Goal: Information Seeking & Learning: Learn about a topic

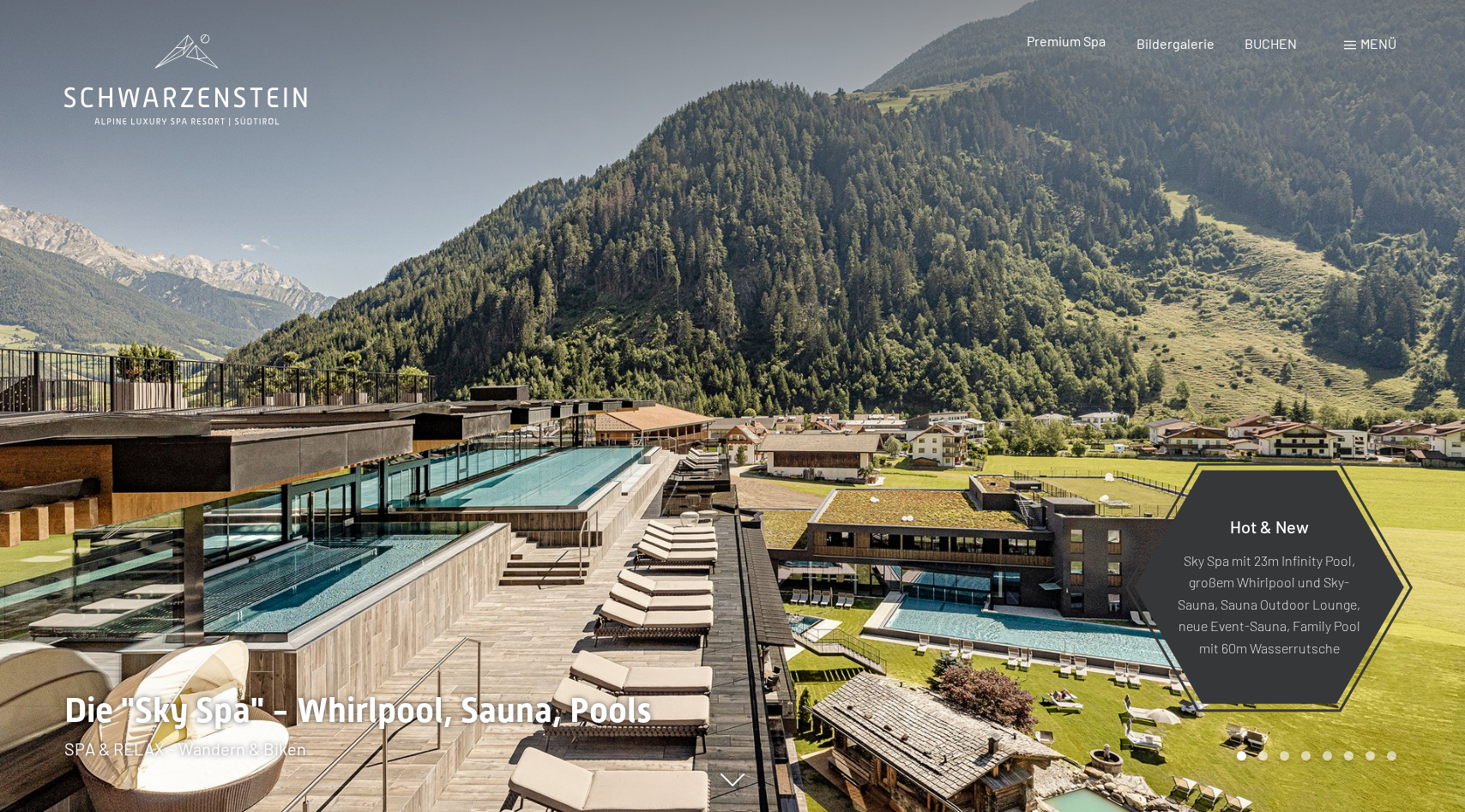
click at [1080, 44] on span "Premium Spa" at bounding box center [1066, 41] width 79 height 16
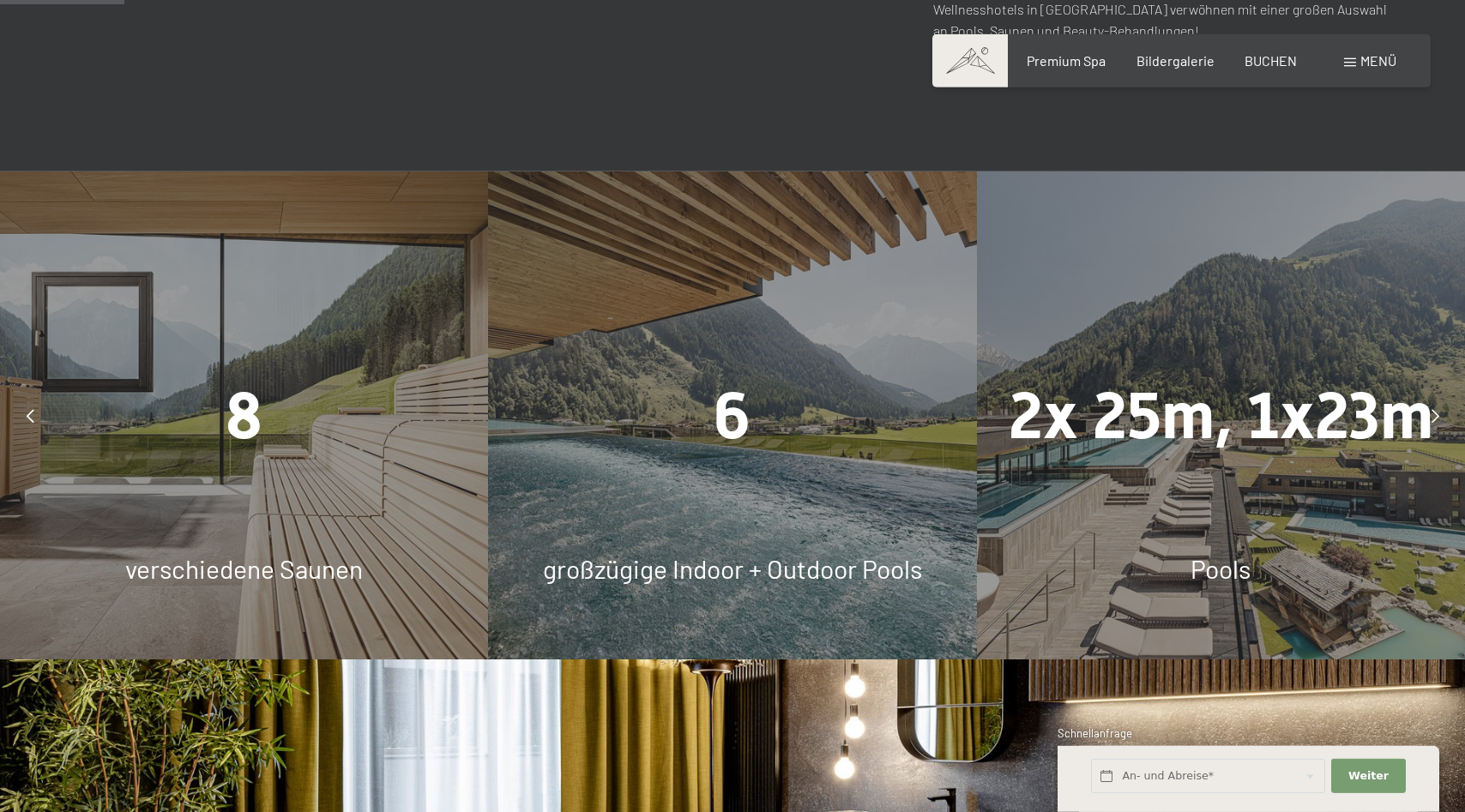
scroll to position [1224, 0]
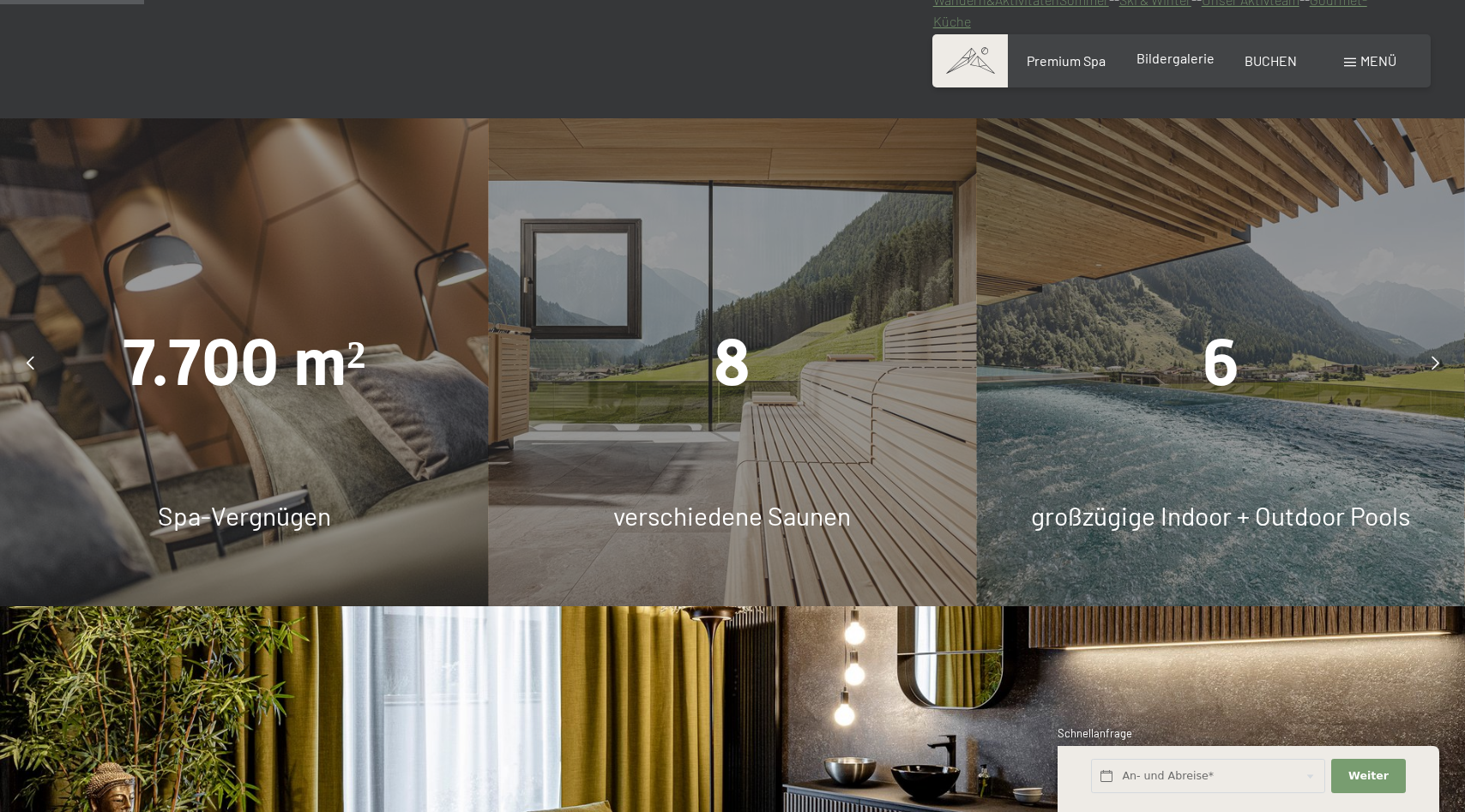
click at [1174, 63] on span "Bildergalerie" at bounding box center [1175, 58] width 78 height 16
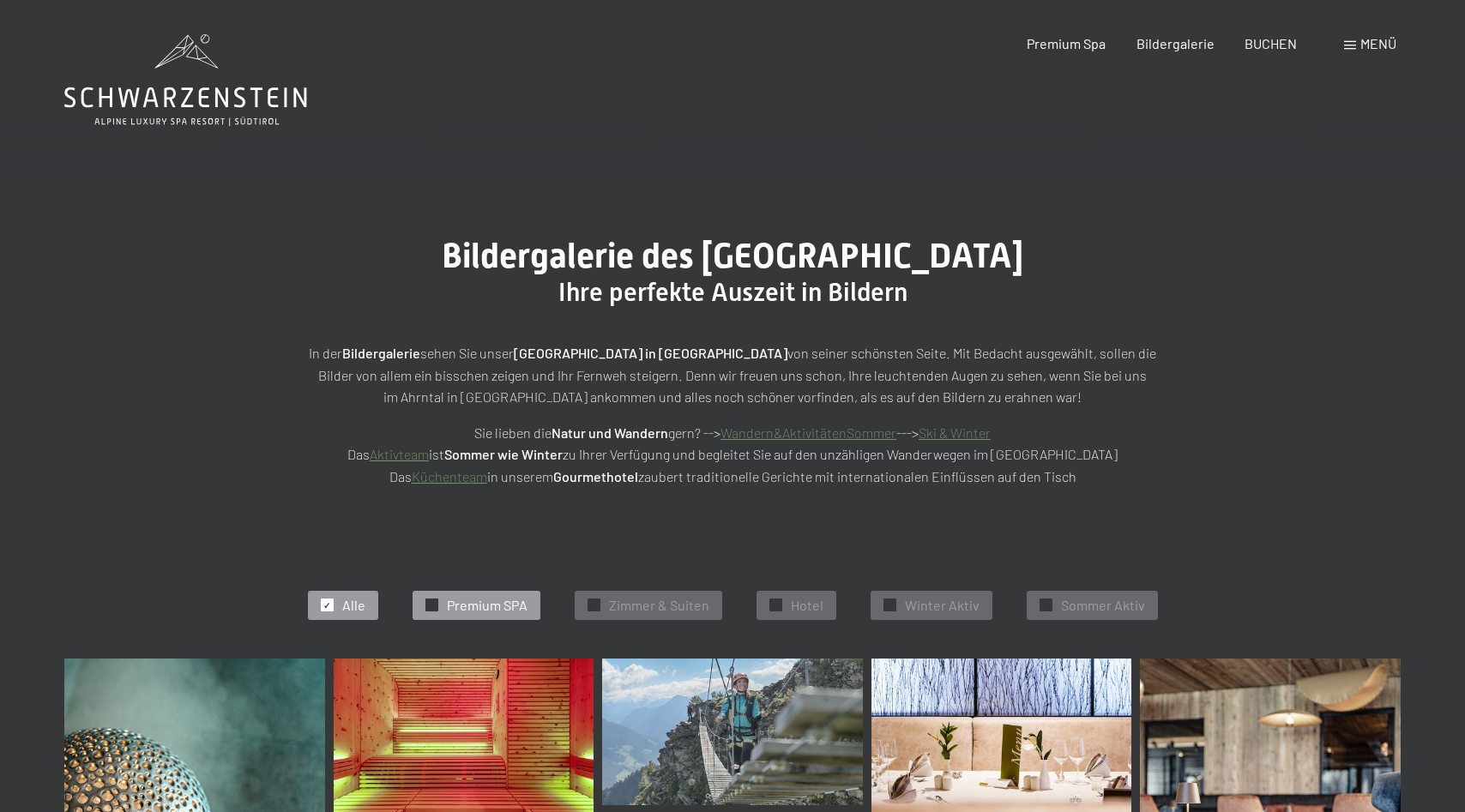
click at [479, 603] on span "Premium SPA" at bounding box center [487, 605] width 80 height 19
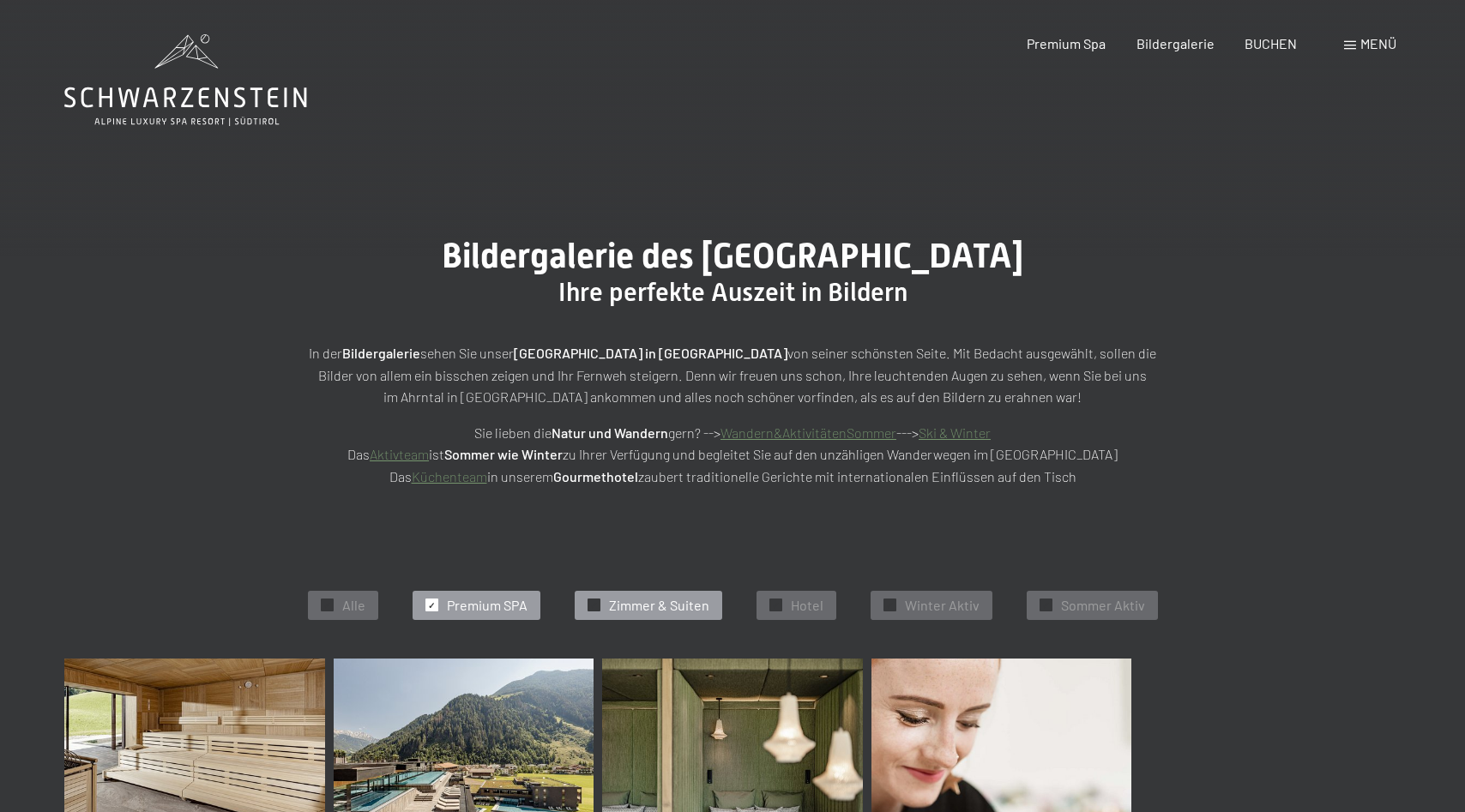
click at [650, 604] on span "Zimmer & Suiten" at bounding box center [659, 605] width 100 height 19
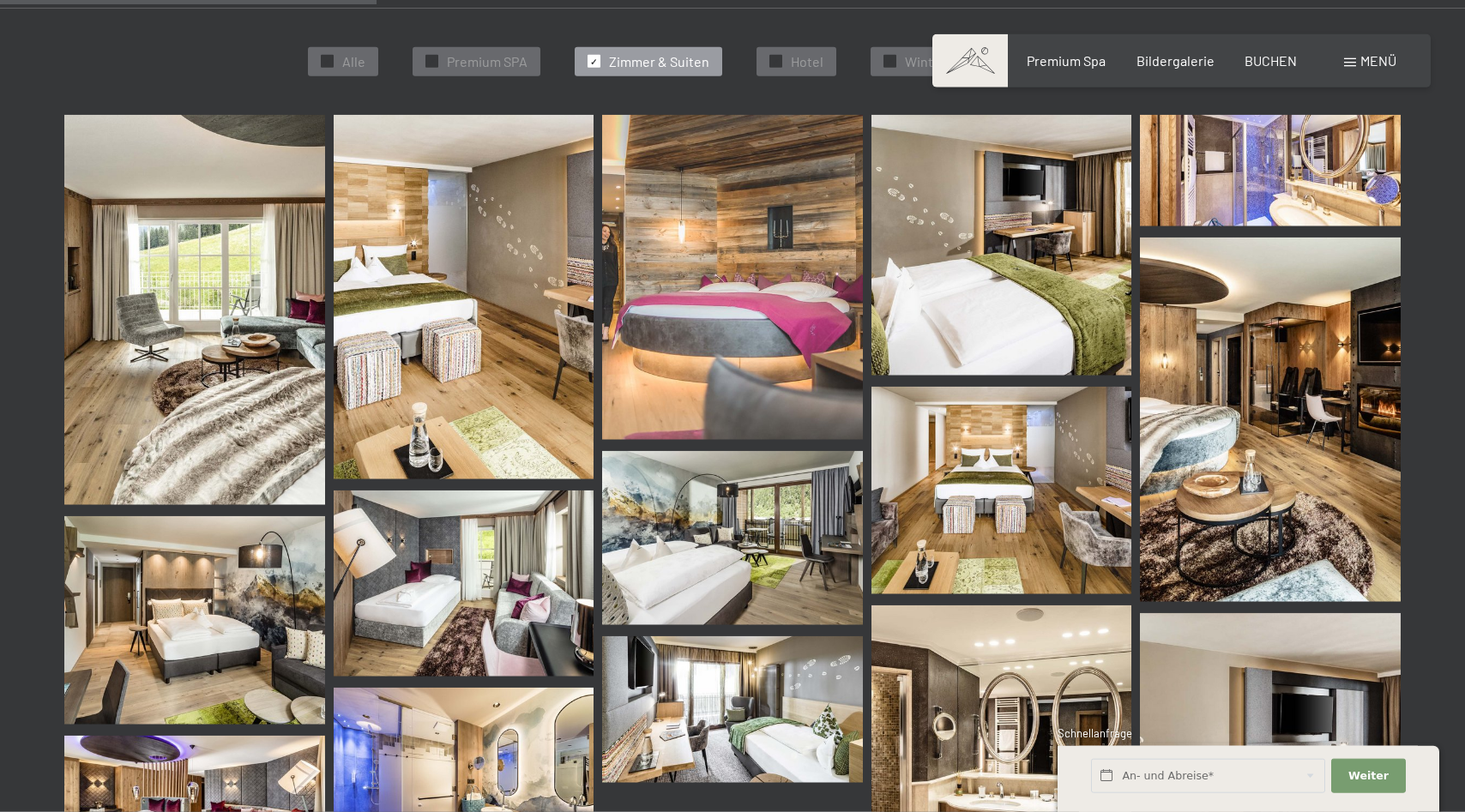
scroll to position [263, 0]
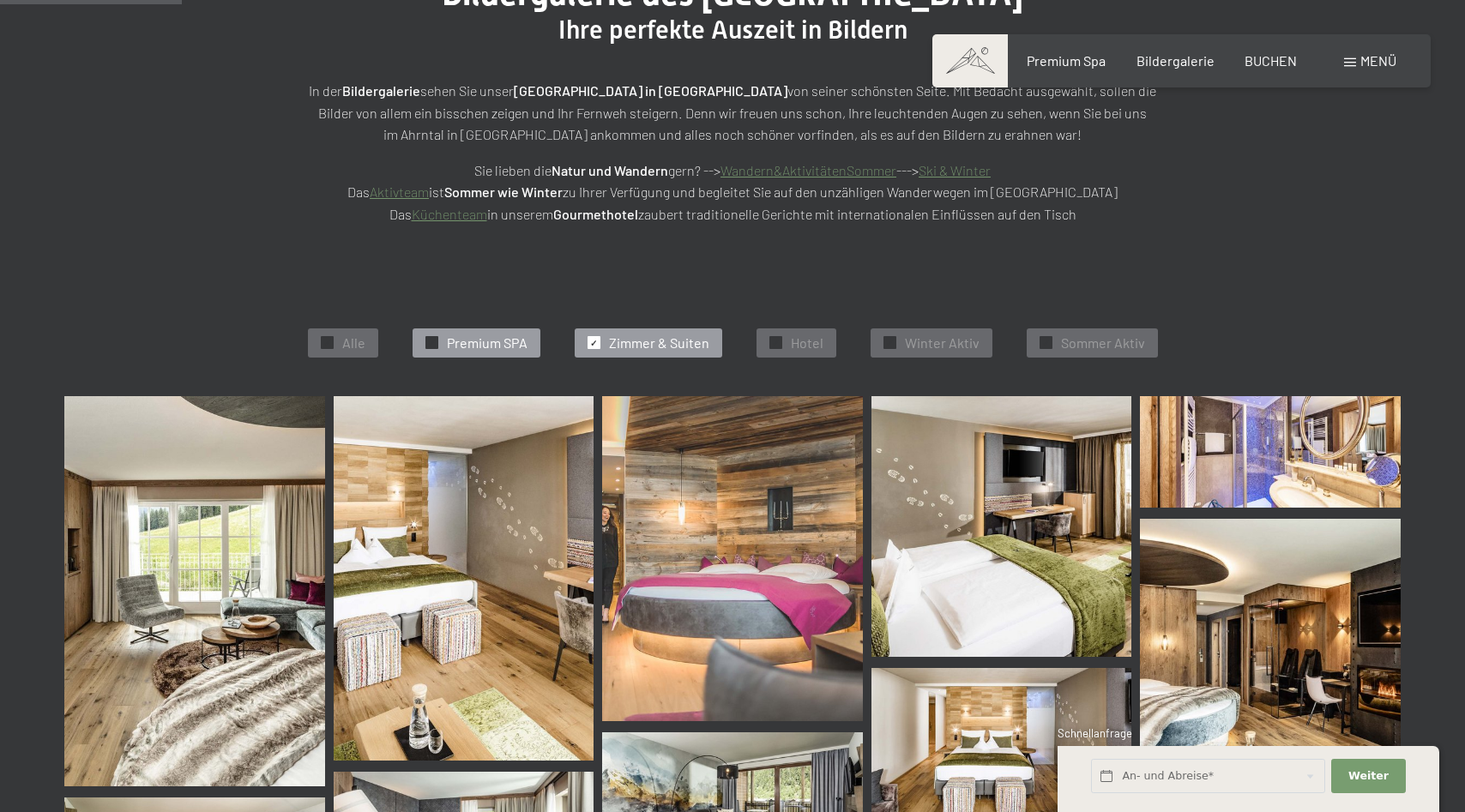
click at [479, 340] on span "Premium SPA" at bounding box center [487, 343] width 80 height 19
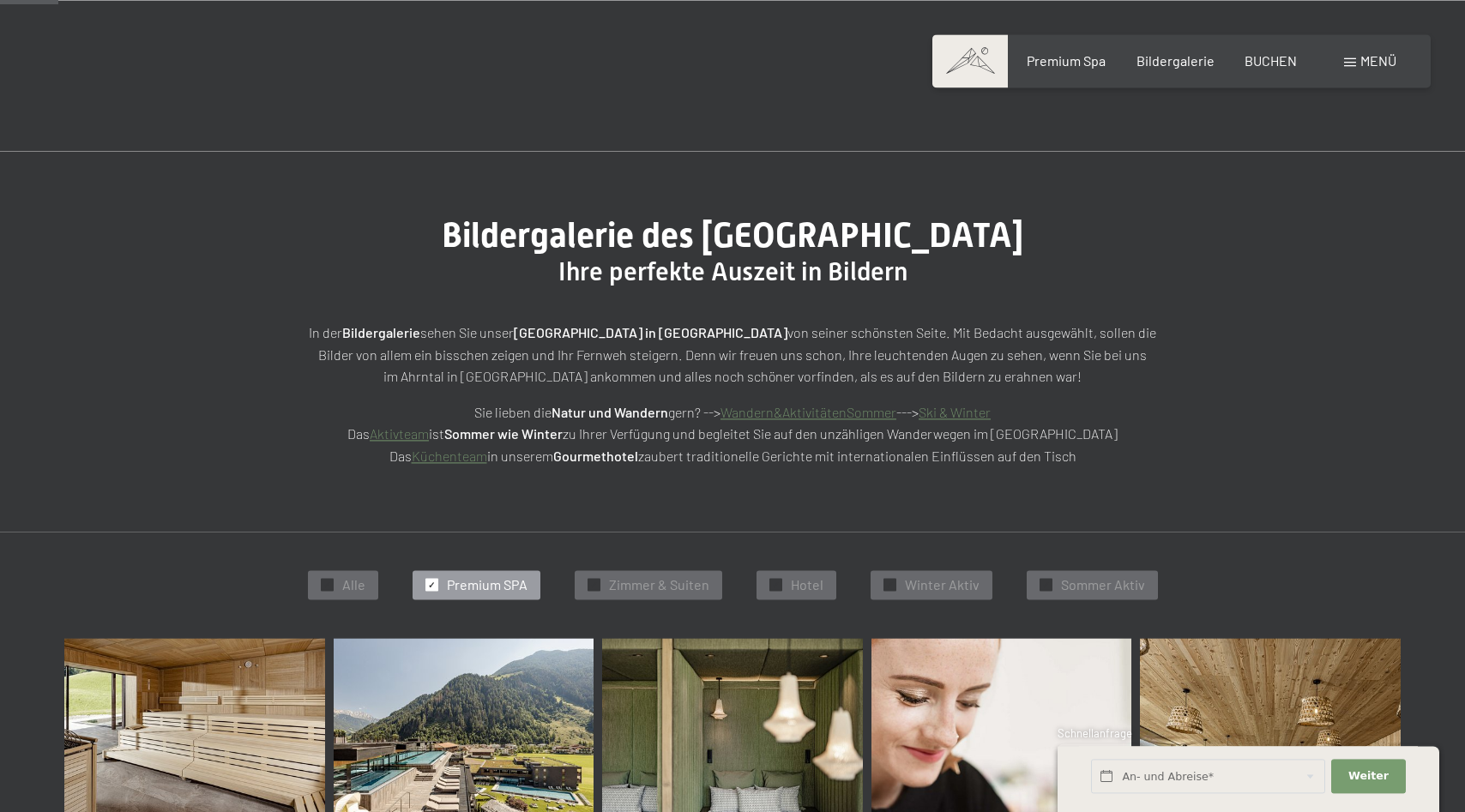
scroll to position [0, 0]
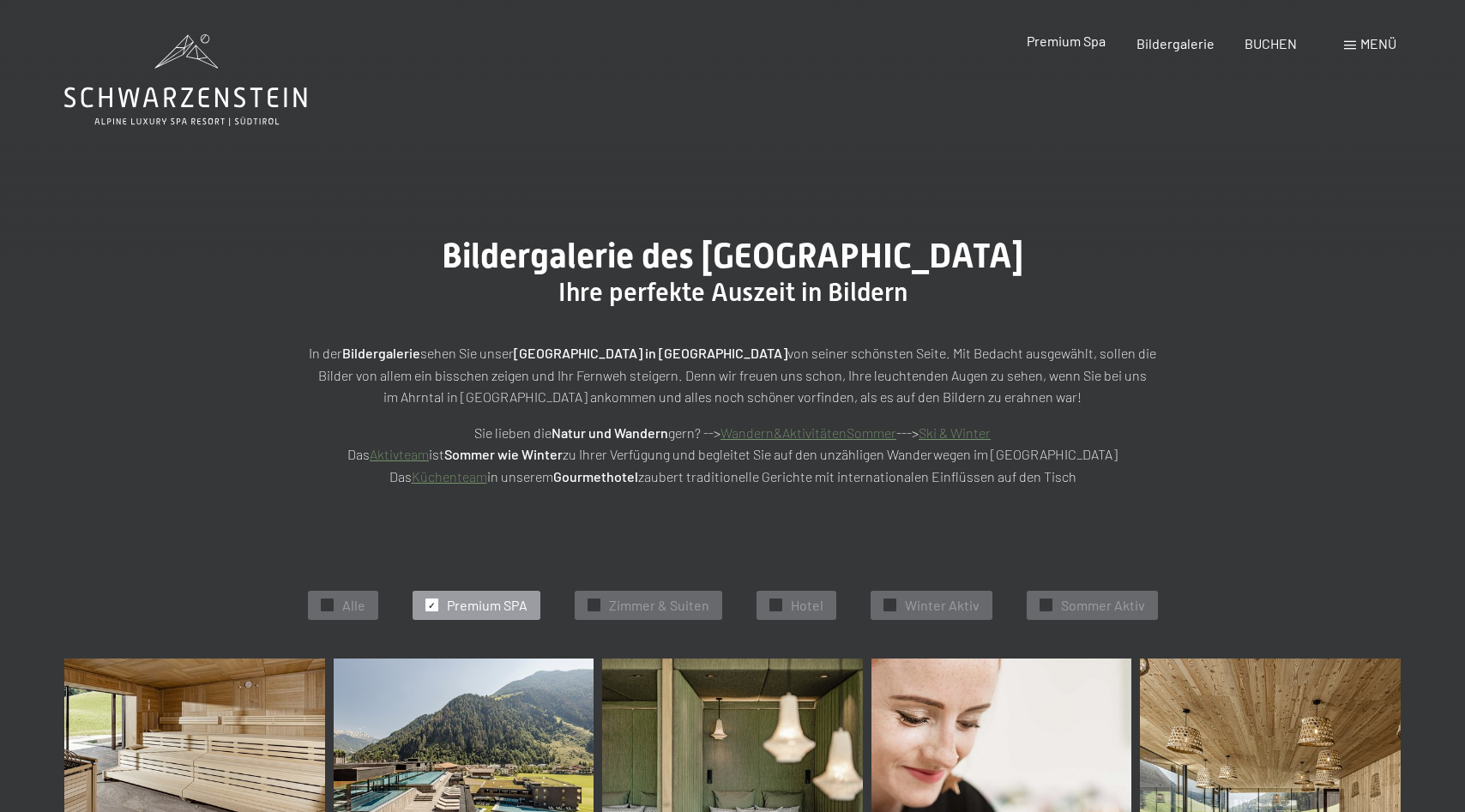
click at [1071, 45] on span "Premium Spa" at bounding box center [1066, 41] width 79 height 16
click at [1369, 39] on span "Menü" at bounding box center [1379, 43] width 36 height 16
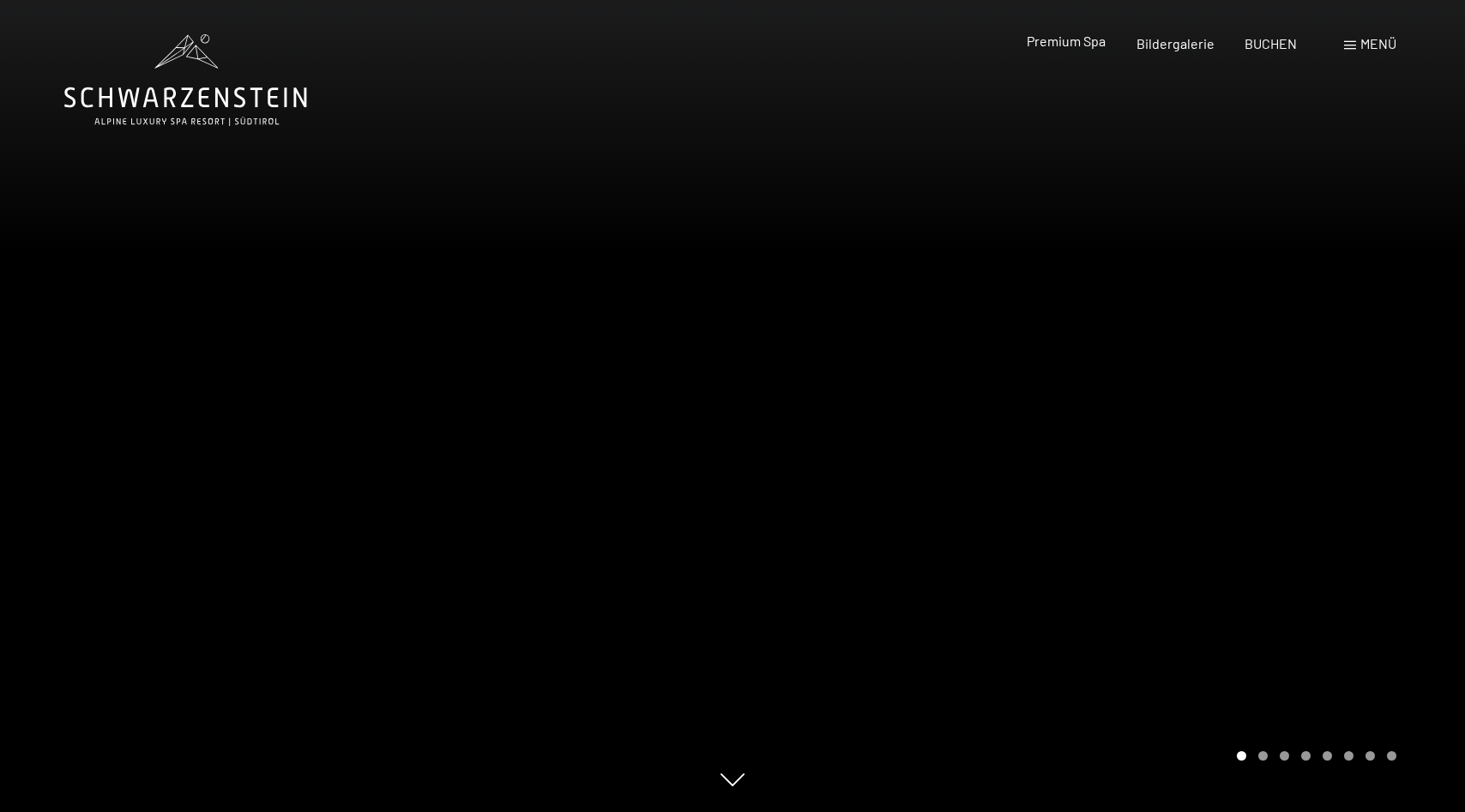
click at [1066, 44] on span "Premium Spa" at bounding box center [1066, 41] width 79 height 16
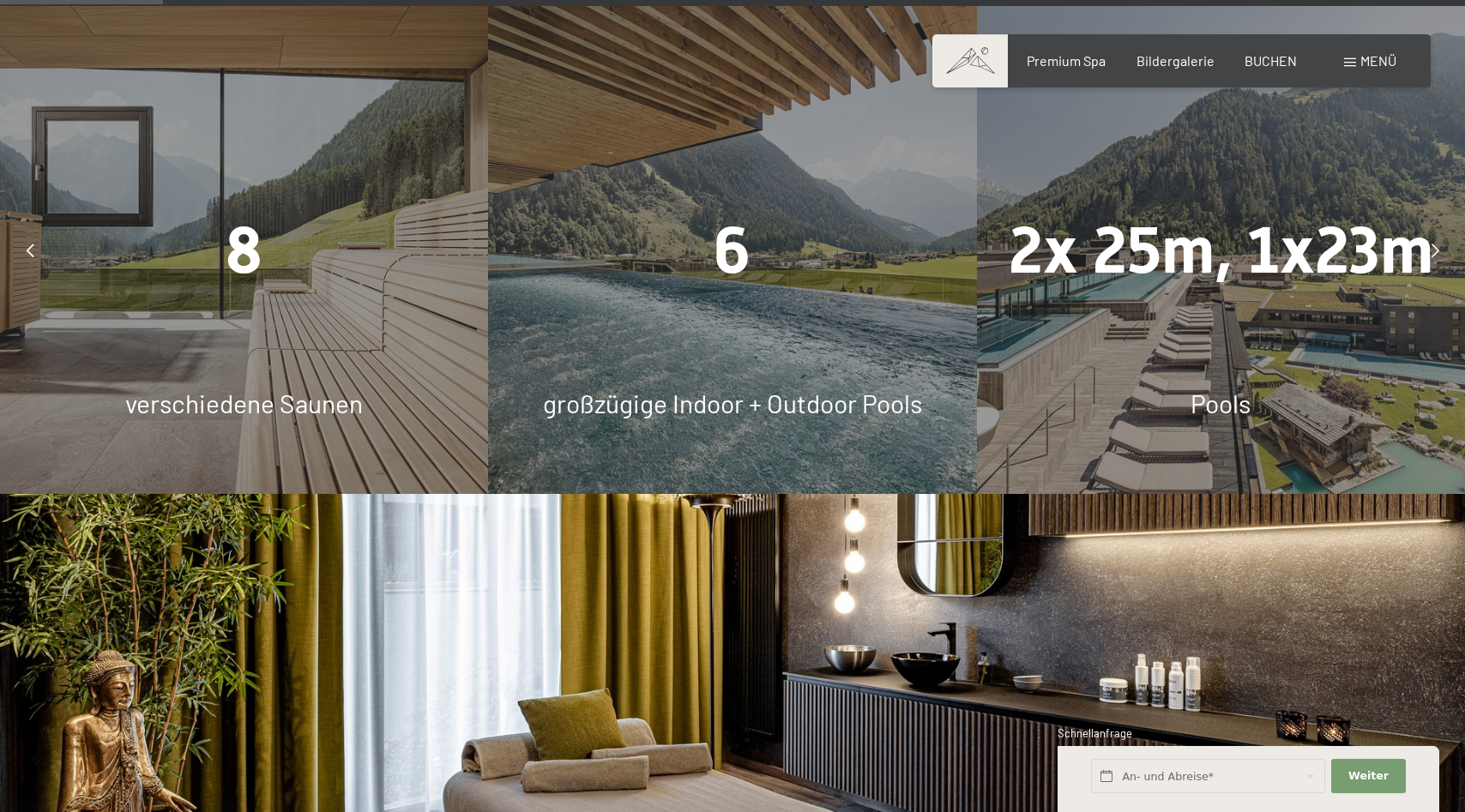
scroll to position [1399, 0]
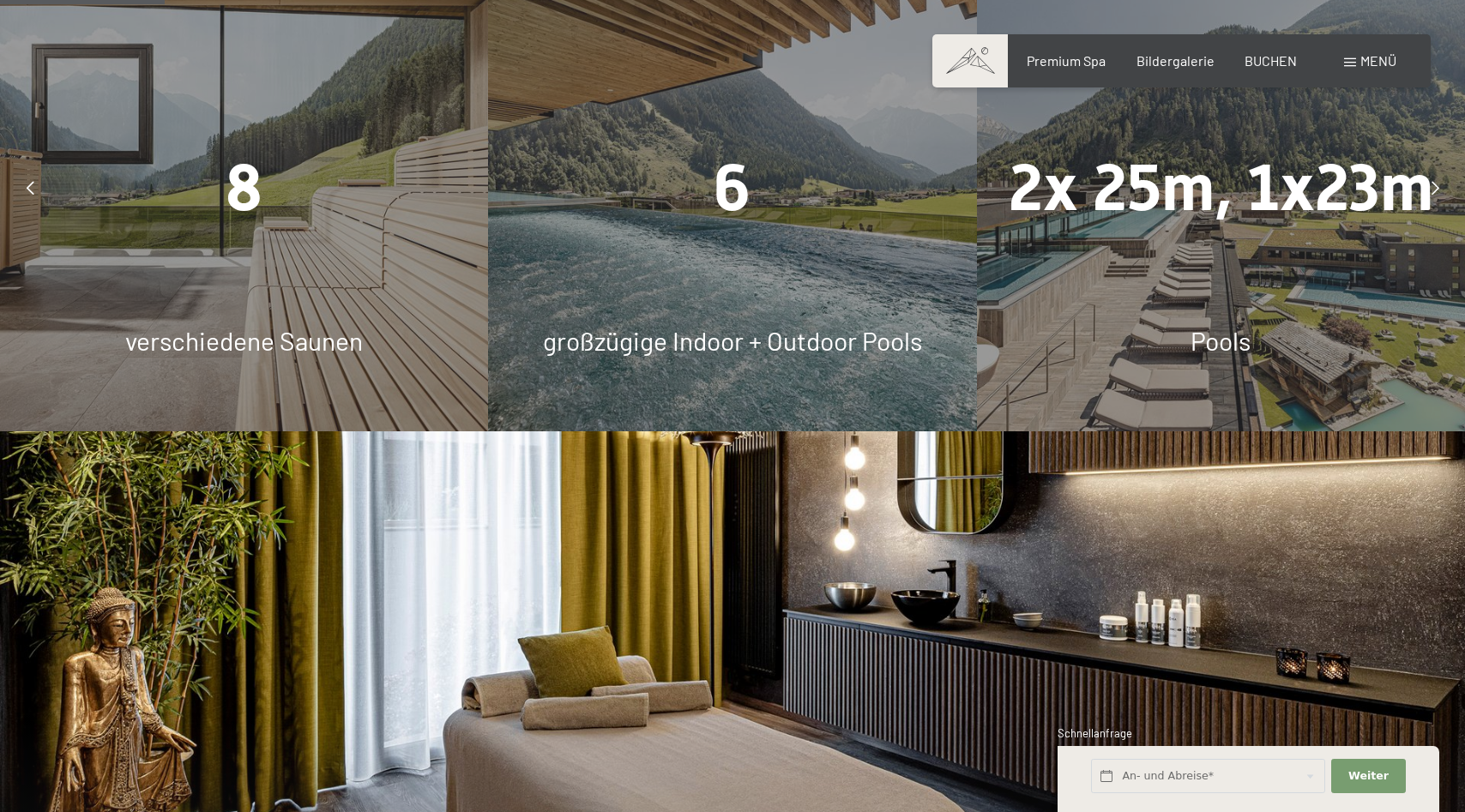
click at [31, 192] on icon at bounding box center [30, 188] width 8 height 14
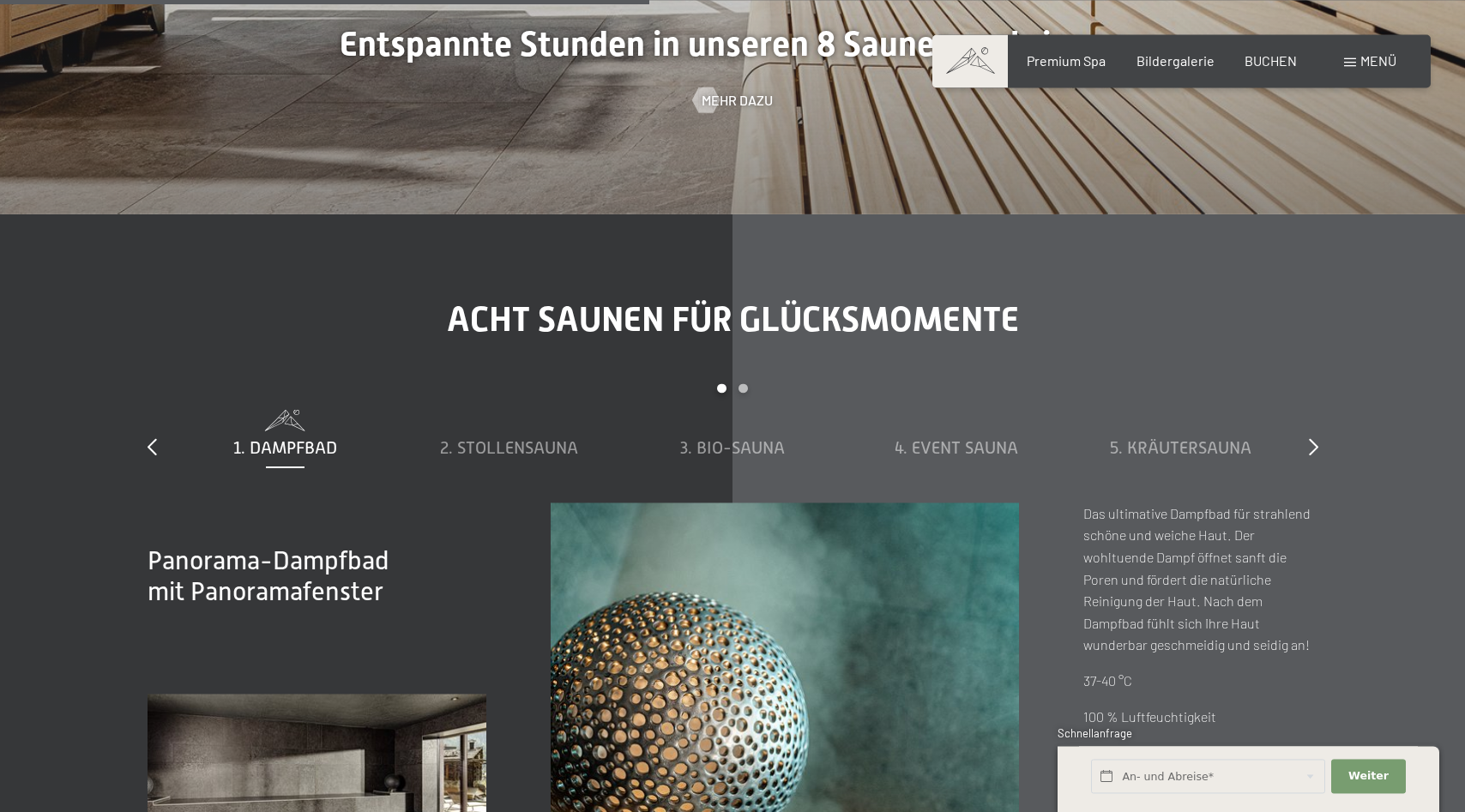
scroll to position [5511, 0]
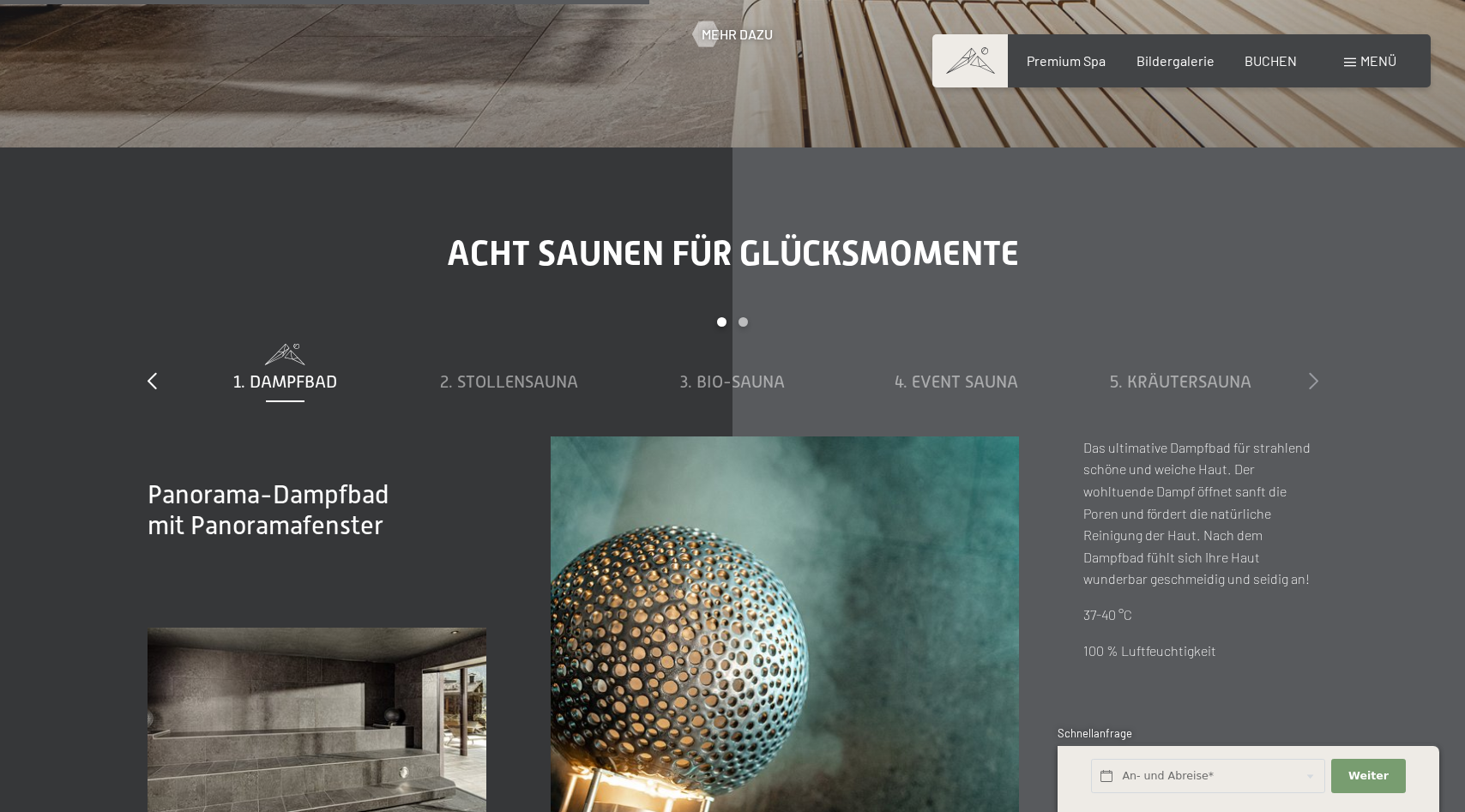
click at [1312, 377] on icon at bounding box center [1313, 381] width 9 height 17
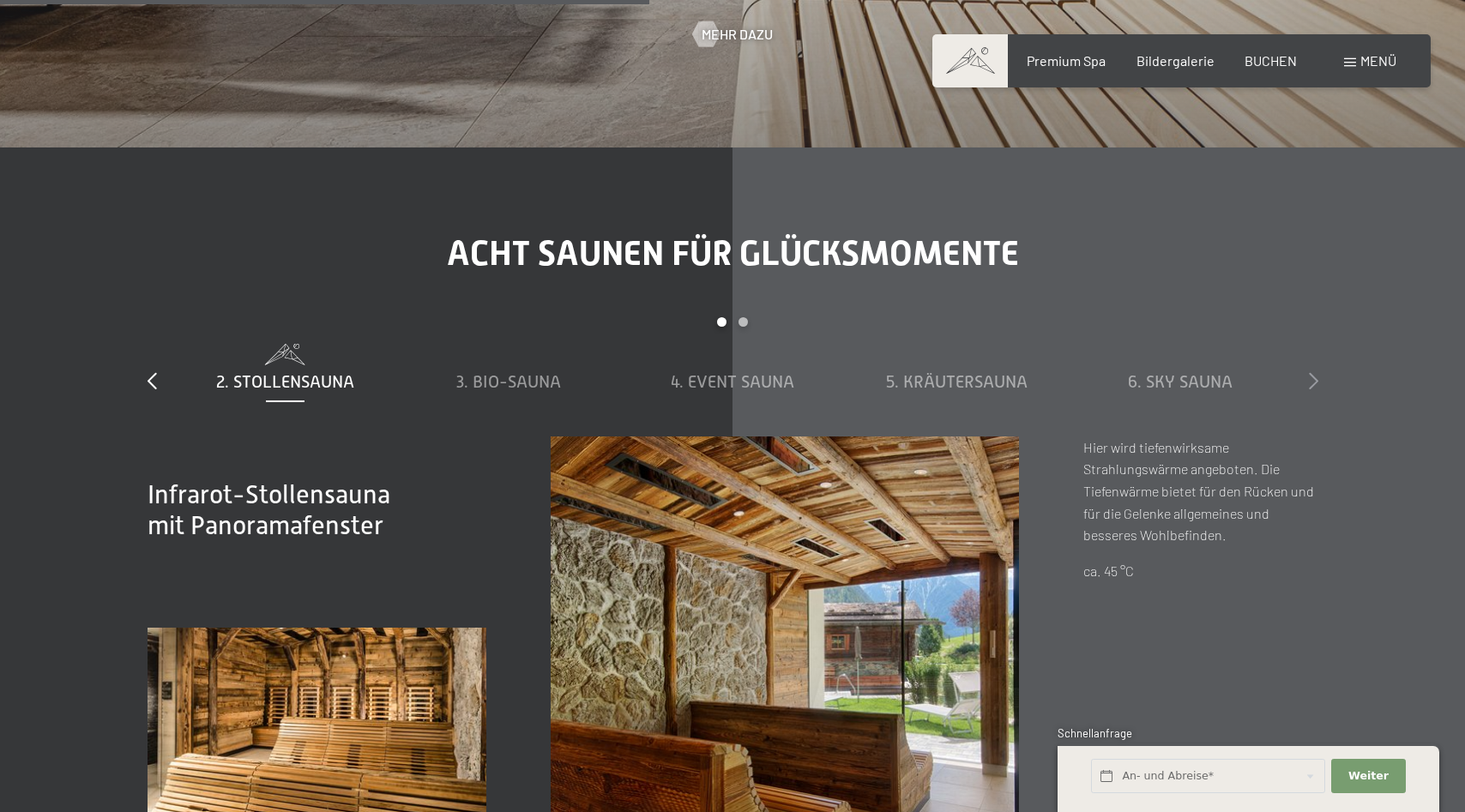
click at [1312, 377] on icon at bounding box center [1313, 381] width 9 height 17
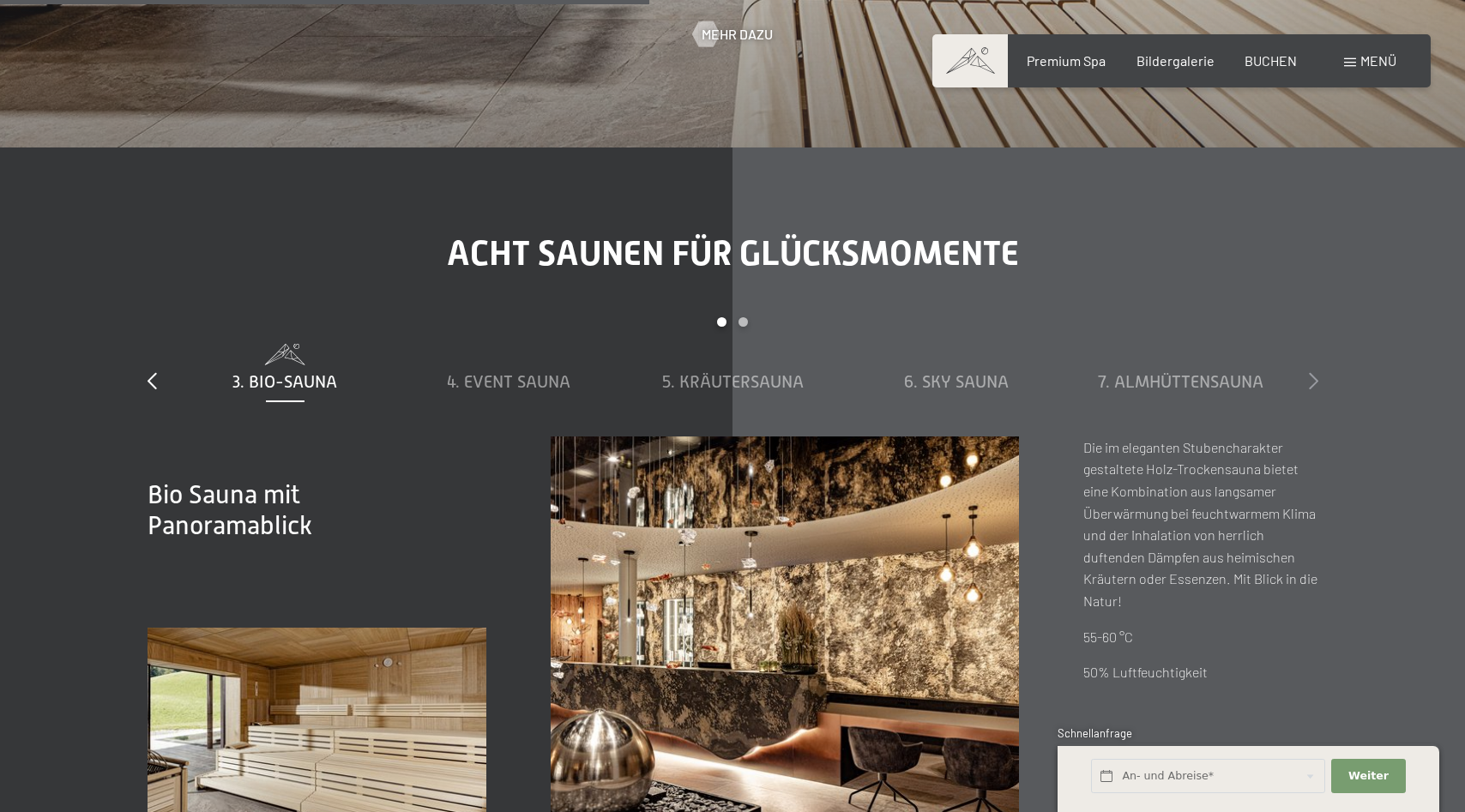
click at [1312, 377] on icon at bounding box center [1313, 381] width 9 height 17
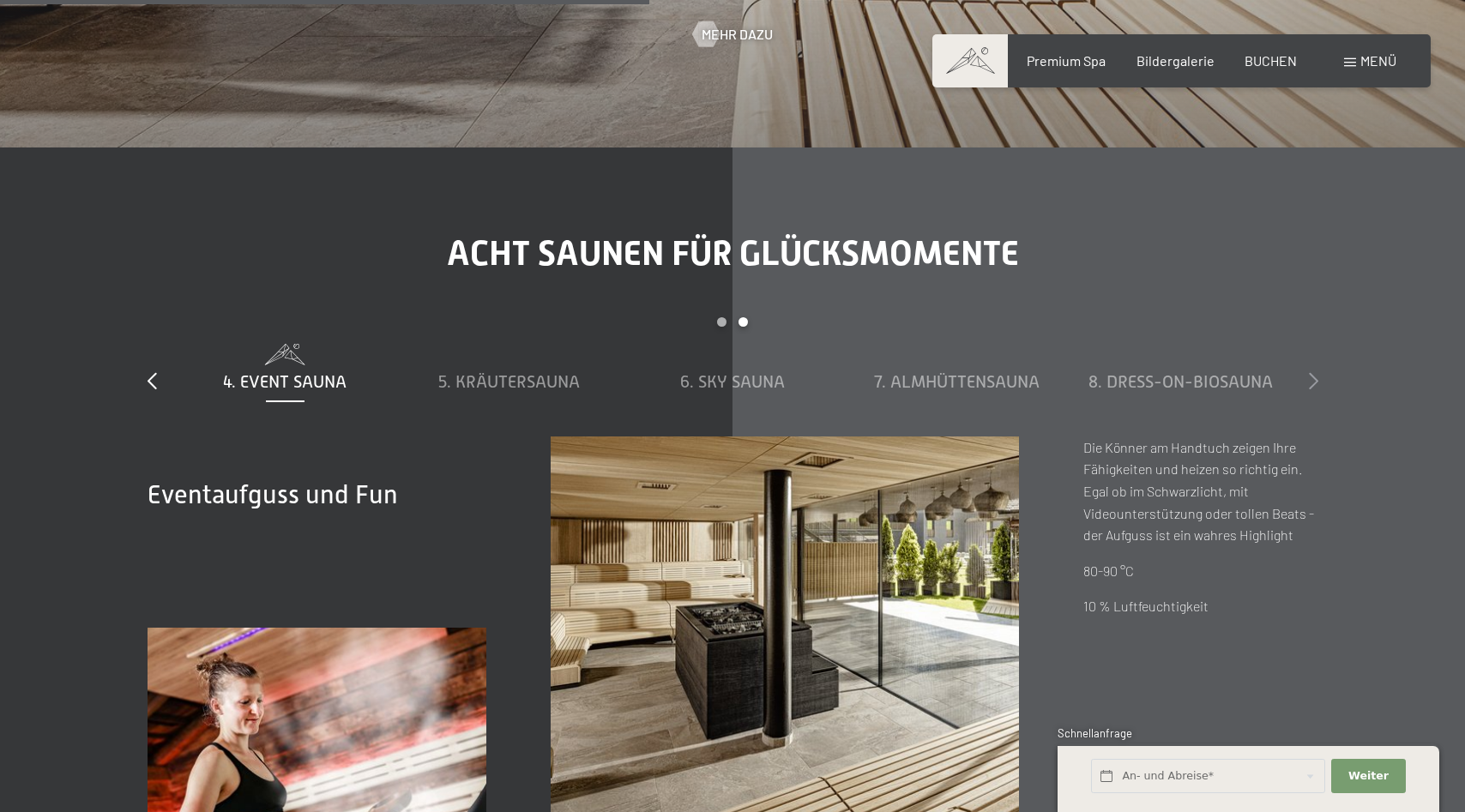
click at [1312, 377] on icon at bounding box center [1313, 381] width 9 height 17
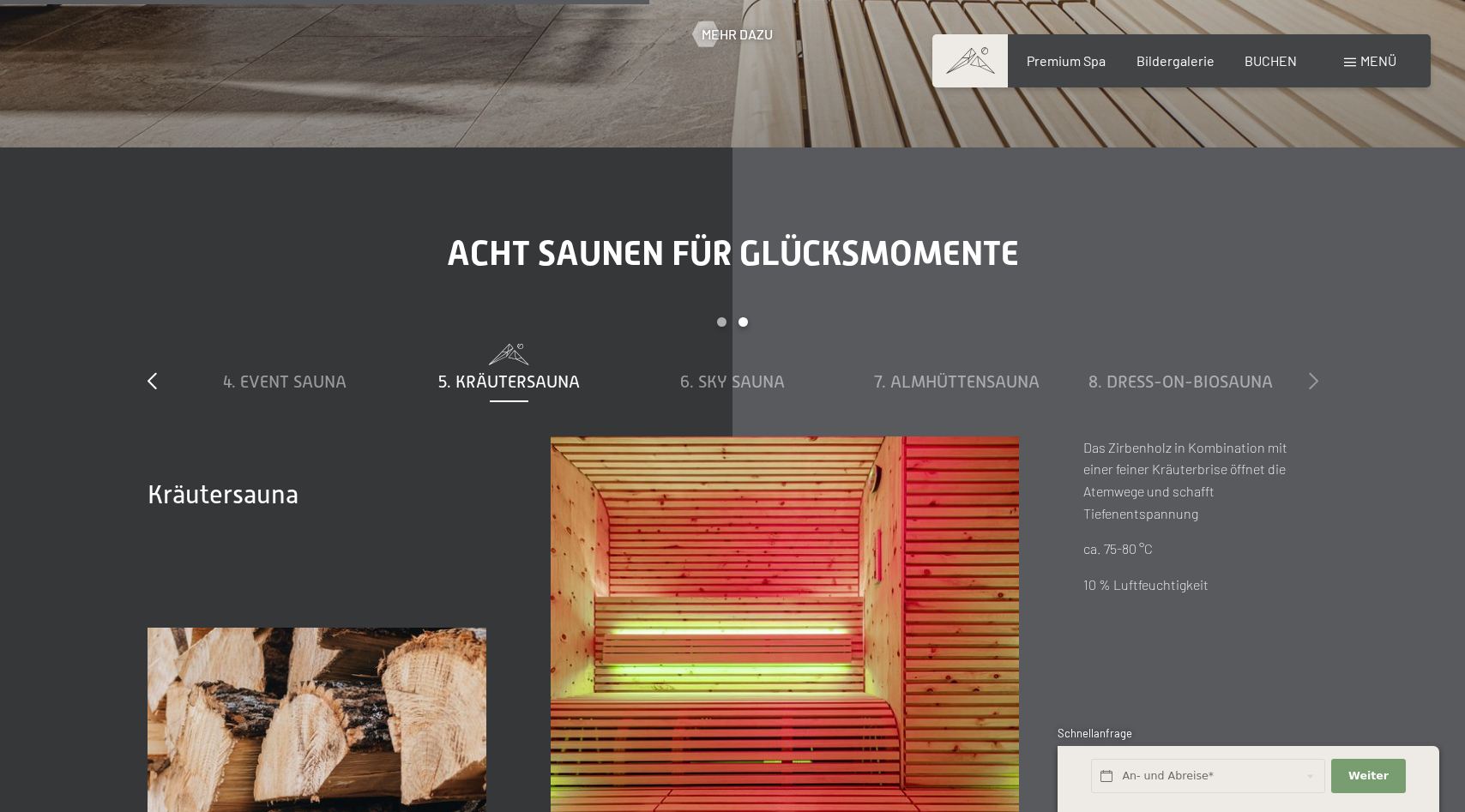
click at [1312, 377] on icon at bounding box center [1313, 381] width 9 height 17
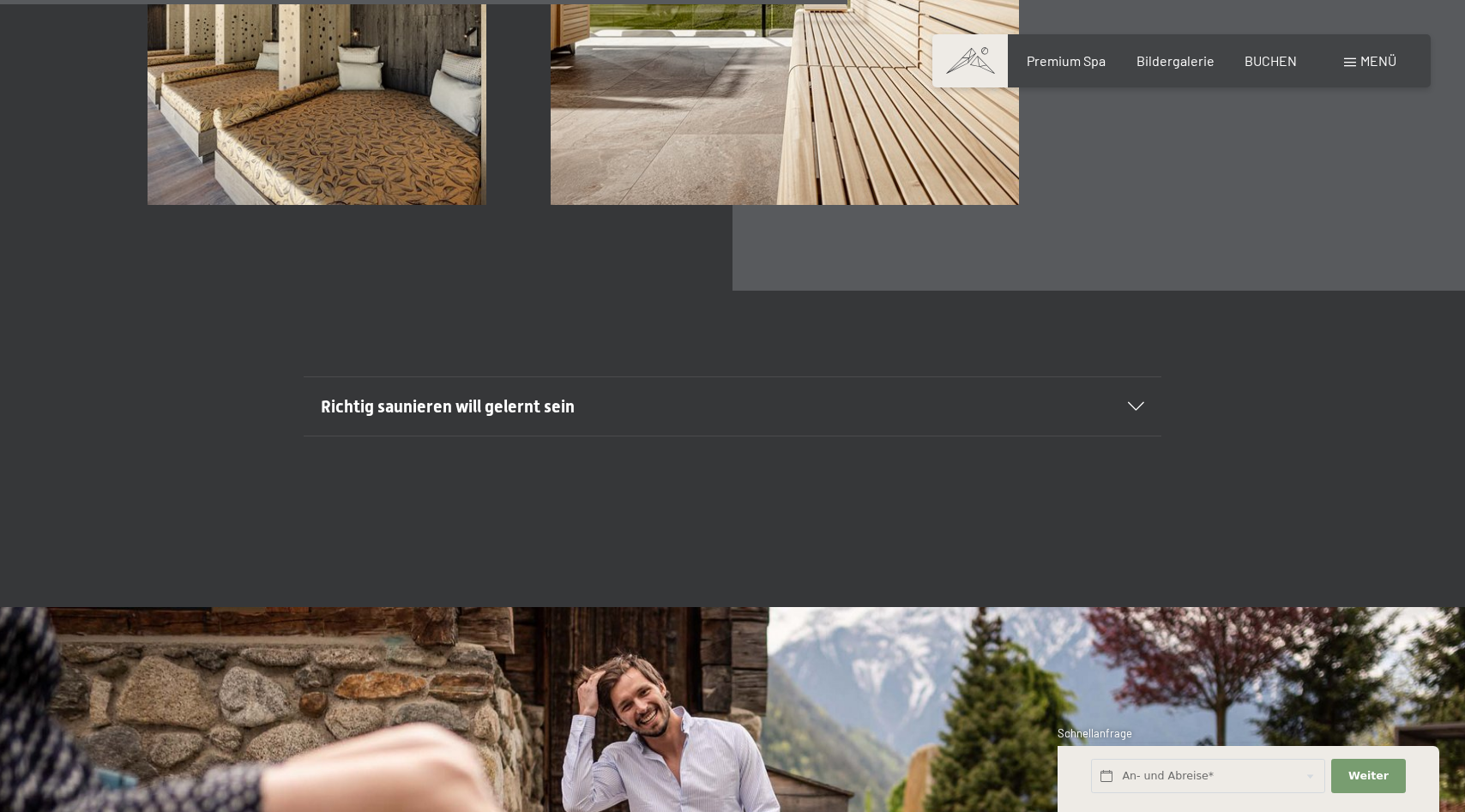
scroll to position [6298, 0]
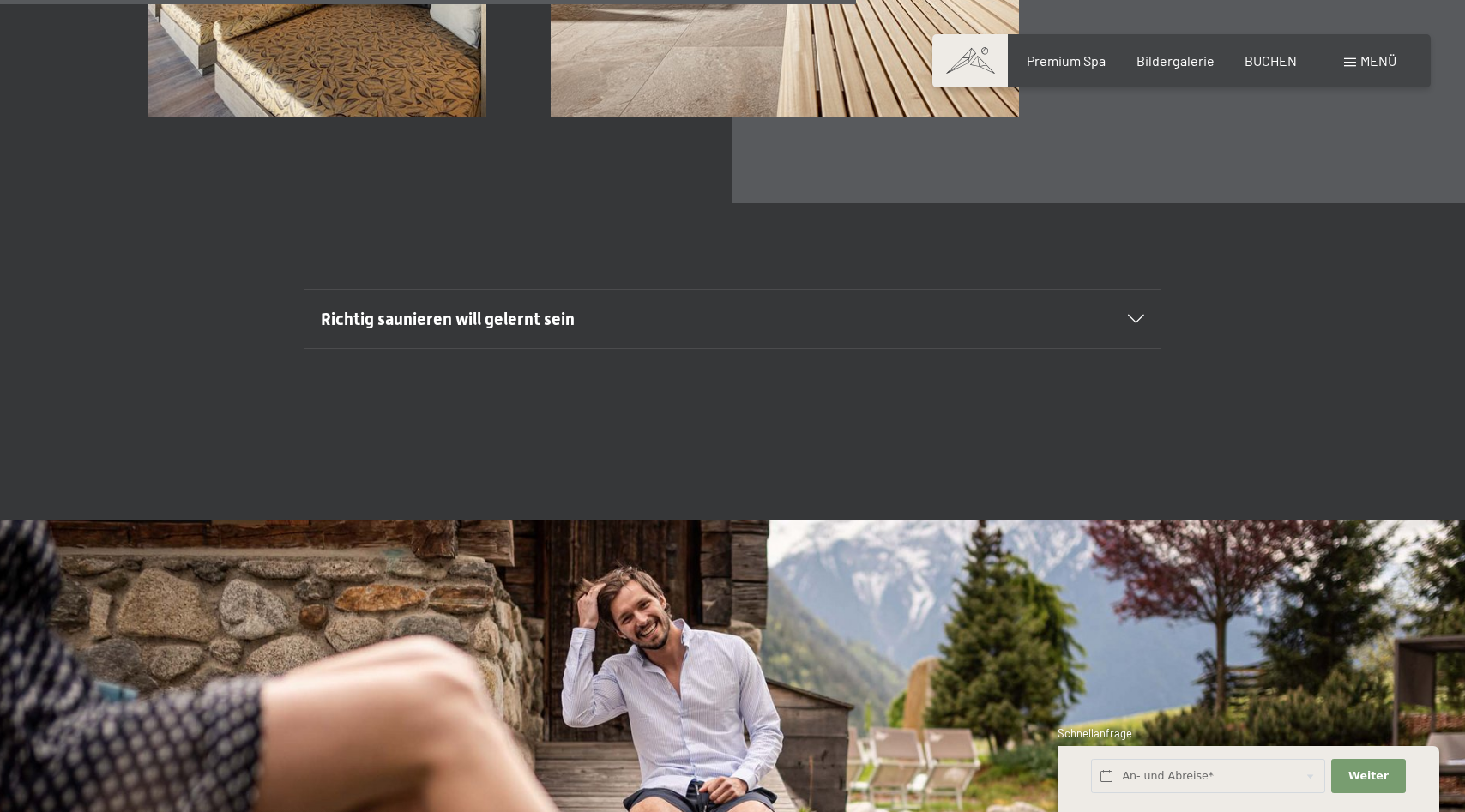
click at [1136, 318] on icon at bounding box center [1136, 319] width 16 height 9
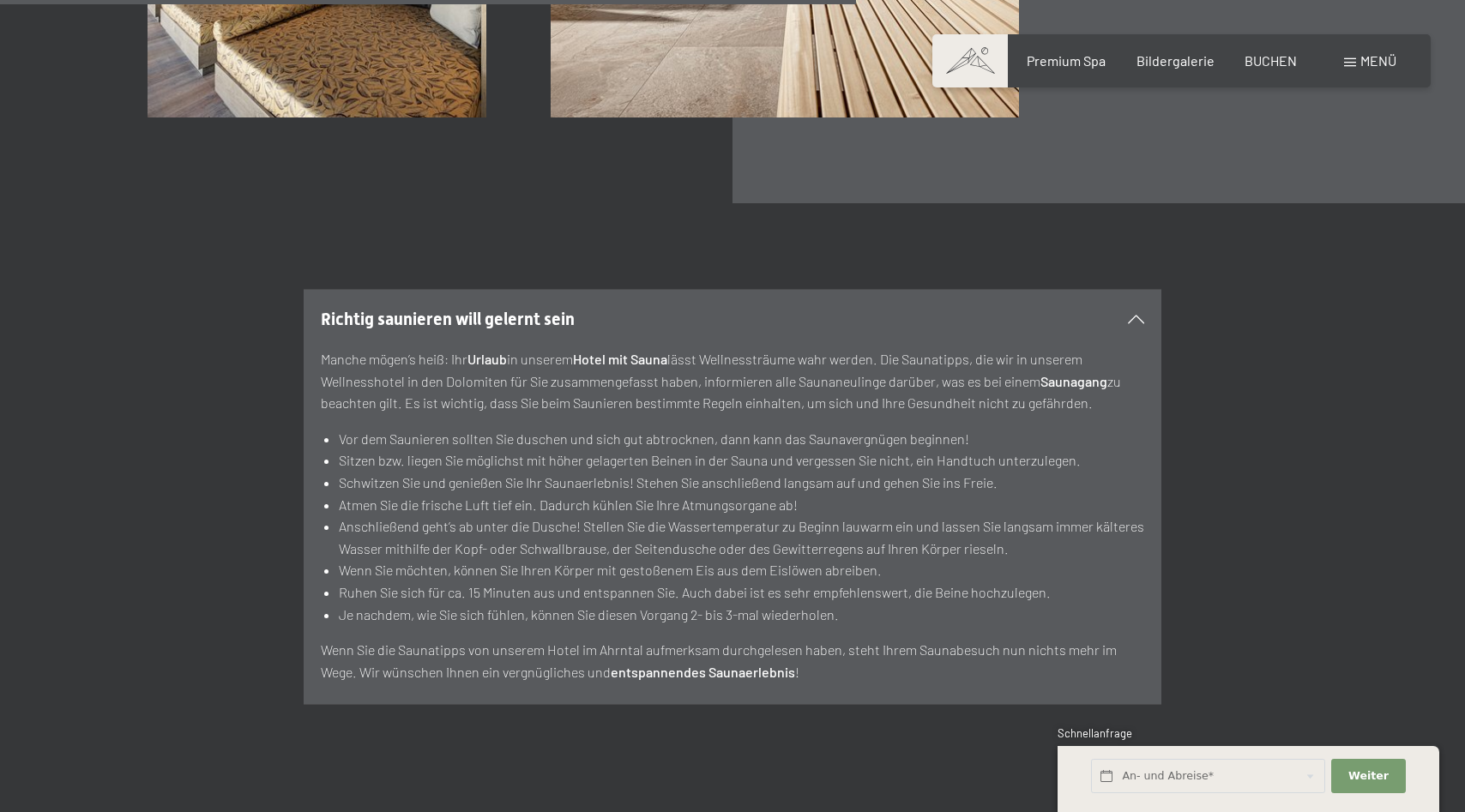
click at [1136, 318] on icon at bounding box center [1136, 319] width 16 height 9
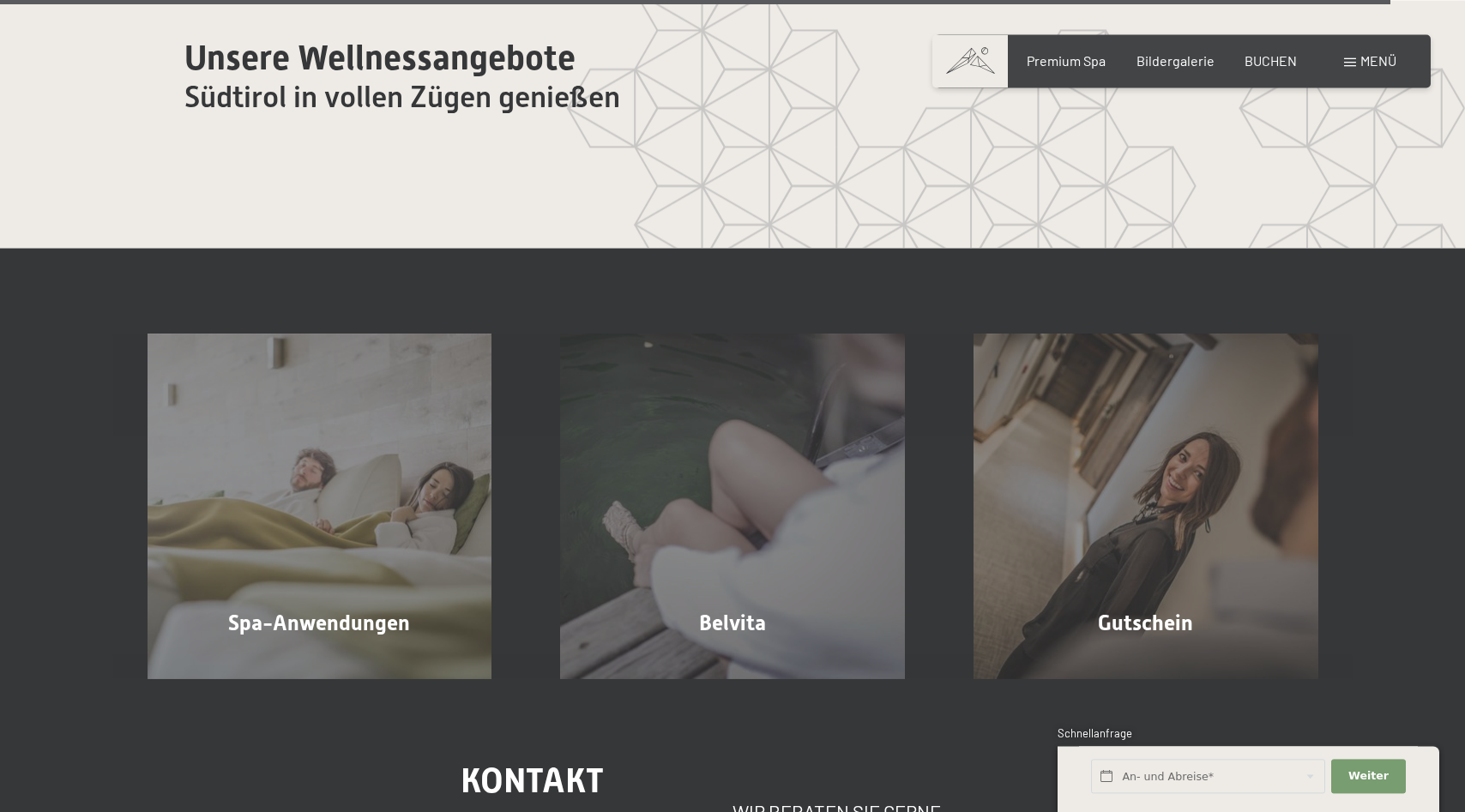
scroll to position [10146, 0]
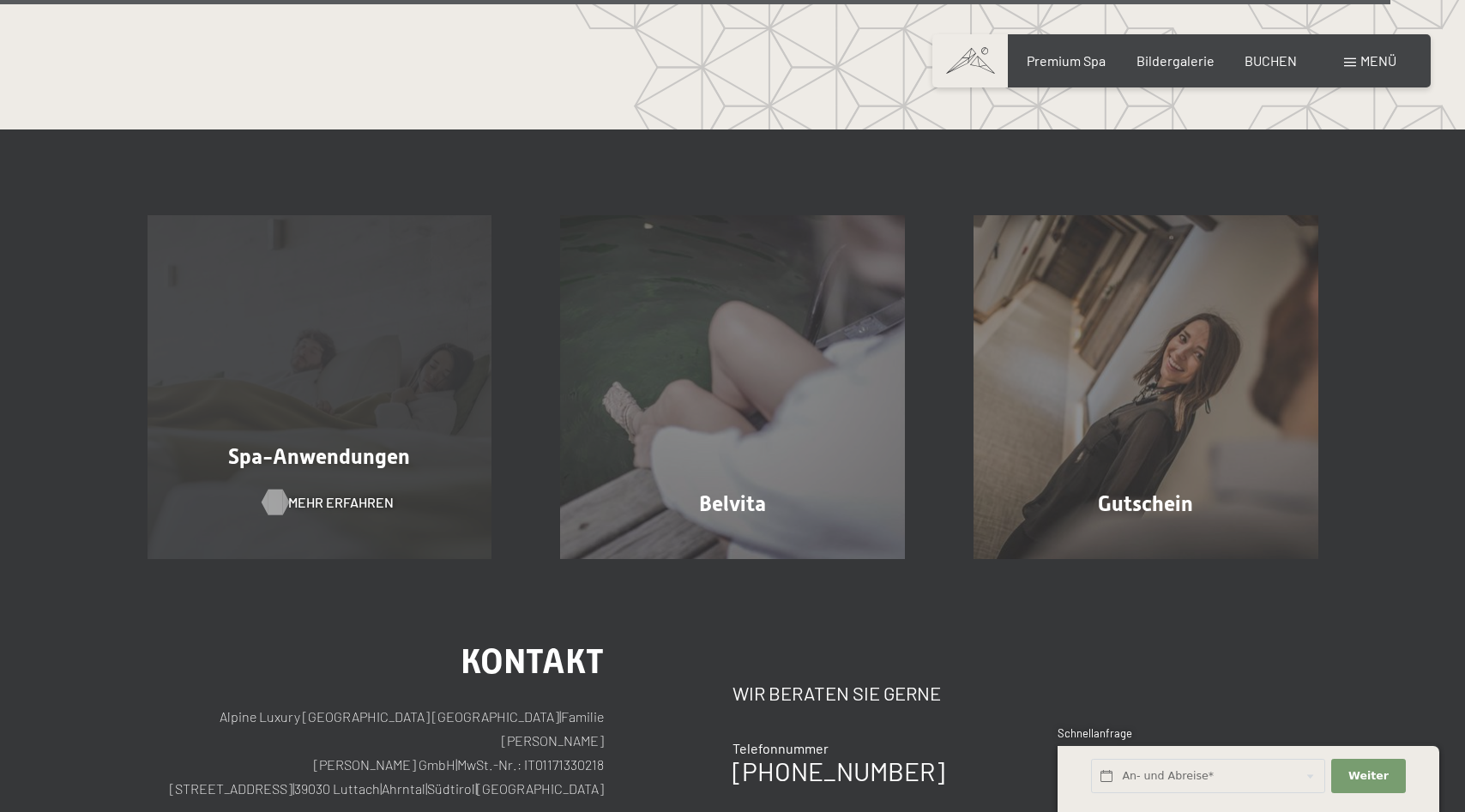
click at [364, 501] on span "Mehr erfahren" at bounding box center [340, 503] width 106 height 19
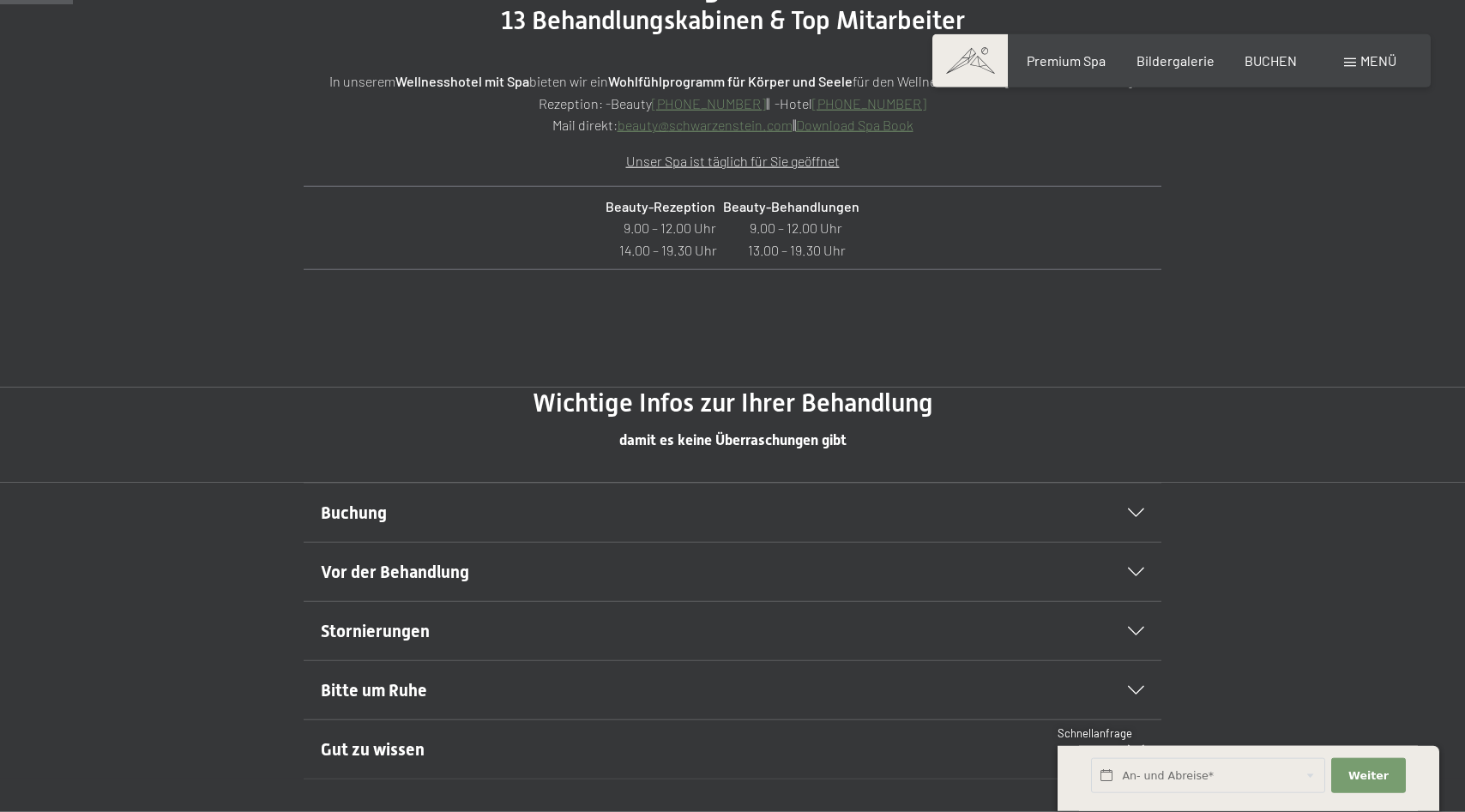
scroll to position [788, 0]
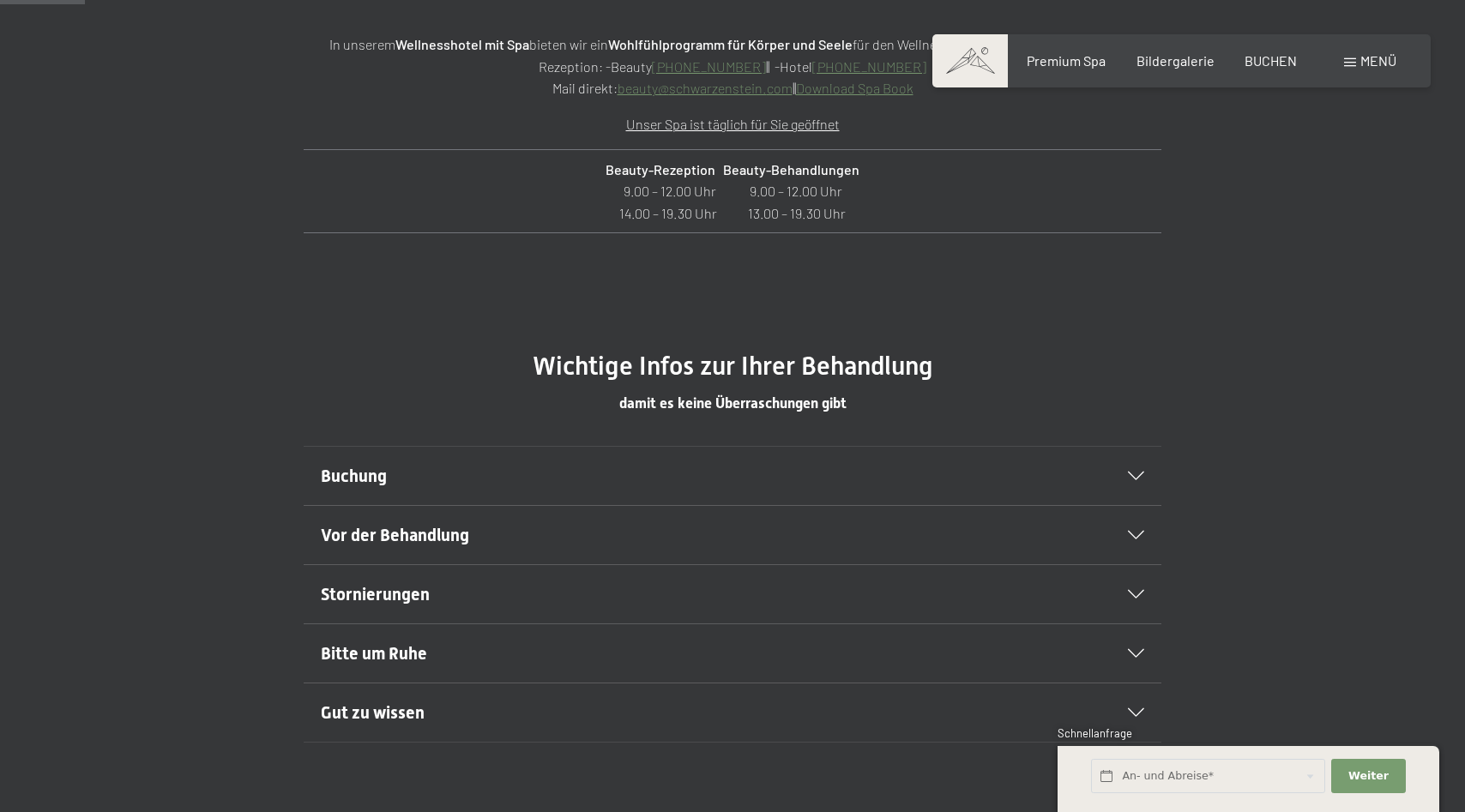
click at [1136, 531] on icon at bounding box center [1136, 535] width 16 height 9
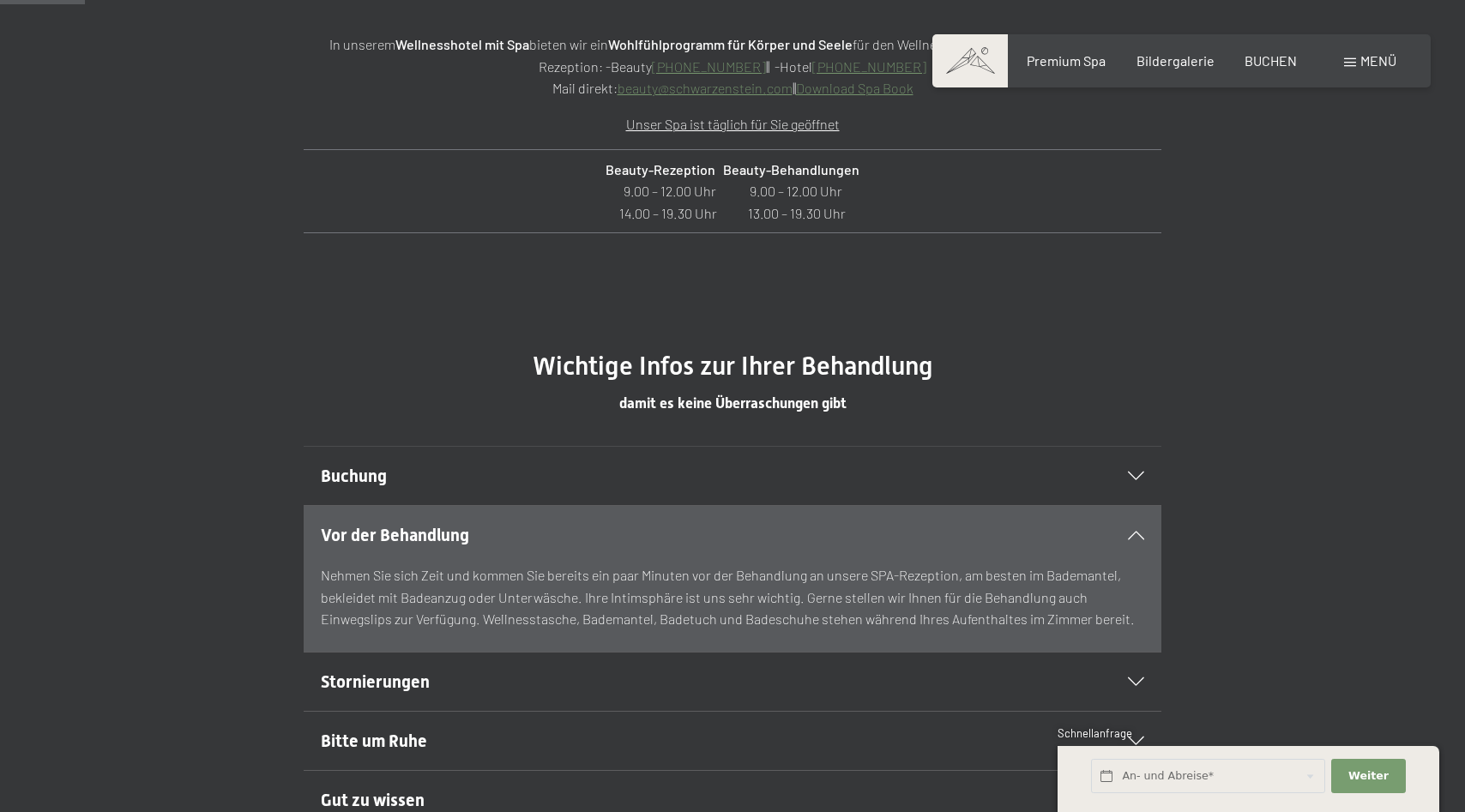
click at [1138, 538] on icon at bounding box center [1136, 535] width 16 height 9
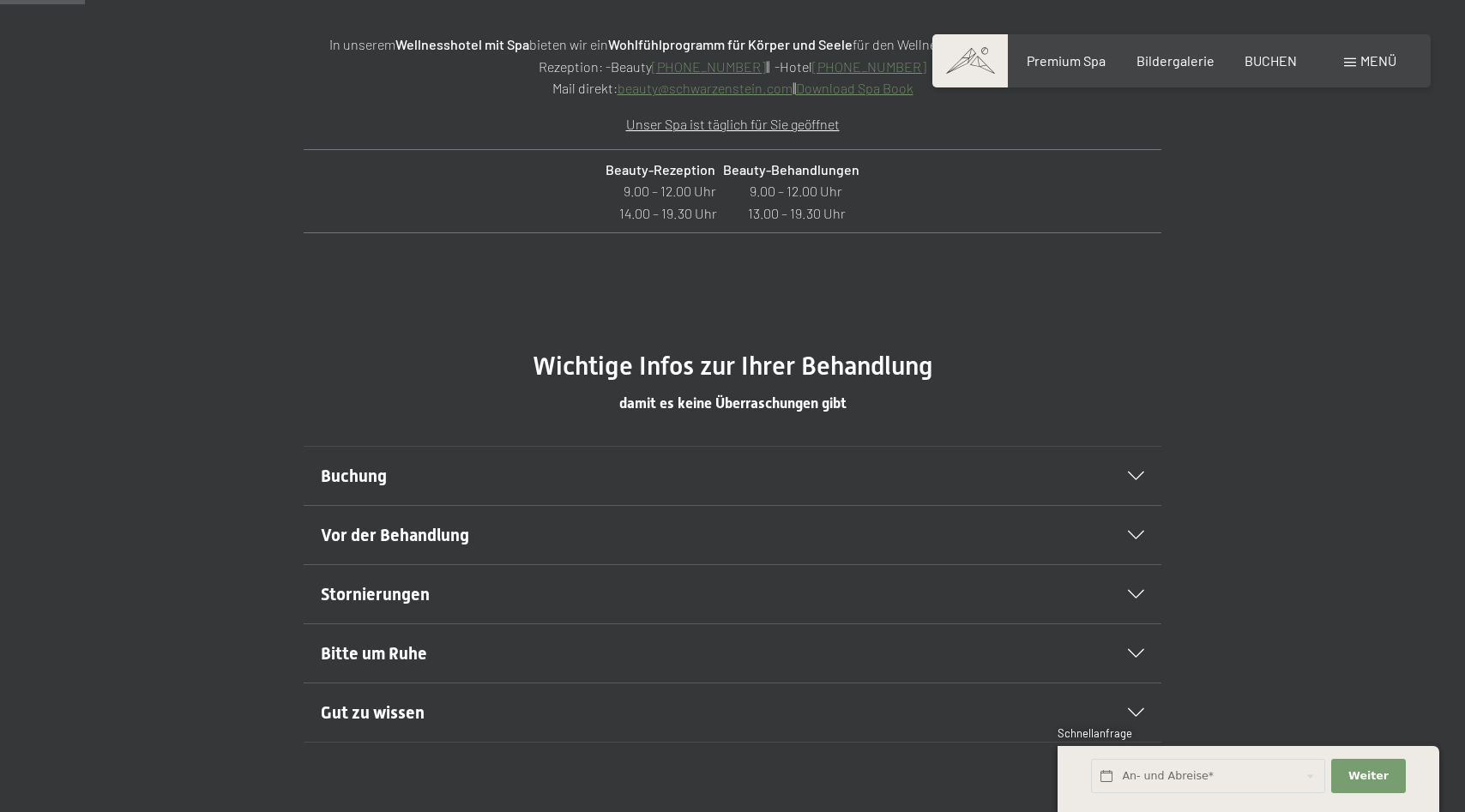
click at [1136, 646] on div "Bitte um Ruhe" at bounding box center [732, 653] width 823 height 59
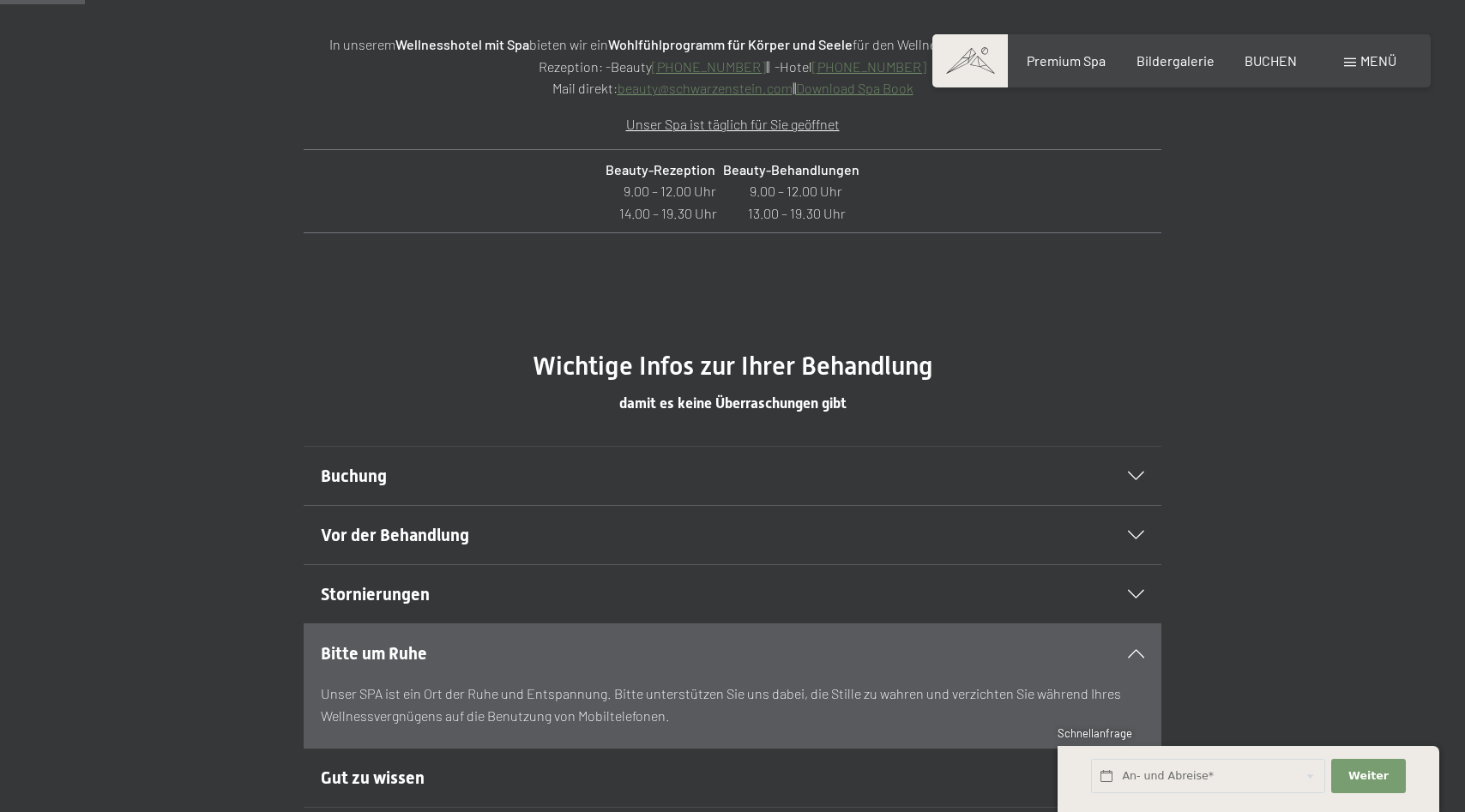
click at [1136, 646] on div "Bitte um Ruhe" at bounding box center [732, 653] width 823 height 59
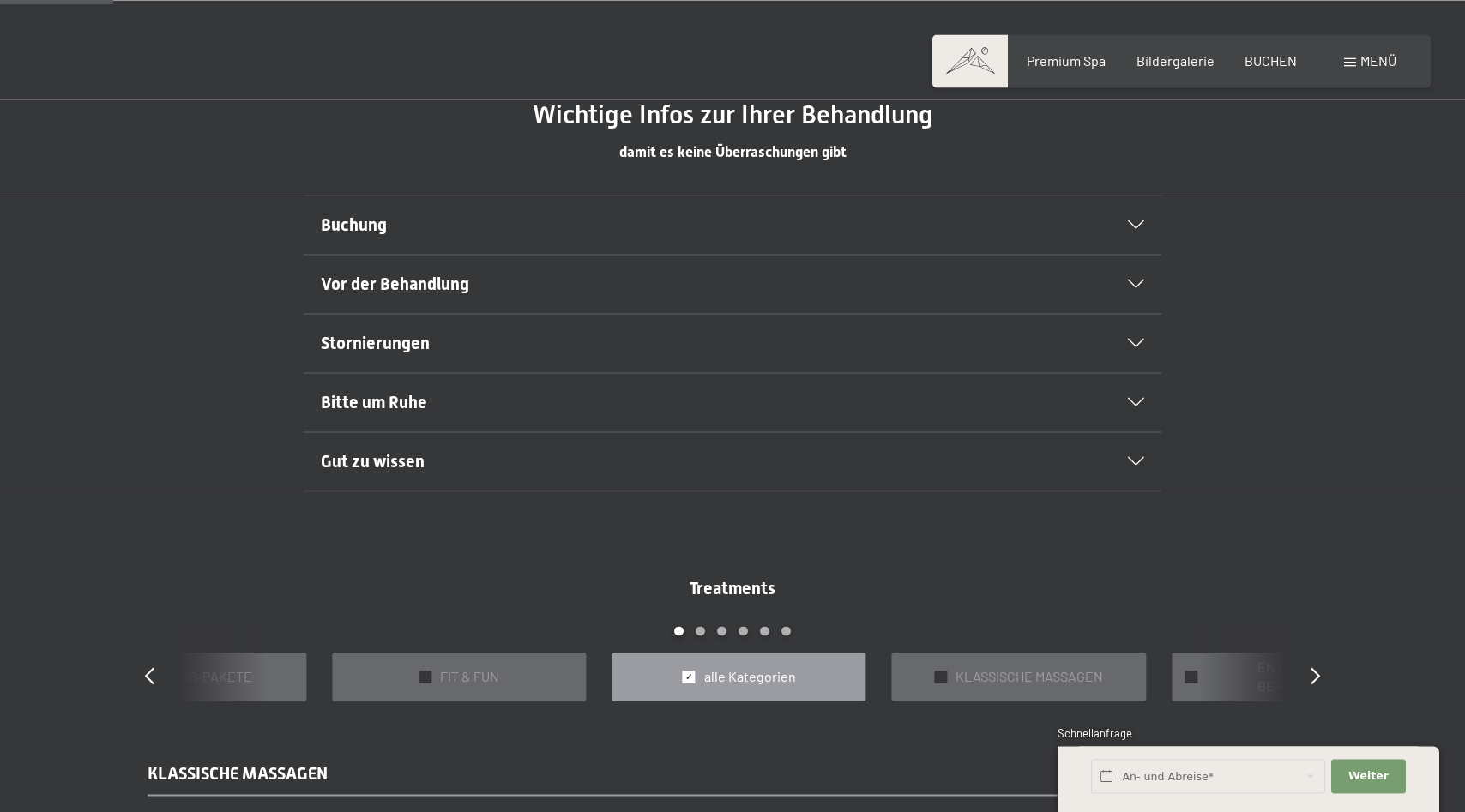
scroll to position [1049, 0]
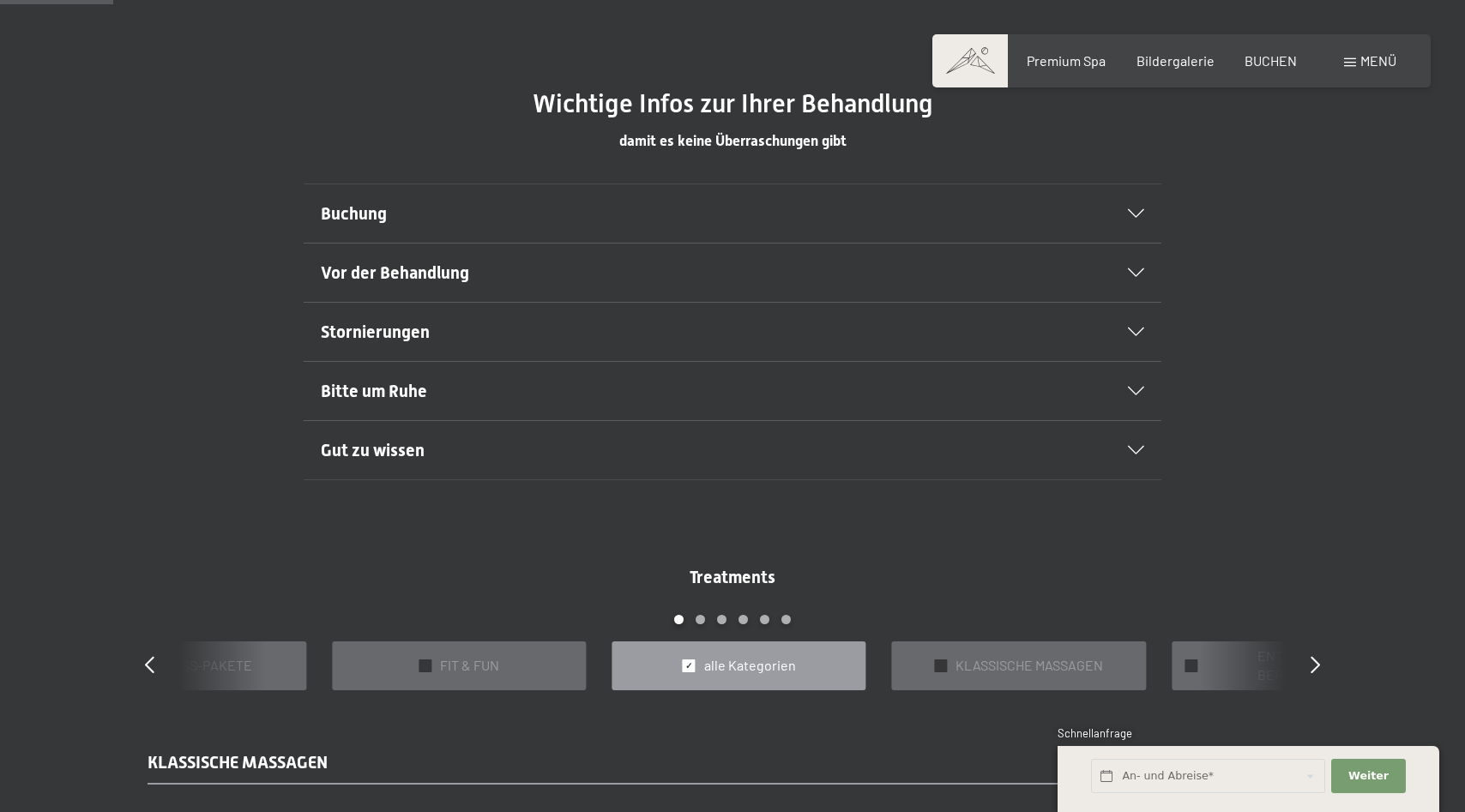
click at [1135, 448] on icon at bounding box center [1136, 450] width 16 height 9
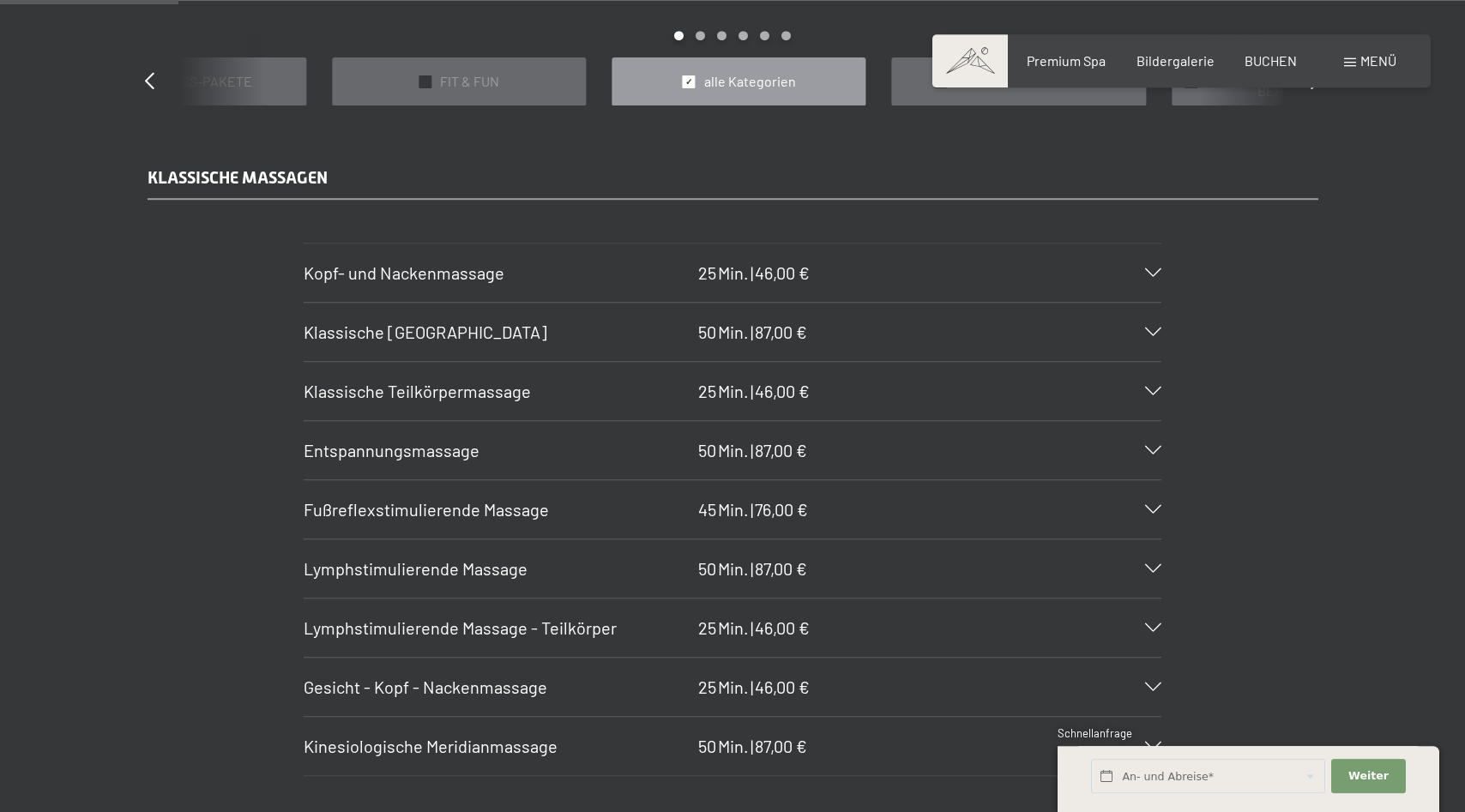
scroll to position [1662, 0]
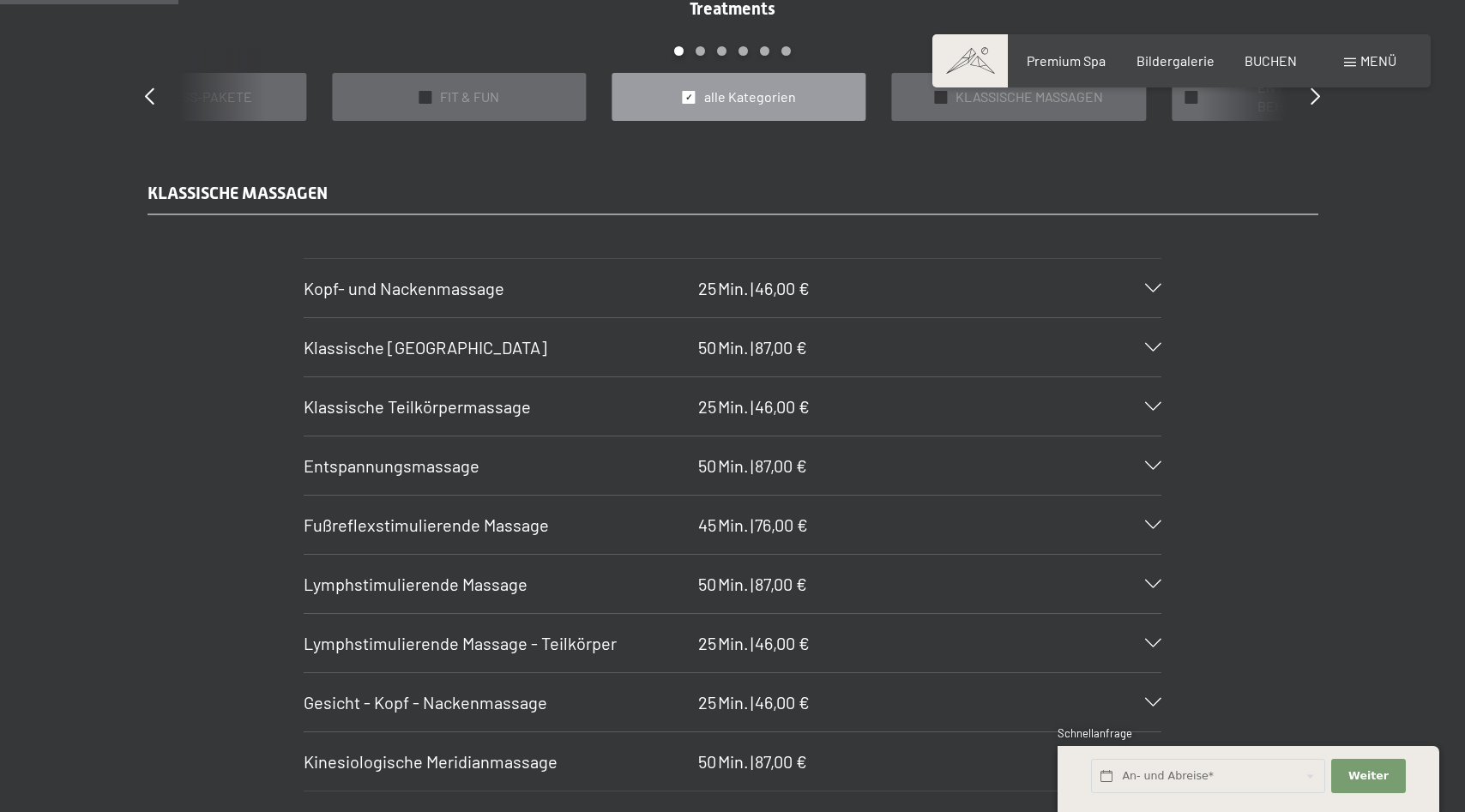
click at [1151, 344] on icon at bounding box center [1154, 347] width 16 height 9
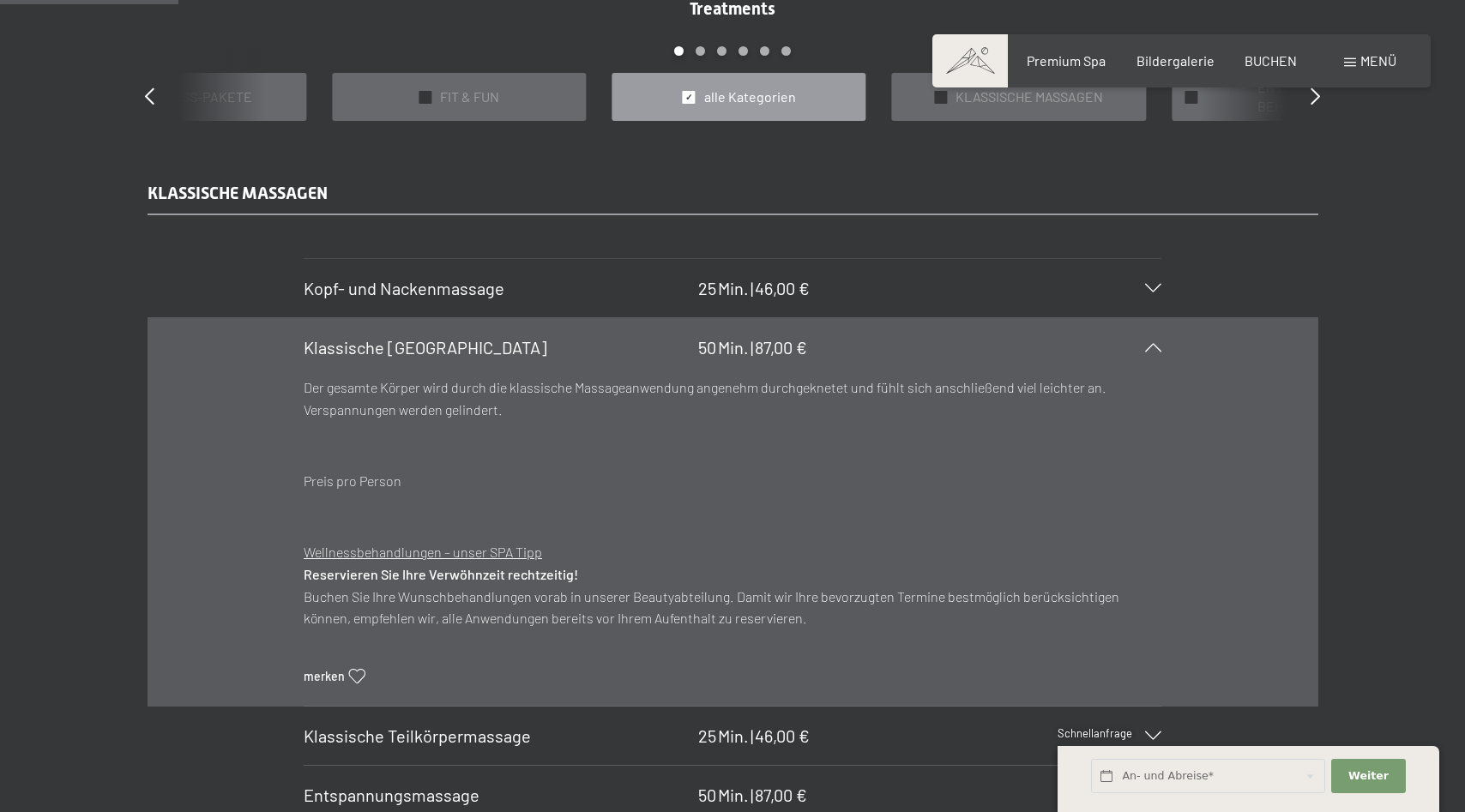
click at [1151, 344] on icon at bounding box center [1154, 347] width 16 height 9
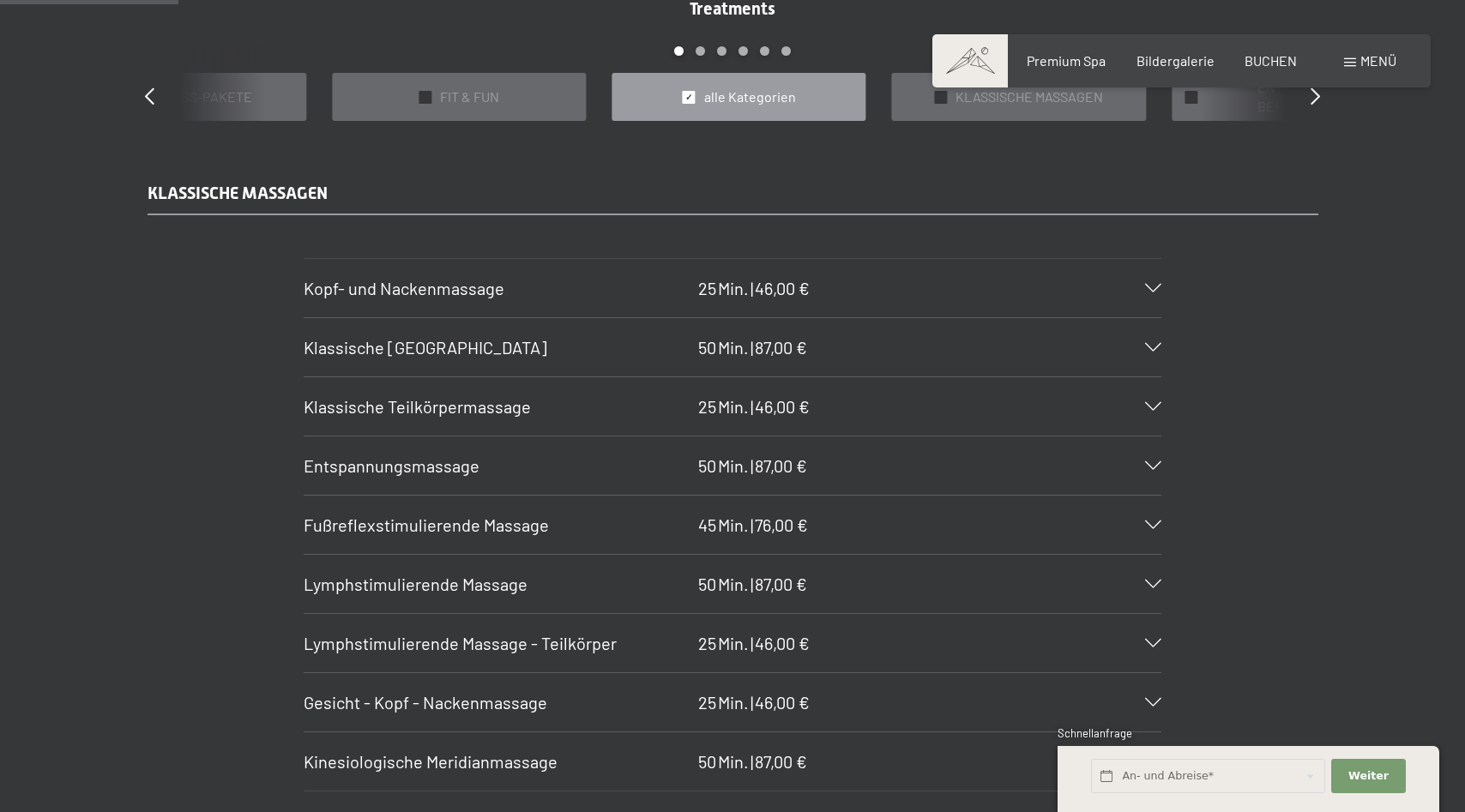
click at [1150, 407] on icon at bounding box center [1154, 407] width 16 height 9
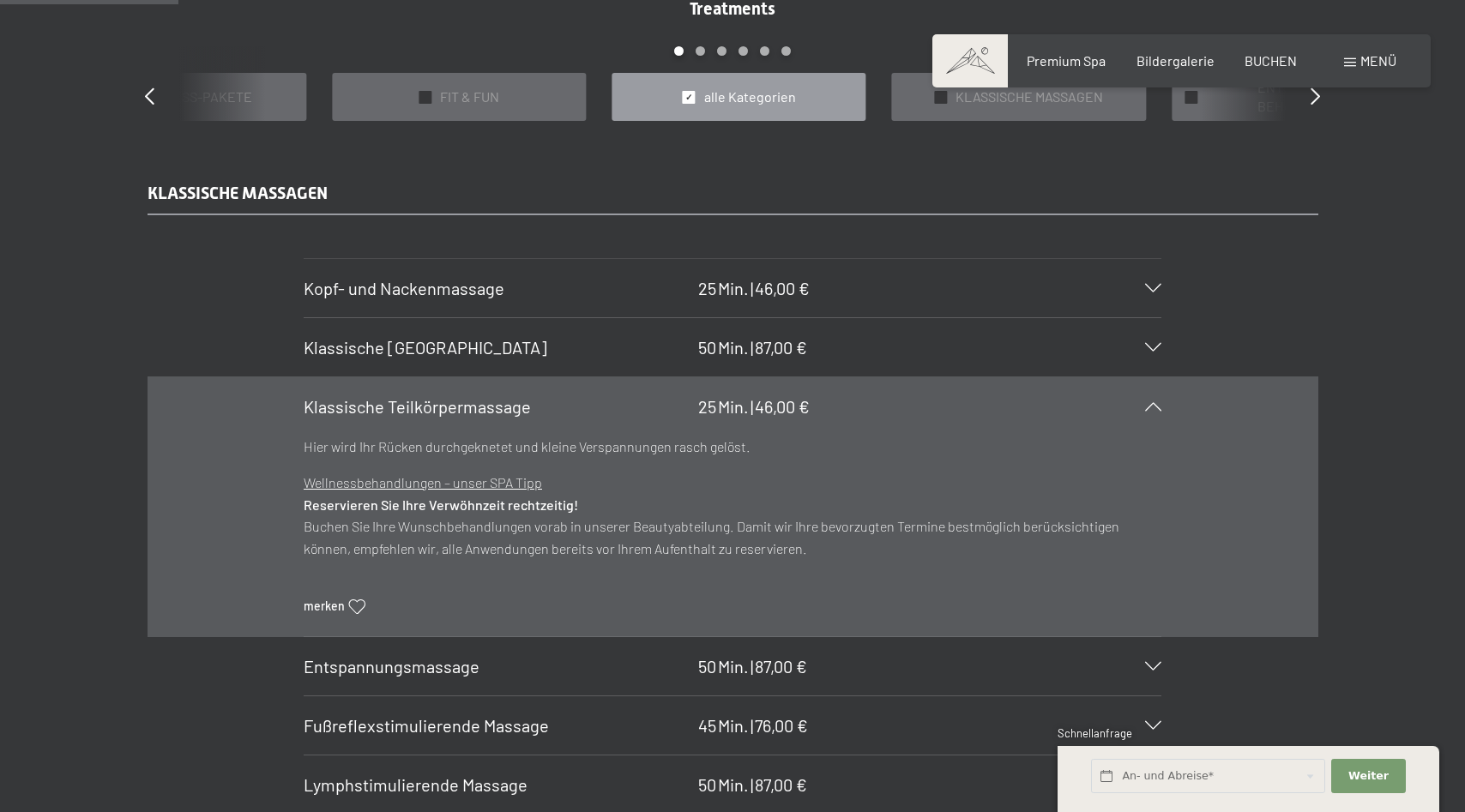
click at [1150, 407] on icon at bounding box center [1154, 407] width 16 height 9
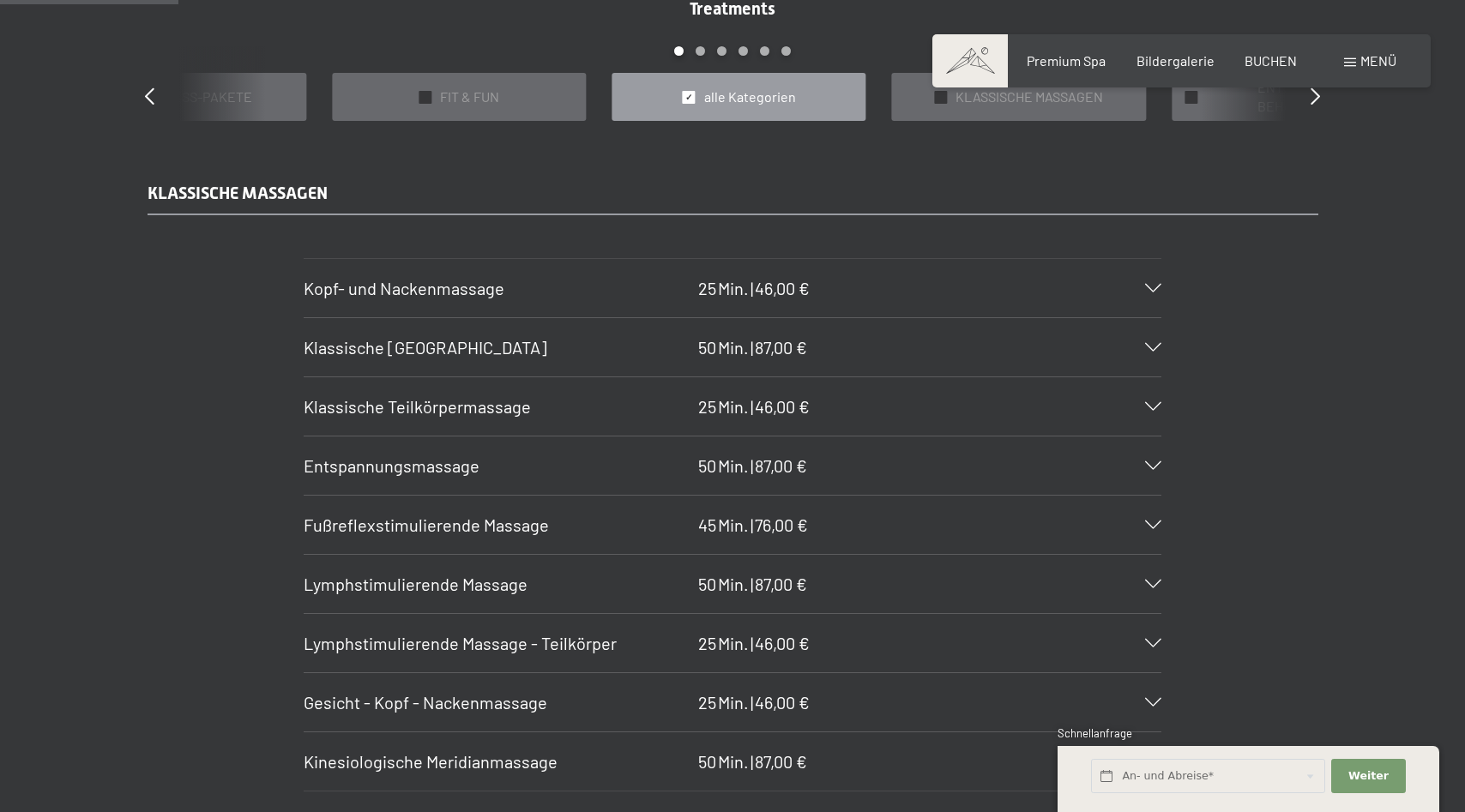
click at [1149, 459] on div "Entspannungsmassage 50 Min. | 87,00 €" at bounding box center [732, 466] width 858 height 59
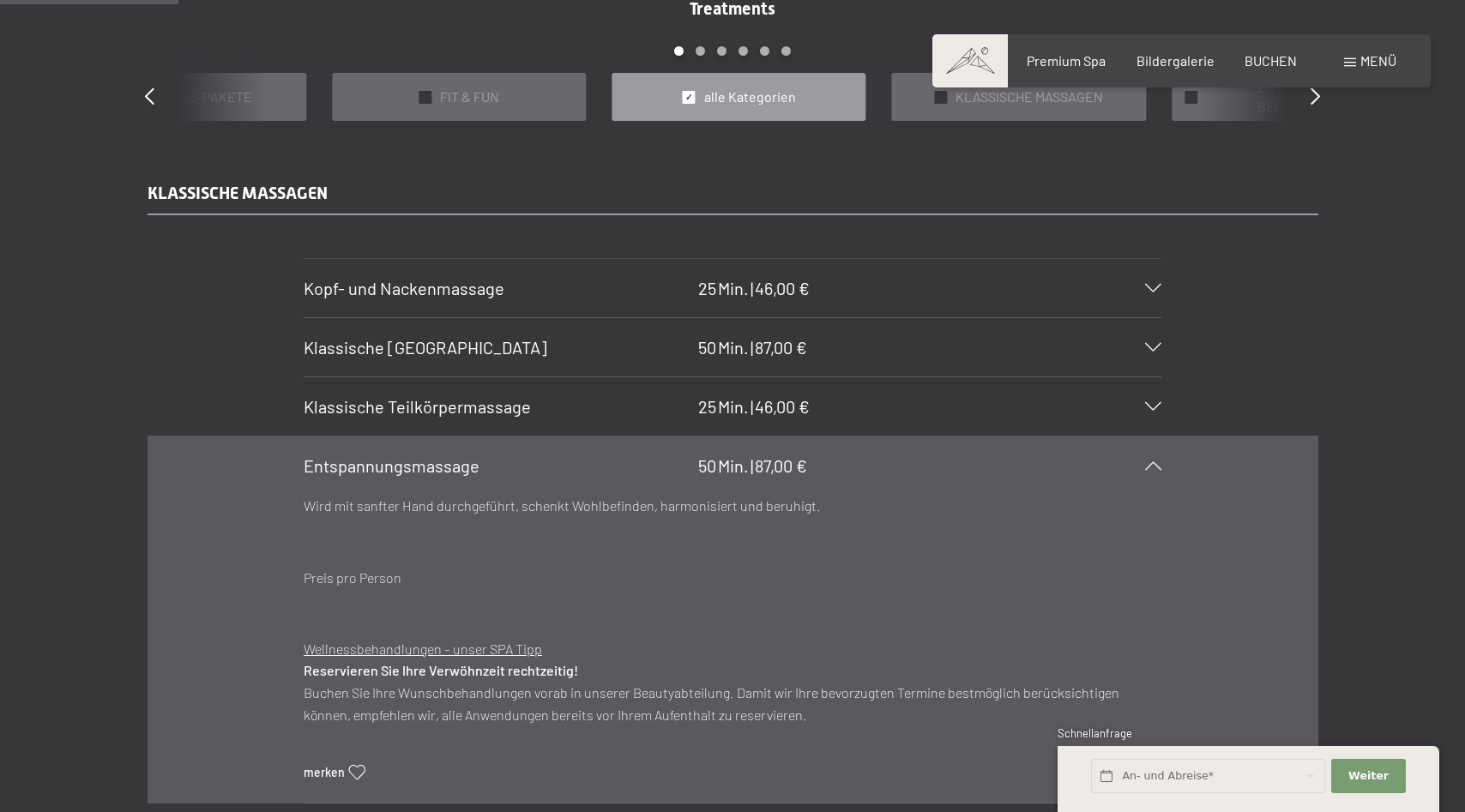
click at [1149, 459] on div "Entspannungsmassage 50 Min. | 87,00 €" at bounding box center [732, 466] width 858 height 59
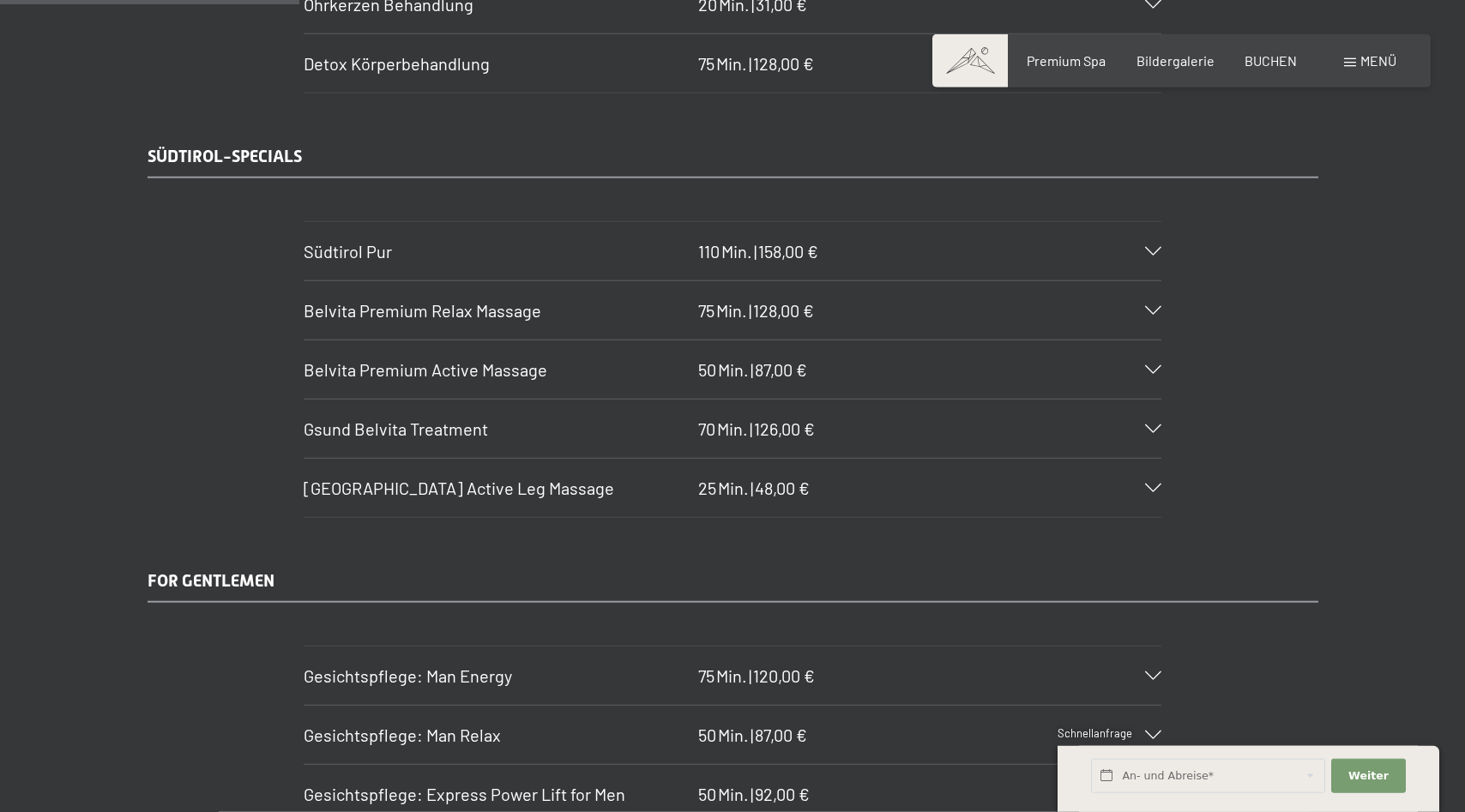
scroll to position [2799, 0]
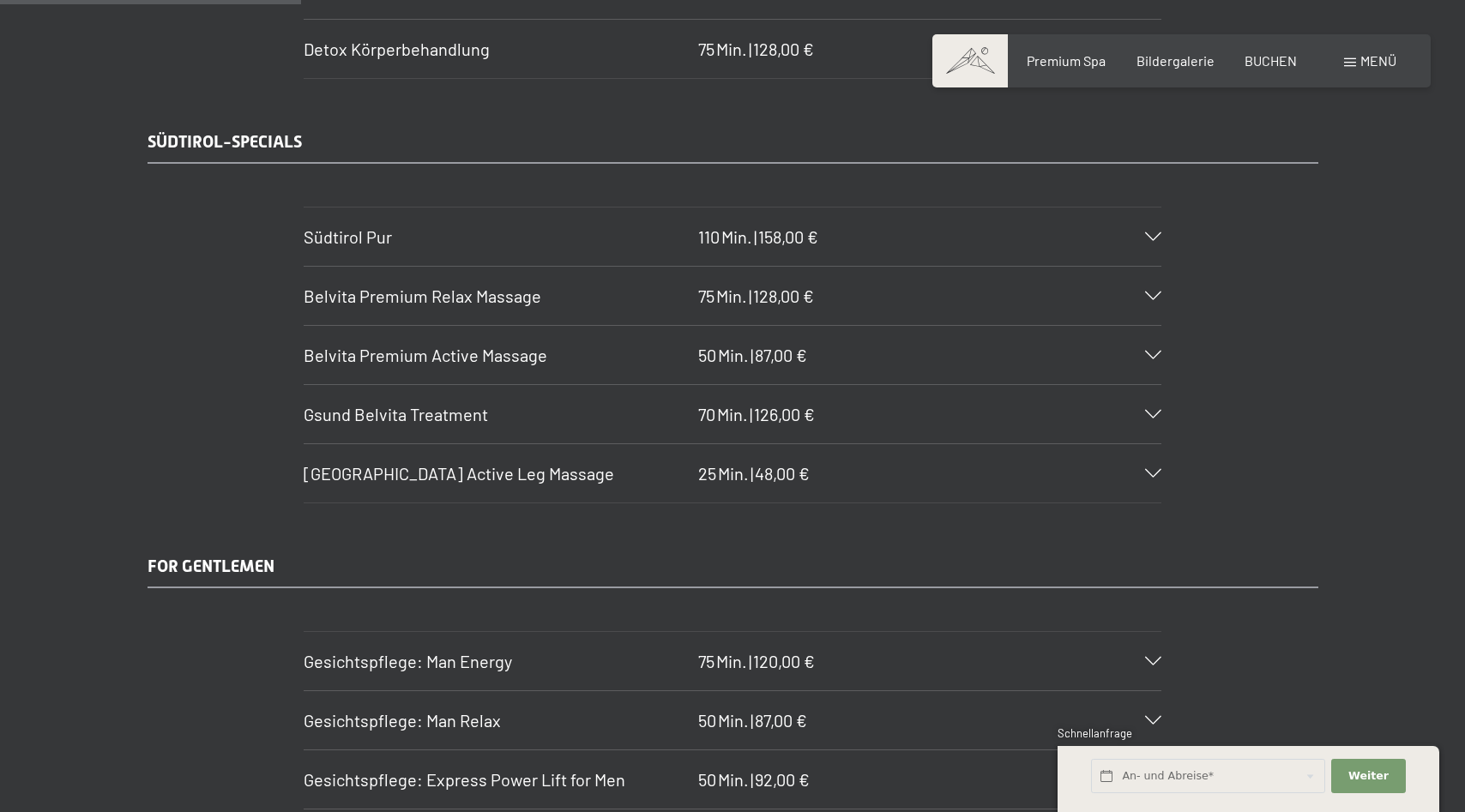
click at [1152, 473] on icon at bounding box center [1154, 474] width 16 height 9
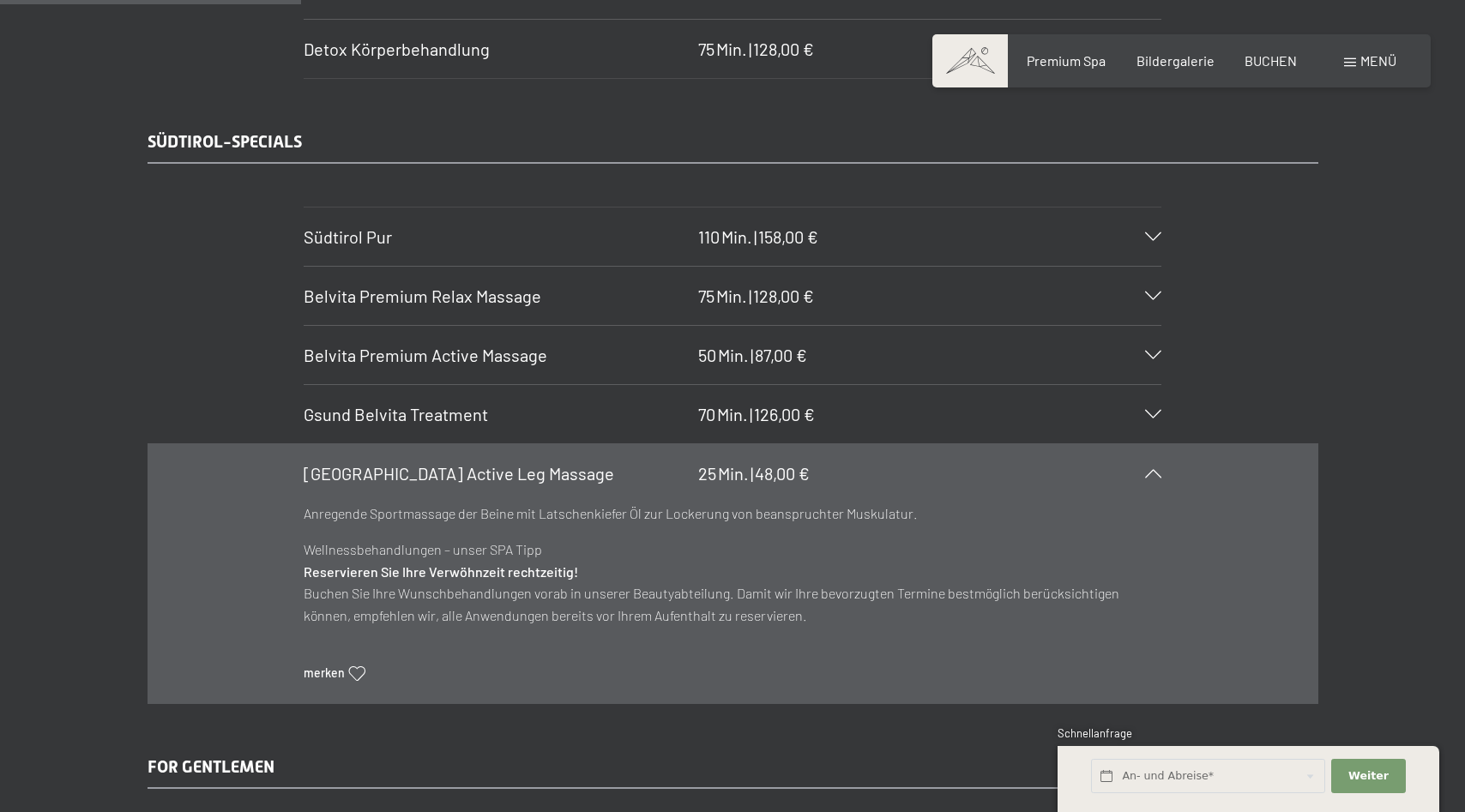
click at [1152, 473] on icon at bounding box center [1154, 474] width 16 height 9
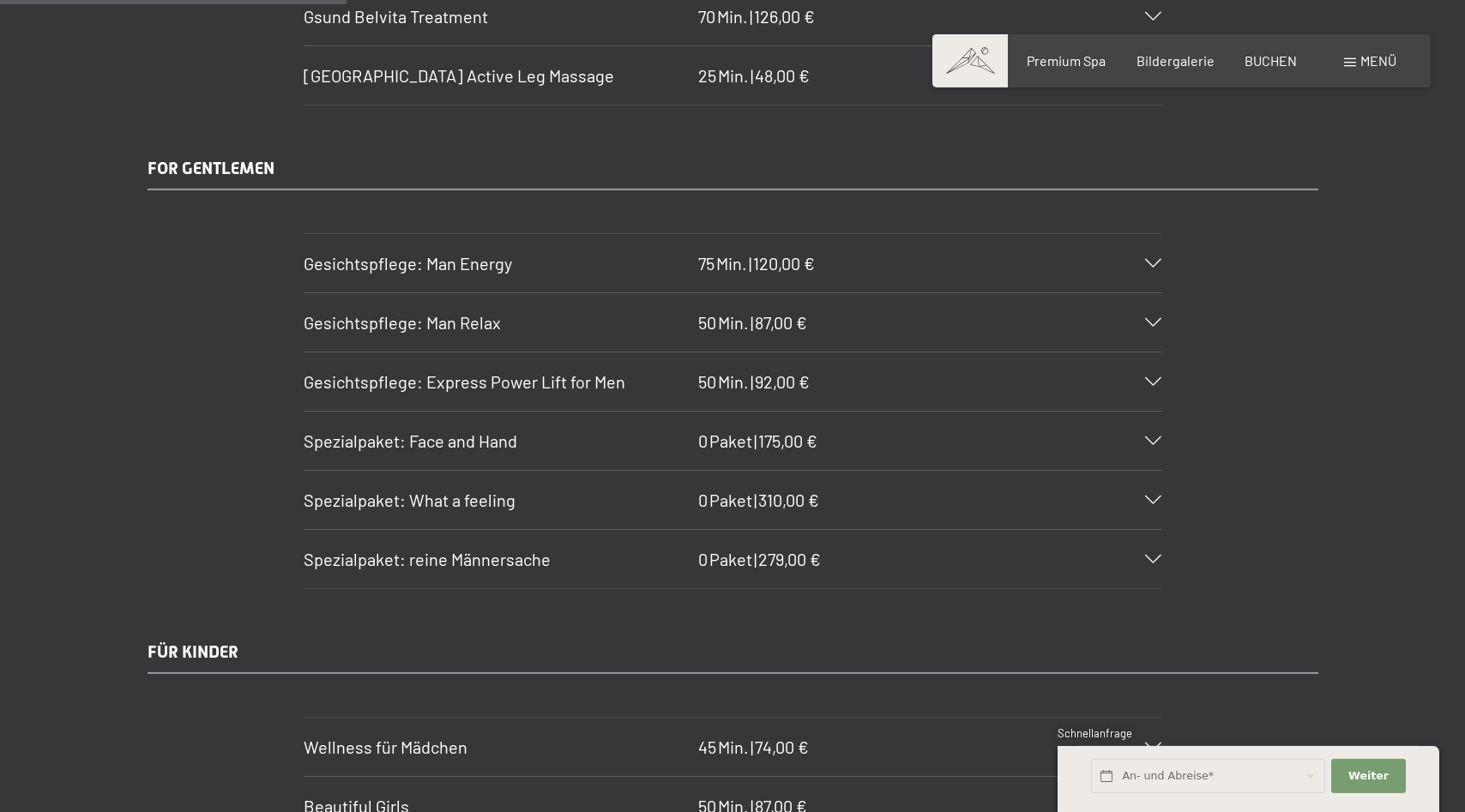
scroll to position [3236, 0]
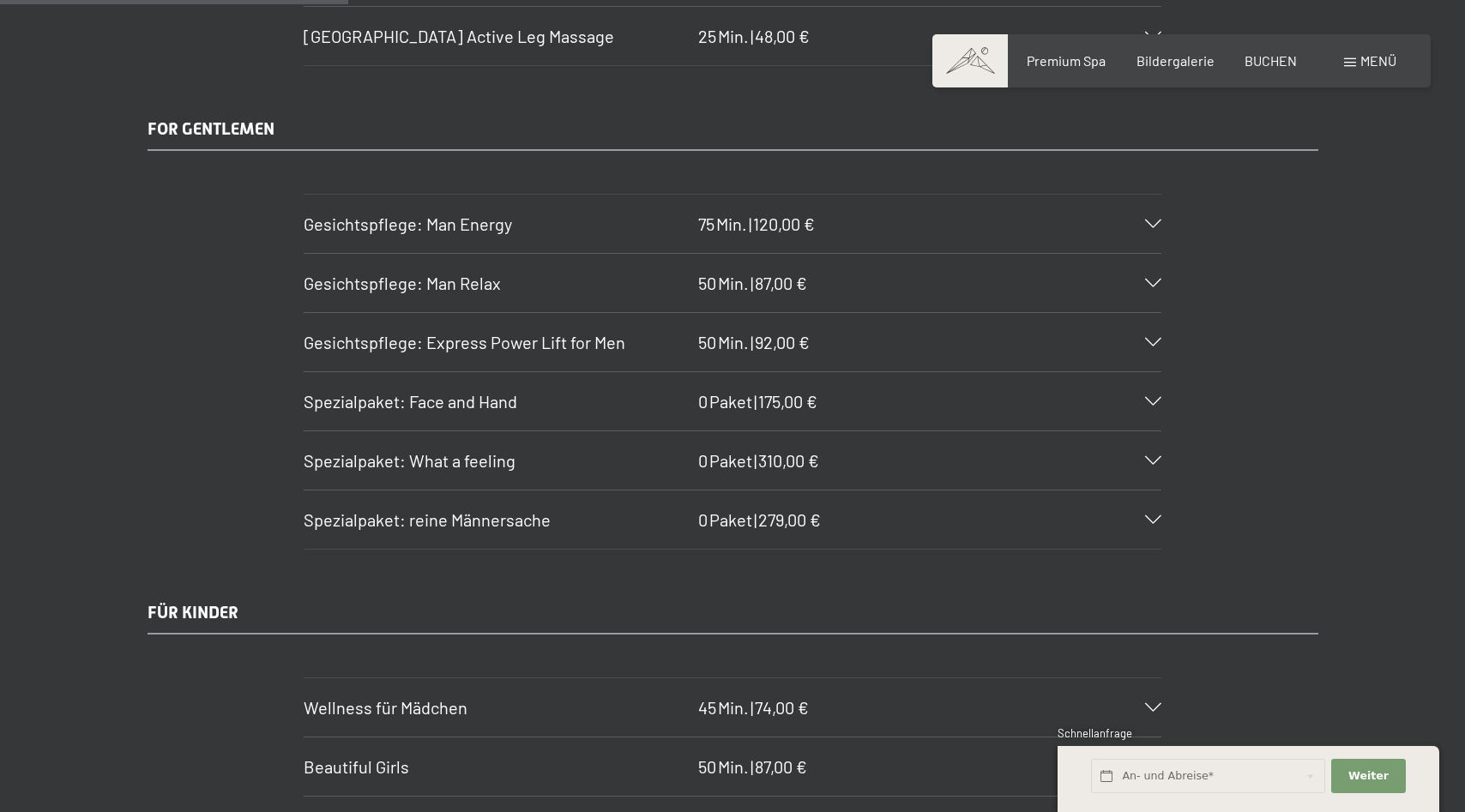
click at [1154, 515] on div "Spezialpaket: reine Männersache 0 Paket | 279,00 €" at bounding box center [732, 520] width 858 height 59
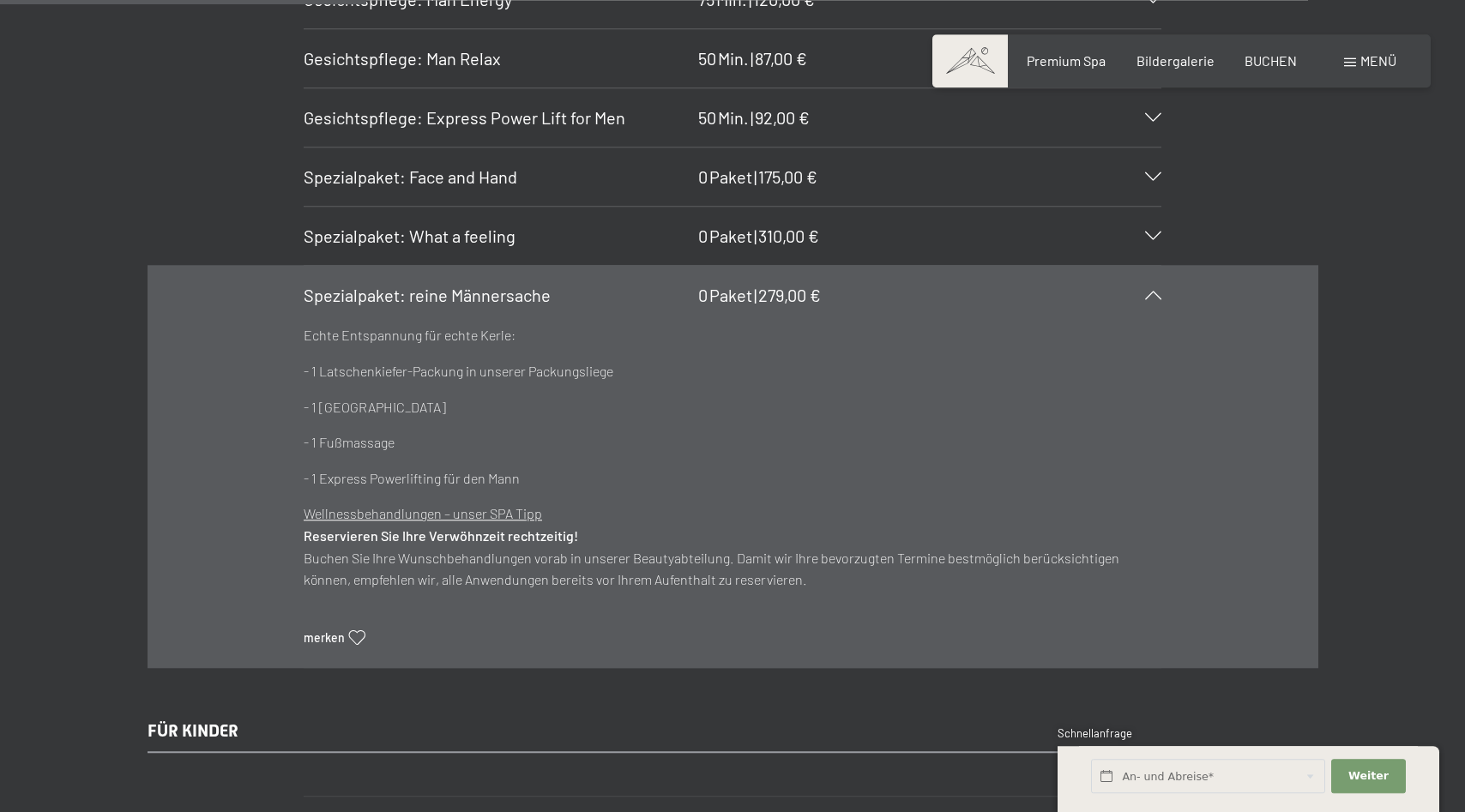
scroll to position [3499, 0]
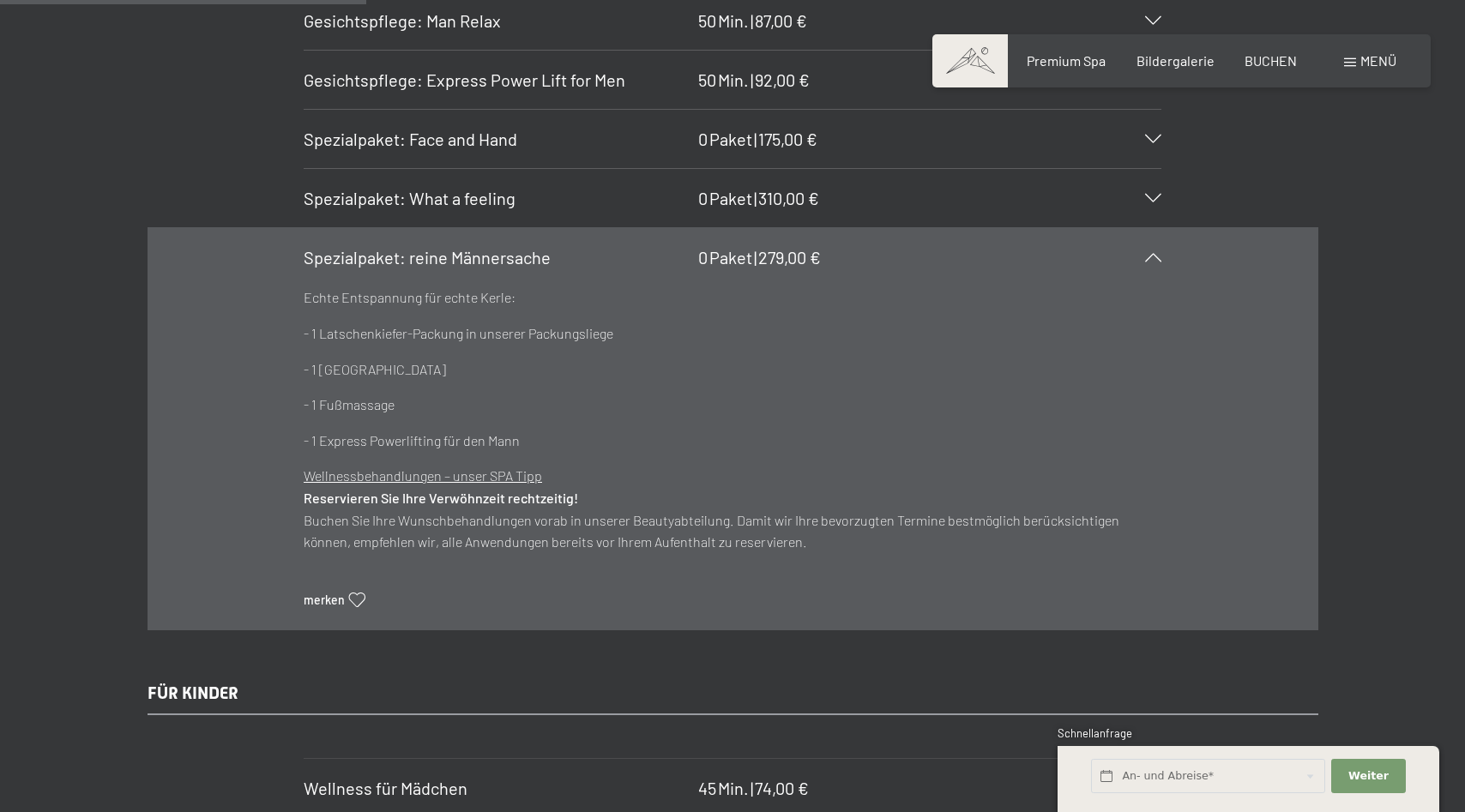
click at [1153, 250] on div "Spezialpaket: reine Männersache 0 Paket | 279,00 €" at bounding box center [732, 257] width 858 height 59
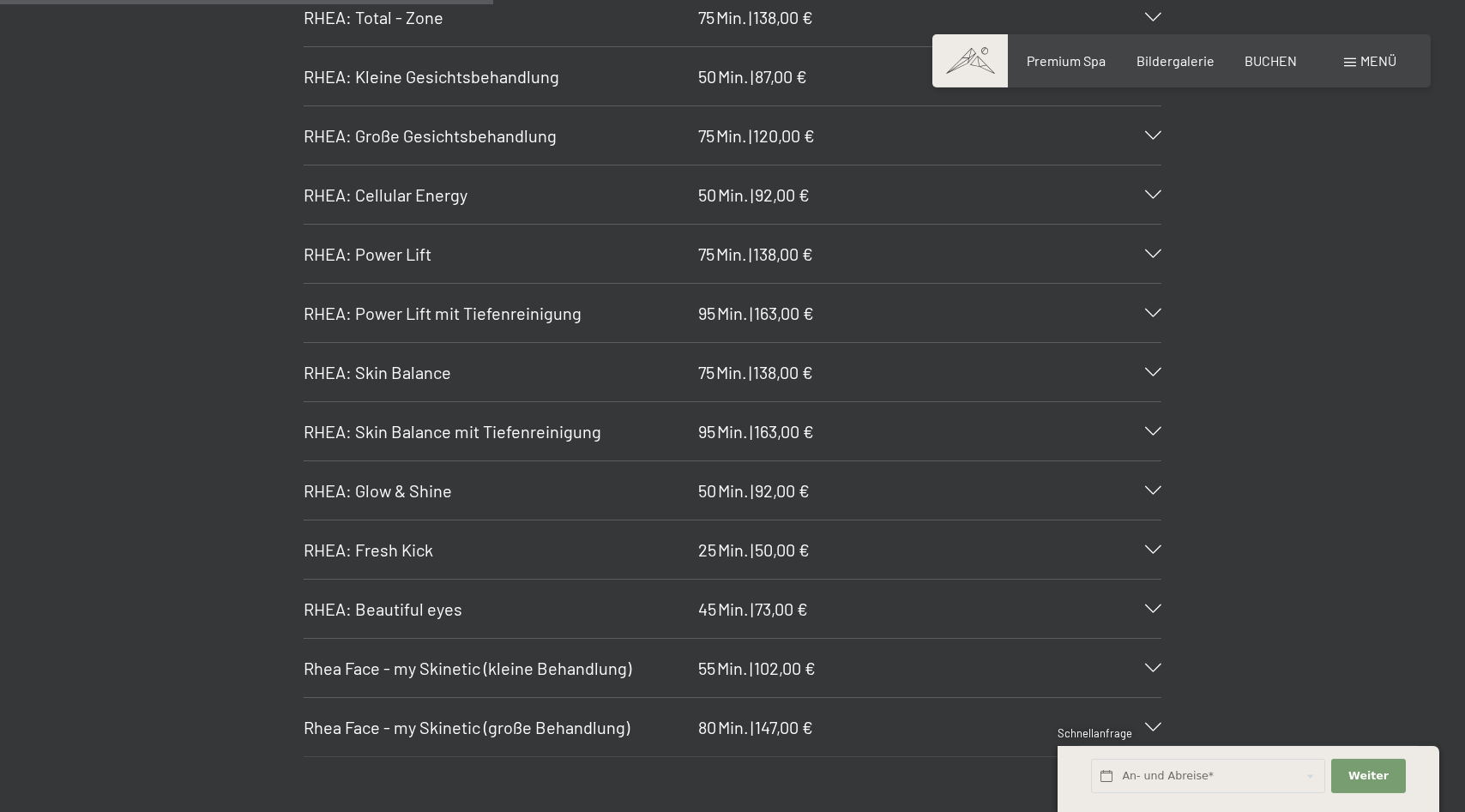
scroll to position [4636, 0]
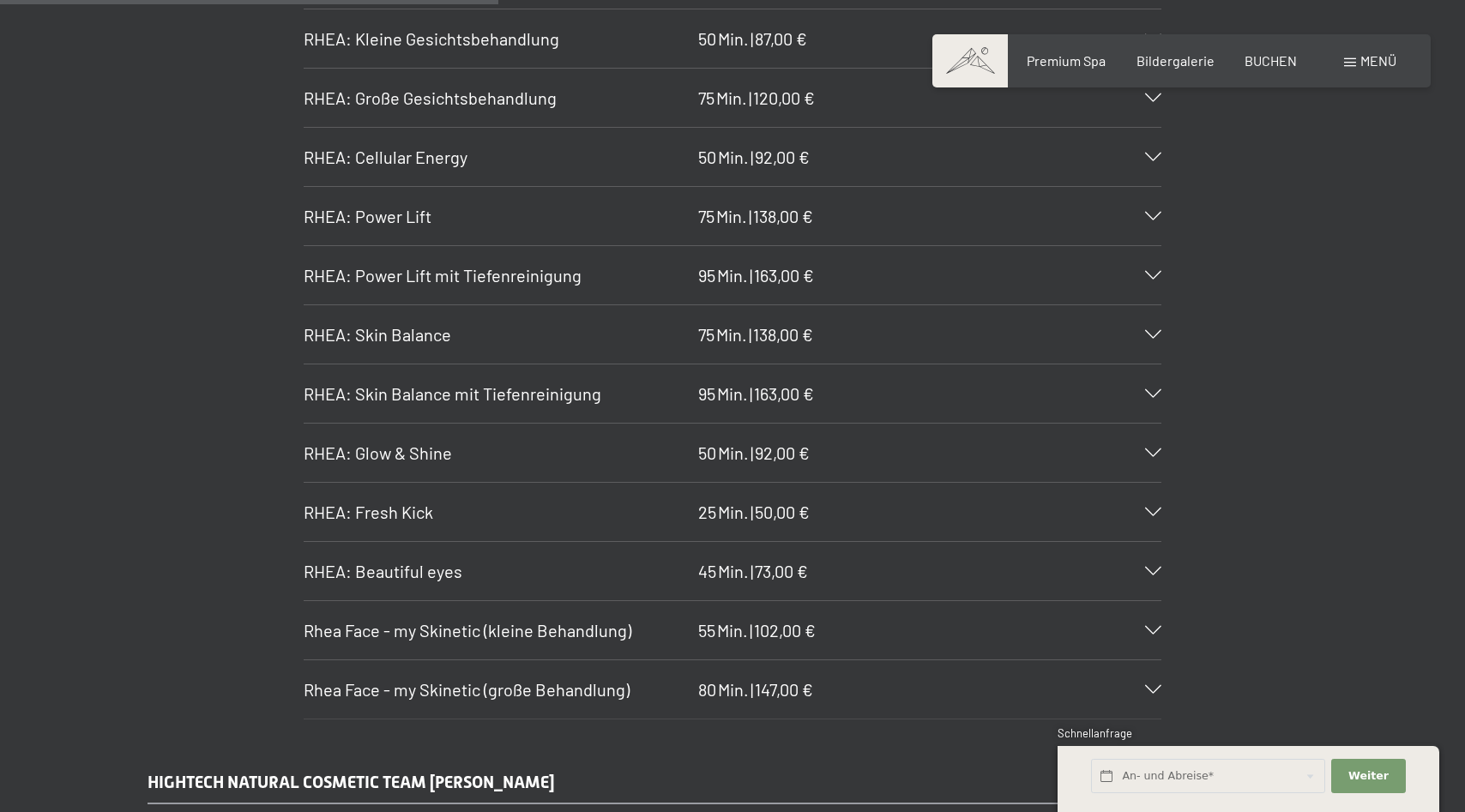
click at [1150, 508] on div "RHEA: Fresh Kick 25 Min. | 50,00 €" at bounding box center [732, 512] width 858 height 59
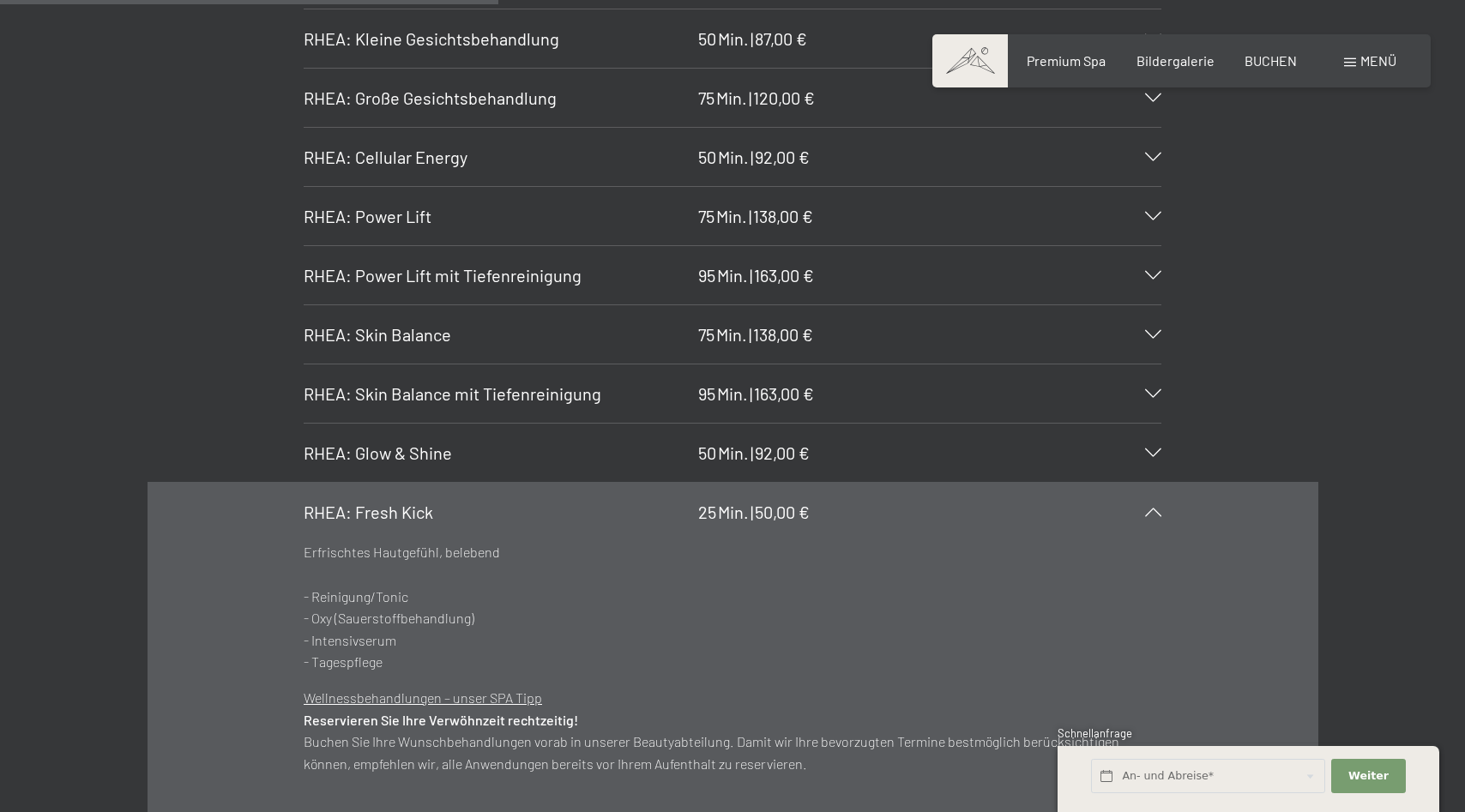
click at [1150, 508] on div "RHEA: Fresh Kick 25 Min. | 50,00 €" at bounding box center [732, 512] width 858 height 59
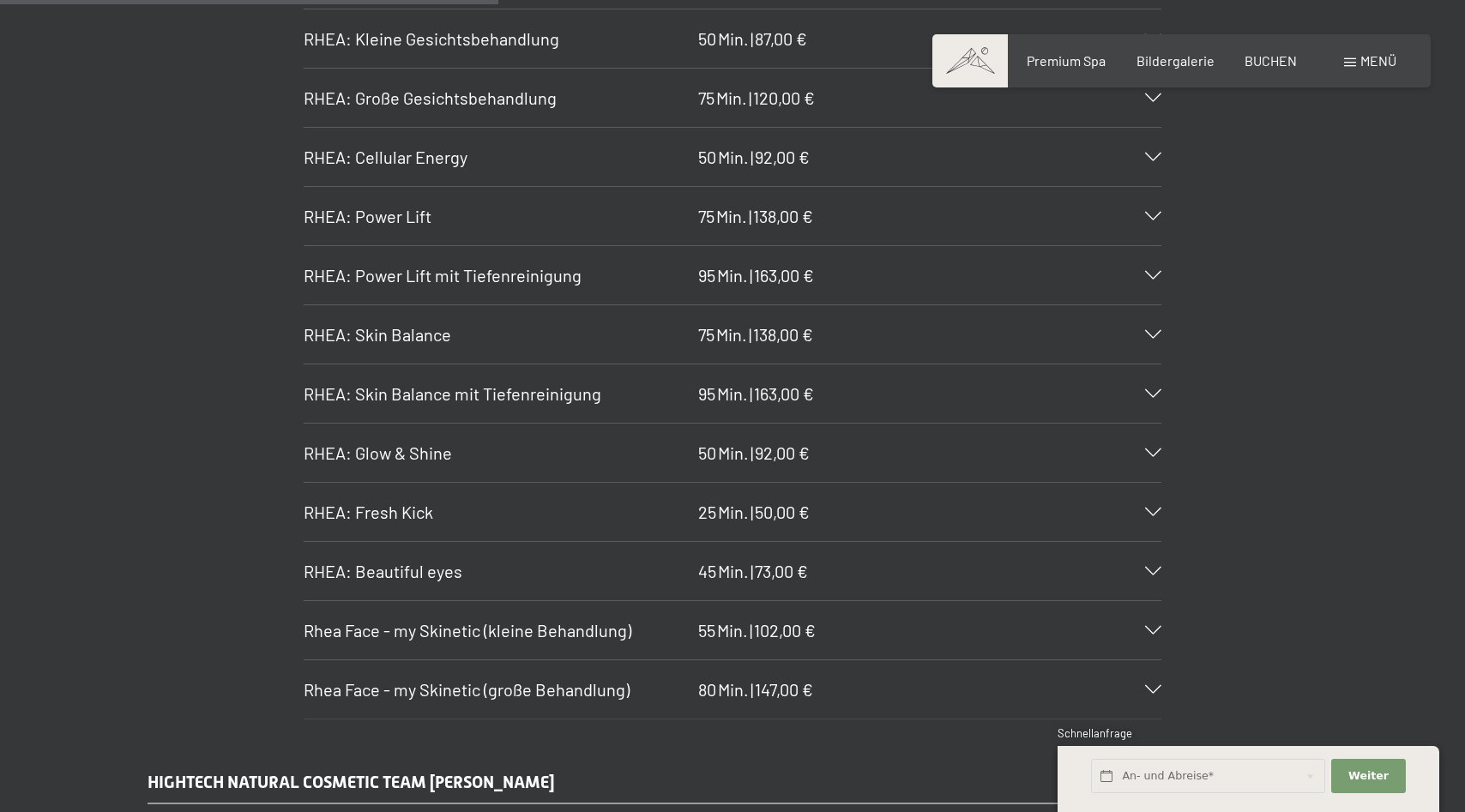
click at [1153, 568] on icon at bounding box center [1154, 571] width 16 height 9
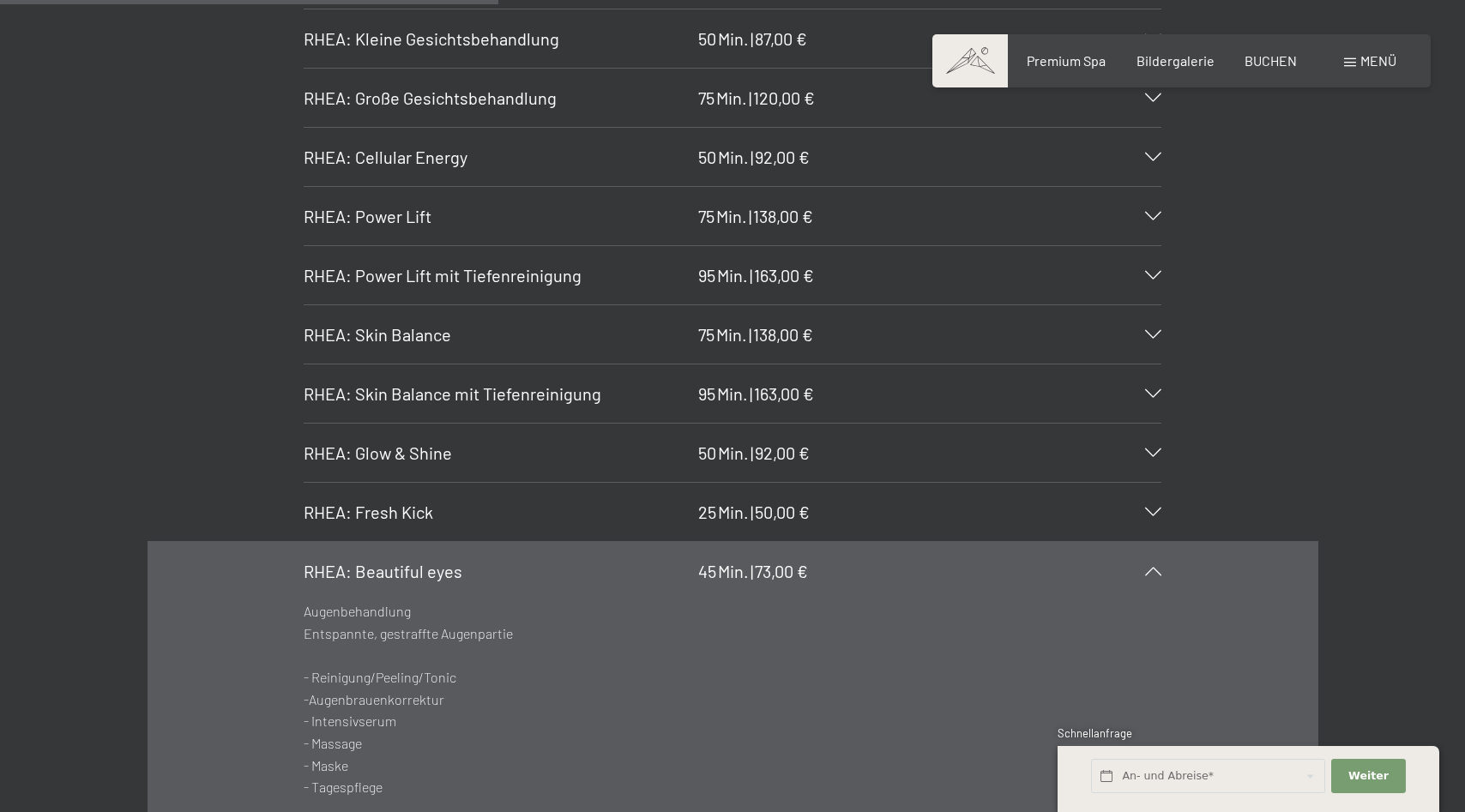
click at [1153, 568] on icon at bounding box center [1154, 571] width 16 height 9
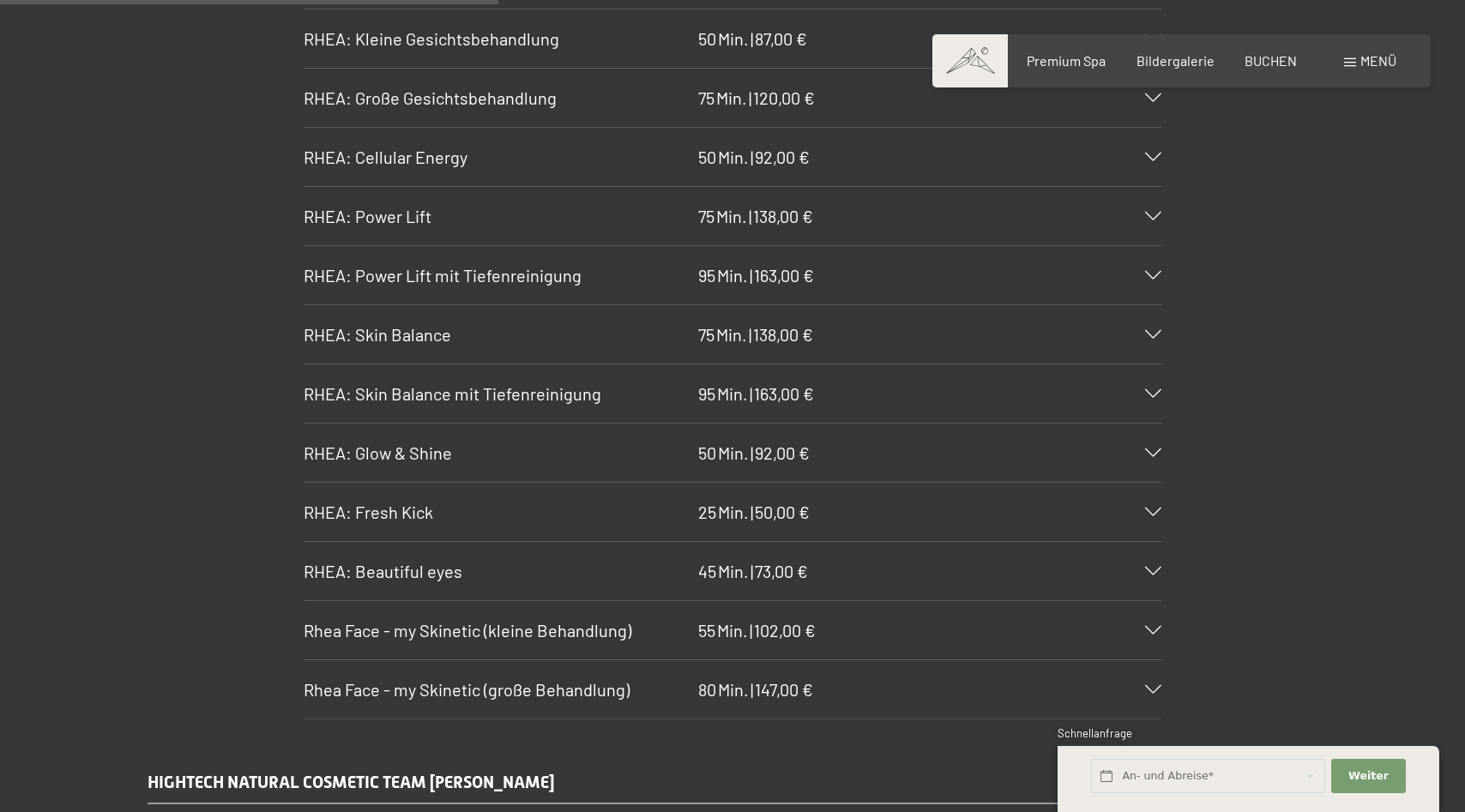
click at [1153, 452] on icon at bounding box center [1154, 453] width 16 height 9
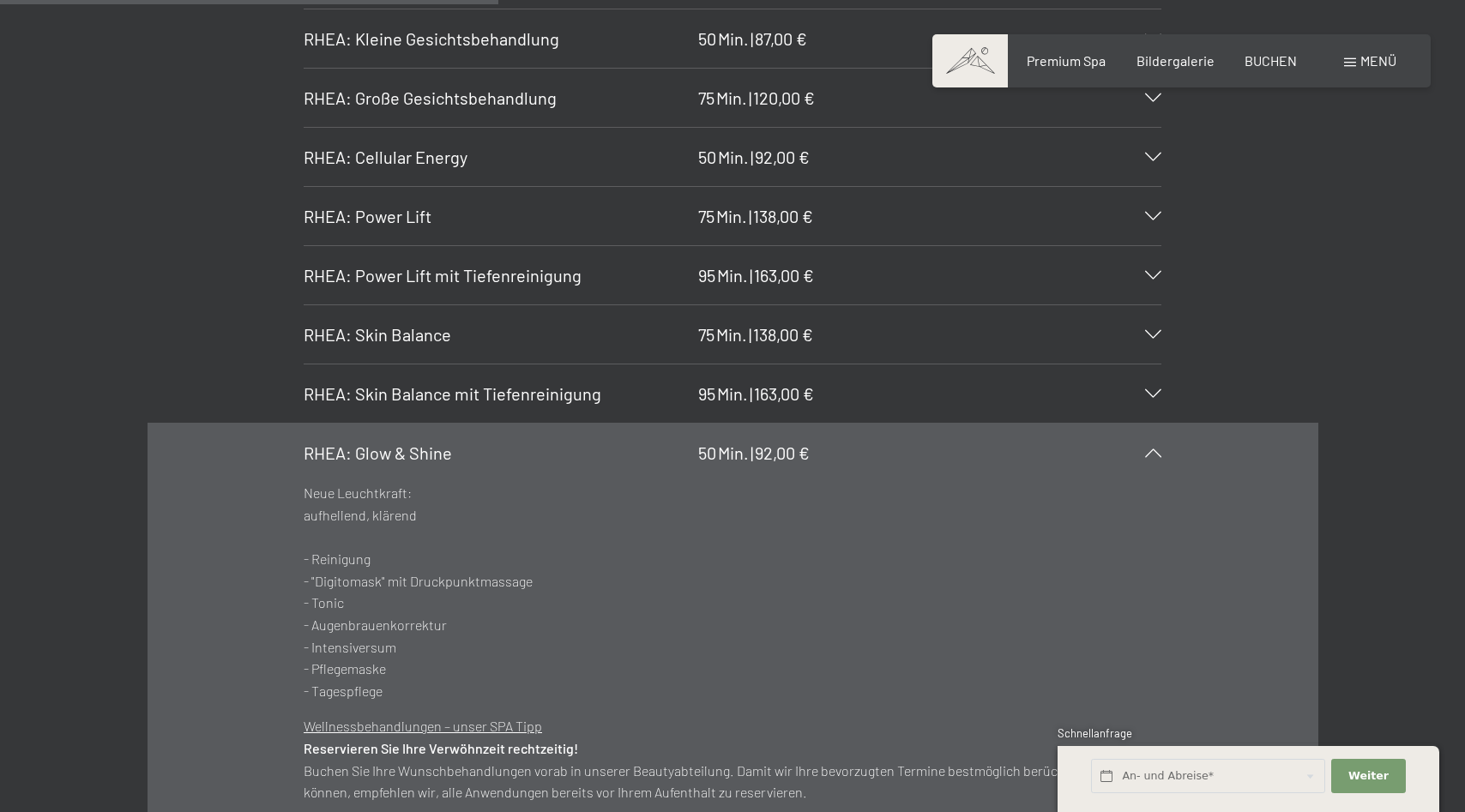
click at [1153, 452] on icon at bounding box center [1154, 453] width 16 height 9
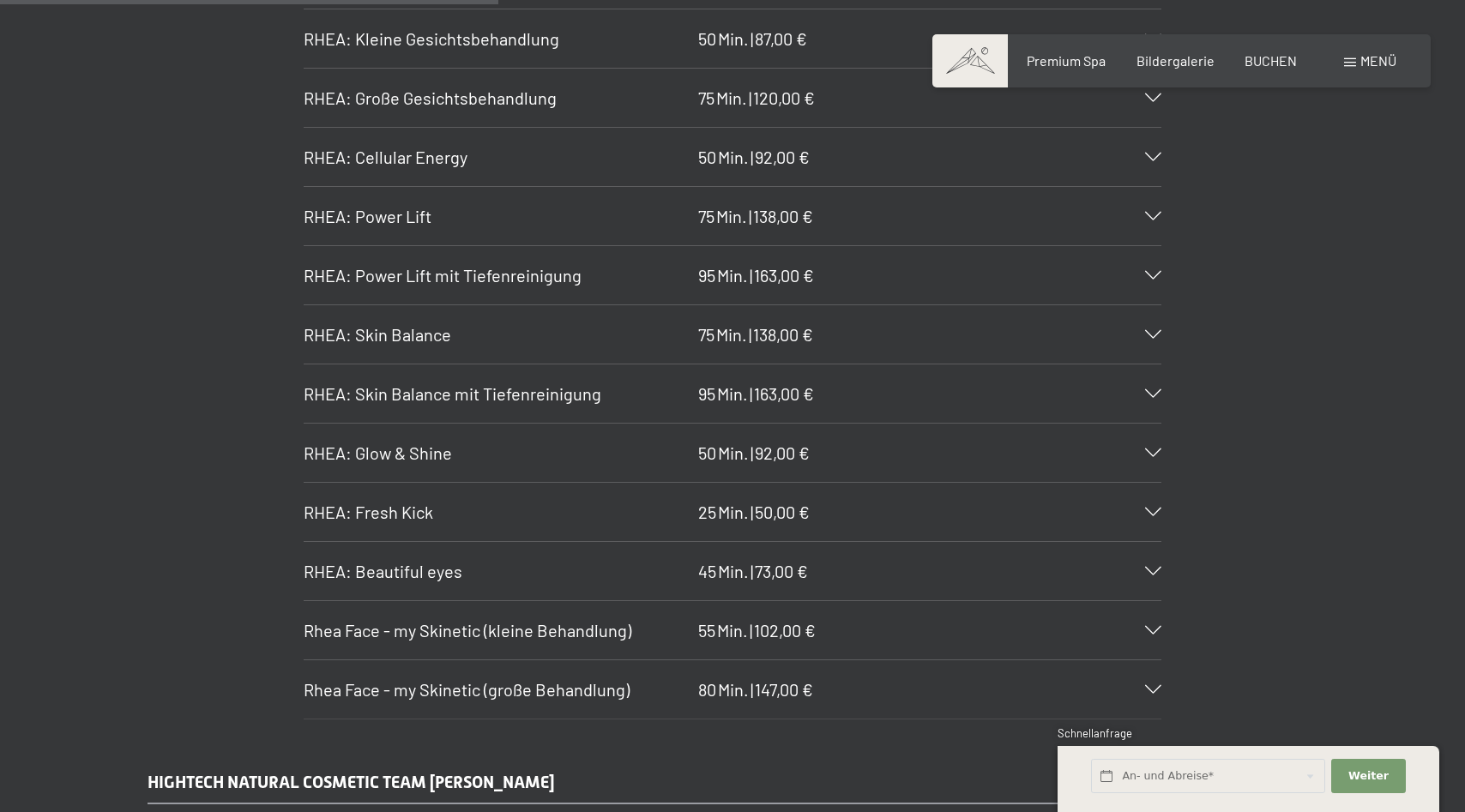
click at [1153, 391] on icon at bounding box center [1154, 394] width 16 height 9
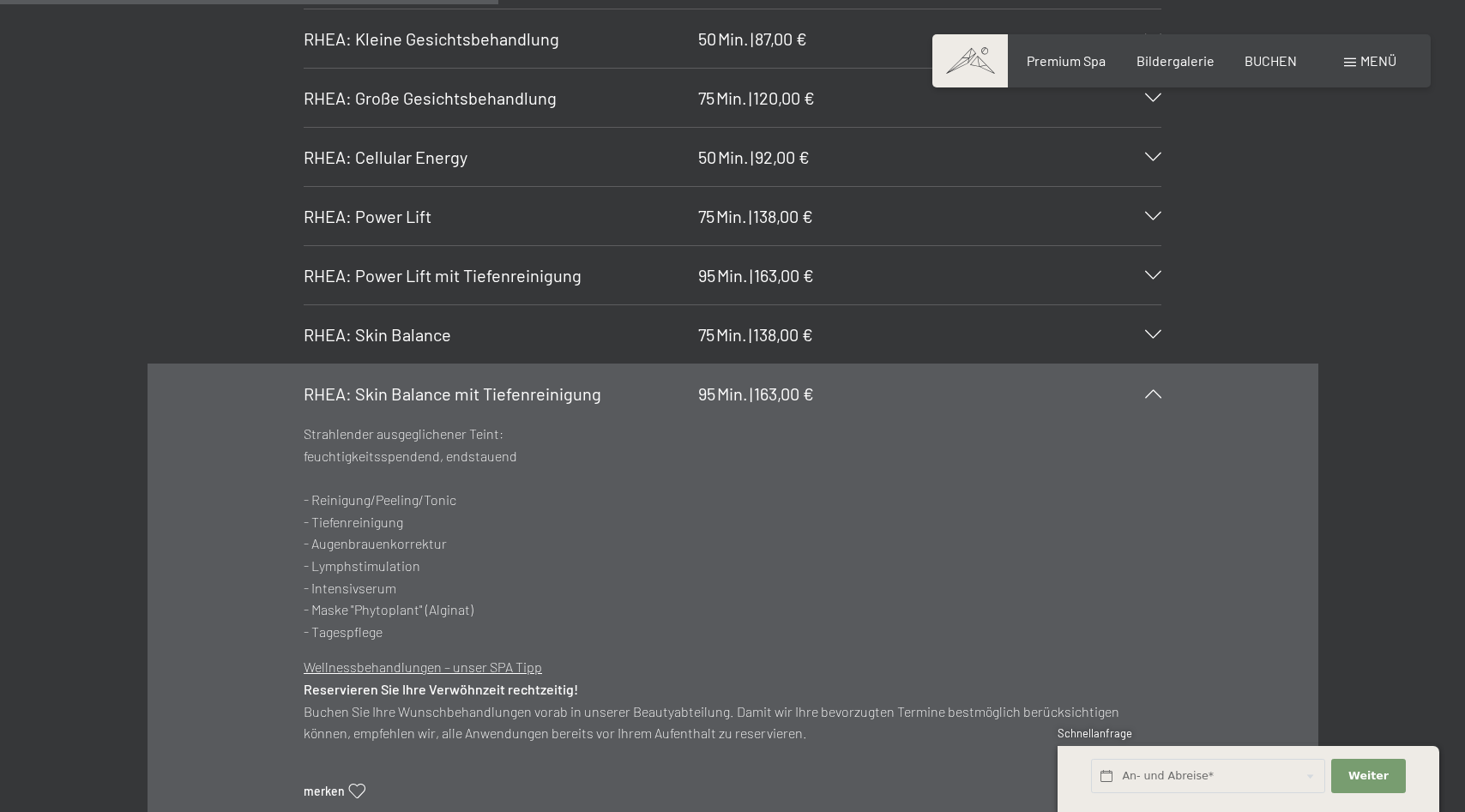
click at [1153, 391] on icon at bounding box center [1154, 394] width 16 height 9
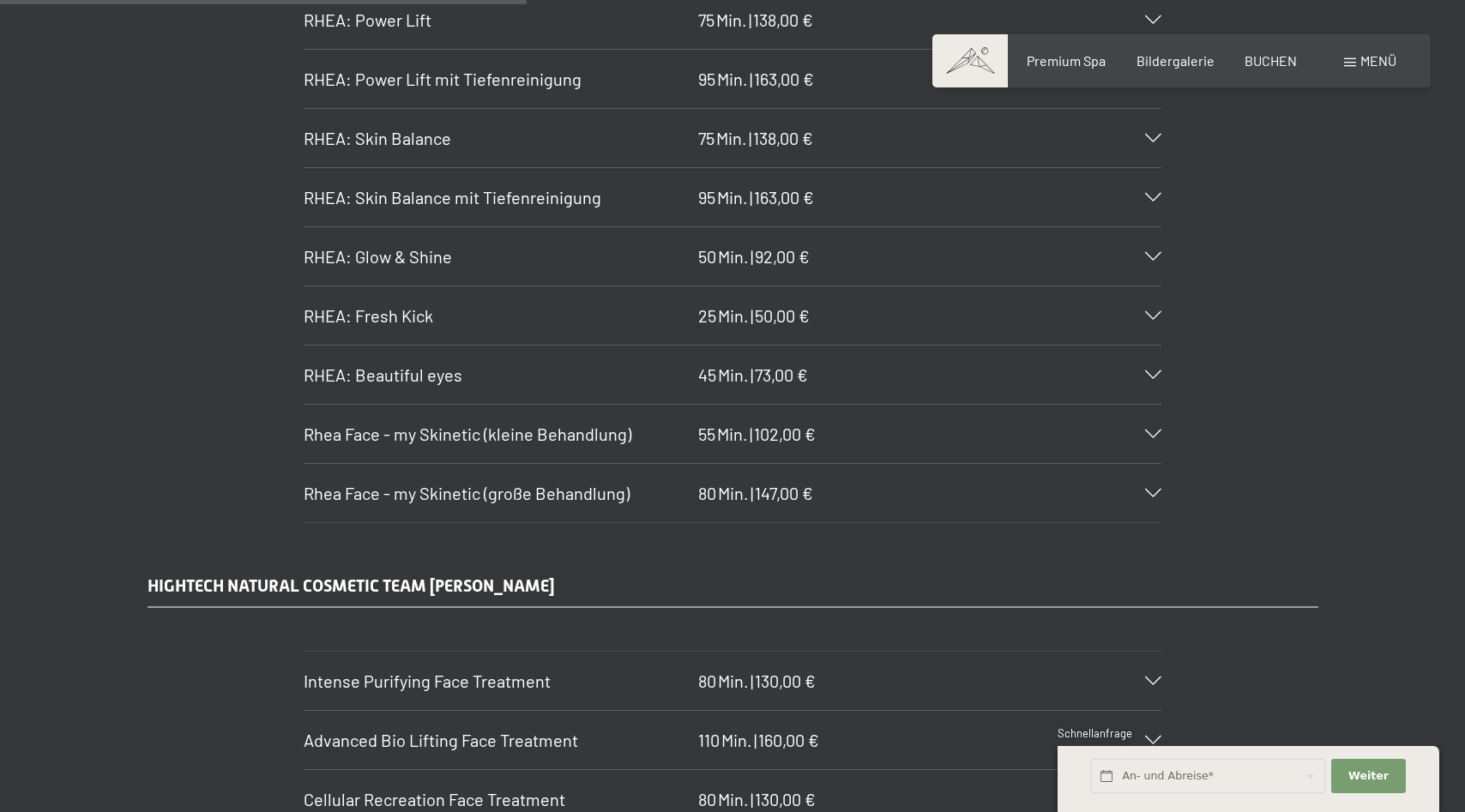
scroll to position [4898, 0]
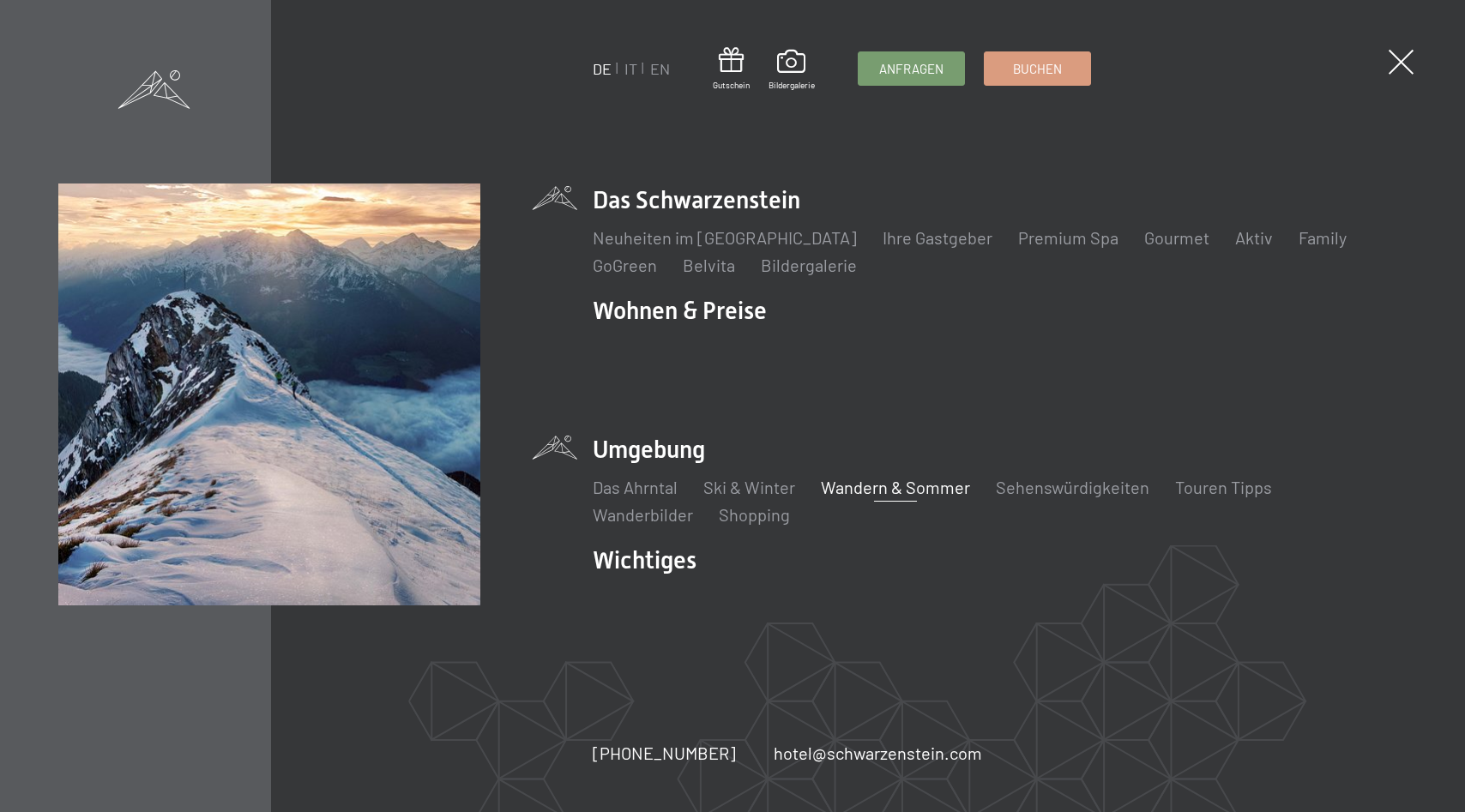
click at [865, 476] on link "Wandern & Sommer" at bounding box center [895, 486] width 149 height 21
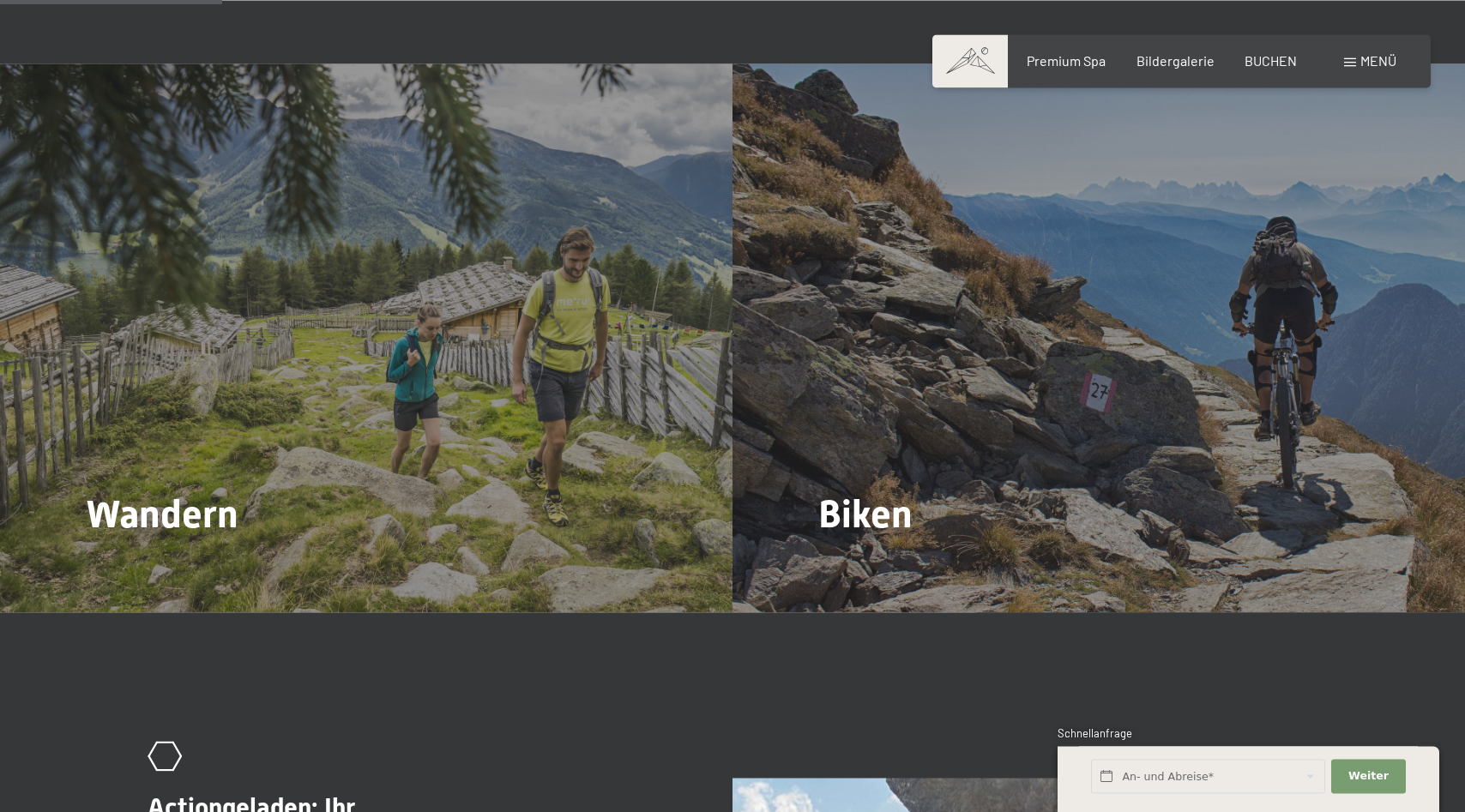
scroll to position [1749, 0]
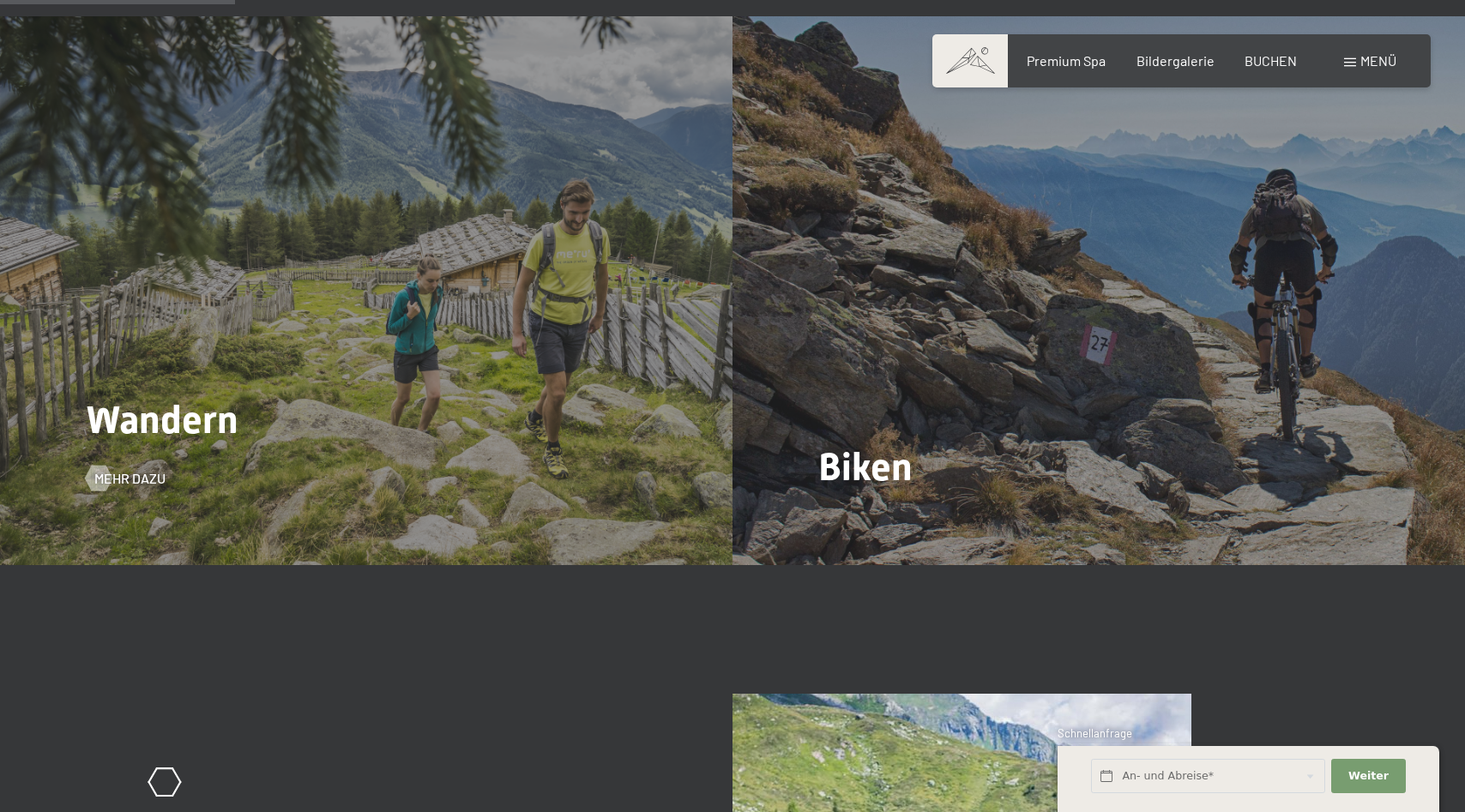
click at [430, 362] on div "Wandern Mehr dazu" at bounding box center [366, 291] width 733 height 549
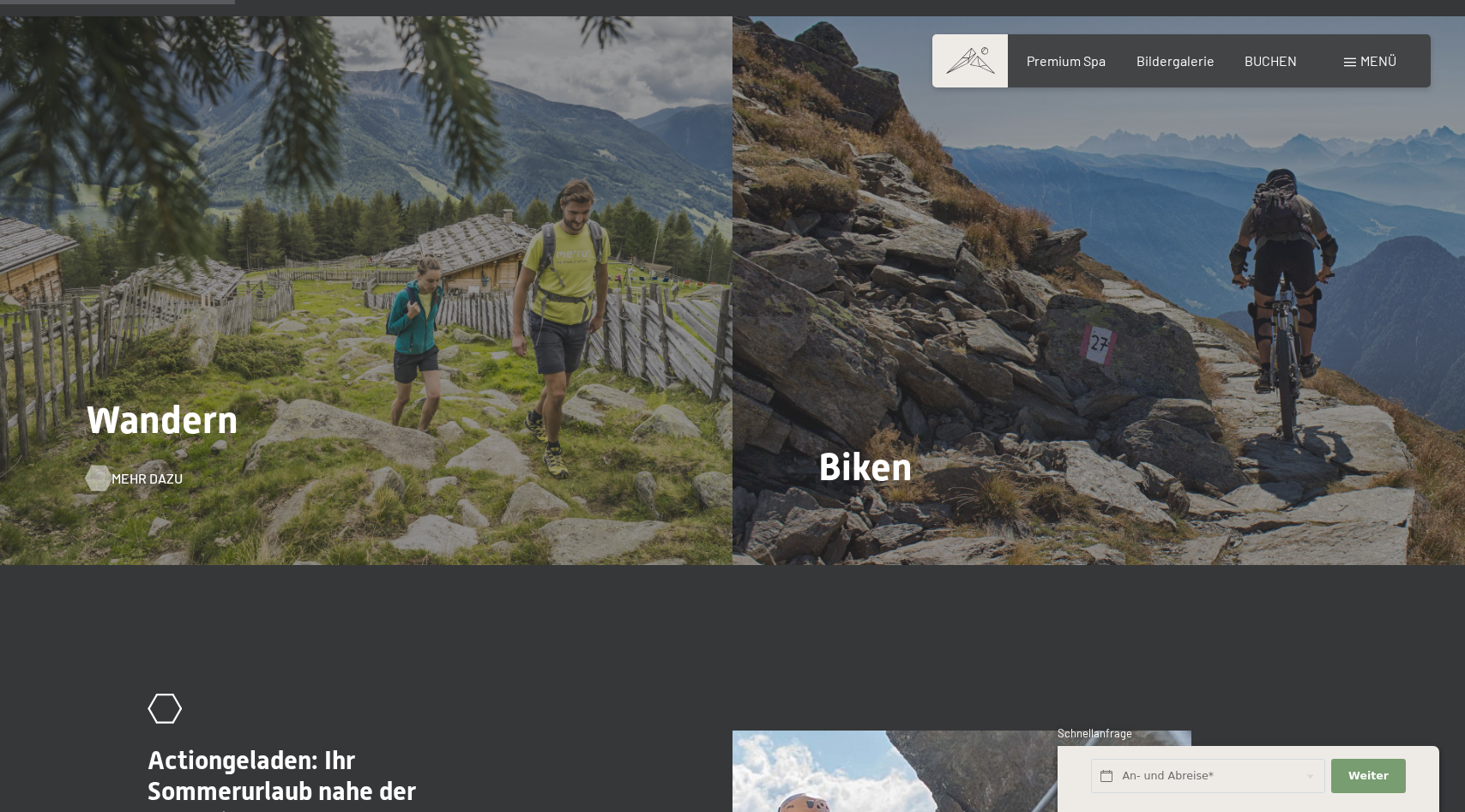
click at [133, 469] on span "Mehr dazu" at bounding box center [147, 478] width 71 height 19
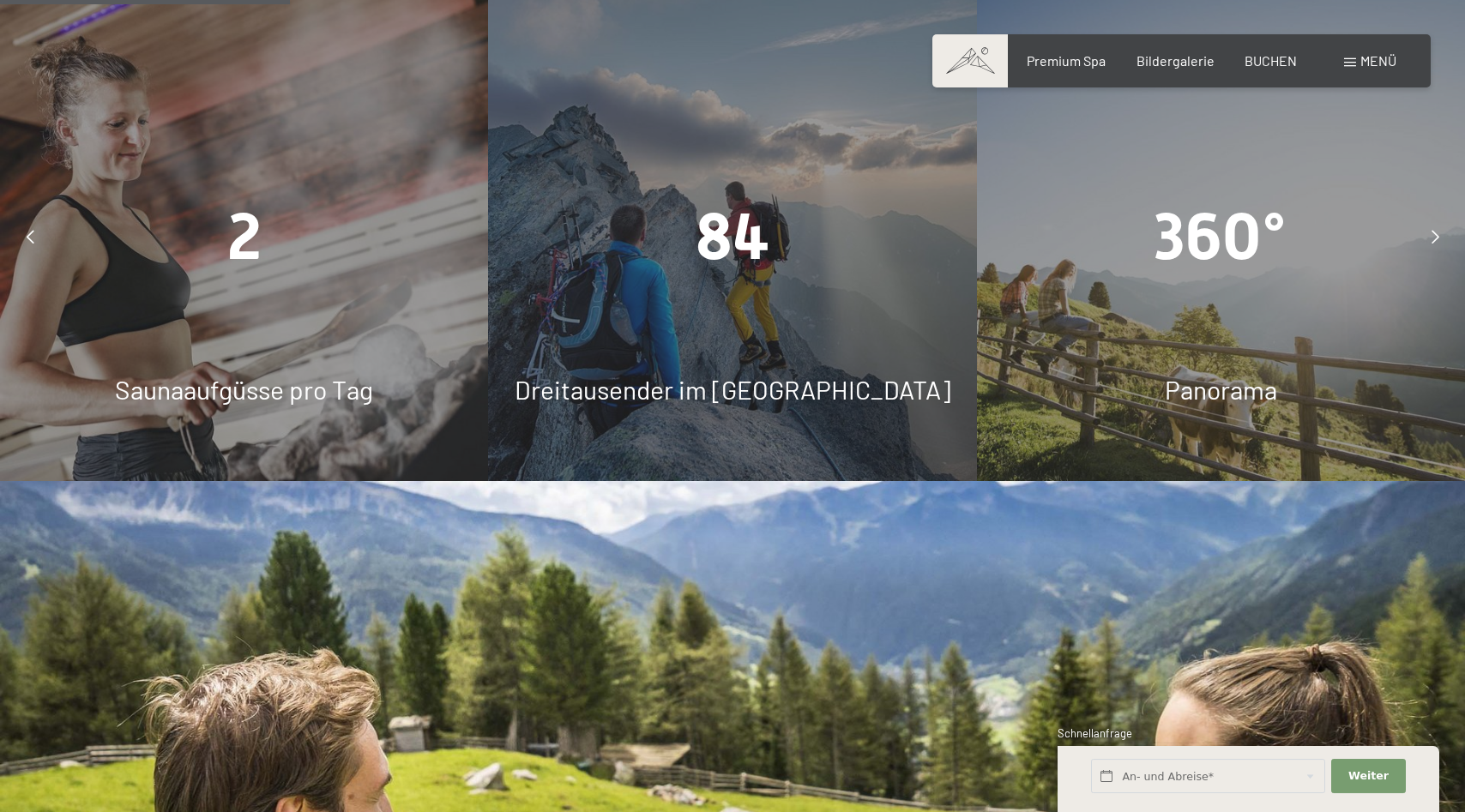
scroll to position [1574, 0]
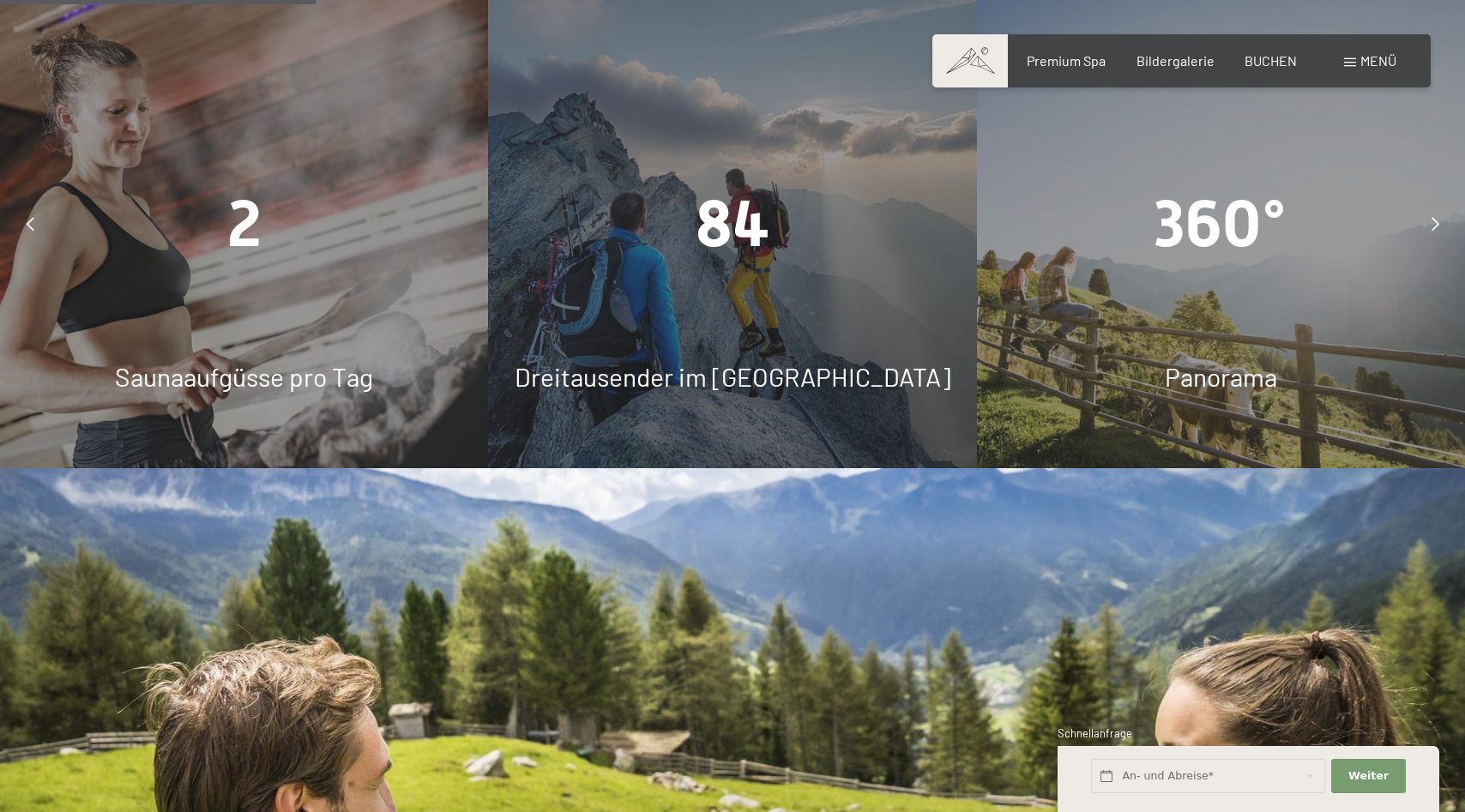
click at [743, 186] on span "84" at bounding box center [733, 224] width 74 height 76
click at [740, 361] on span "Dreitausender im Ahrntal" at bounding box center [732, 376] width 436 height 31
click at [741, 220] on div "84 Dreitausender im Ahrntal" at bounding box center [732, 223] width 488 height 488
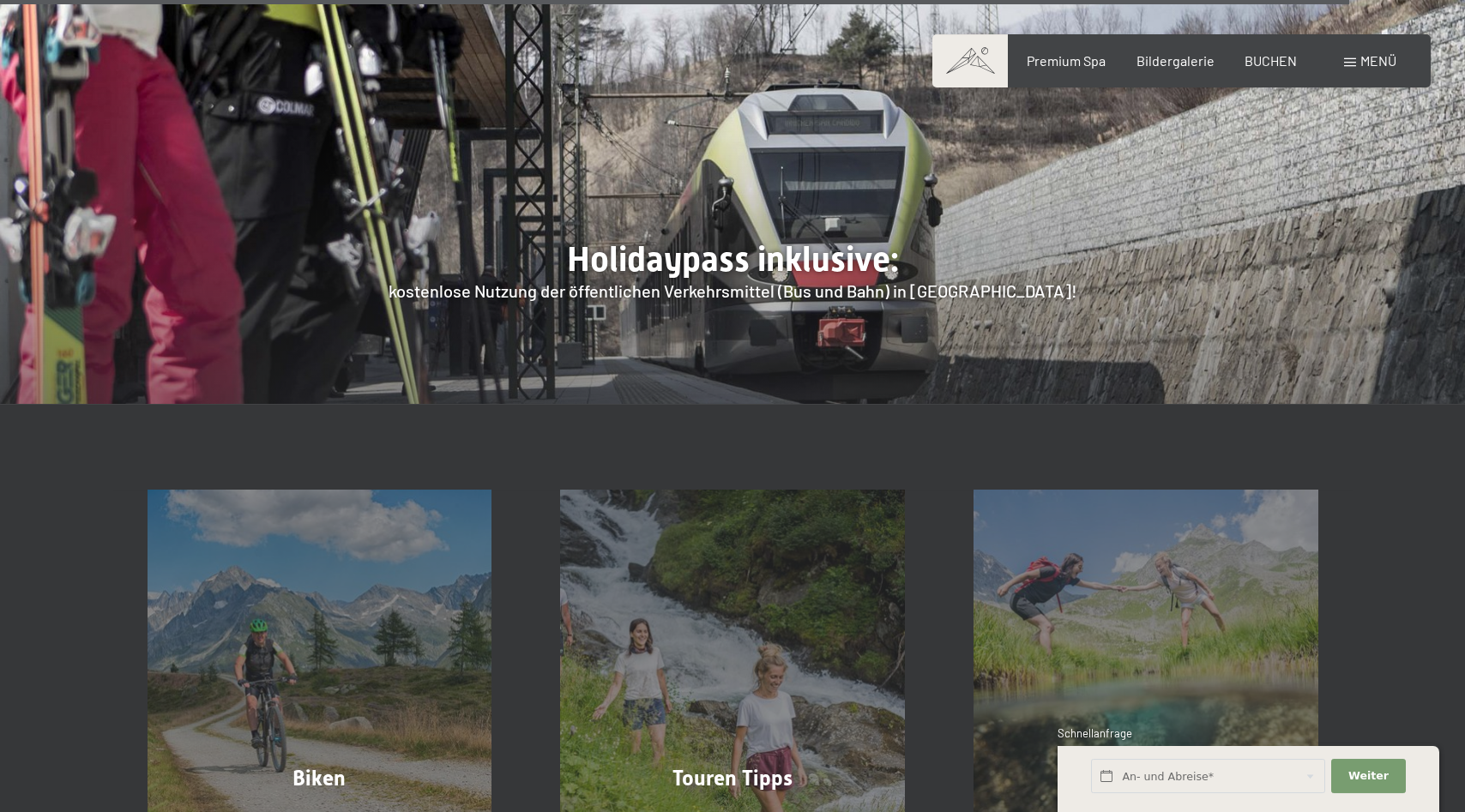
scroll to position [6298, 0]
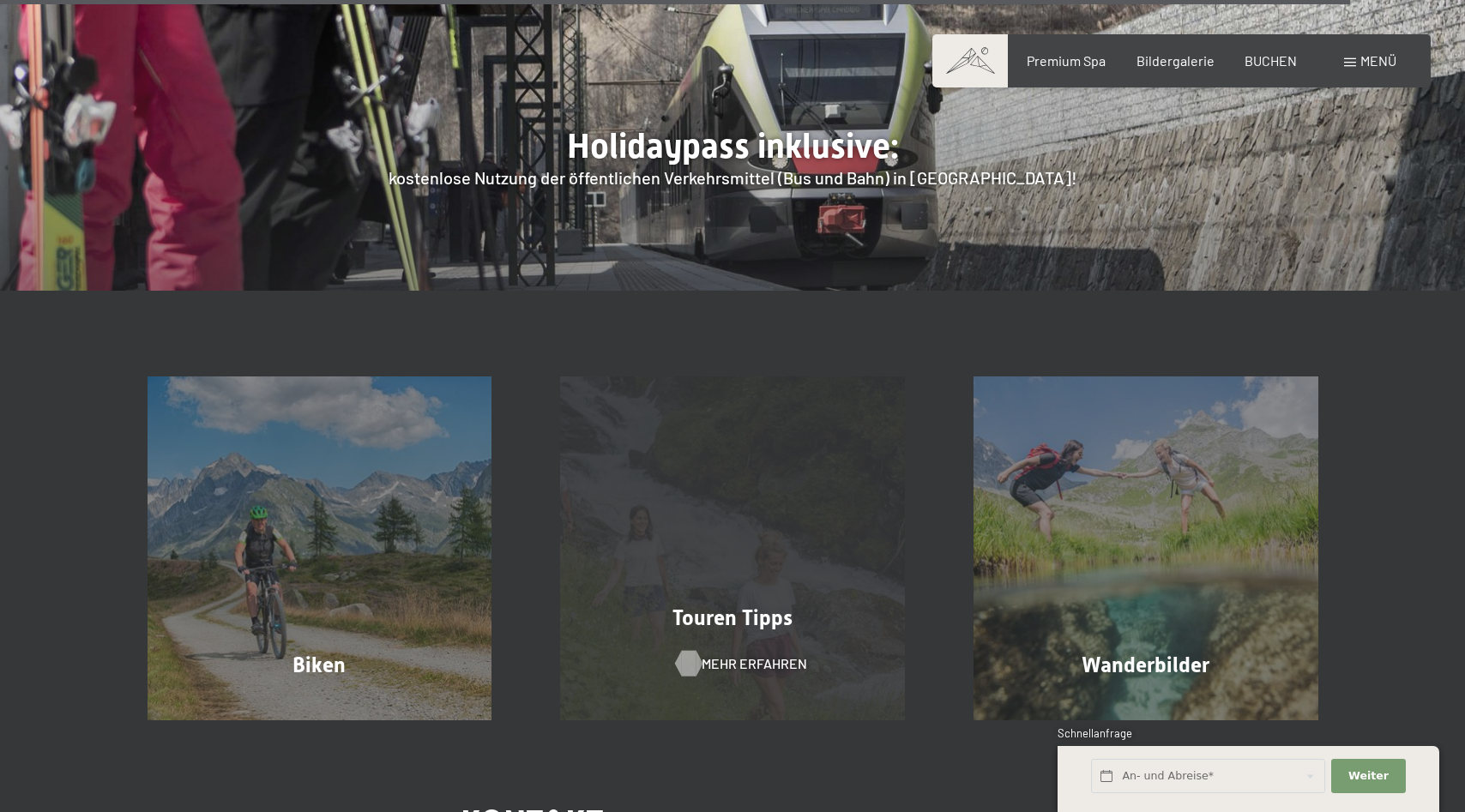
click at [734, 654] on span "Mehr erfahren" at bounding box center [755, 663] width 106 height 19
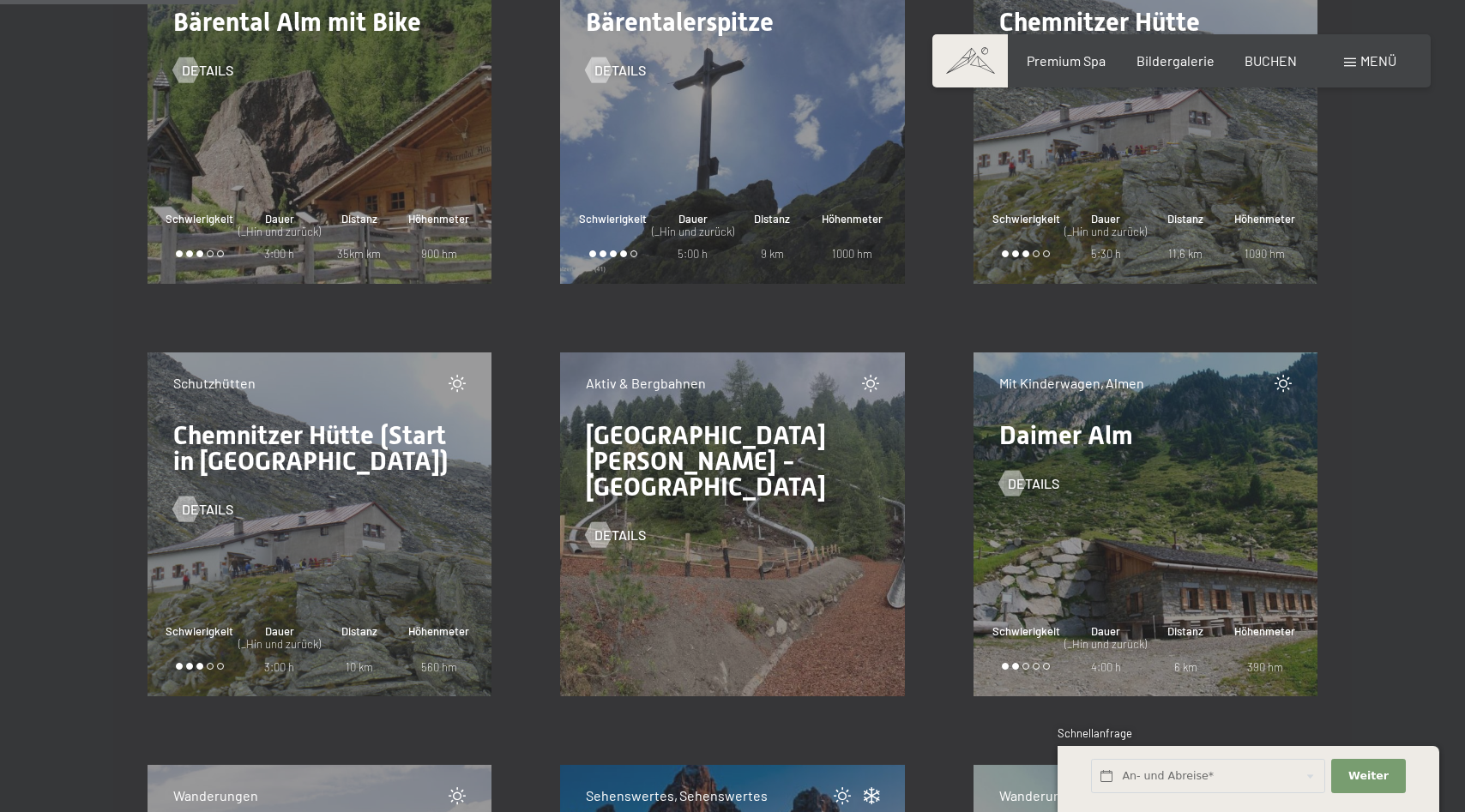
scroll to position [4548, 0]
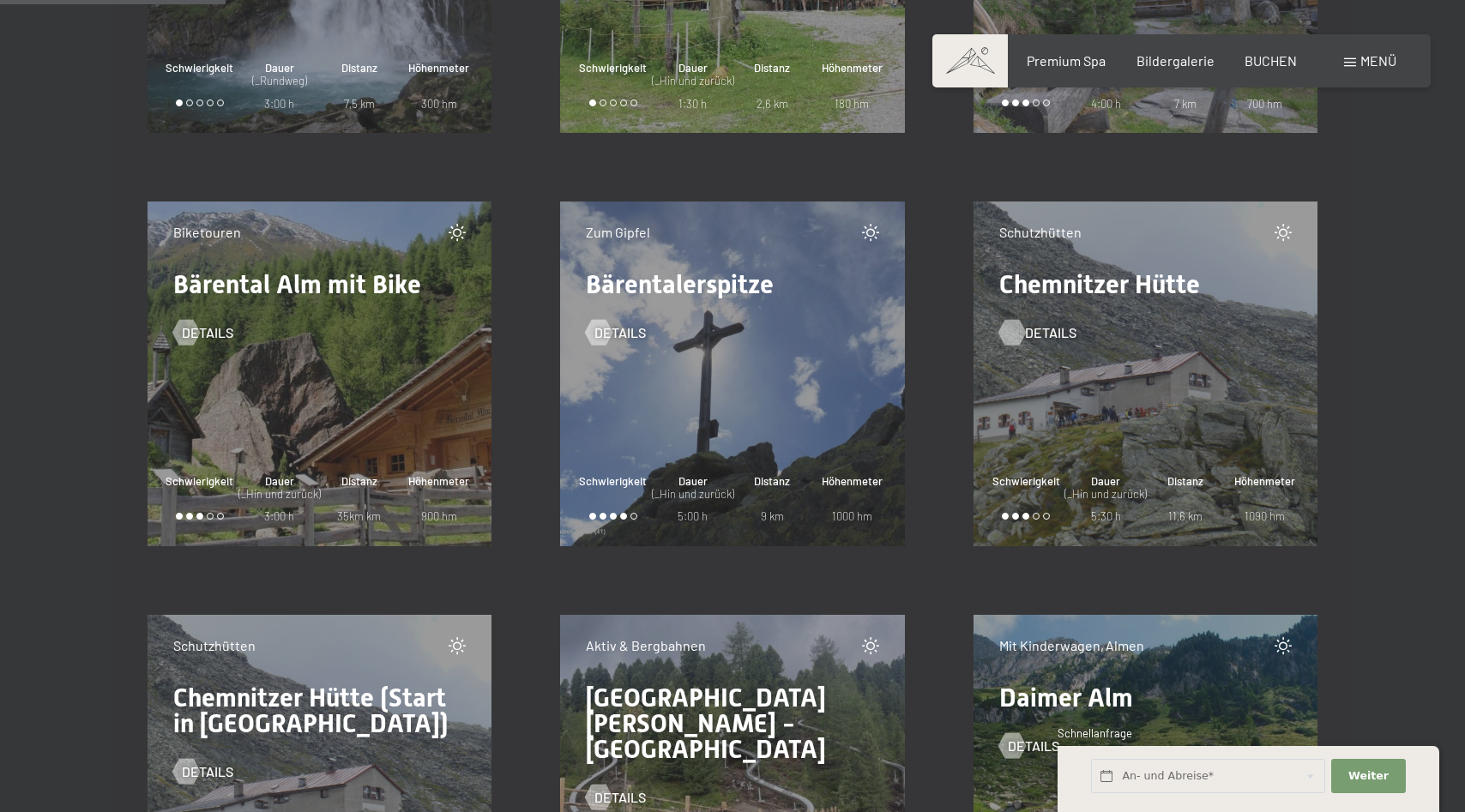
click at [1019, 337] on div at bounding box center [1012, 333] width 14 height 26
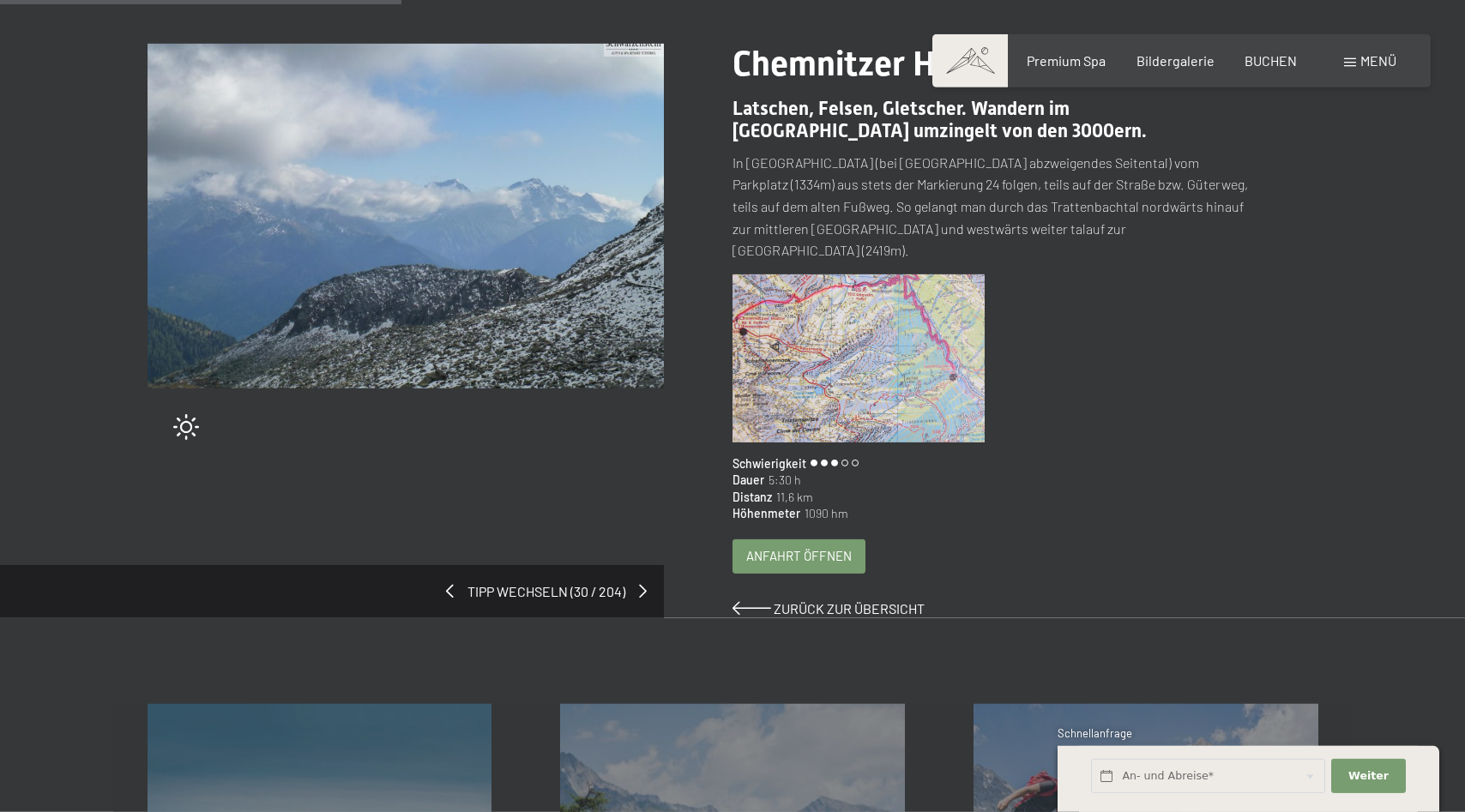
scroll to position [88, 0]
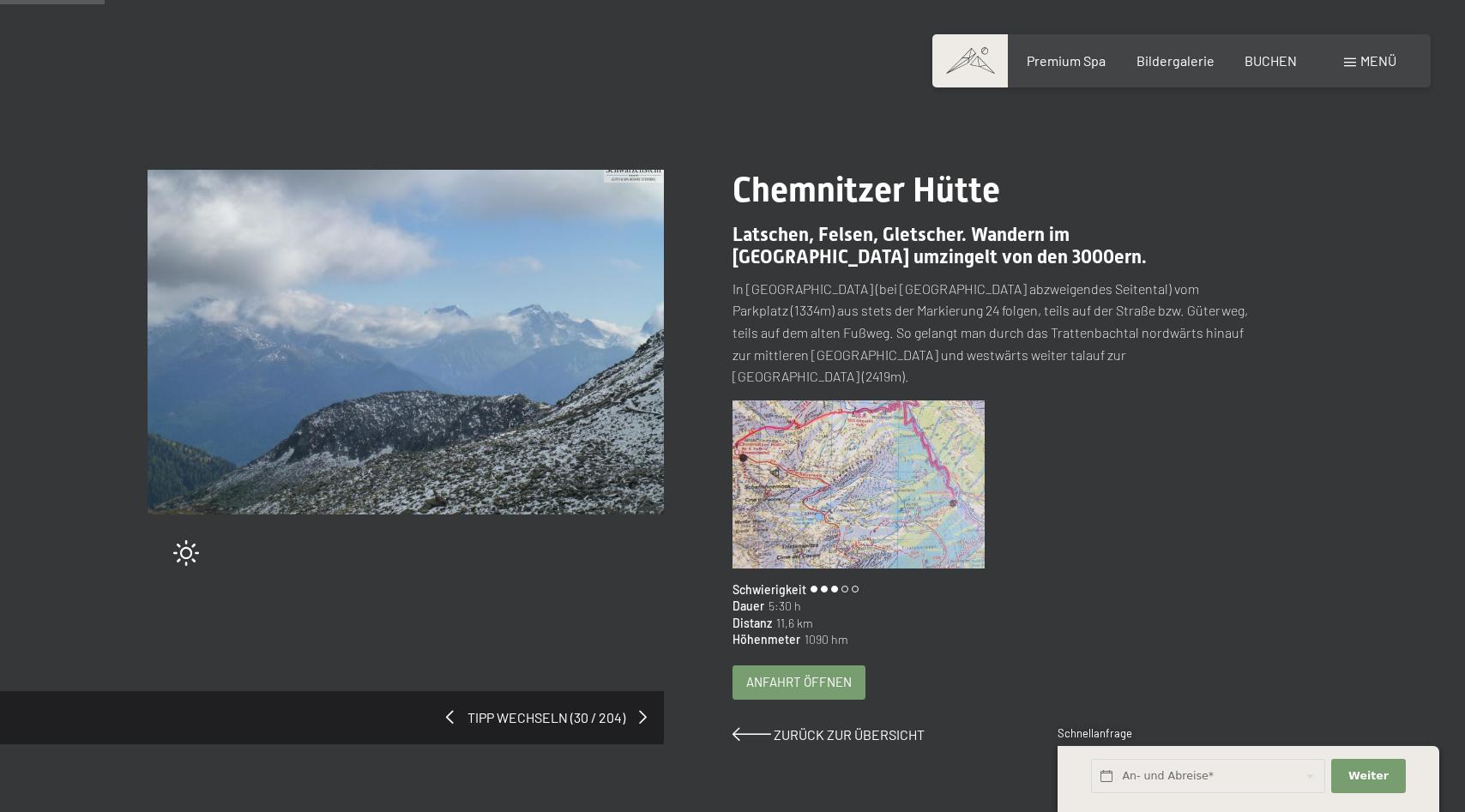
click at [843, 454] on img at bounding box center [858, 484] width 252 height 168
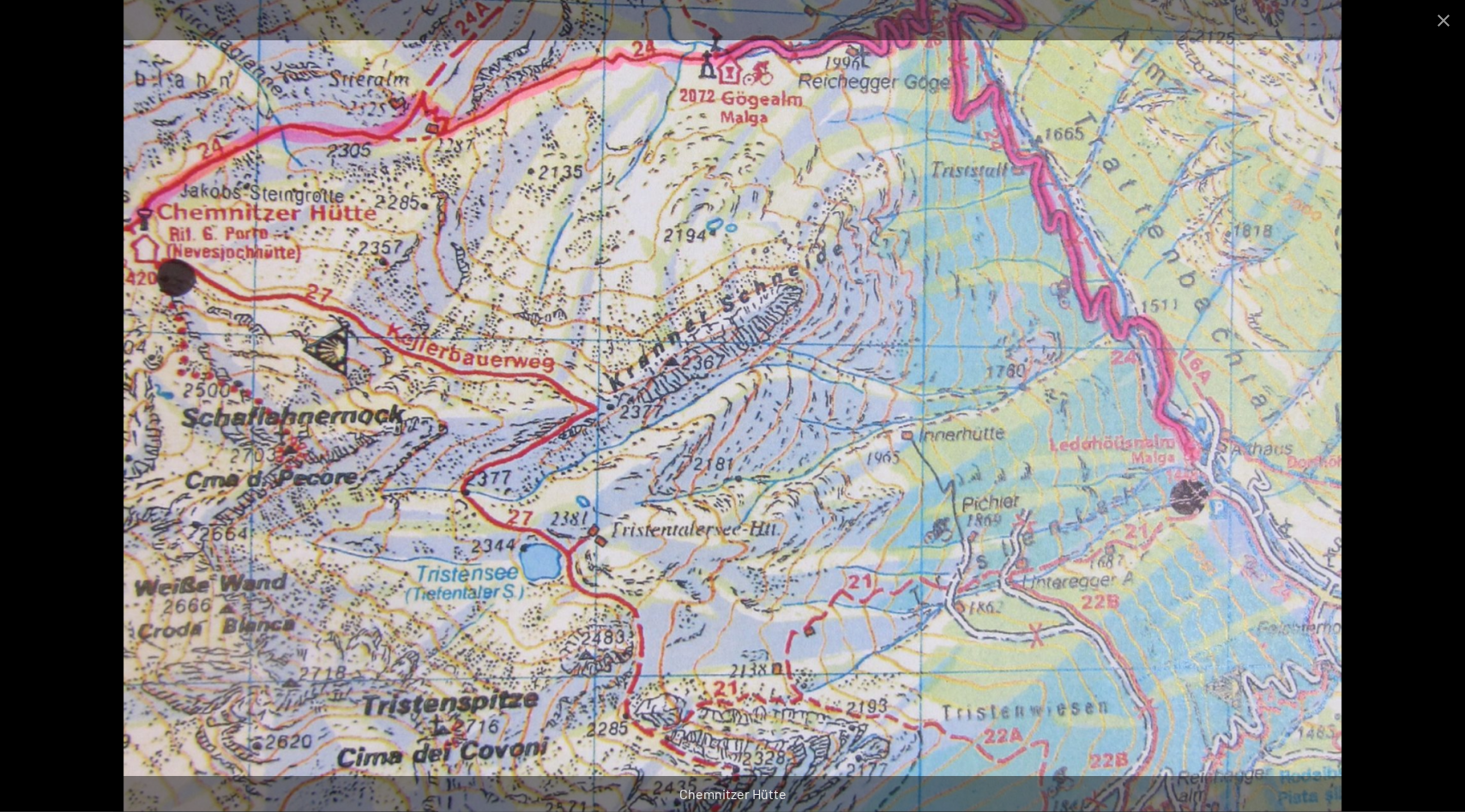
scroll to position [350, 0]
click at [1448, 19] on button "Close gallery" at bounding box center [1444, 20] width 43 height 41
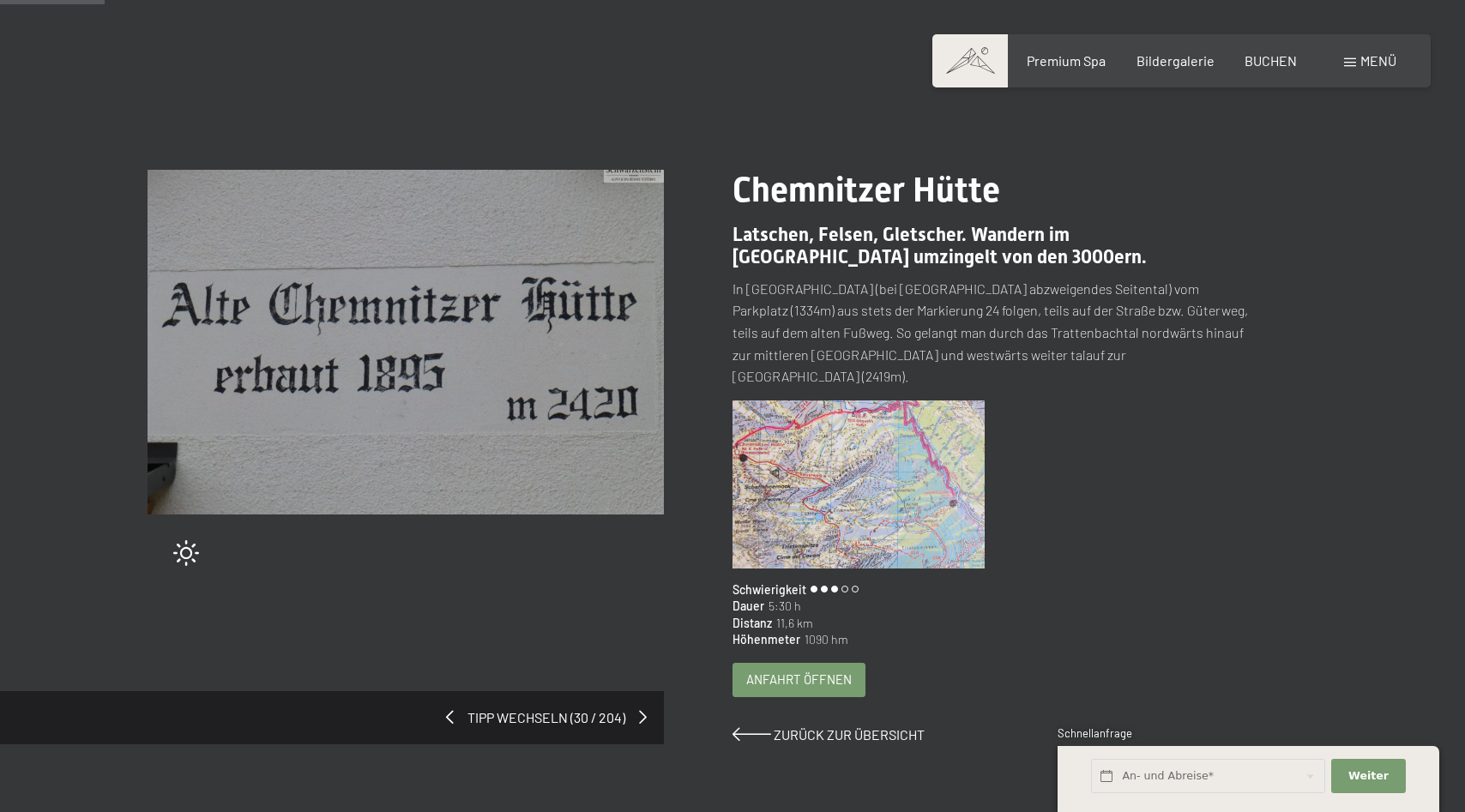
click at [803, 670] on span "Anfahrt öffnen" at bounding box center [799, 679] width 106 height 18
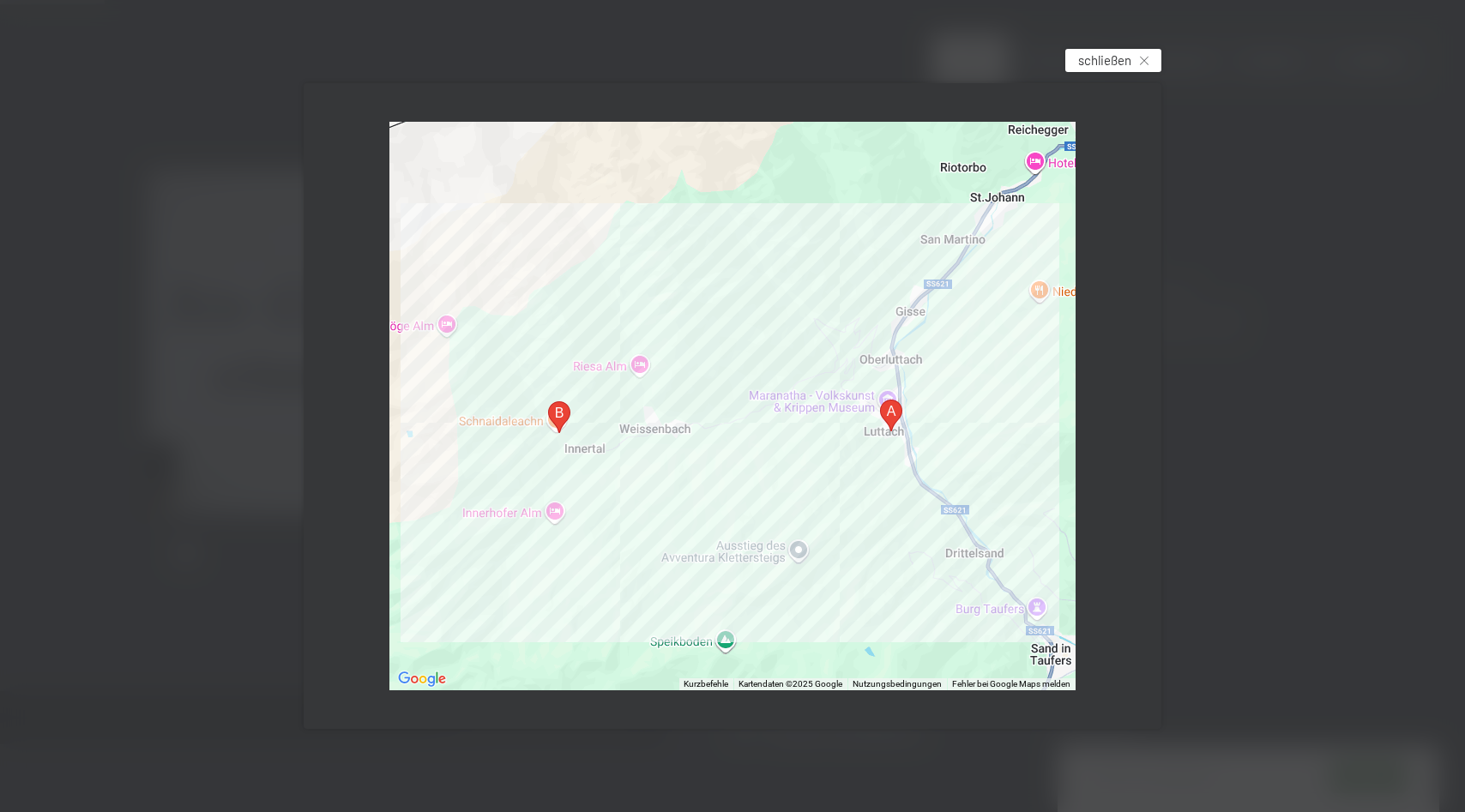
click at [1117, 65] on span "schließen" at bounding box center [1105, 60] width 53 height 18
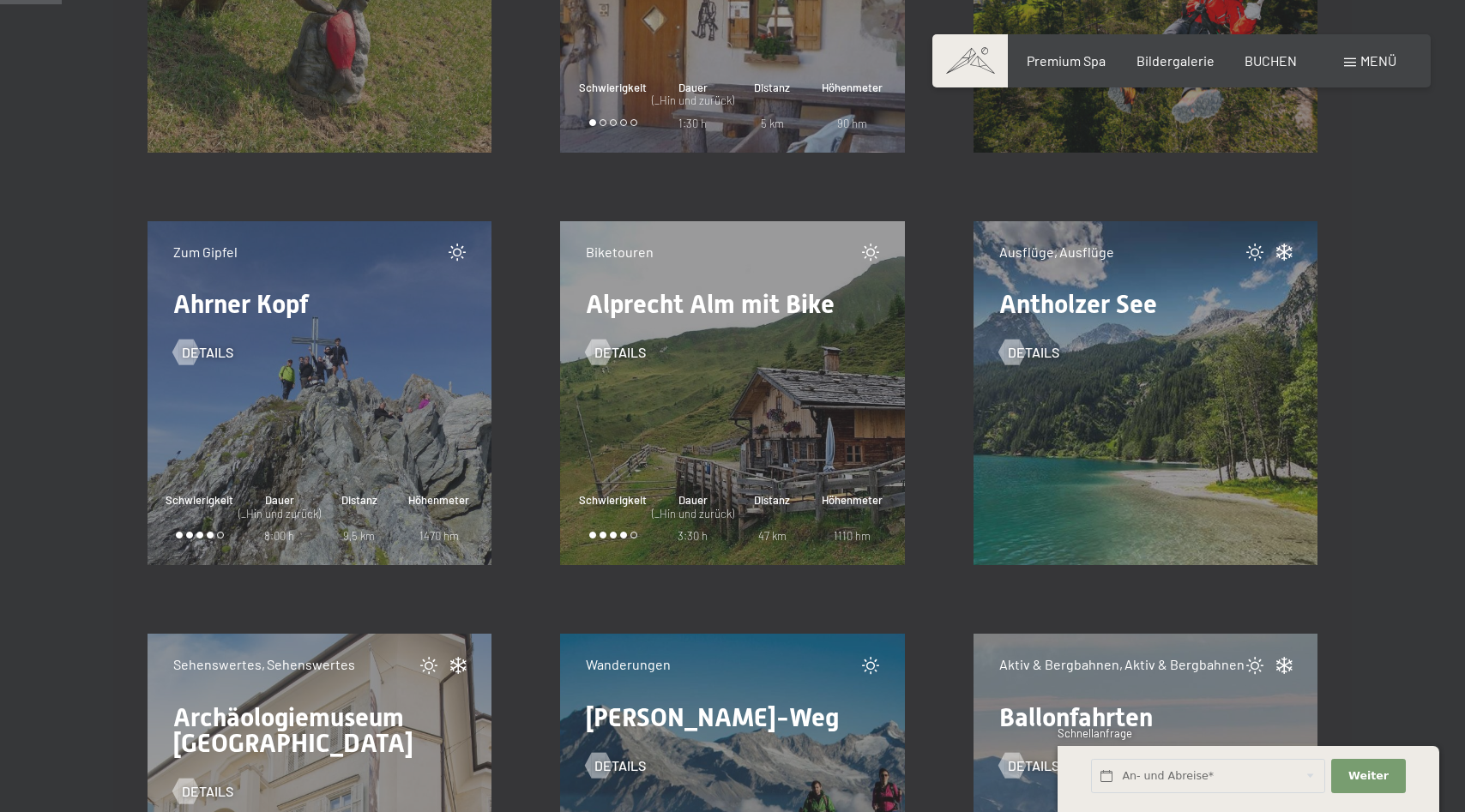
scroll to position [1399, 0]
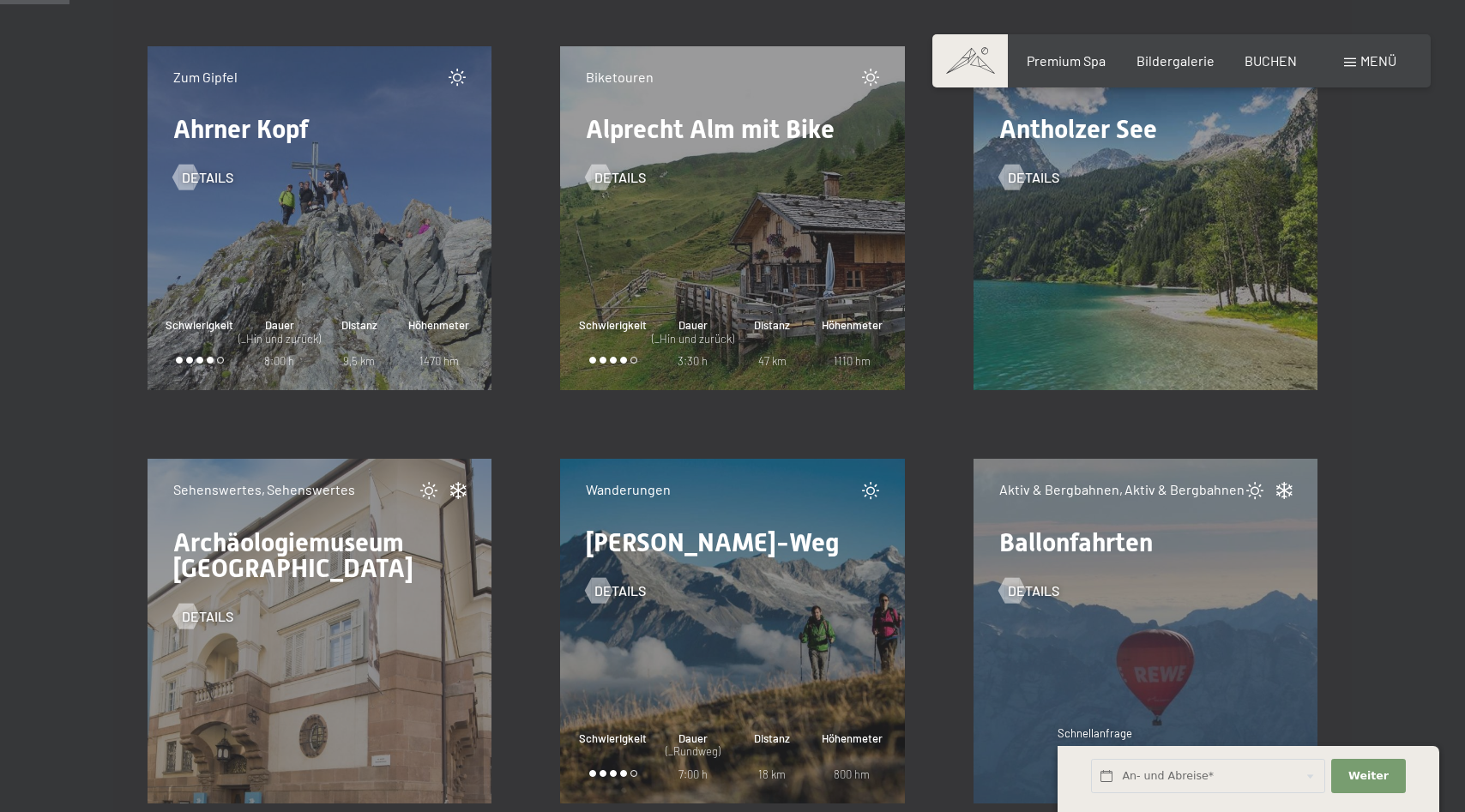
click at [285, 242] on div "Zum Gipfel Ahrner Kopf Details Schwierigkeit Dauer (_Hin und zurück) 8:00 h Dis…" at bounding box center [320, 218] width 345 height 345
click at [217, 180] on span "Details" at bounding box center [225, 177] width 51 height 19
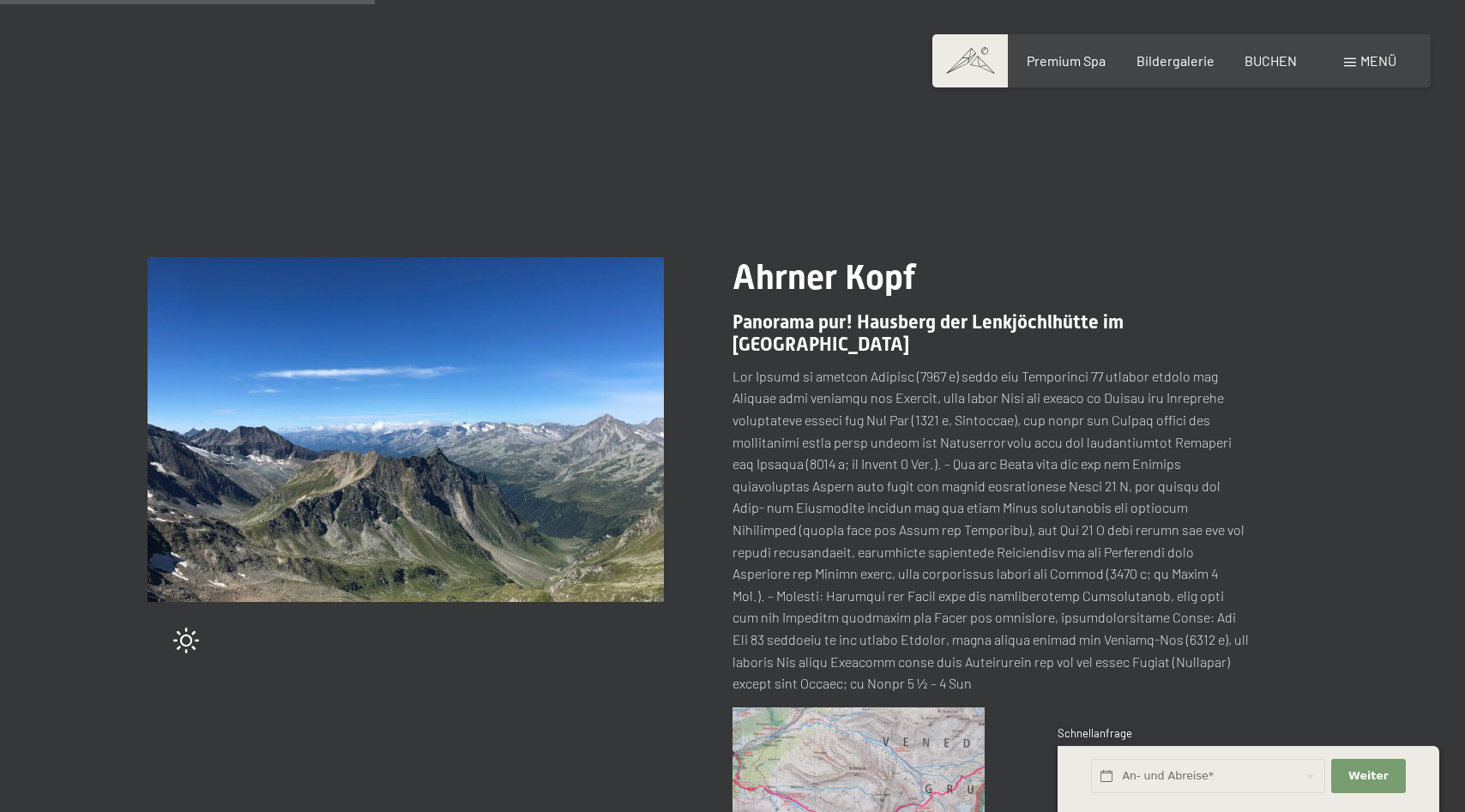
scroll to position [350, 0]
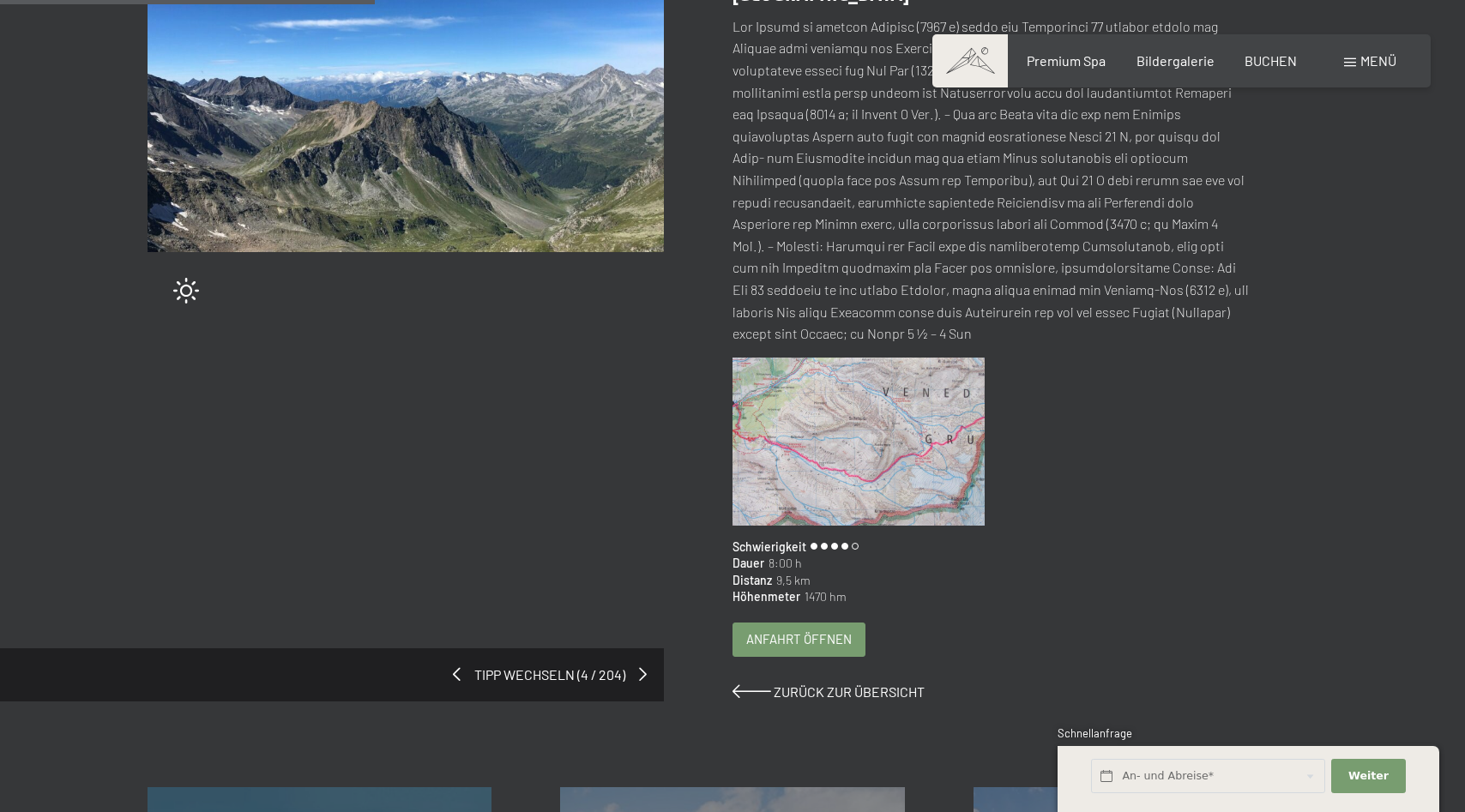
click at [894, 427] on img at bounding box center [858, 441] width 252 height 168
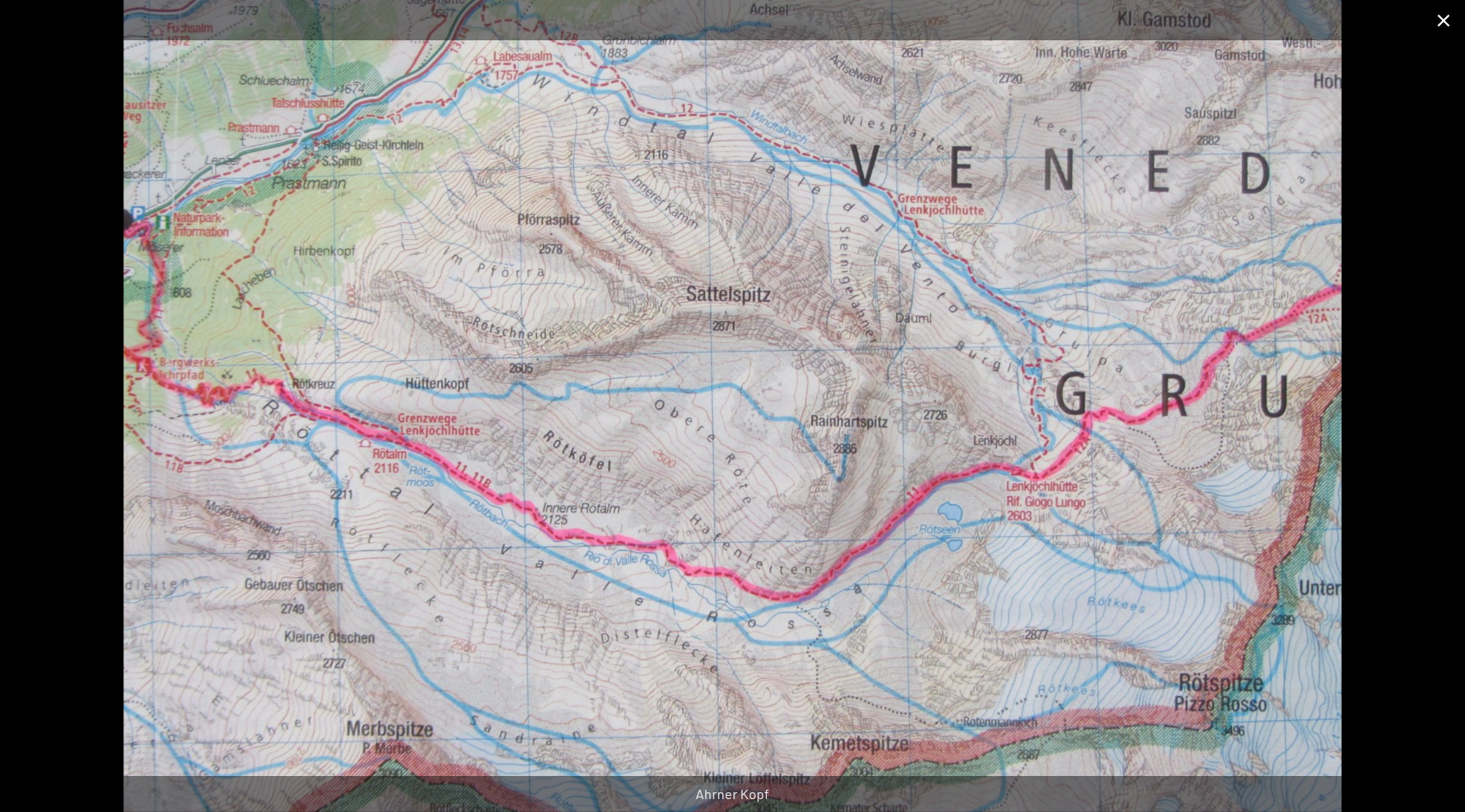
click at [1449, 24] on button "Close gallery" at bounding box center [1444, 20] width 43 height 41
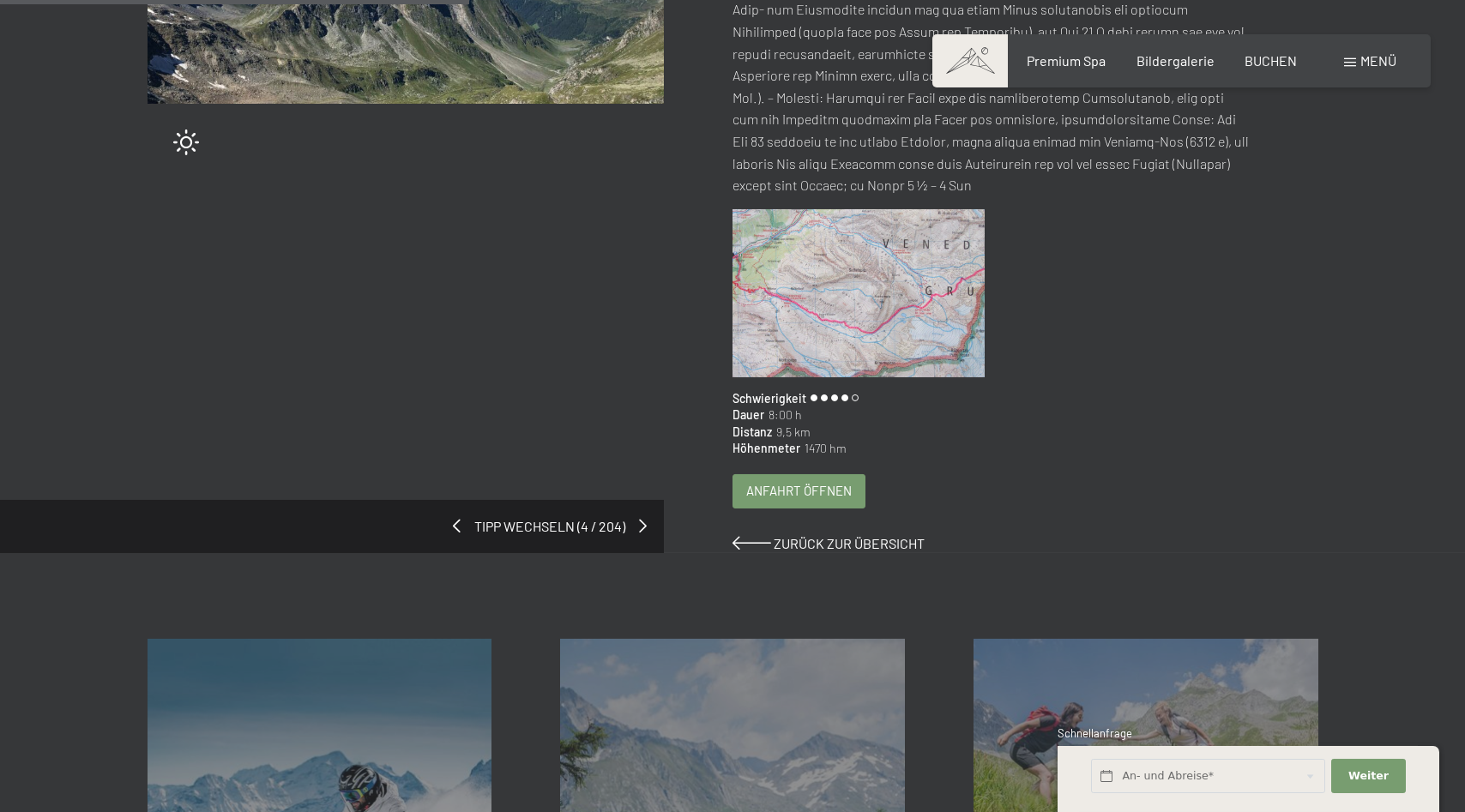
scroll to position [525, 0]
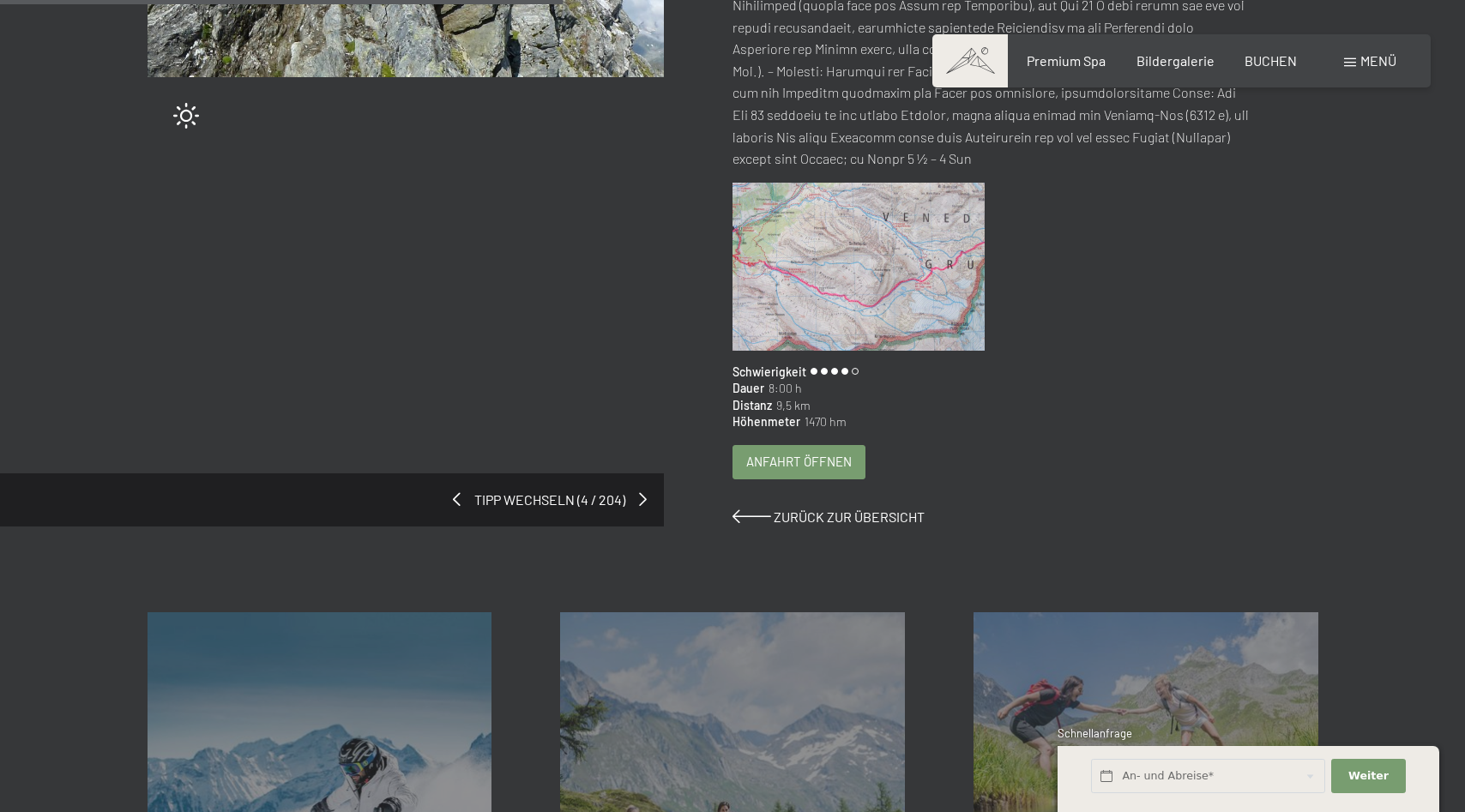
click at [812, 453] on span "Anfahrt öffnen" at bounding box center [799, 462] width 106 height 18
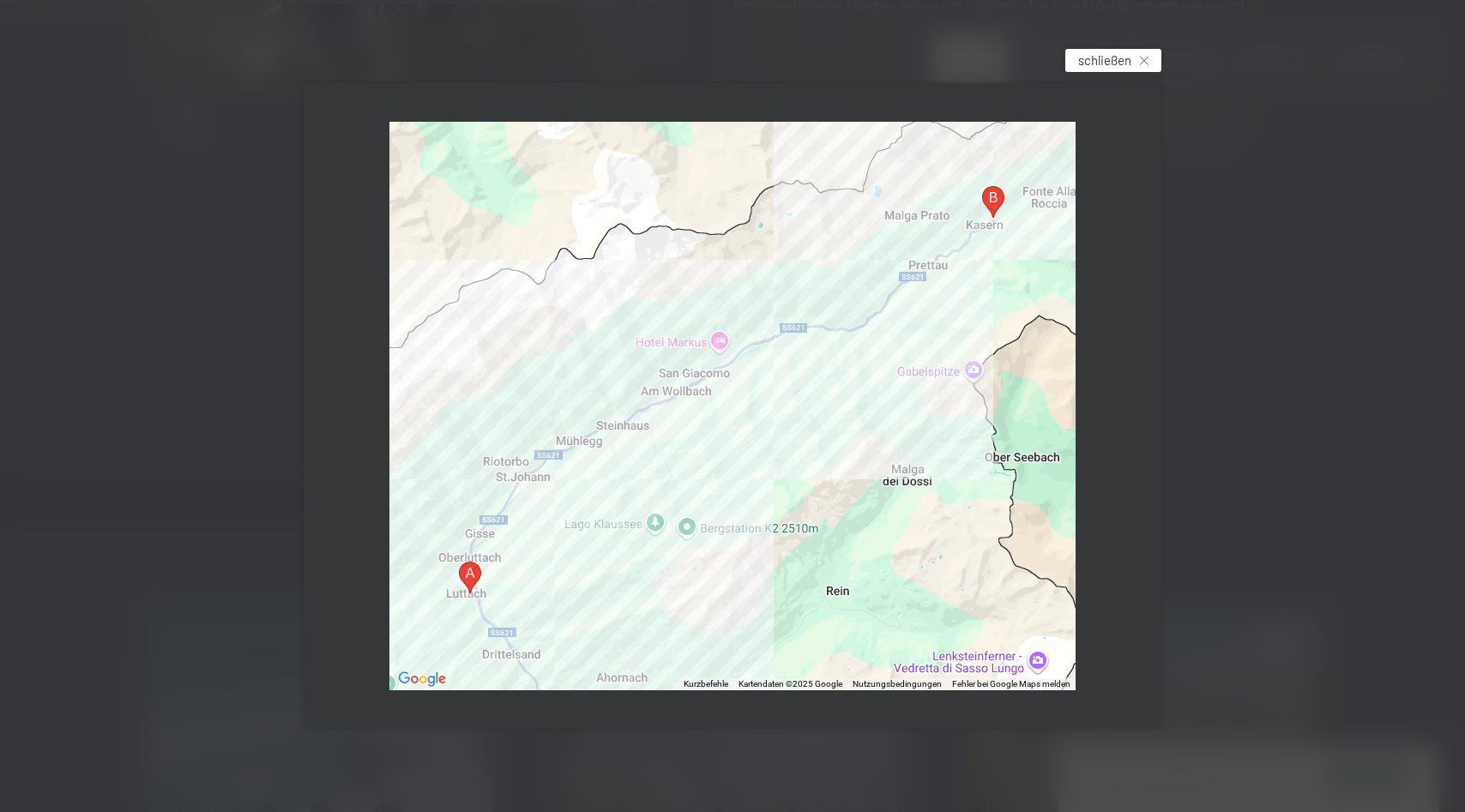
click at [1100, 56] on span "schließen" at bounding box center [1105, 60] width 53 height 18
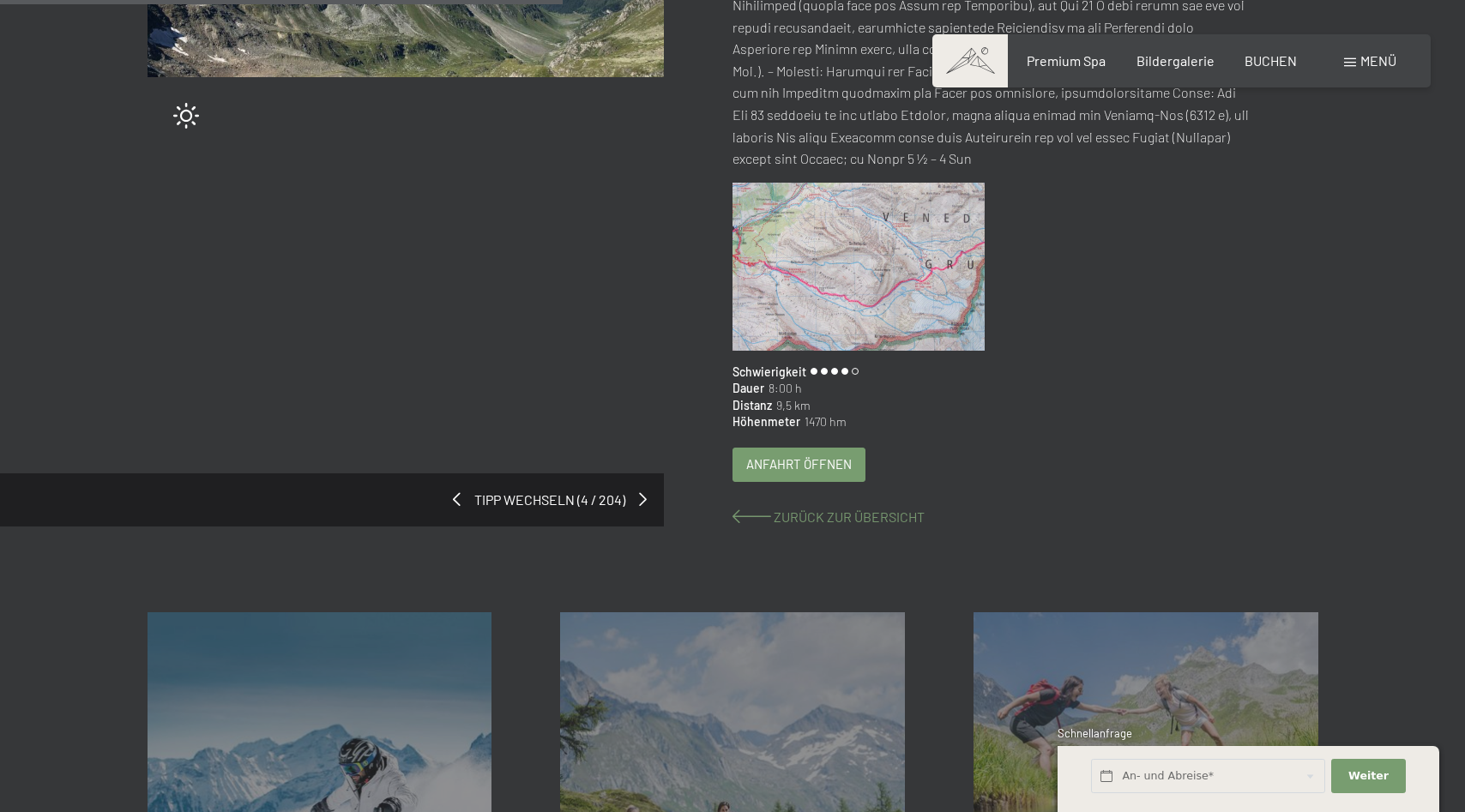
click at [804, 509] on span "Zurück zur Übersicht" at bounding box center [848, 517] width 151 height 16
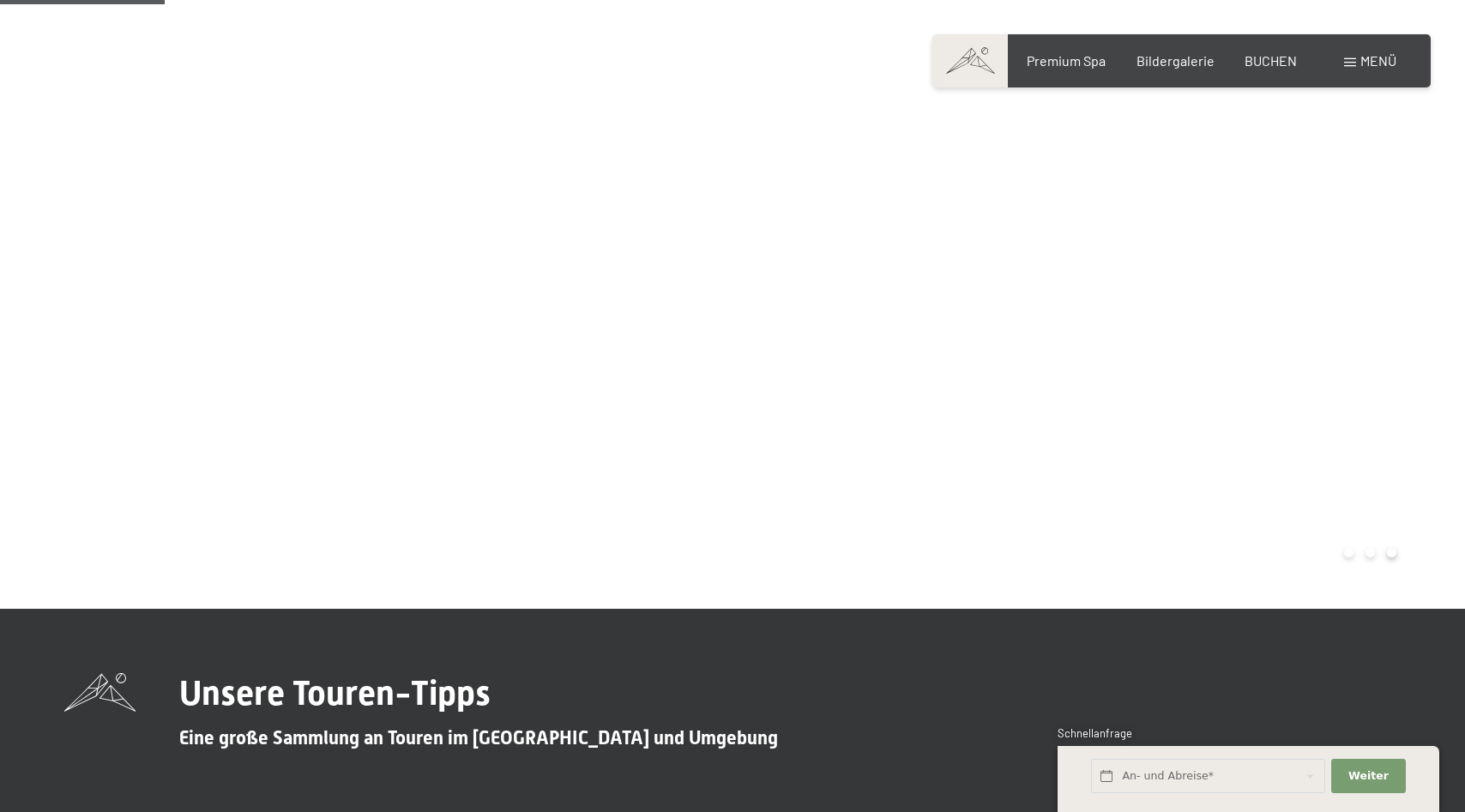
scroll to position [3324, 0]
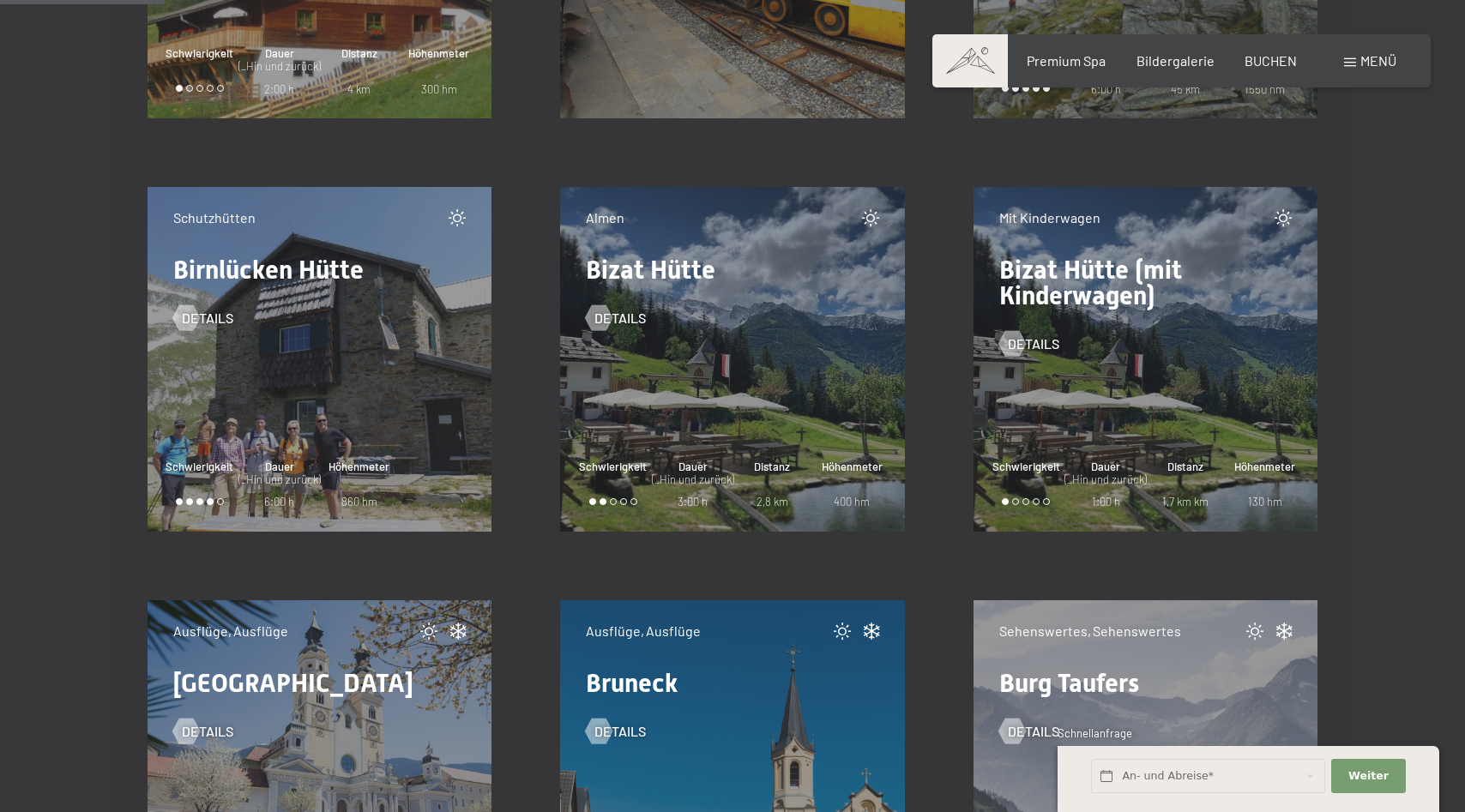
click at [334, 357] on div "Schutzhütten Birnlücken Hütte Details Schwierigkeit Dauer (_Hin und zurück) 6:0…" at bounding box center [320, 359] width 345 height 345
click at [213, 322] on span "Details" at bounding box center [225, 318] width 51 height 19
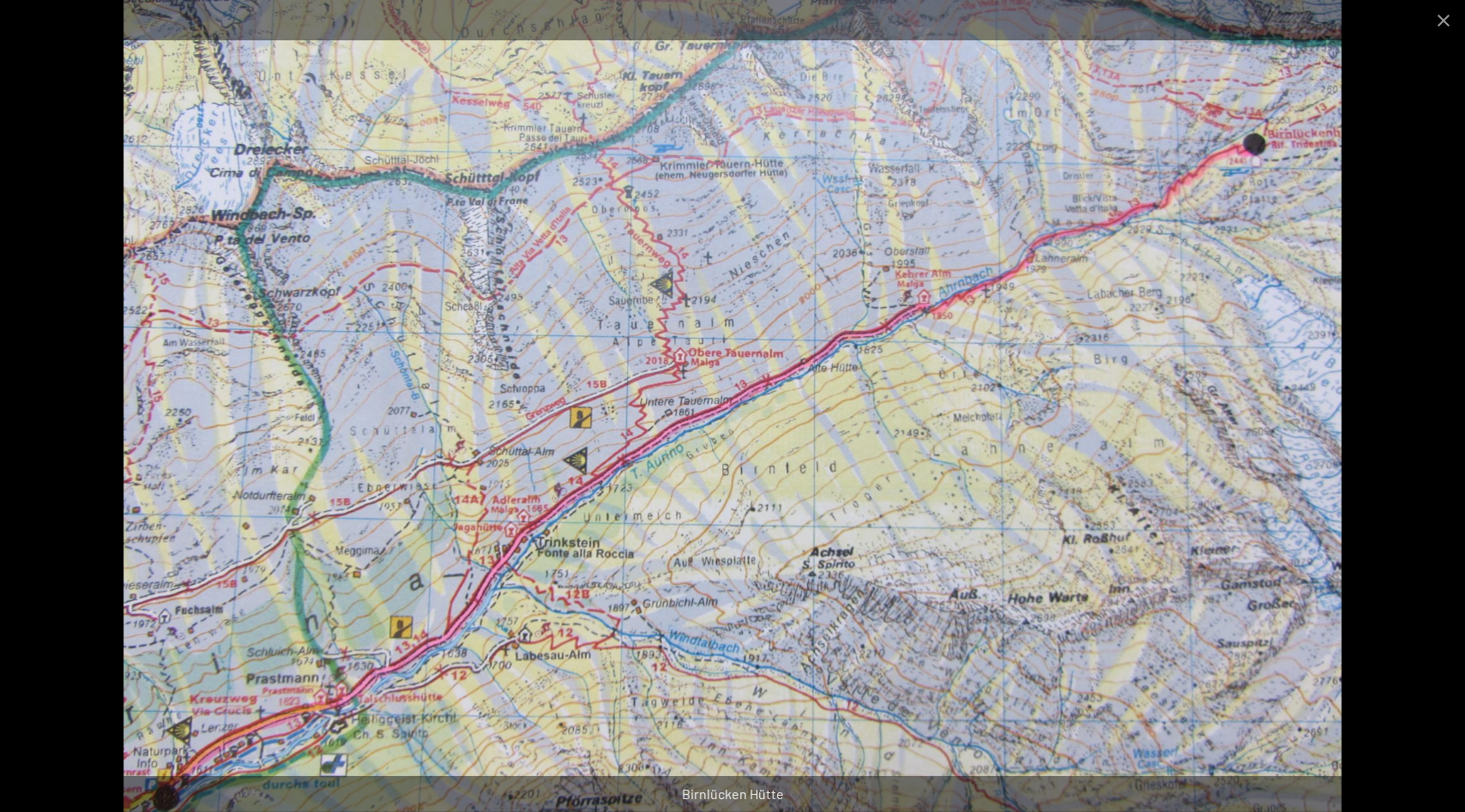
scroll to position [88, 0]
click at [1443, 13] on button "Close gallery" at bounding box center [1444, 20] width 43 height 41
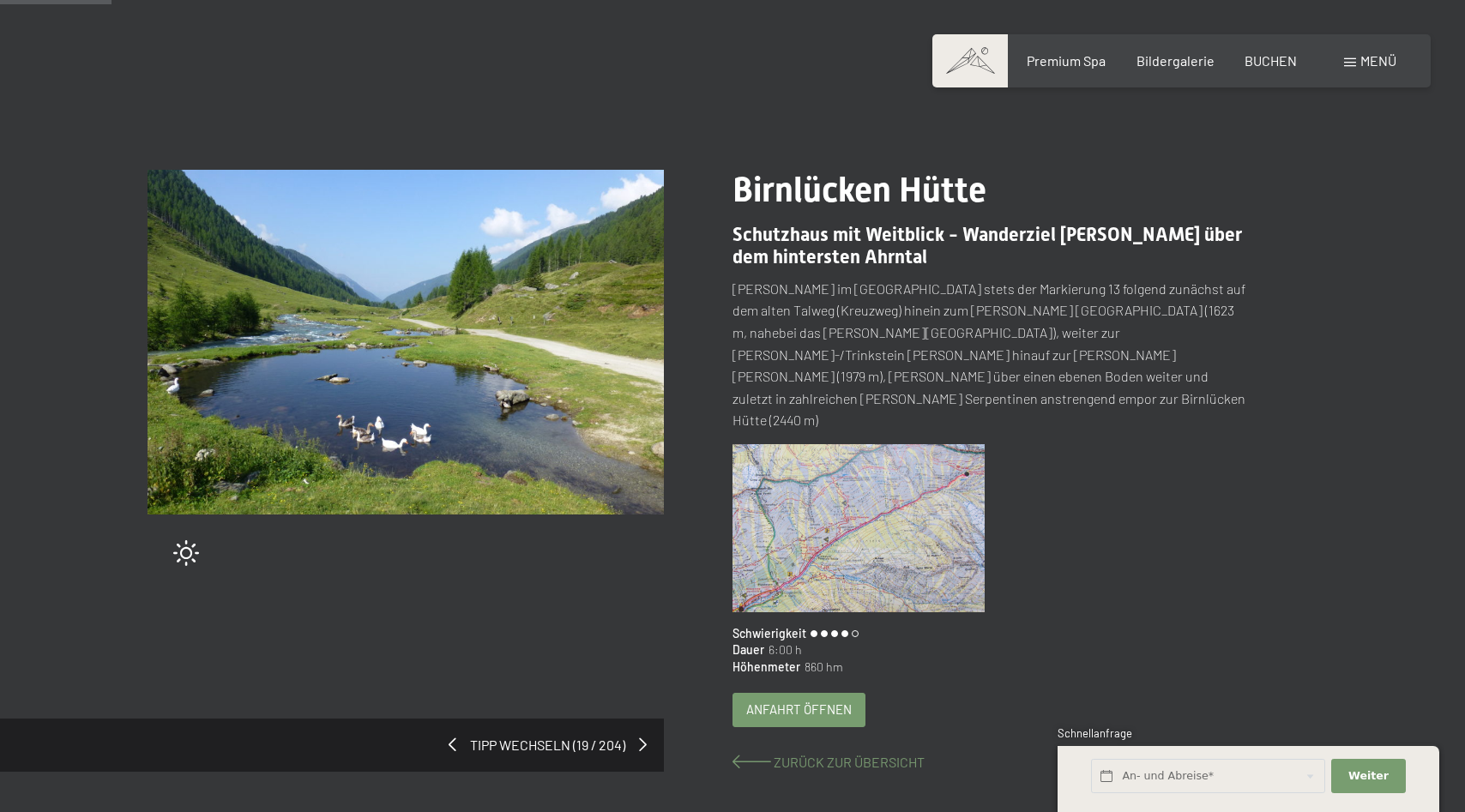
click at [805, 753] on span "Zurück zur Übersicht" at bounding box center [848, 761] width 151 height 16
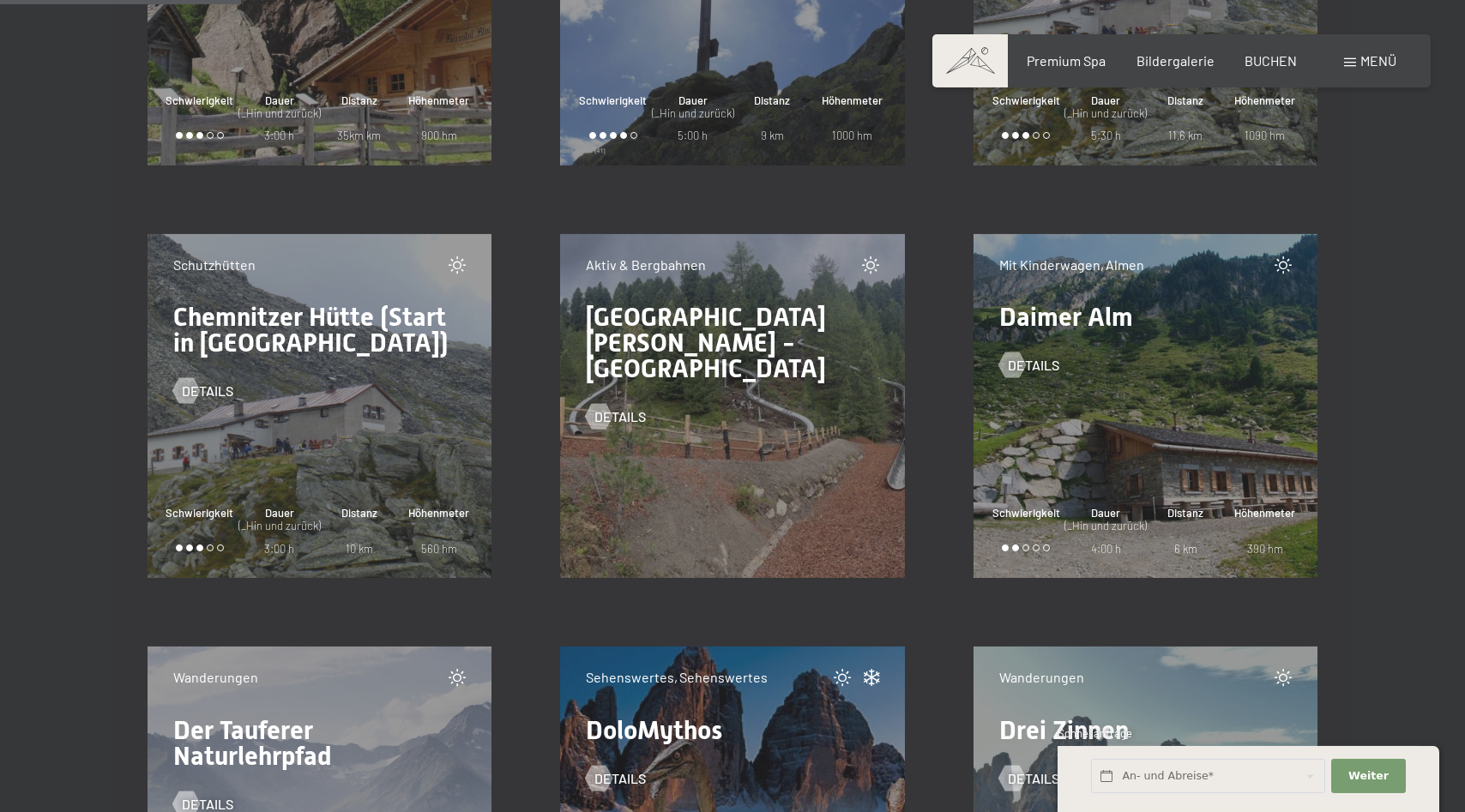
scroll to position [4986, 0]
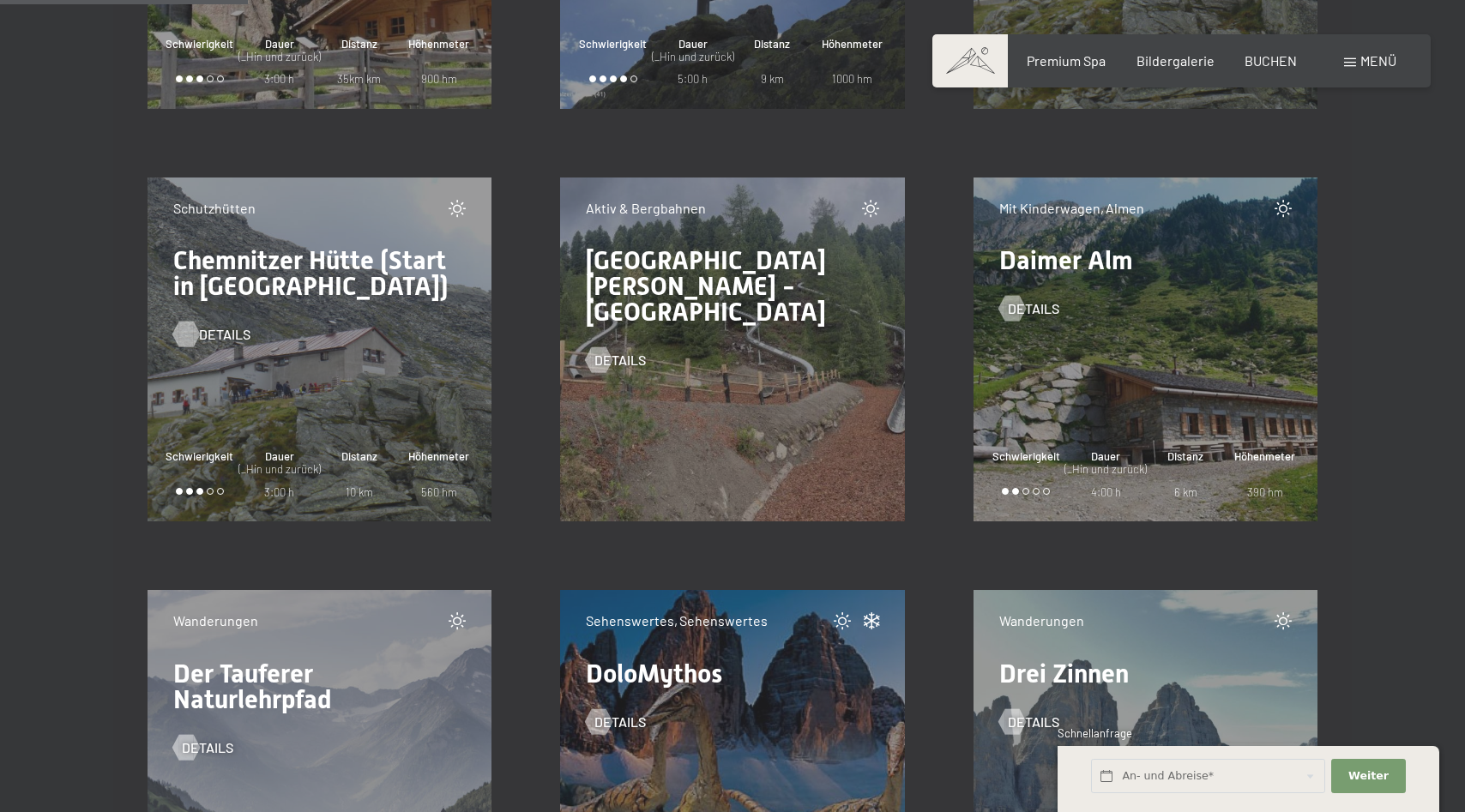
click at [216, 333] on span "Details" at bounding box center [225, 334] width 51 height 19
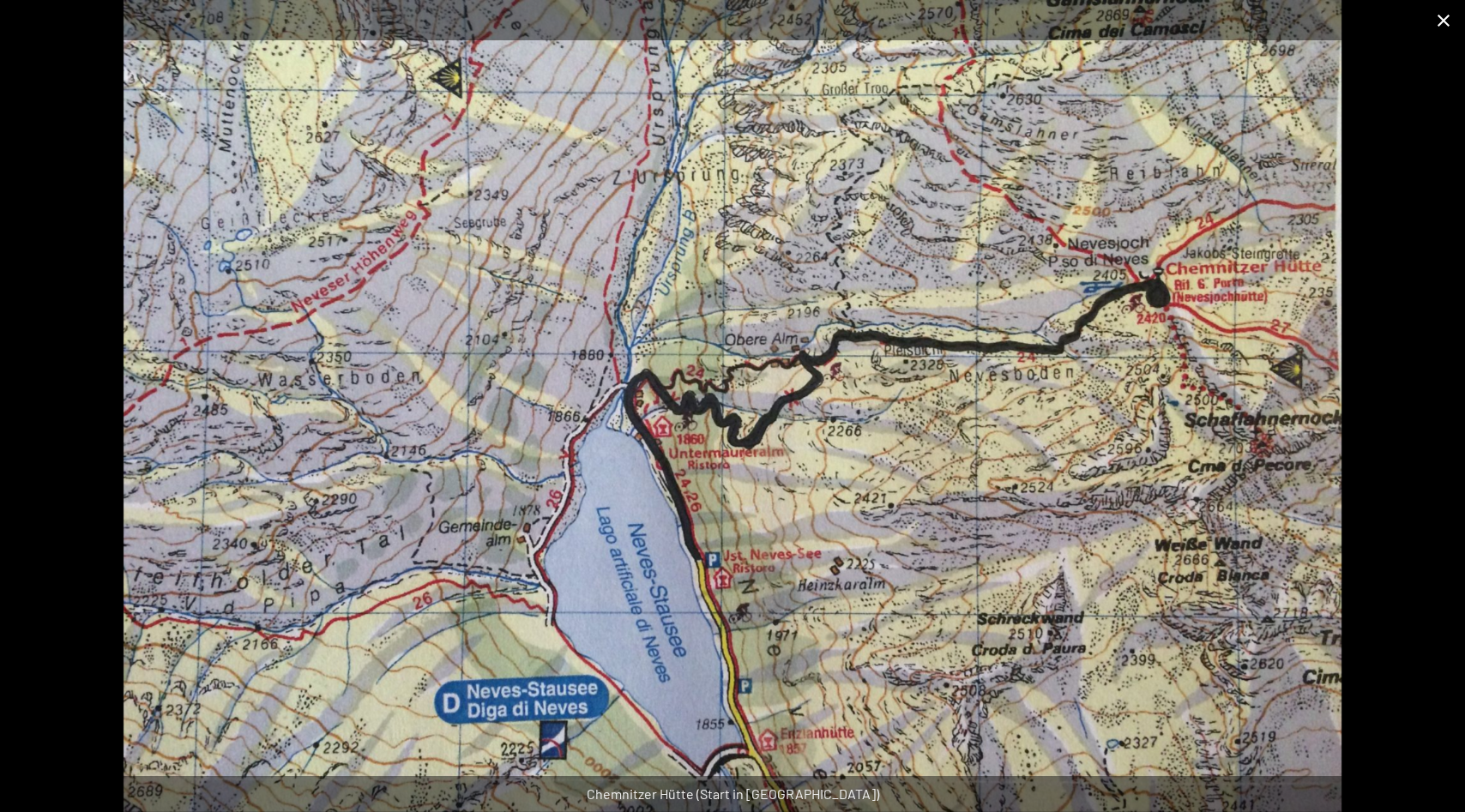
click at [1440, 19] on button "Close gallery" at bounding box center [1444, 20] width 43 height 41
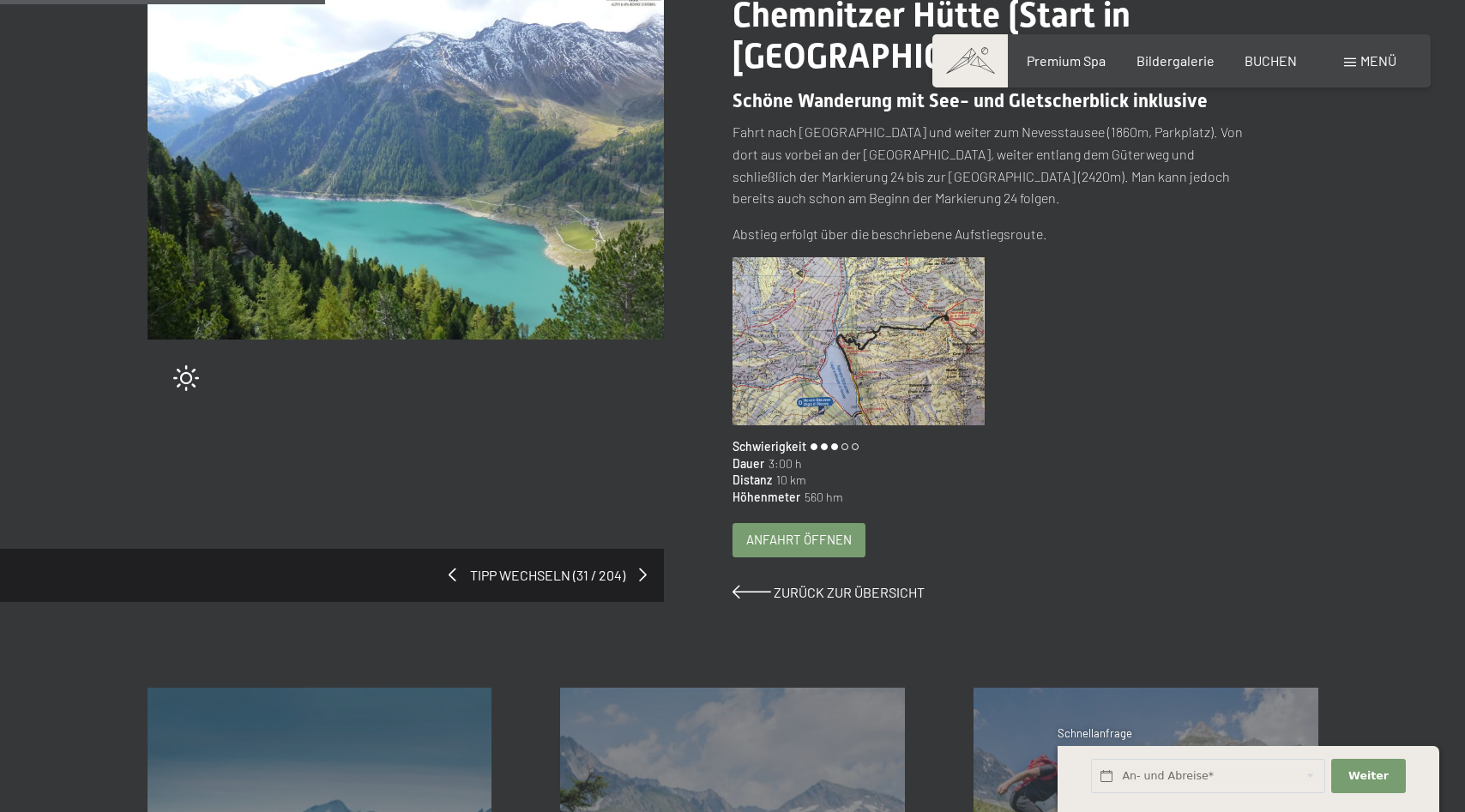
scroll to position [350, 0]
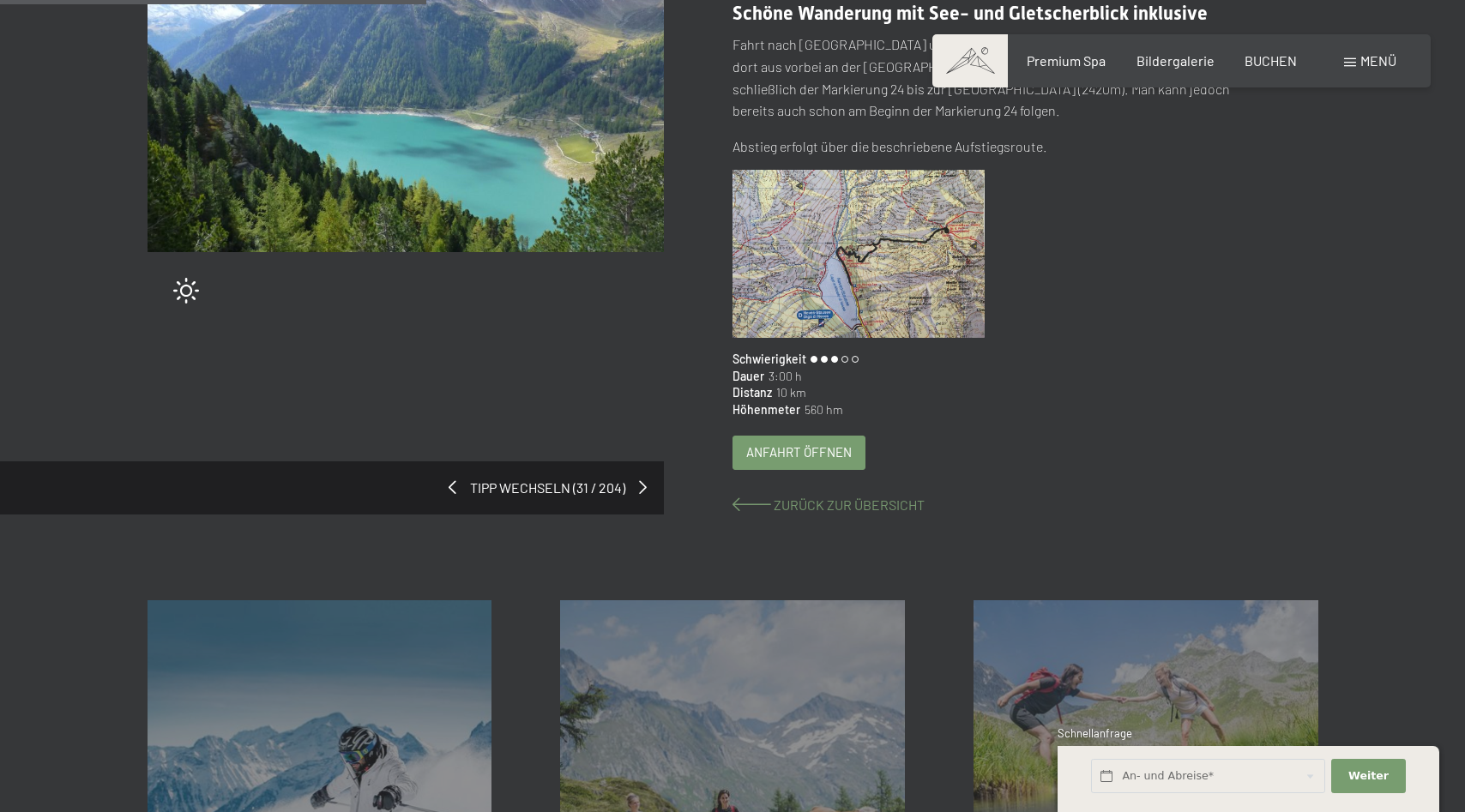
click at [821, 504] on span "Zurück zur Übersicht" at bounding box center [848, 504] width 151 height 16
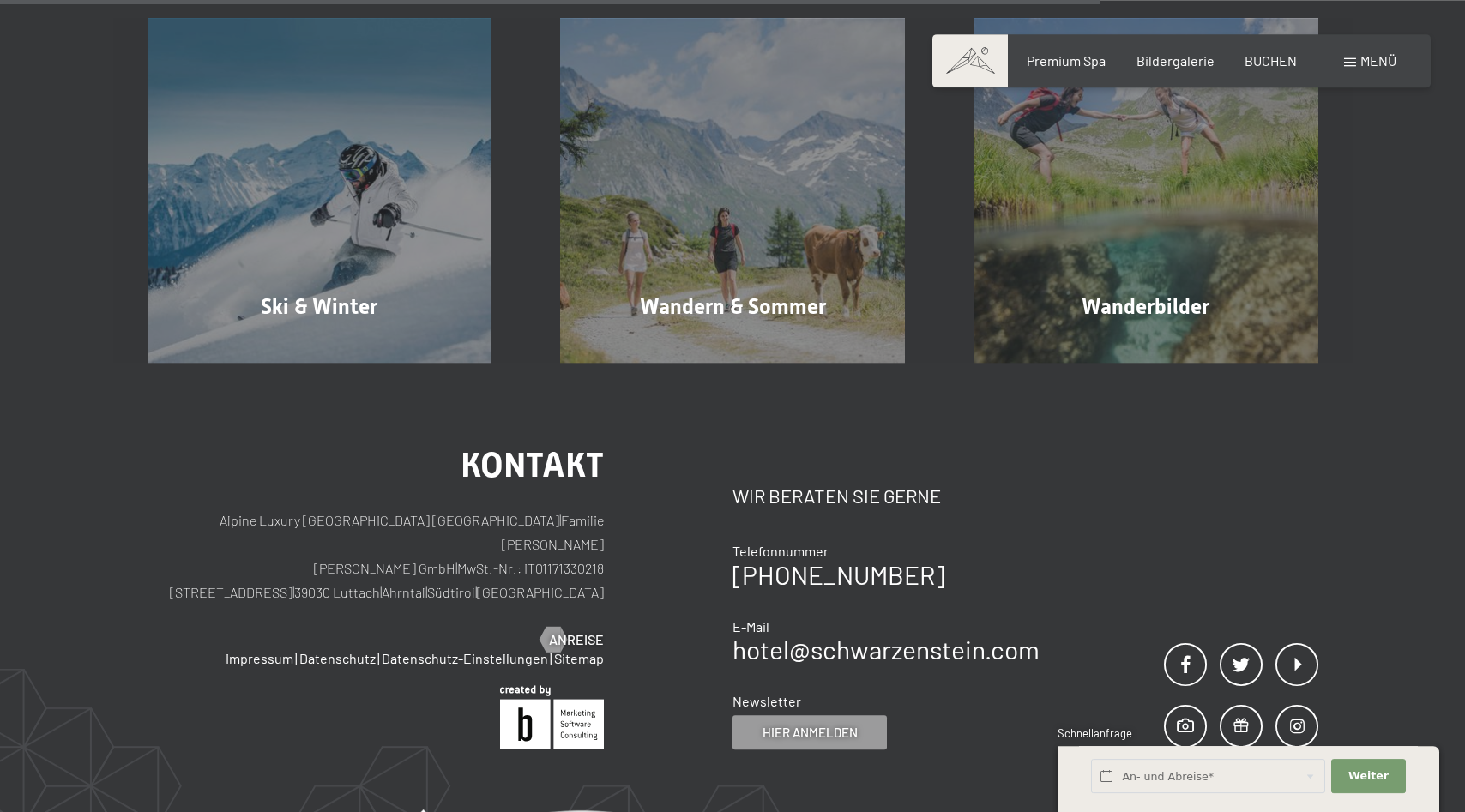
scroll to position [962, 0]
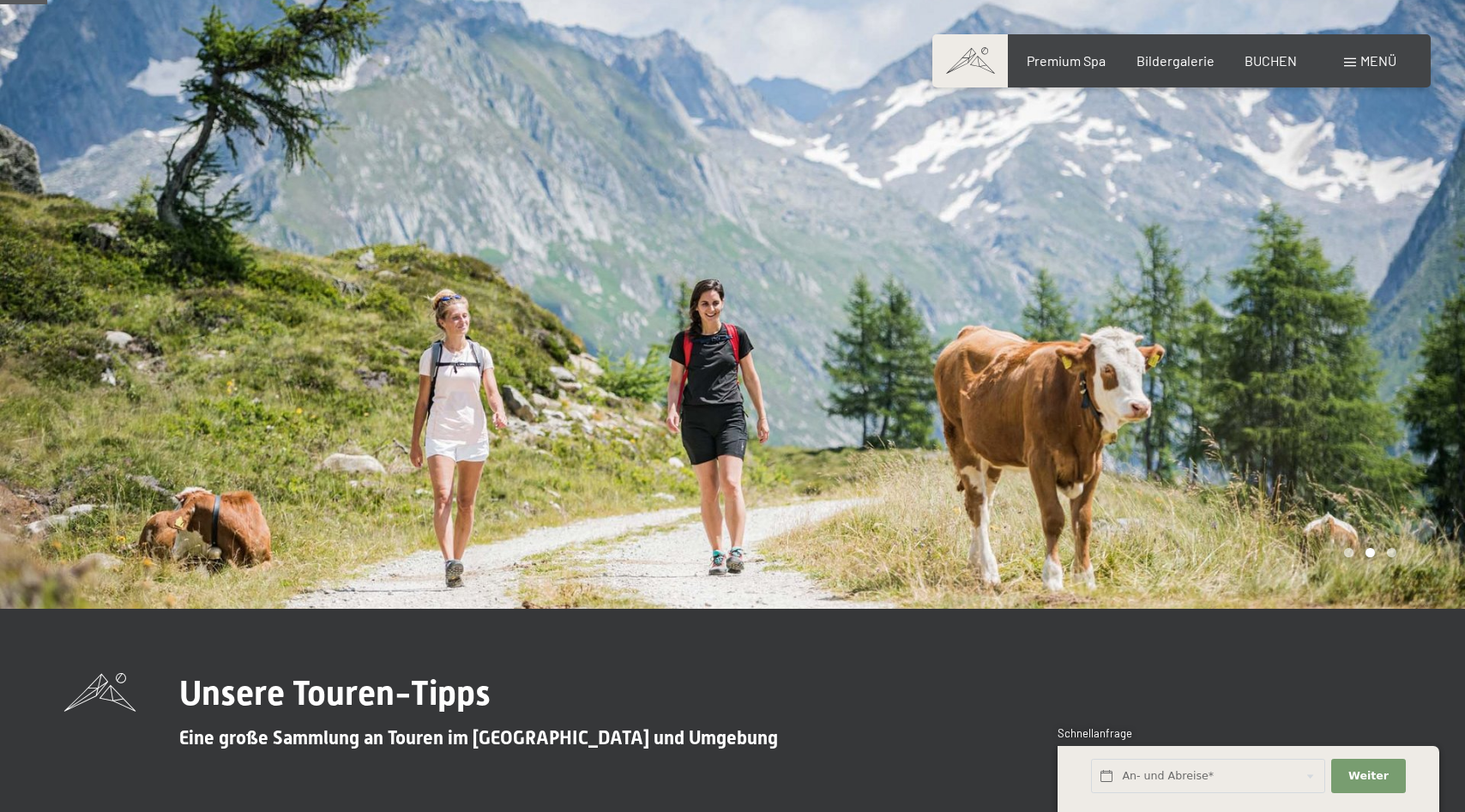
scroll to position [1137, 0]
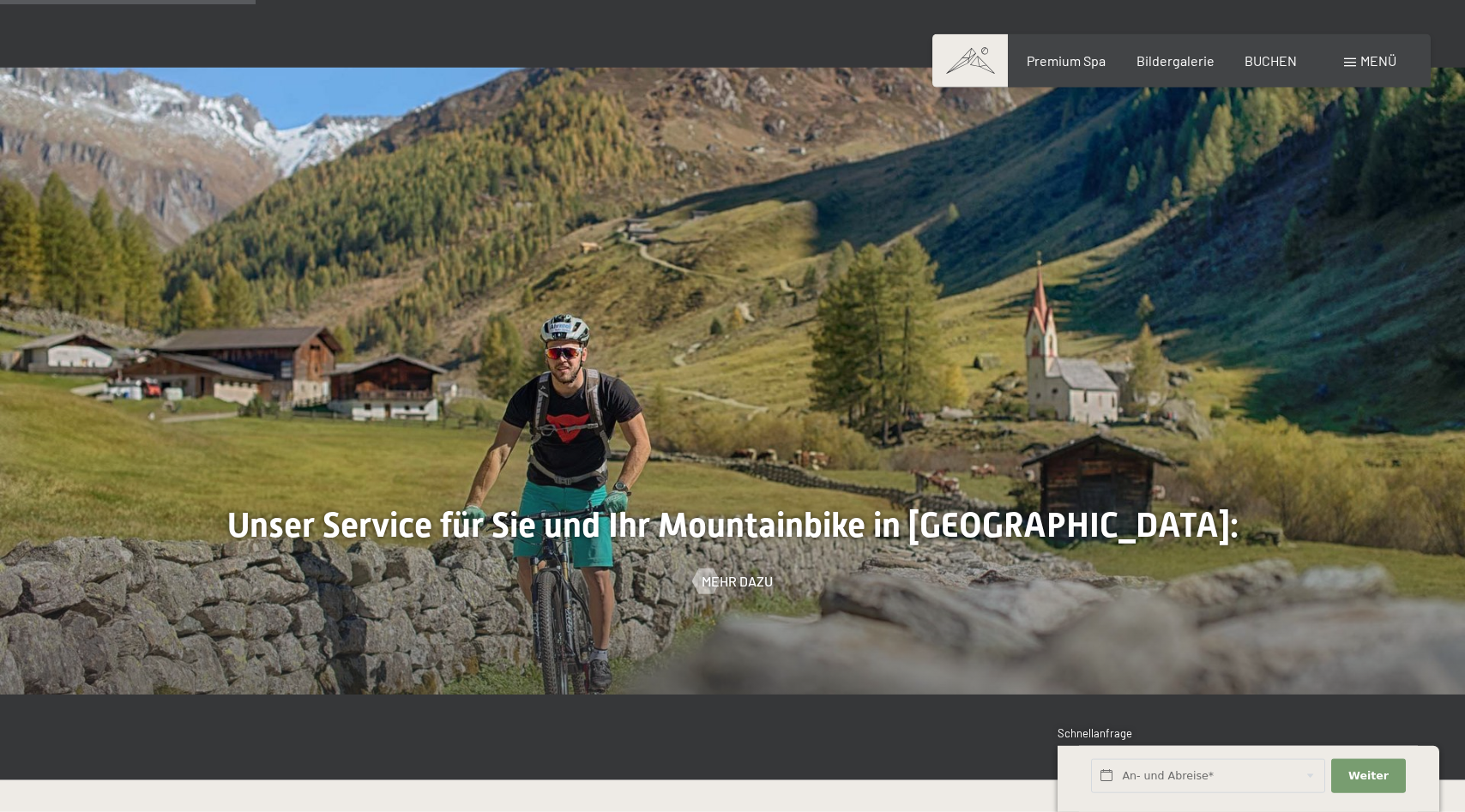
scroll to position [1224, 0]
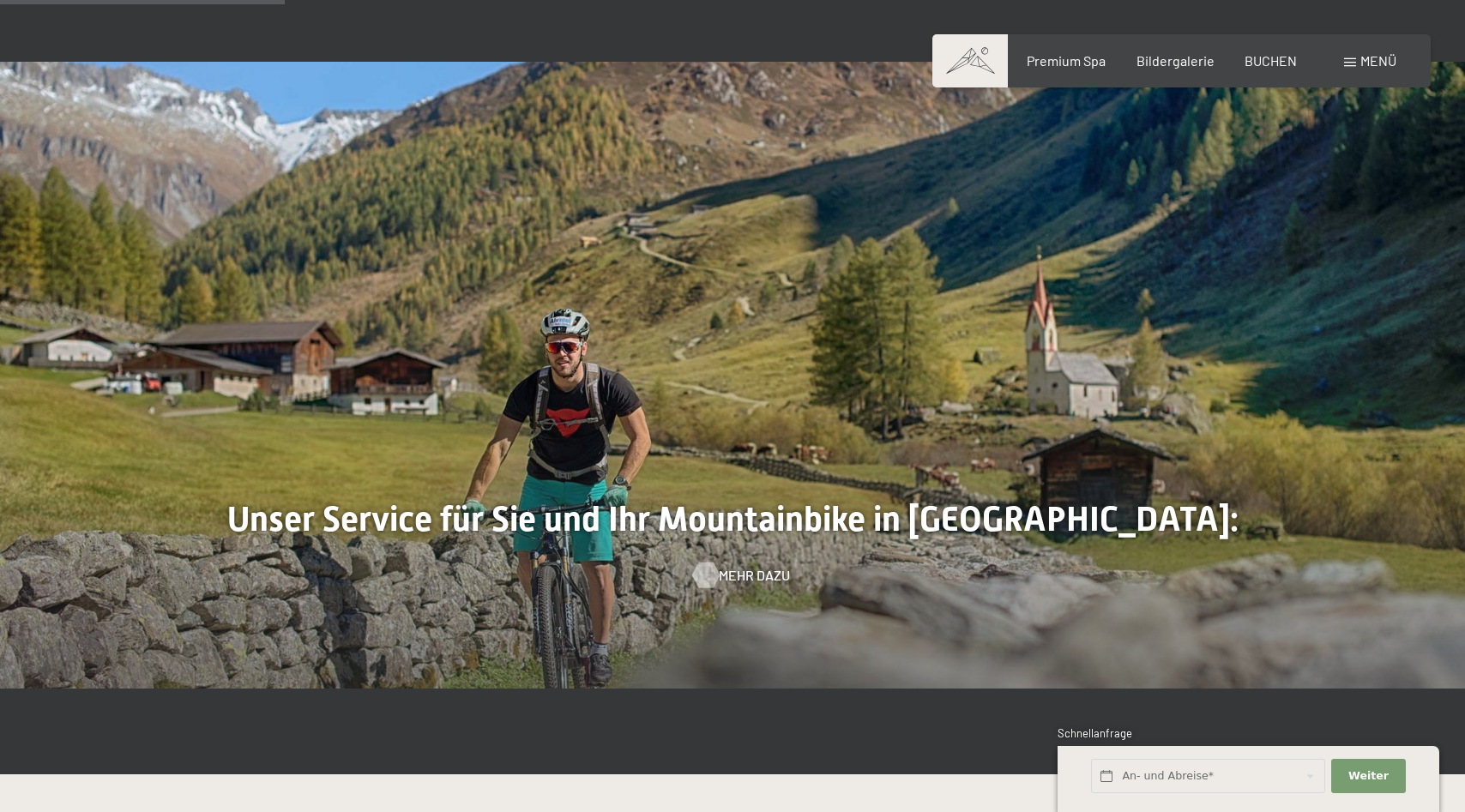
click at [751, 566] on span "Mehr dazu" at bounding box center [755, 575] width 71 height 19
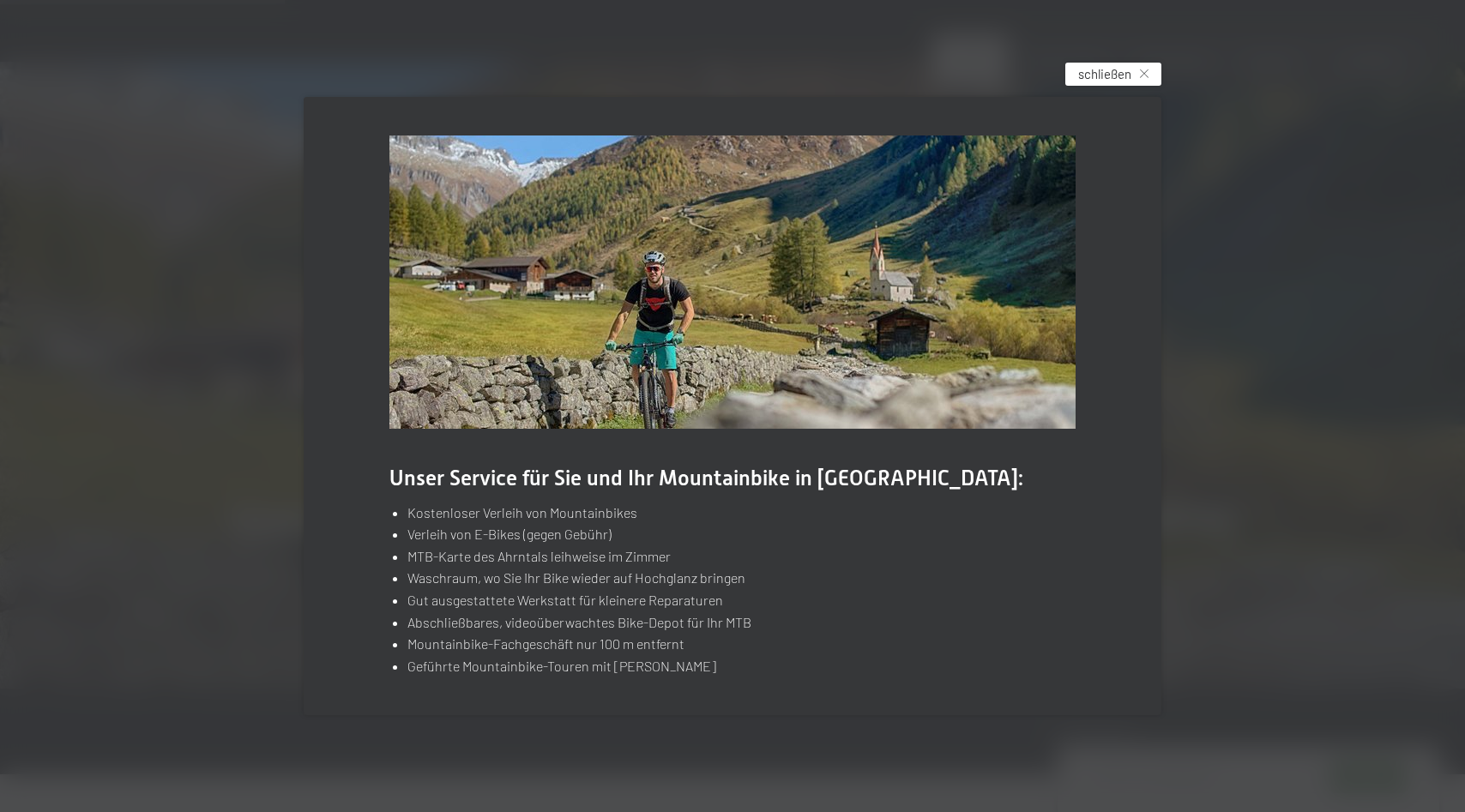
click at [1114, 77] on span "schließen" at bounding box center [1105, 74] width 53 height 18
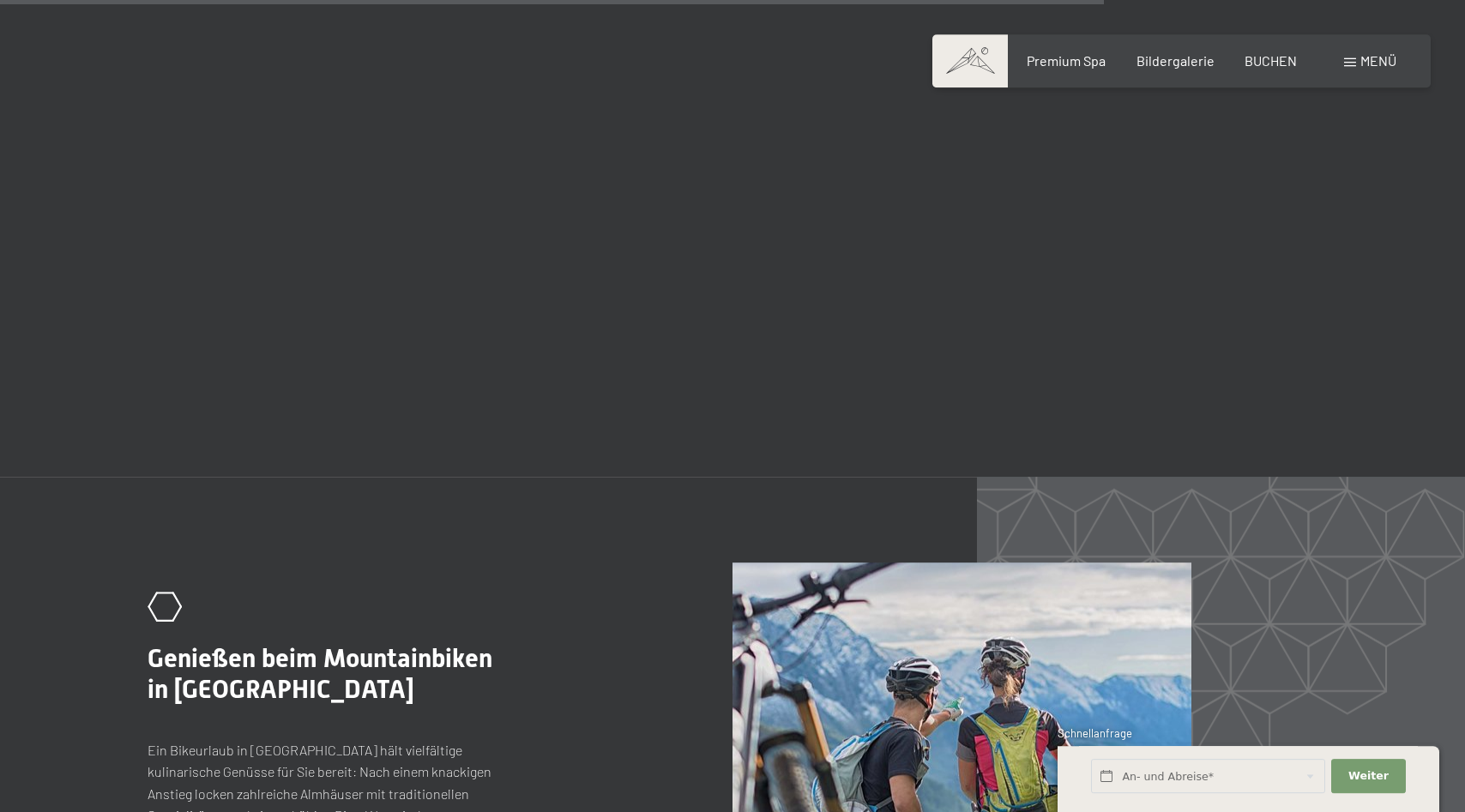
scroll to position [3936, 0]
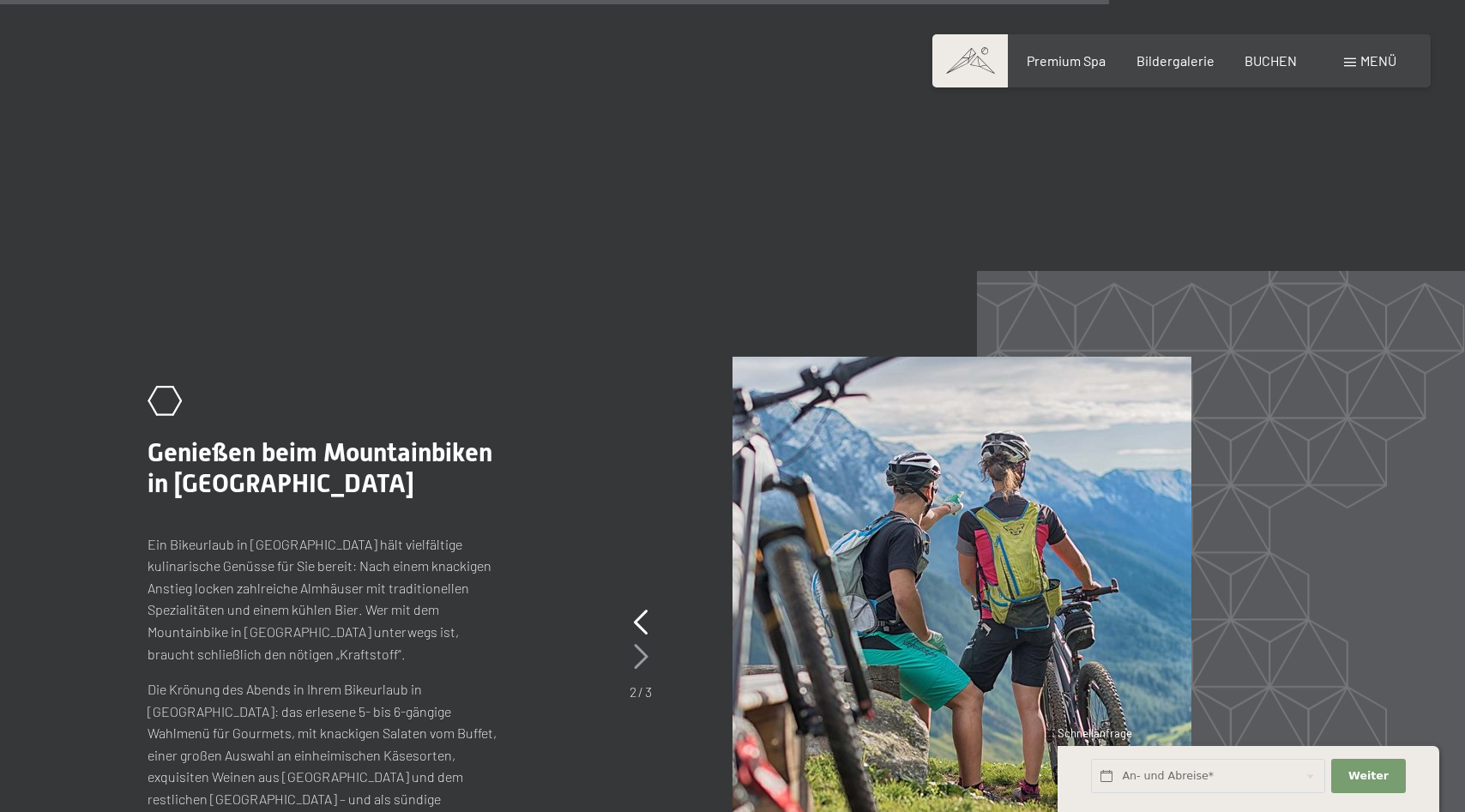
click at [644, 644] on icon at bounding box center [641, 657] width 14 height 26
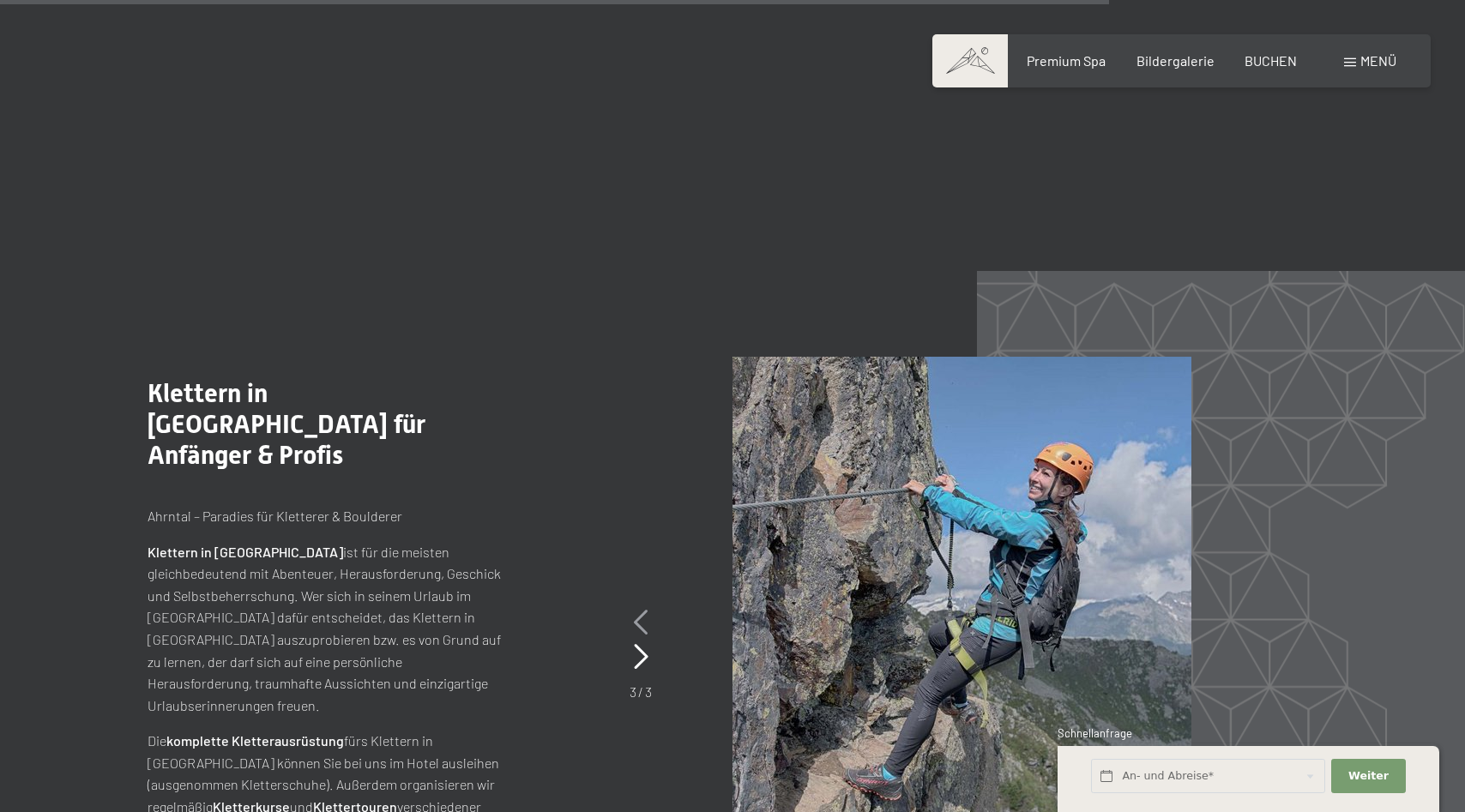
click at [636, 610] on icon at bounding box center [641, 623] width 14 height 26
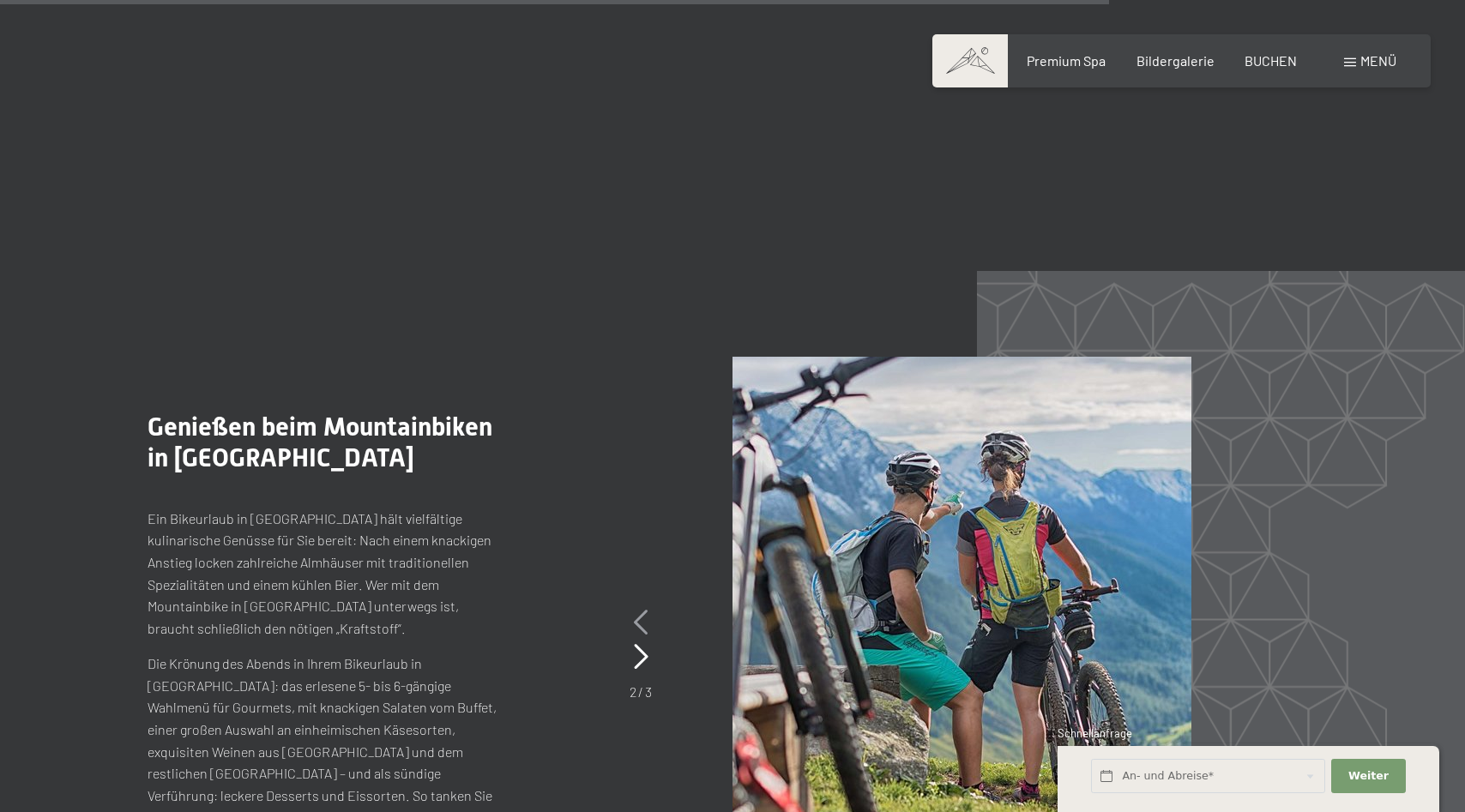
click at [636, 610] on icon at bounding box center [641, 623] width 14 height 26
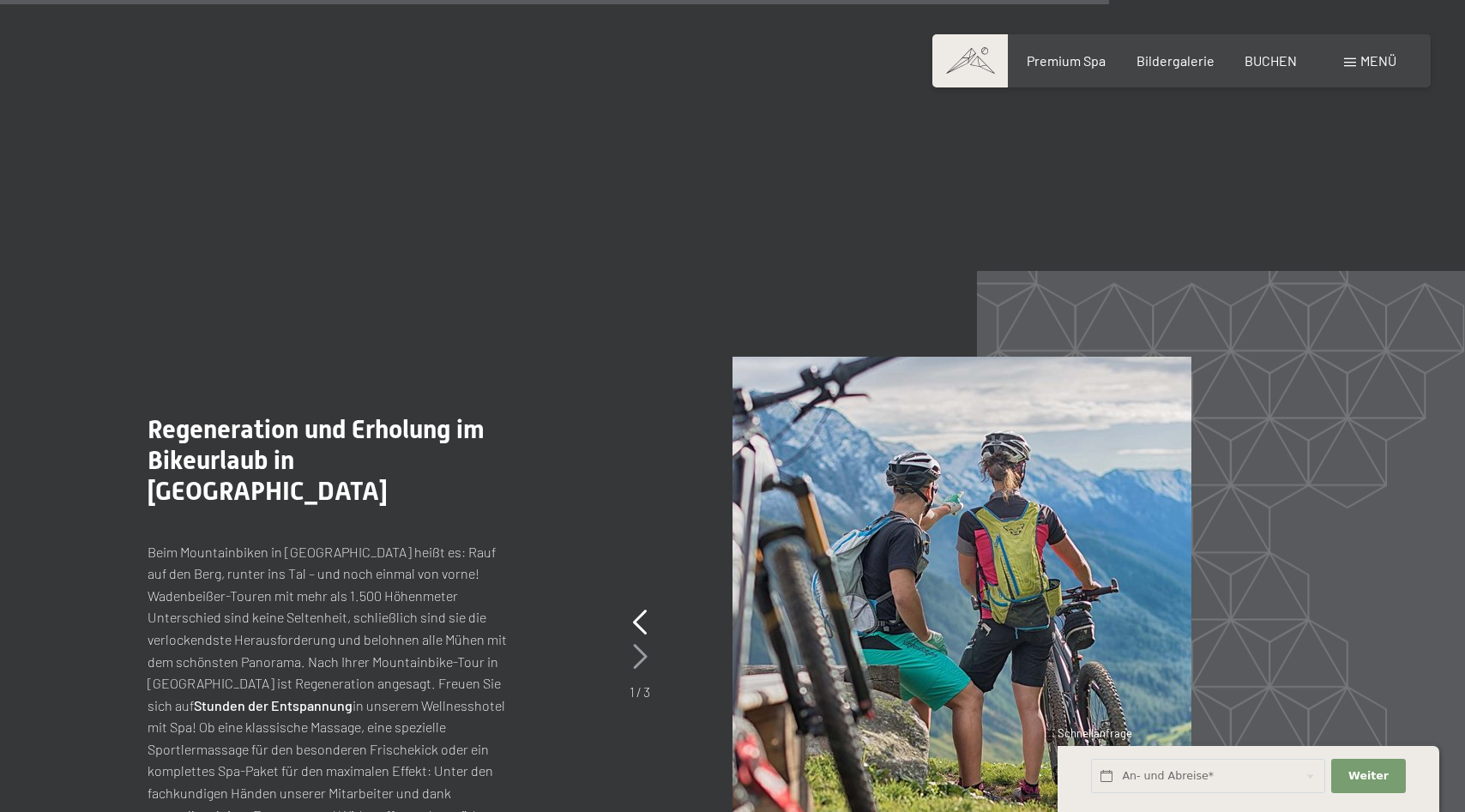
click at [642, 644] on icon at bounding box center [640, 657] width 14 height 26
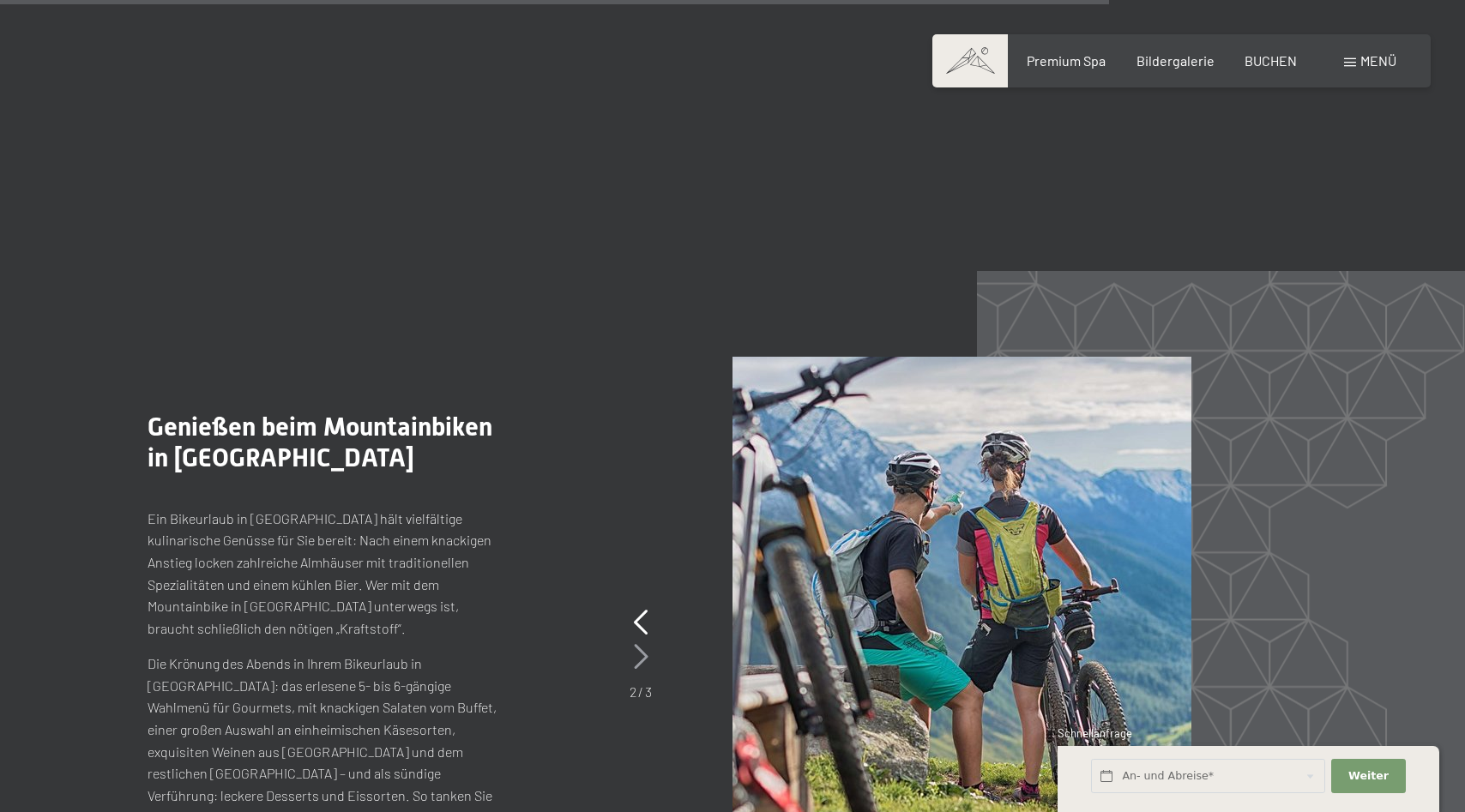
click at [642, 644] on icon at bounding box center [641, 657] width 14 height 26
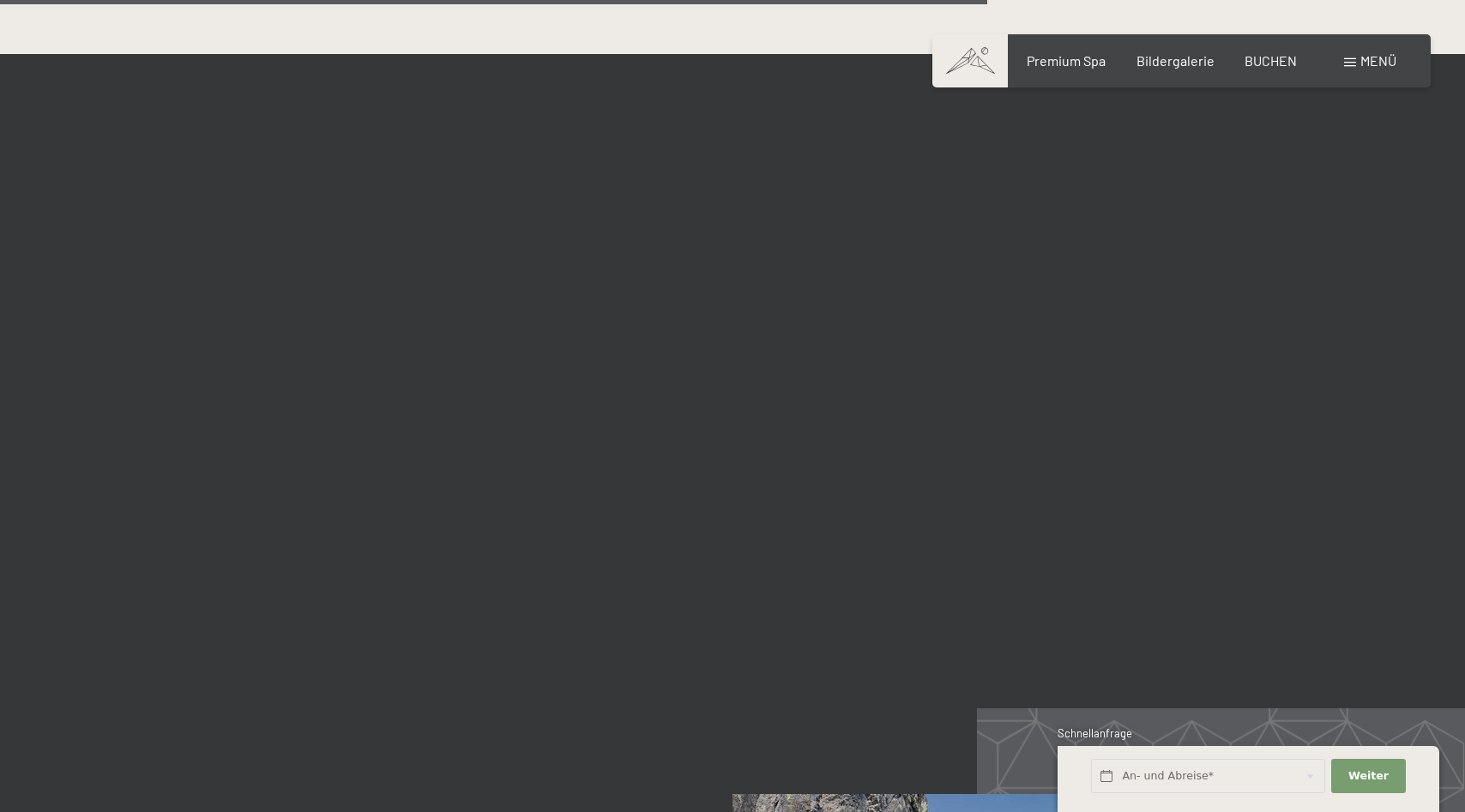
scroll to position [3849, 0]
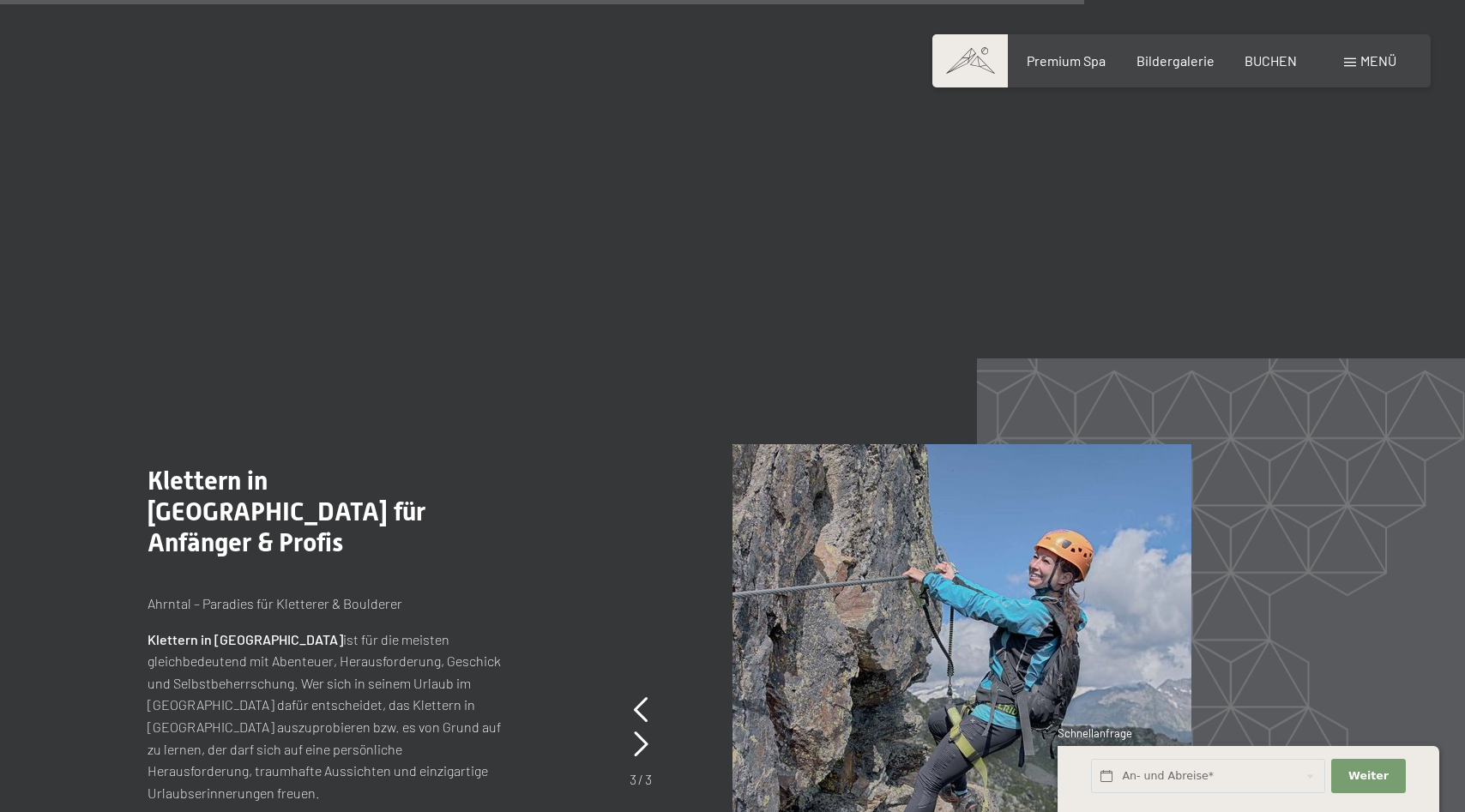
click at [898, 651] on img at bounding box center [962, 718] width 459 height 549
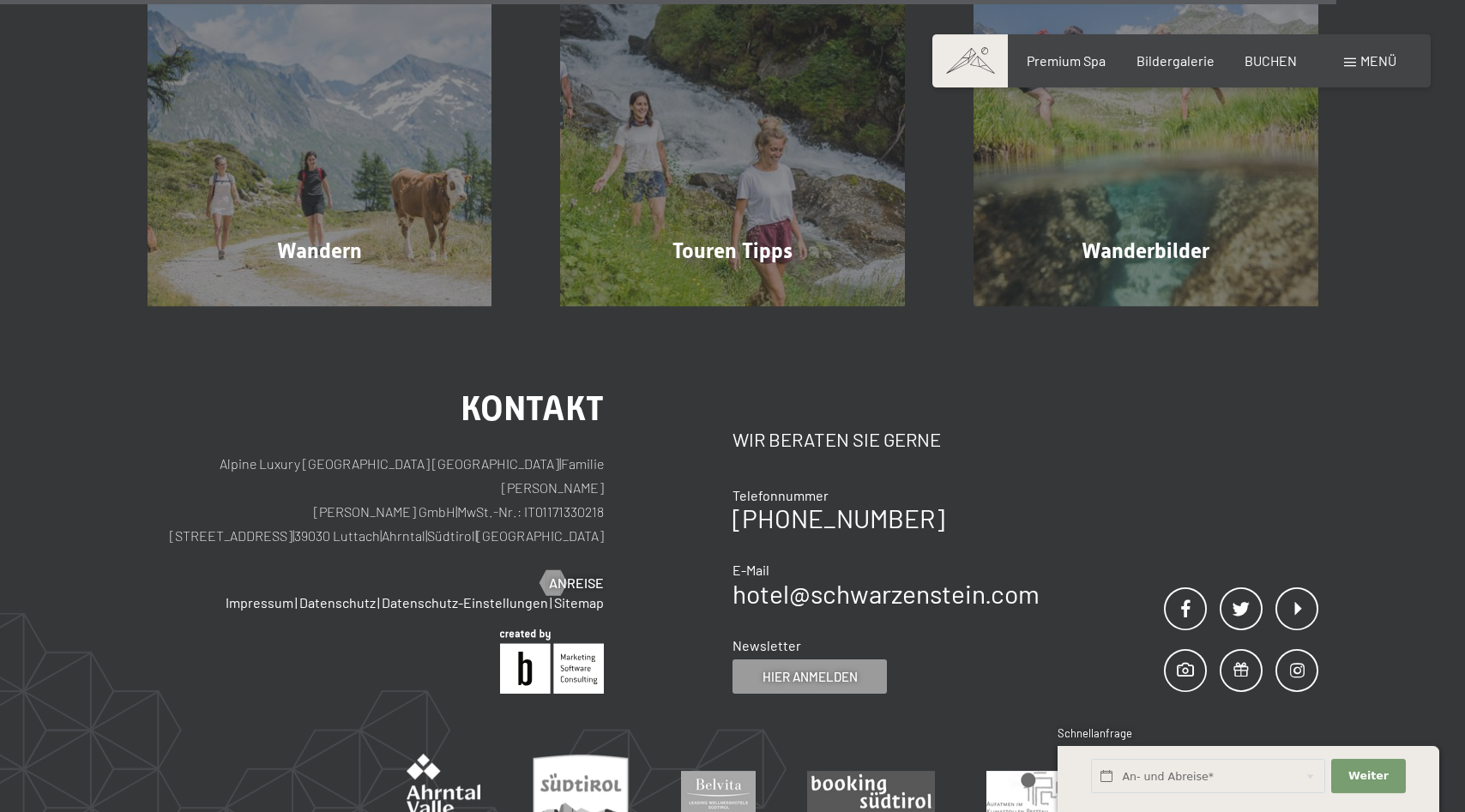
scroll to position [4723, 0]
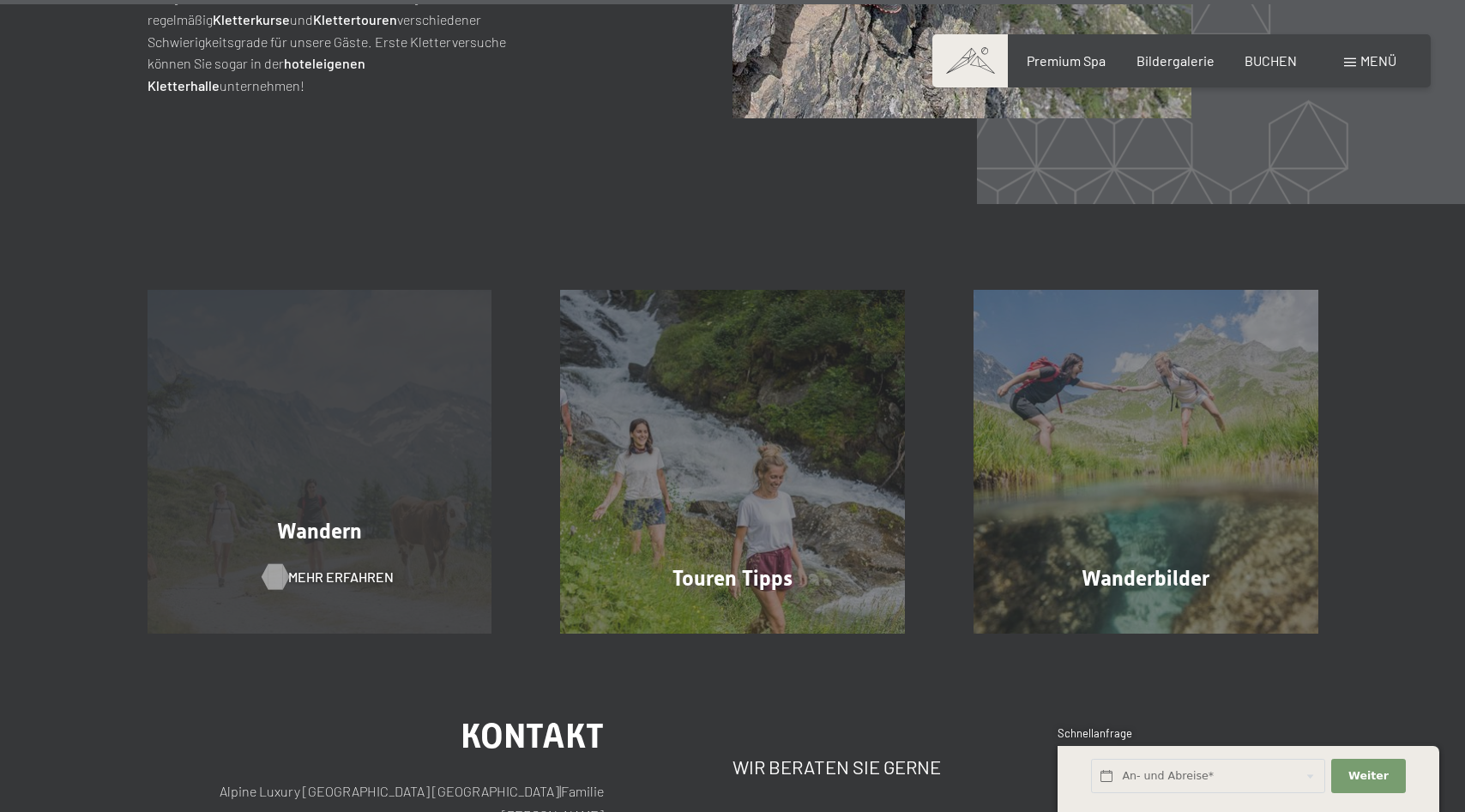
click at [338, 567] on span "Mehr erfahren" at bounding box center [340, 577] width 106 height 19
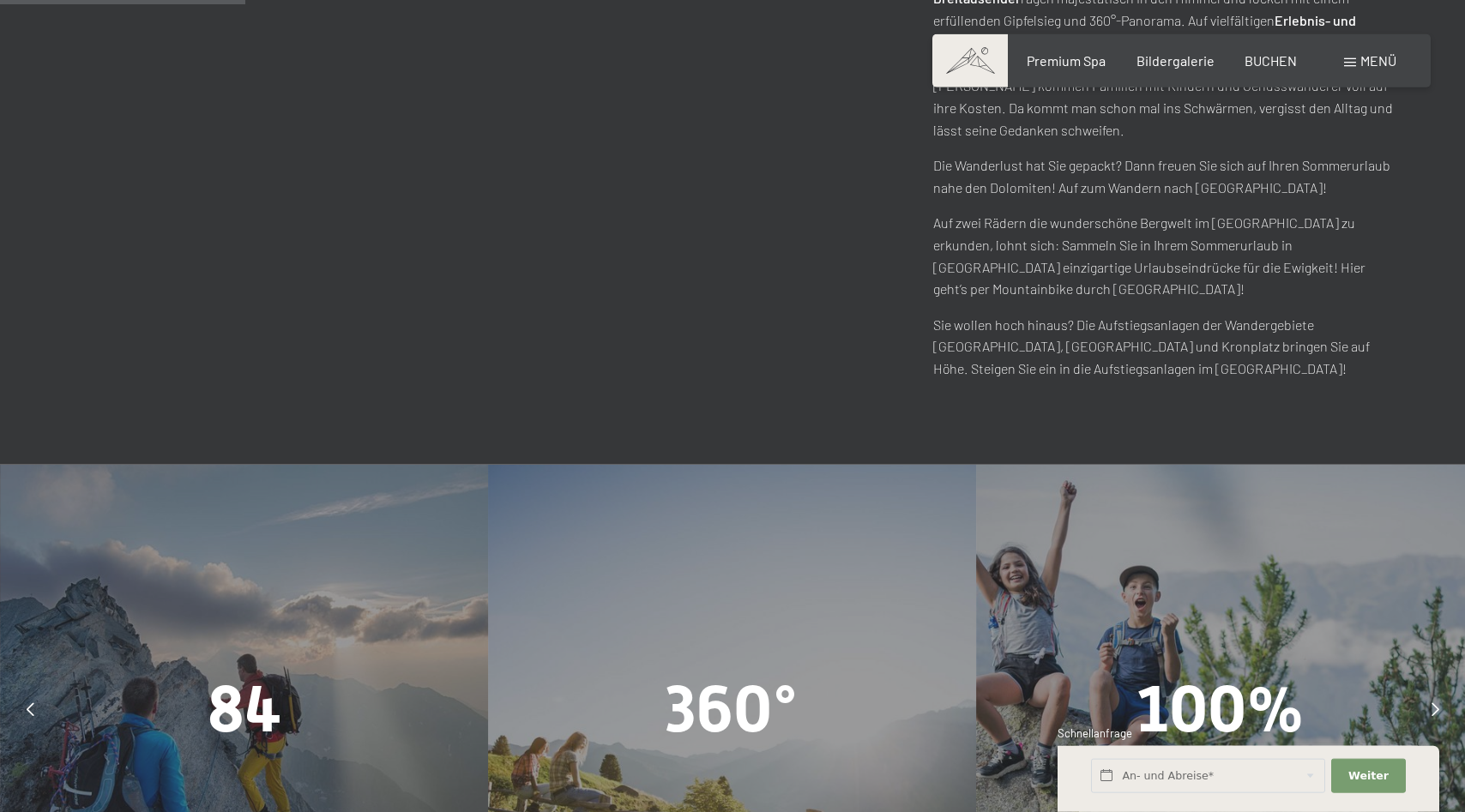
scroll to position [1224, 0]
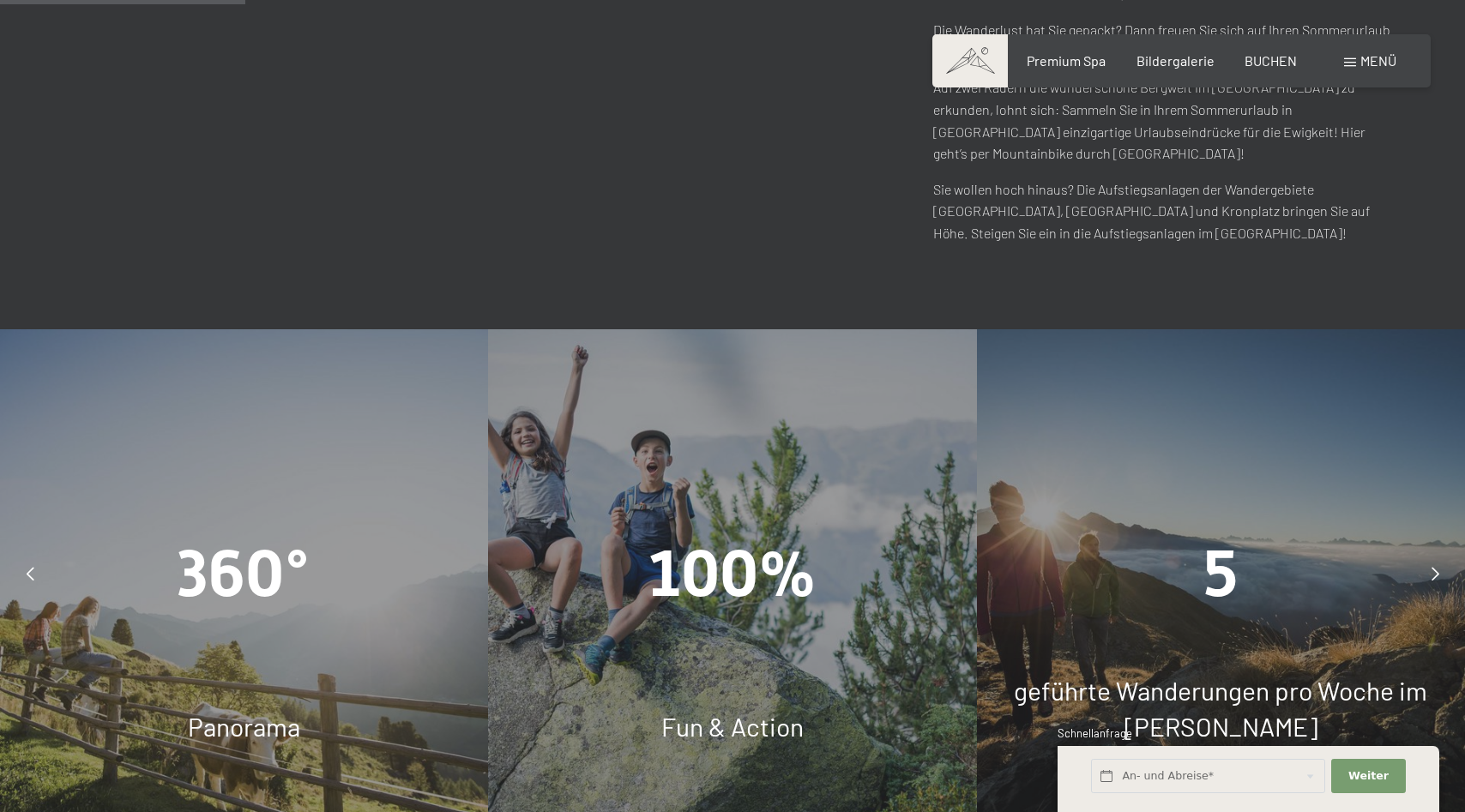
click at [26, 567] on icon at bounding box center [30, 573] width 8 height 14
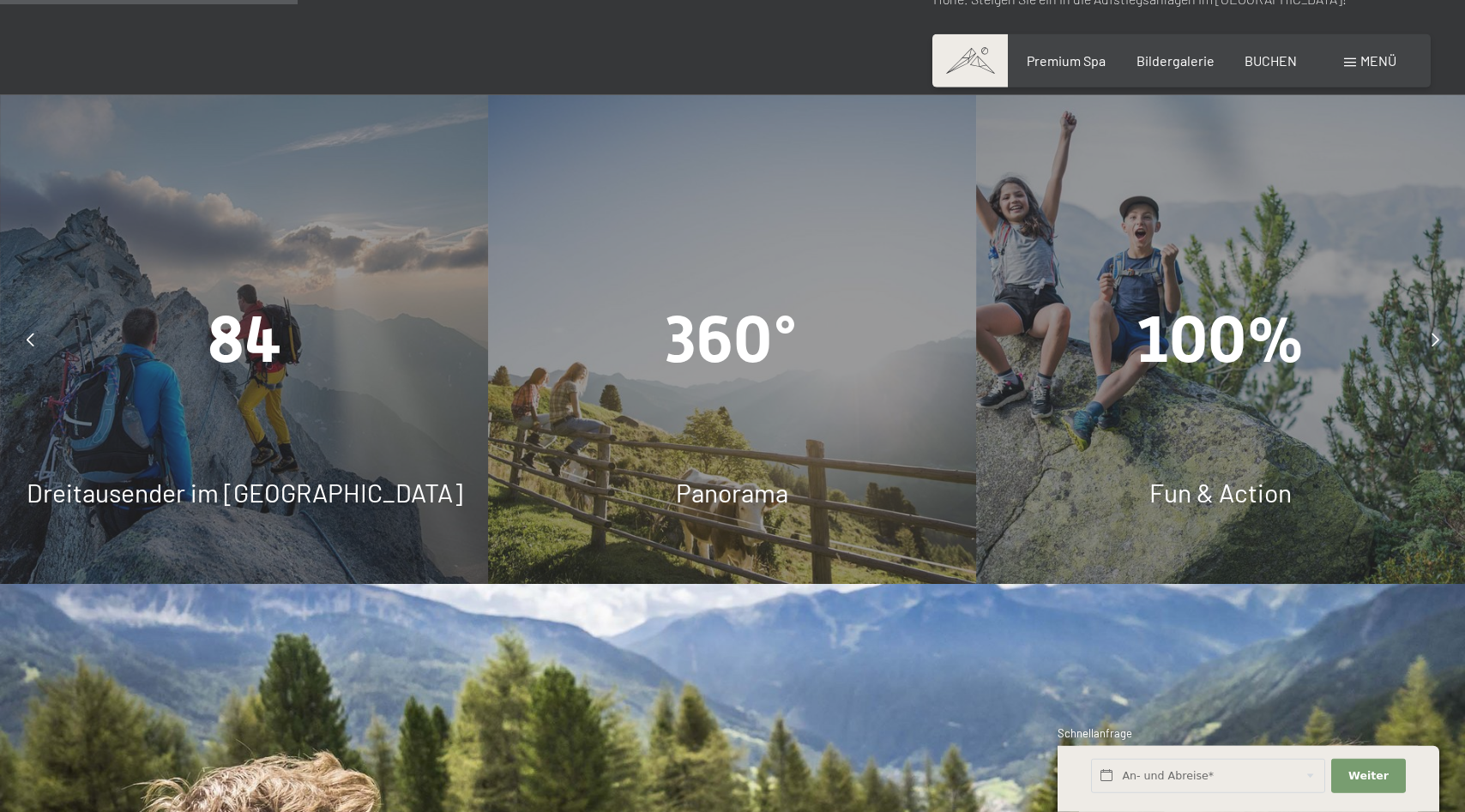
scroll to position [1487, 0]
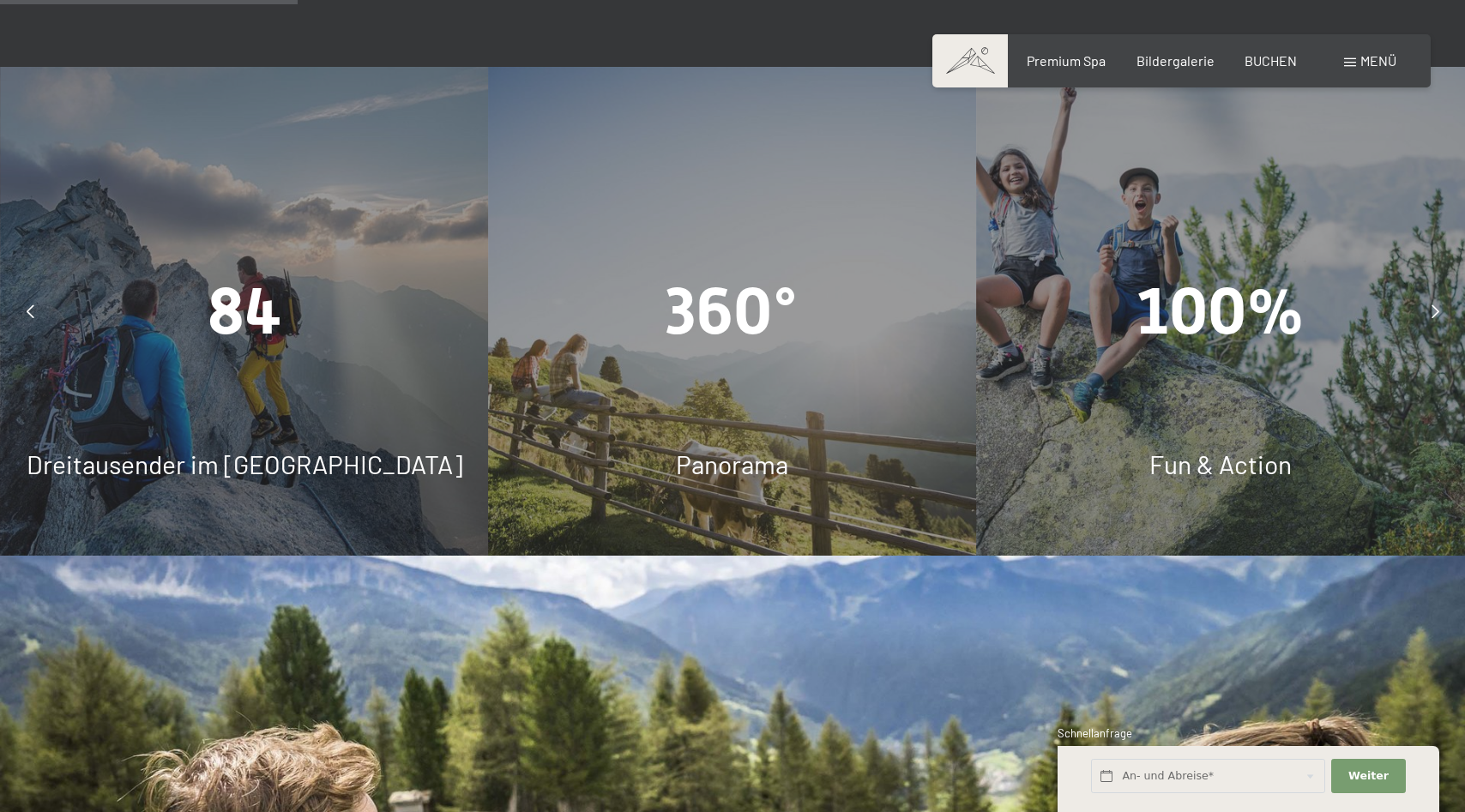
click at [251, 273] on span "84" at bounding box center [245, 311] width 74 height 76
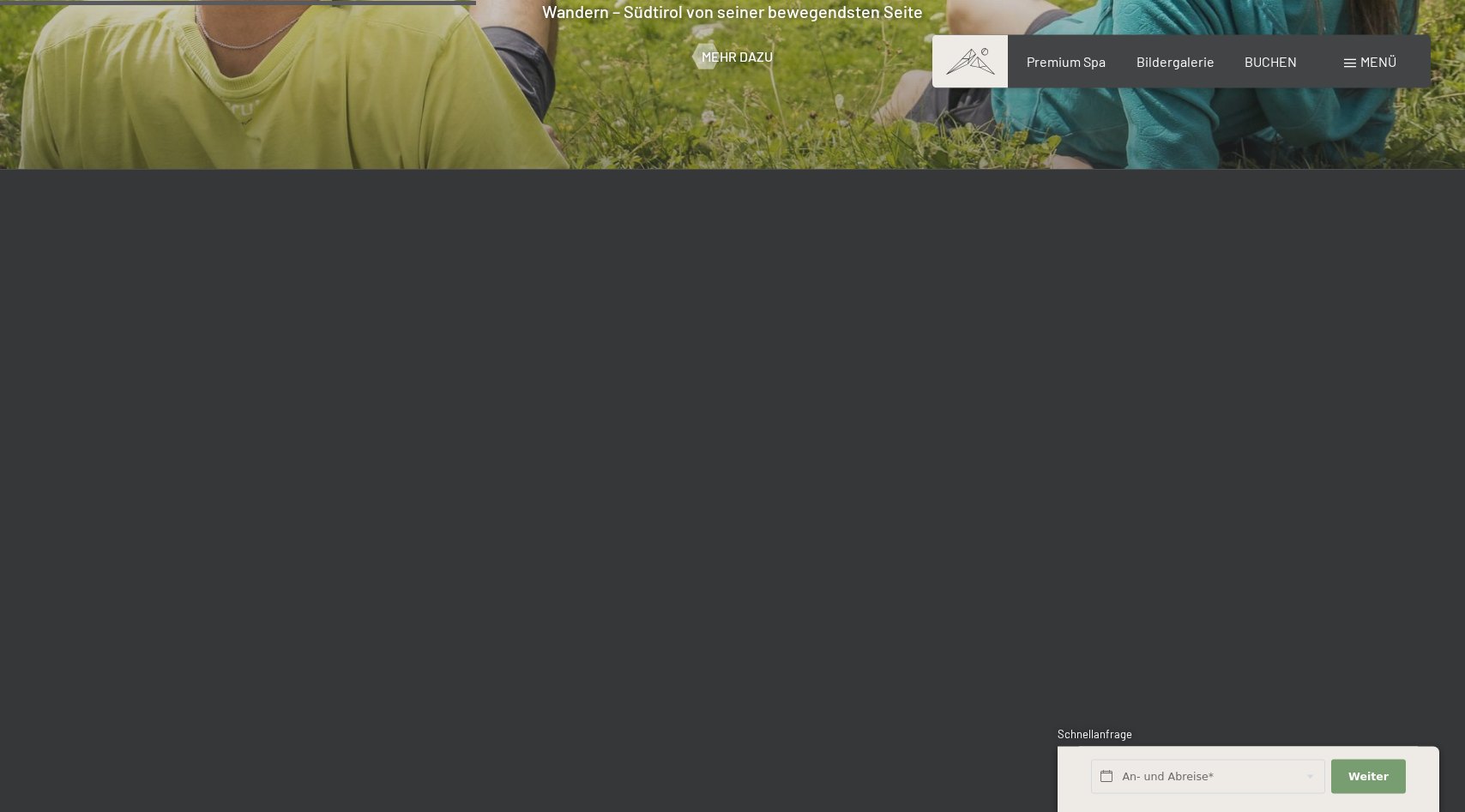
scroll to position [2537, 0]
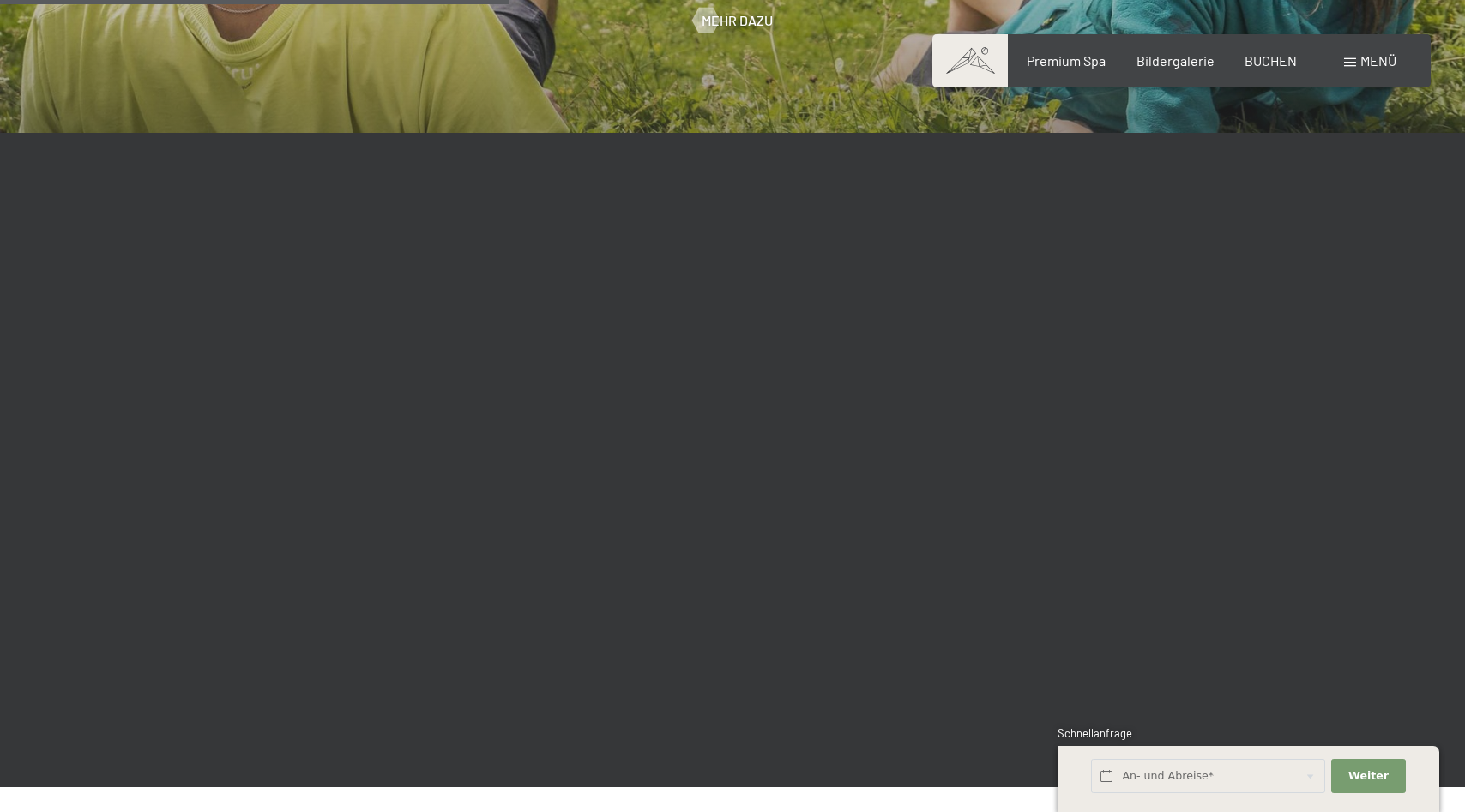
click at [528, 635] on div at bounding box center [732, 459] width 1465 height 654
click at [1364, 65] on span "Menü" at bounding box center [1379, 60] width 36 height 16
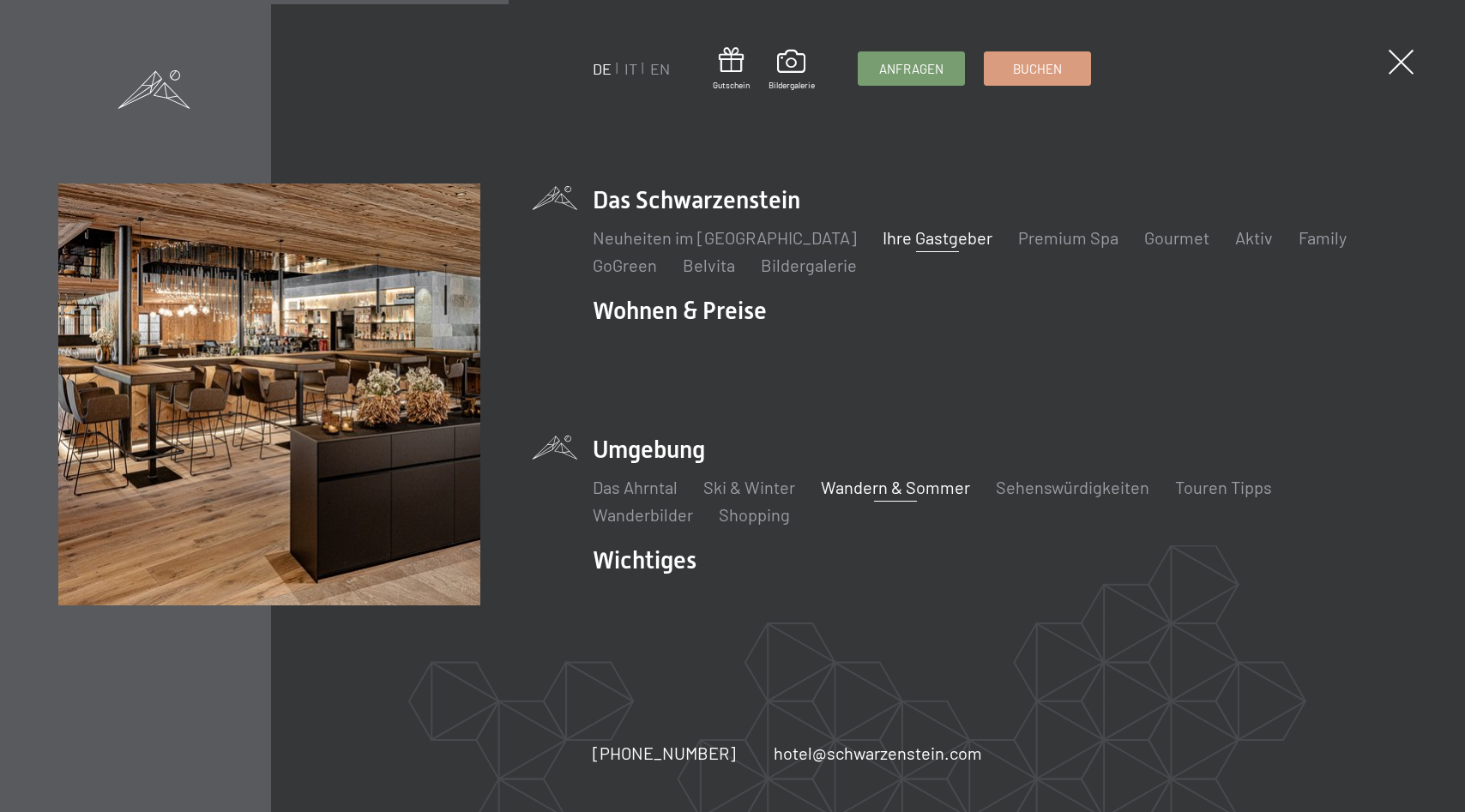
click at [884, 248] on link "Ihre Gastgeber" at bounding box center [938, 237] width 110 height 21
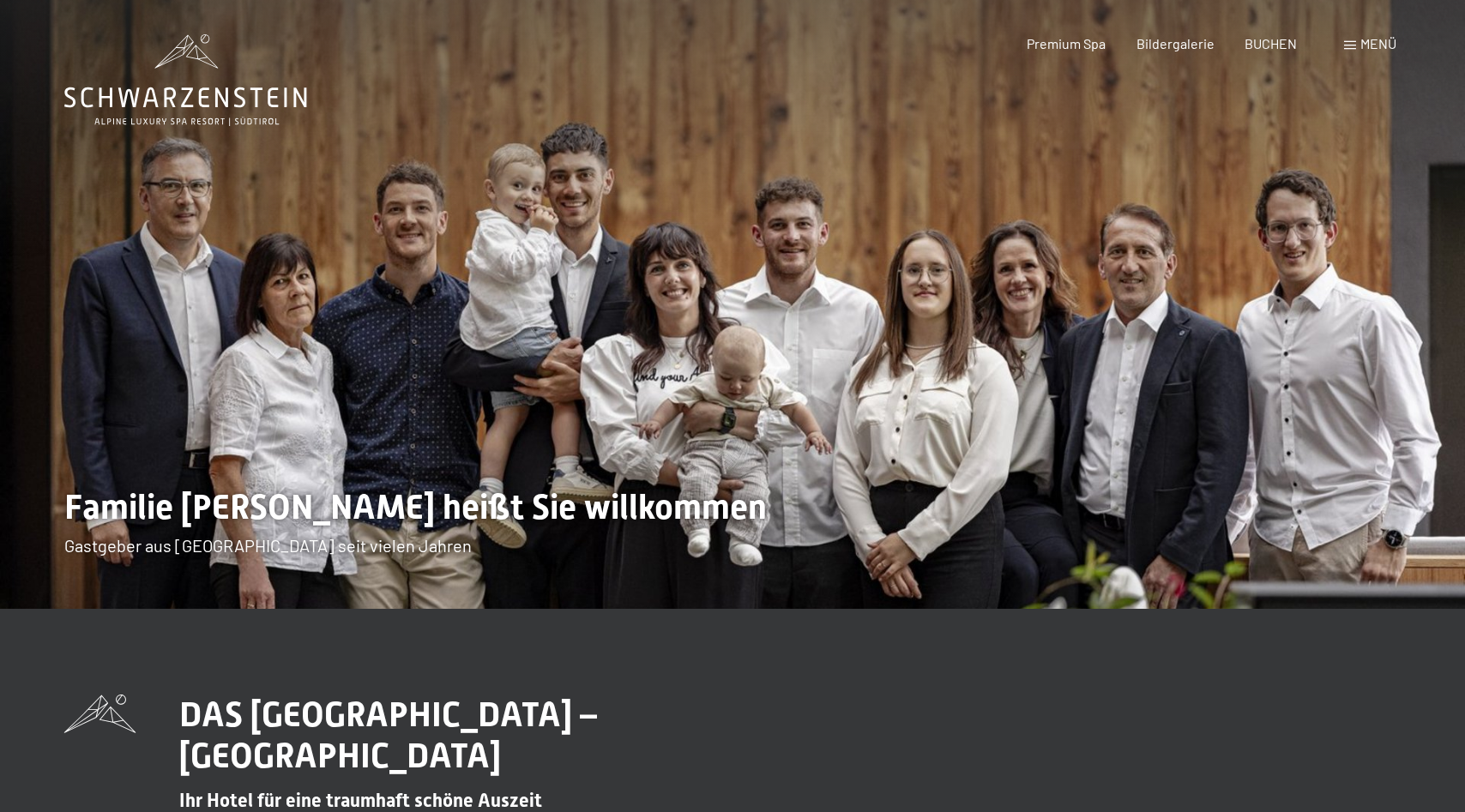
click at [1359, 43] on div "Menü" at bounding box center [1370, 43] width 52 height 19
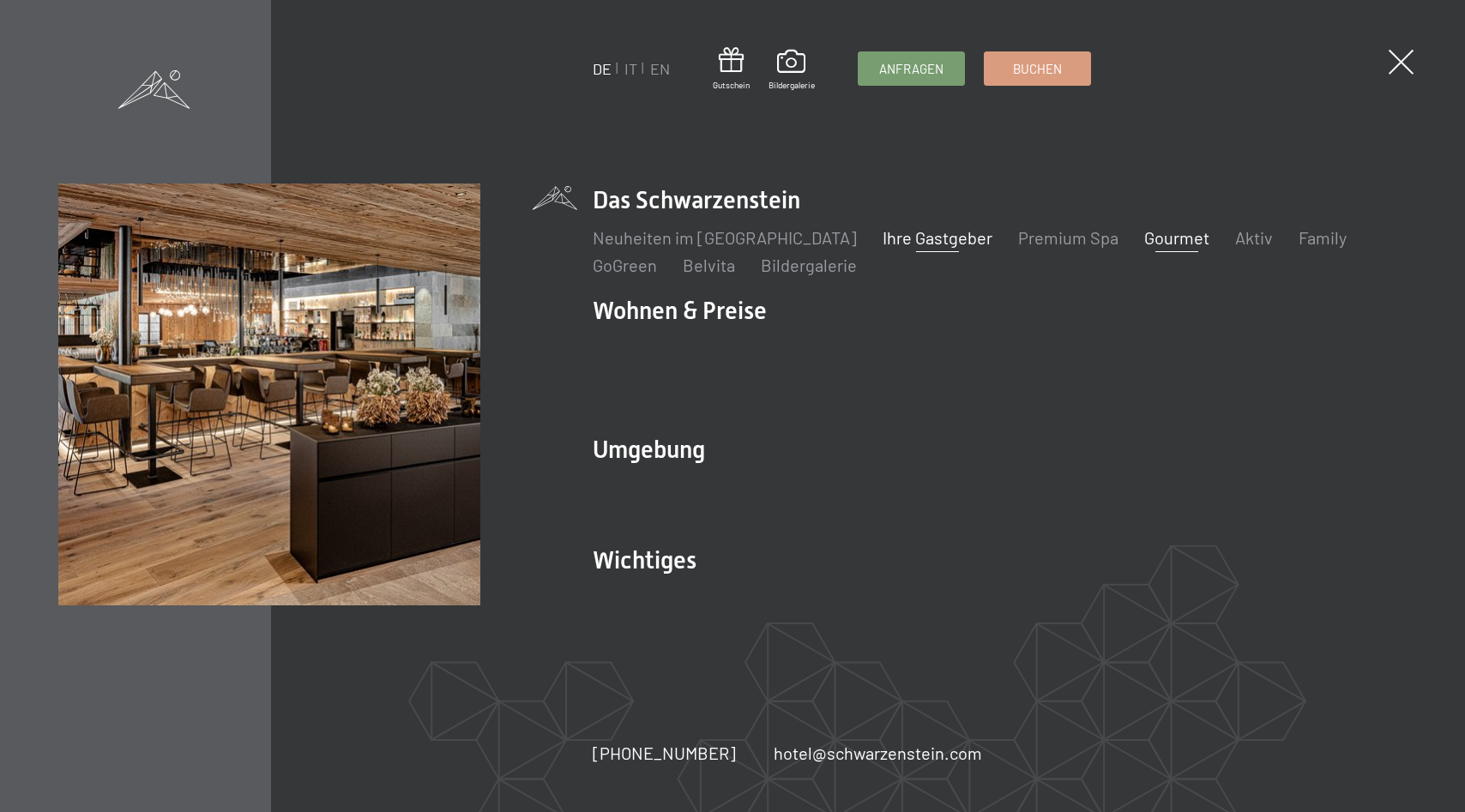
click at [1145, 248] on link "Gourmet" at bounding box center [1177, 237] width 65 height 21
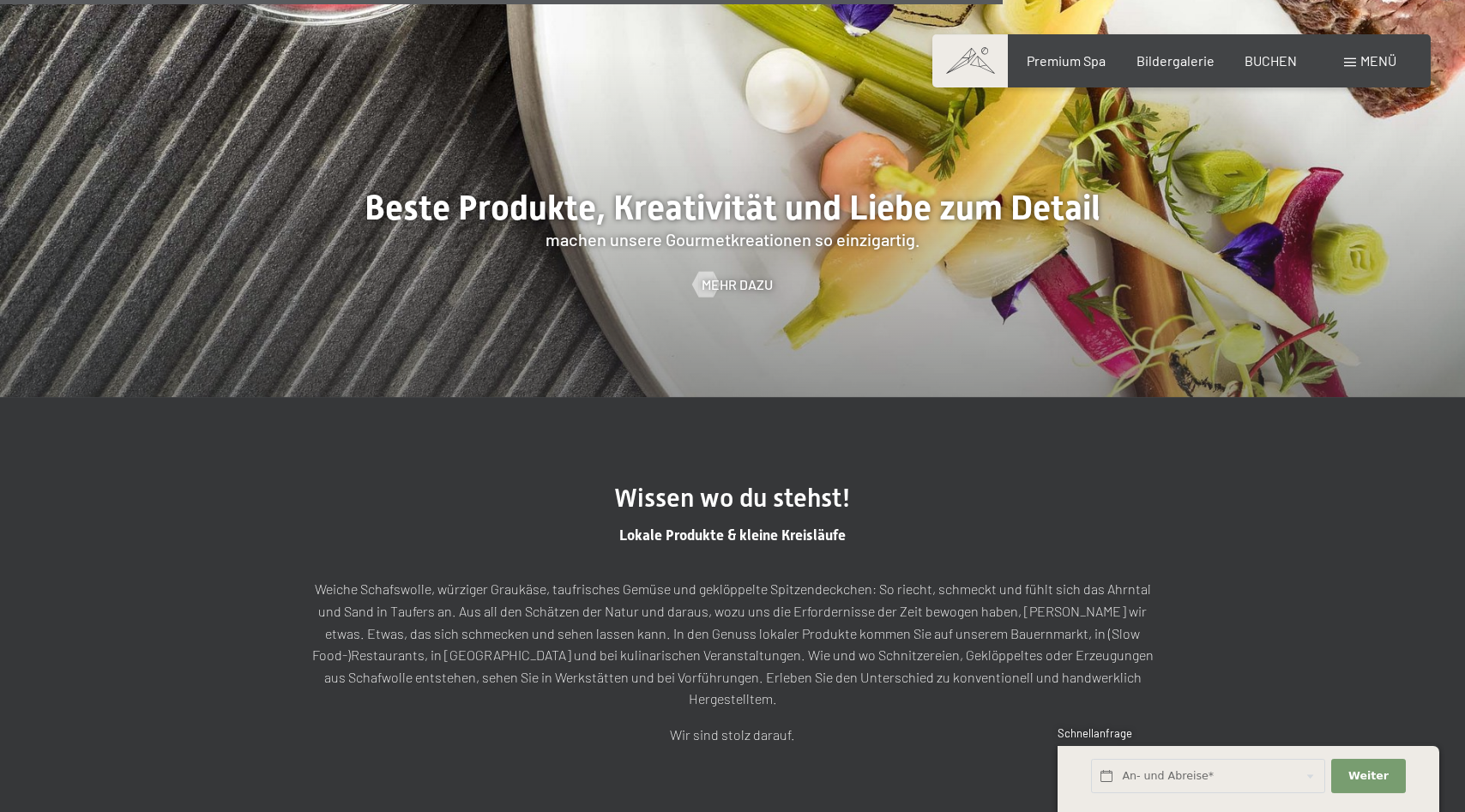
scroll to position [4374, 0]
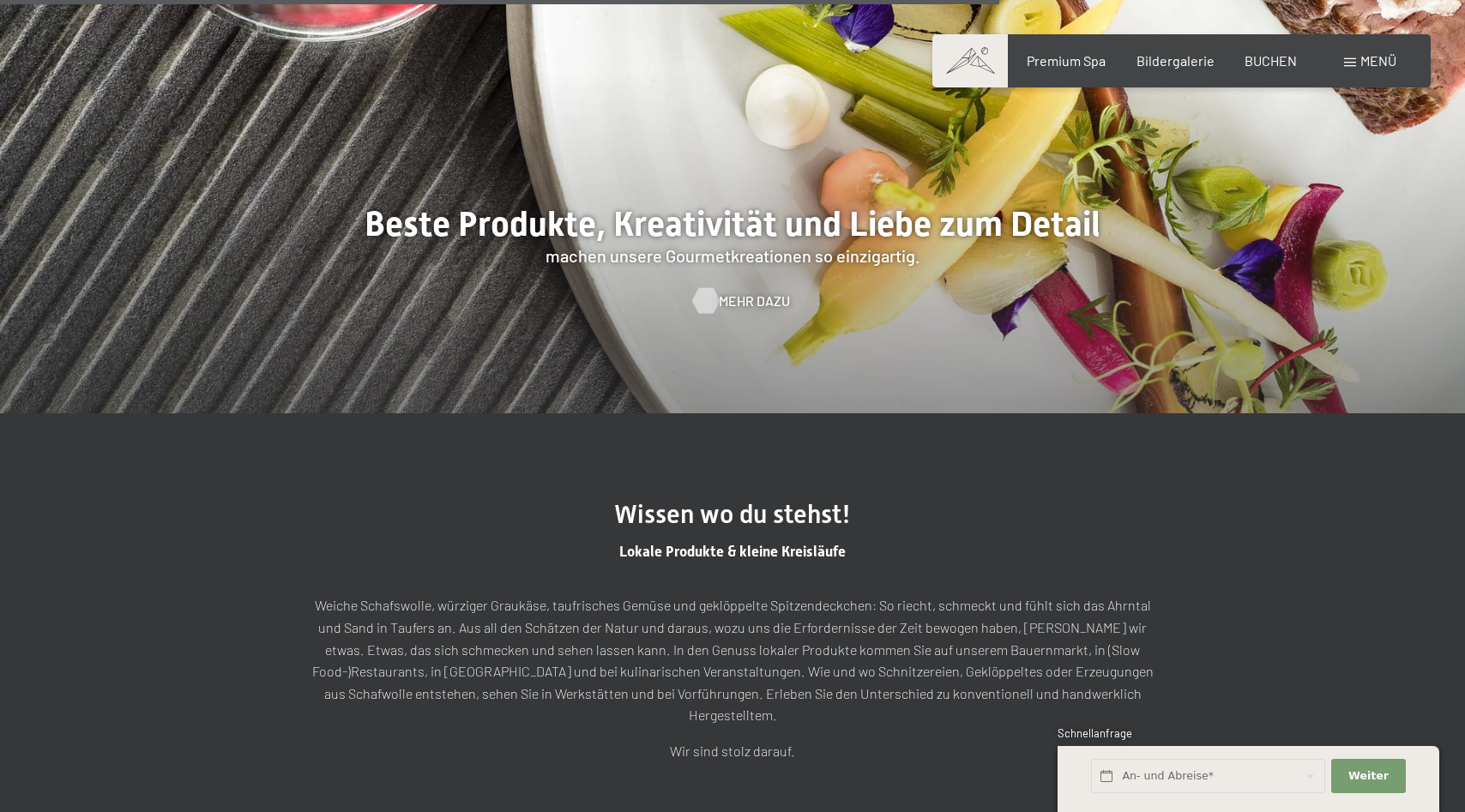
click at [753, 301] on span "Mehr dazu" at bounding box center [755, 300] width 71 height 19
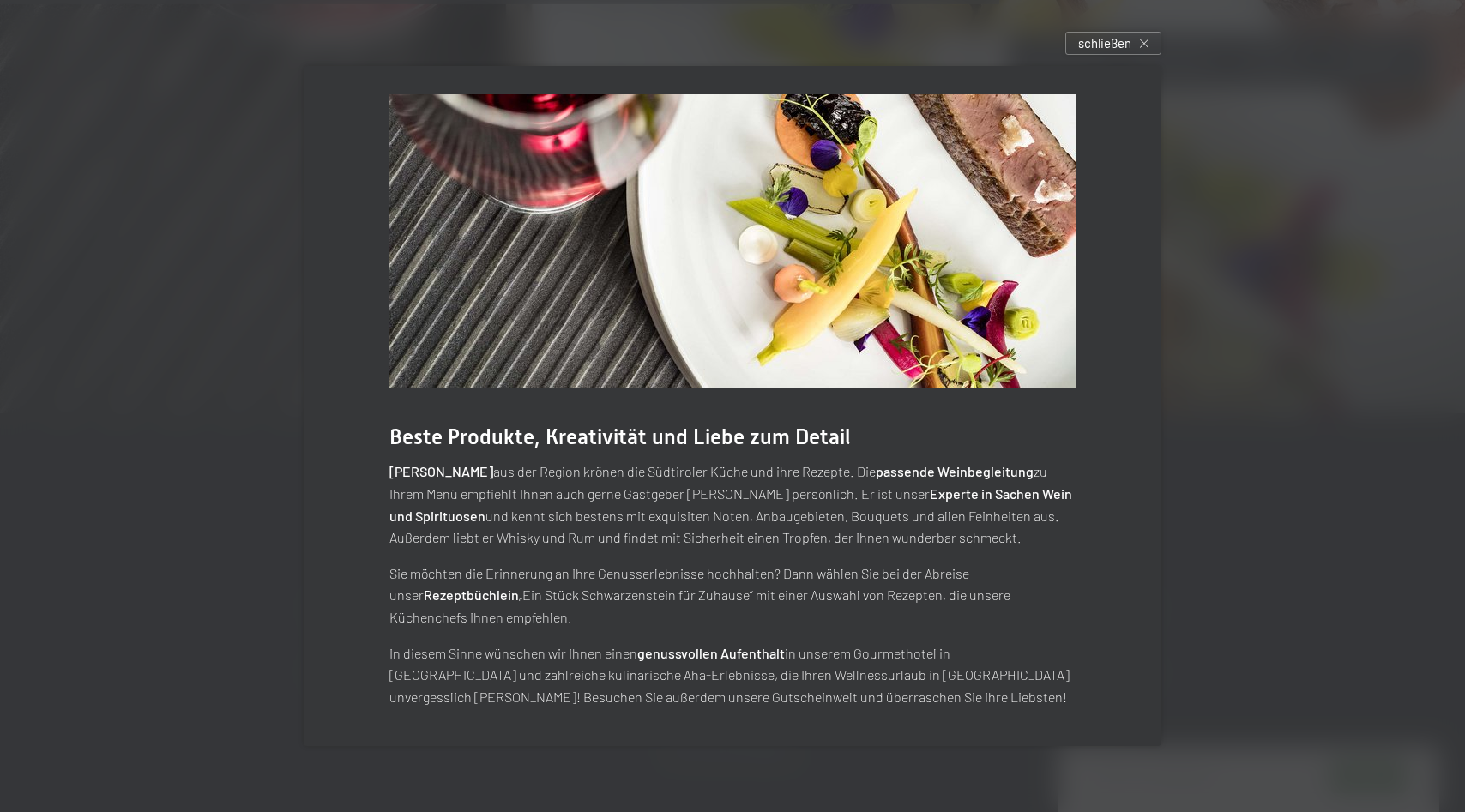
scroll to position [0, 0]
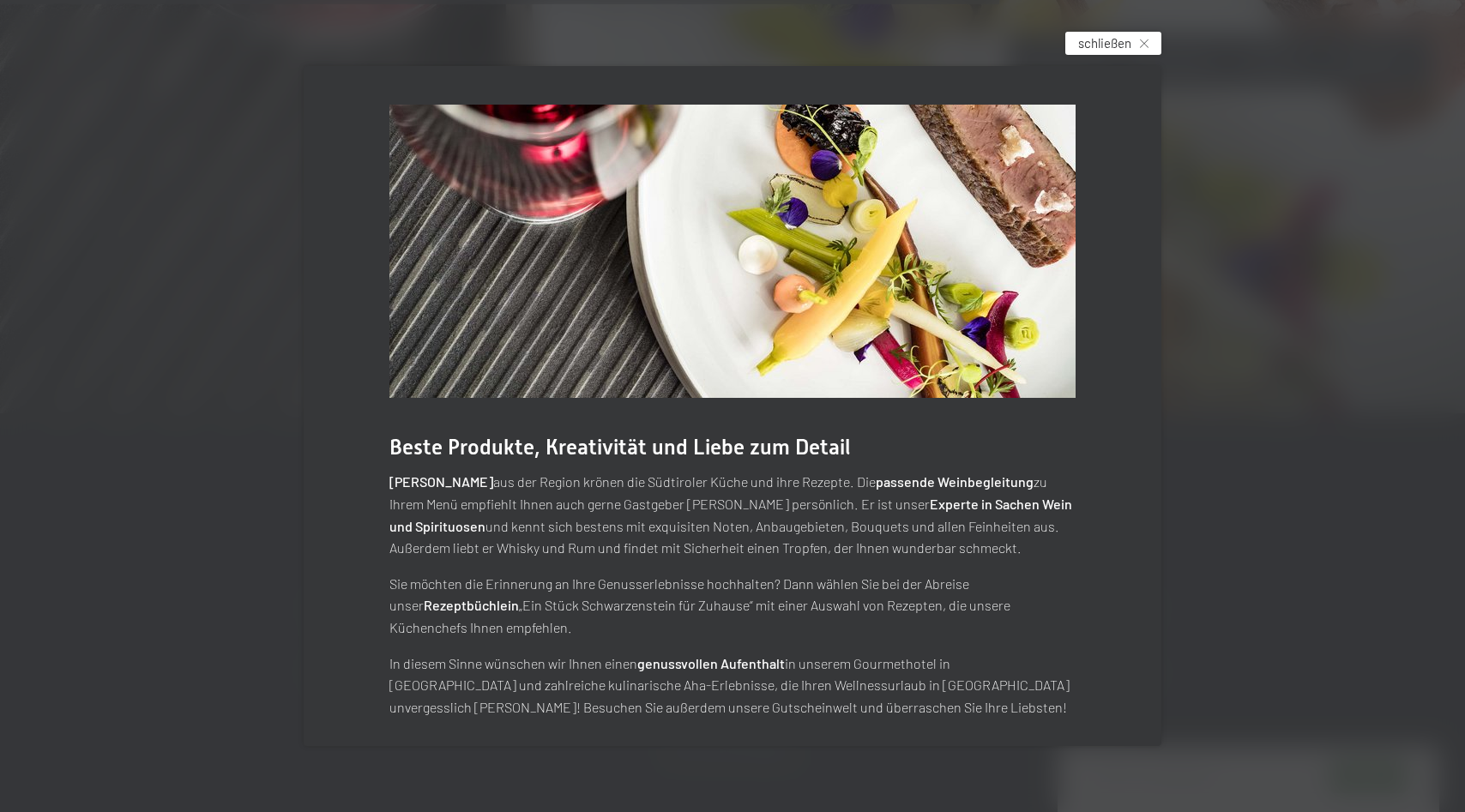
click at [1120, 47] on span "schließen" at bounding box center [1105, 43] width 53 height 18
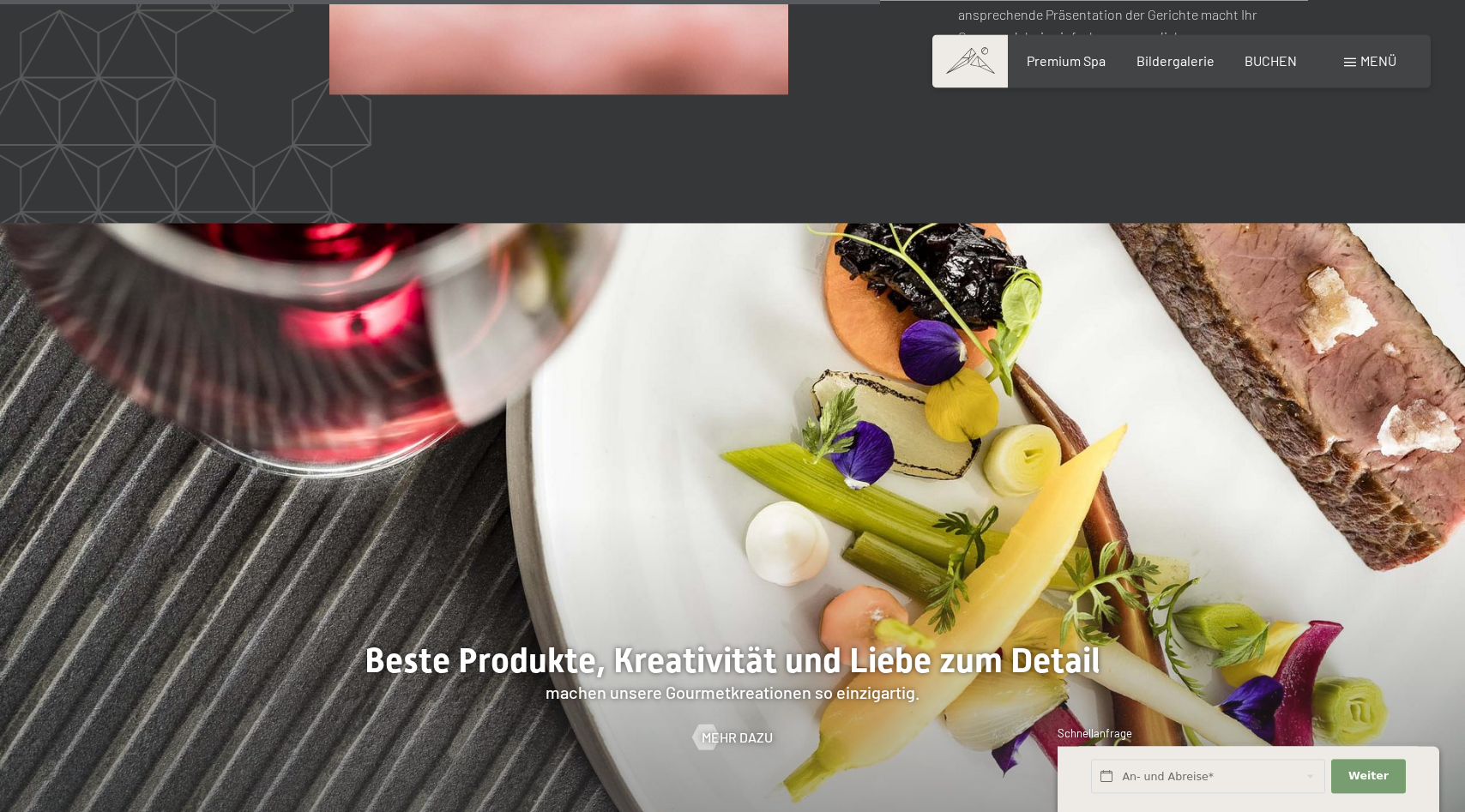
scroll to position [3849, 0]
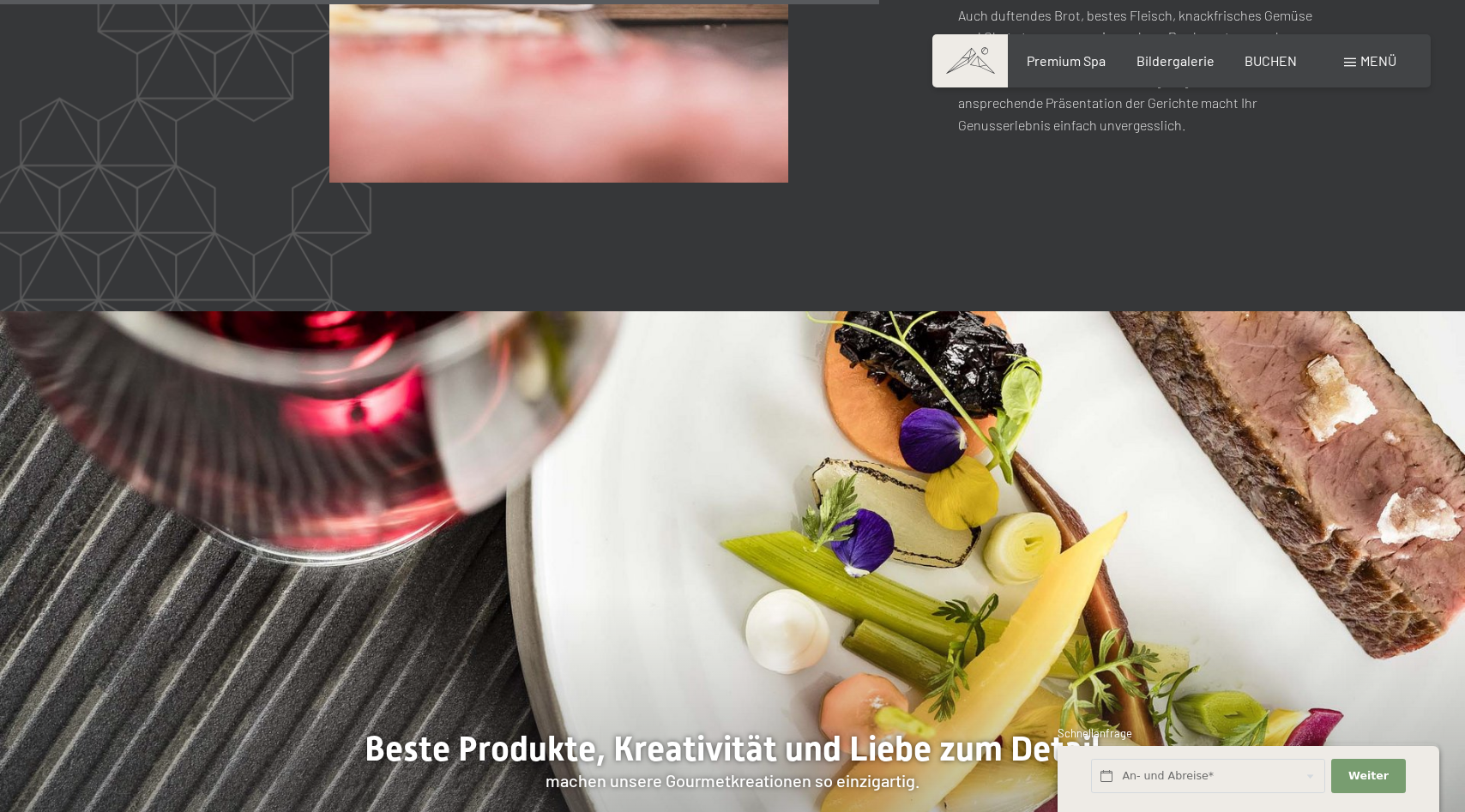
click at [1372, 60] on span "Menü" at bounding box center [1379, 60] width 36 height 16
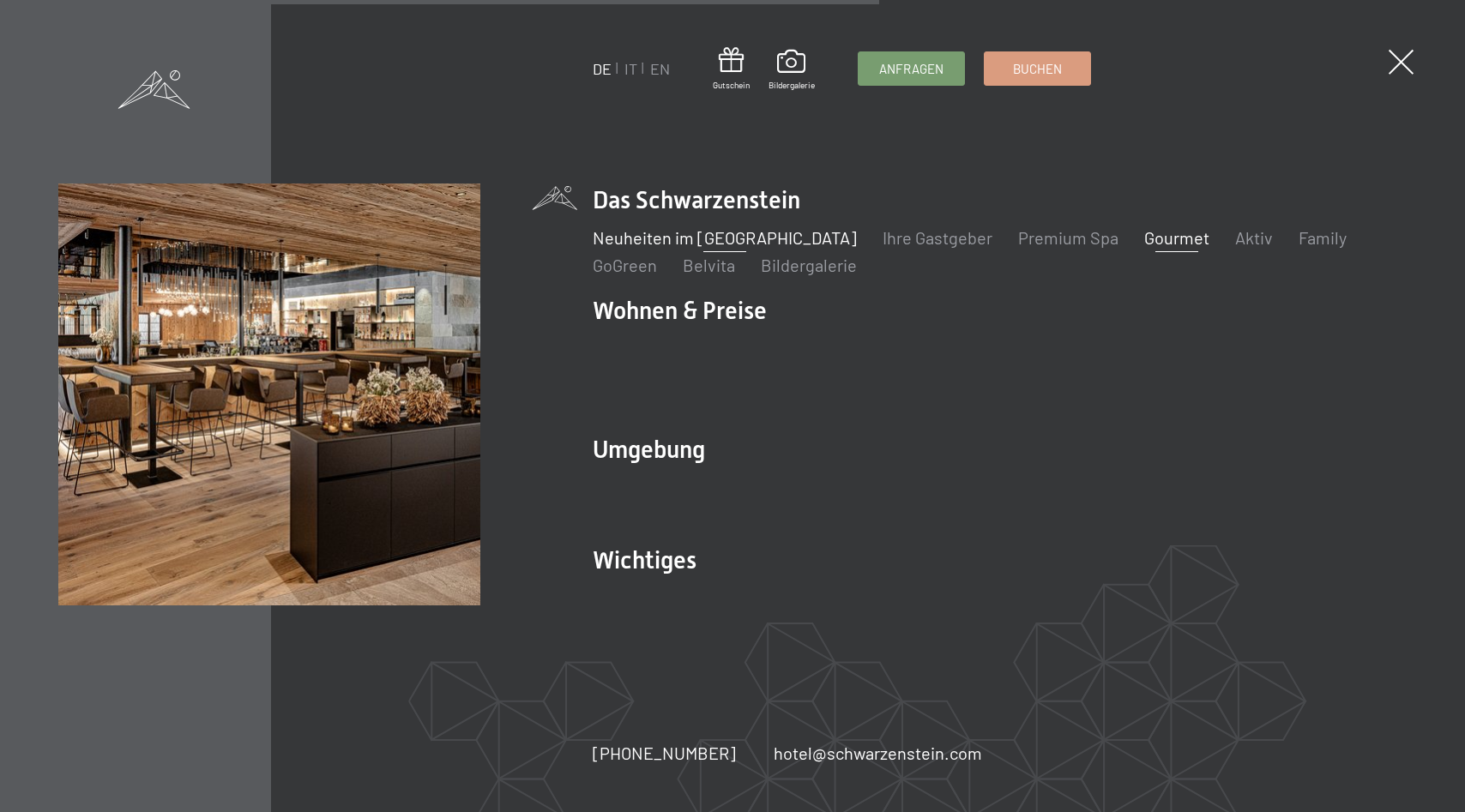
click at [767, 245] on link "Neuheiten im [GEOGRAPHIC_DATA]" at bounding box center [725, 237] width 264 height 21
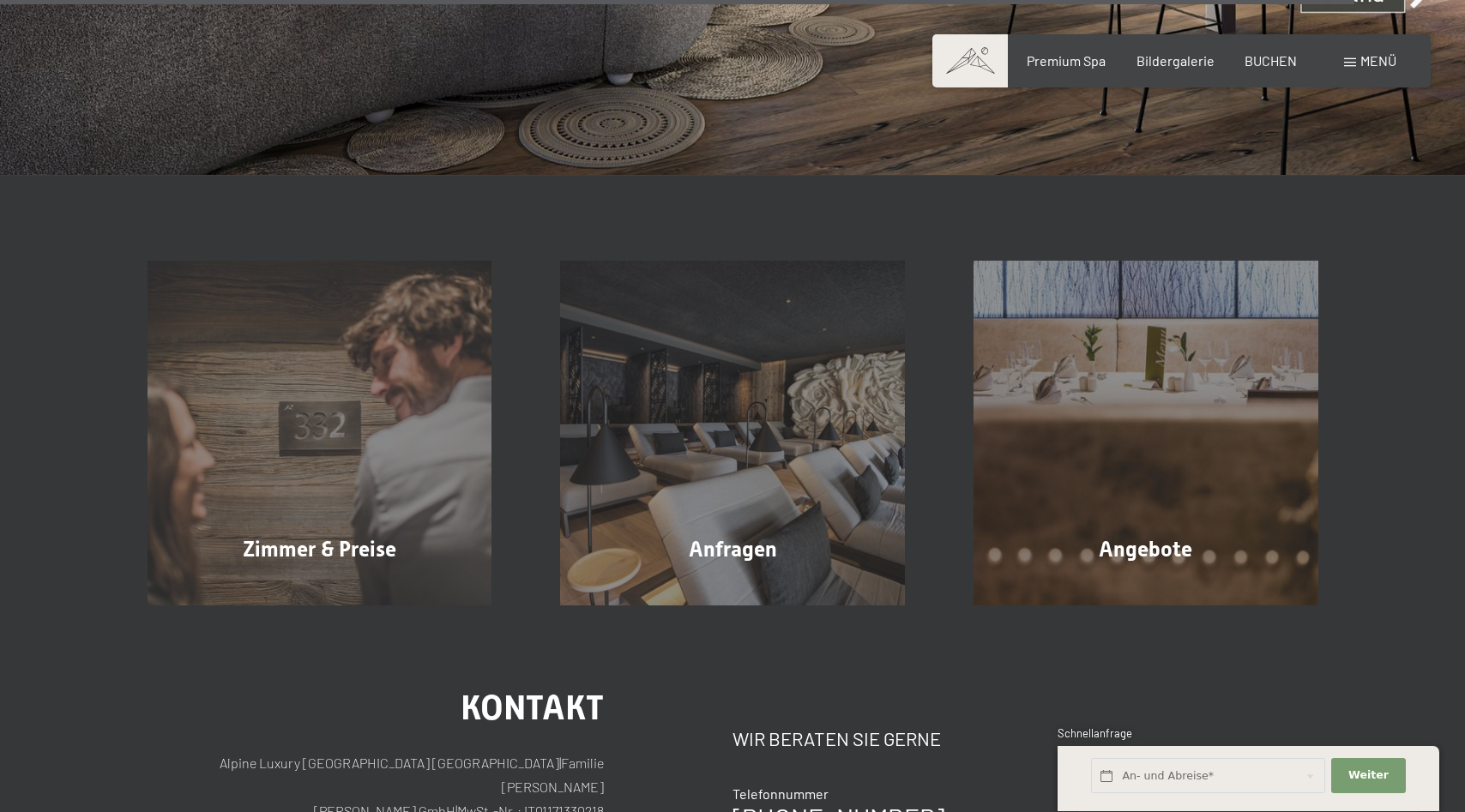
scroll to position [6298, 0]
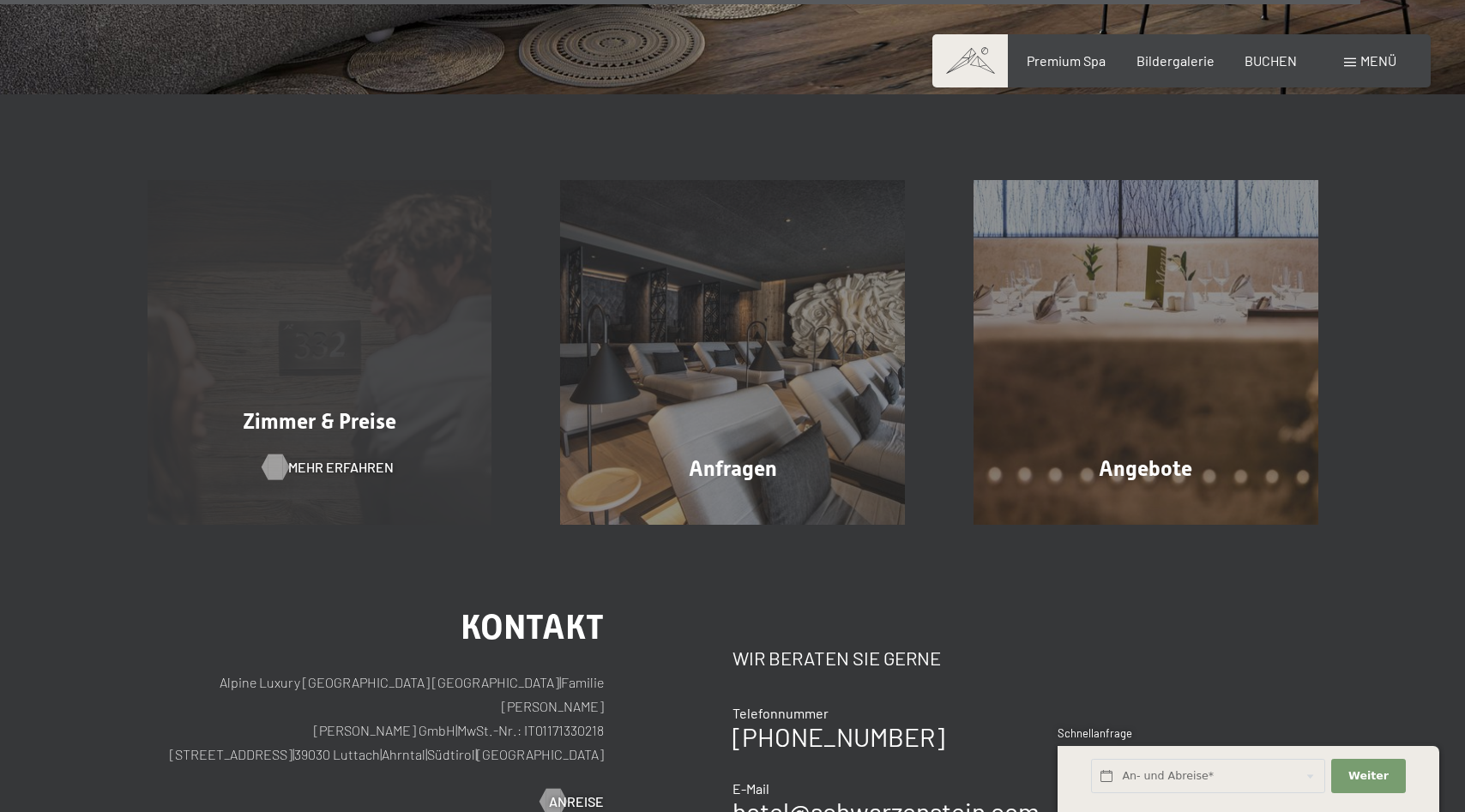
click at [354, 458] on span "Mehr erfahren" at bounding box center [340, 467] width 106 height 19
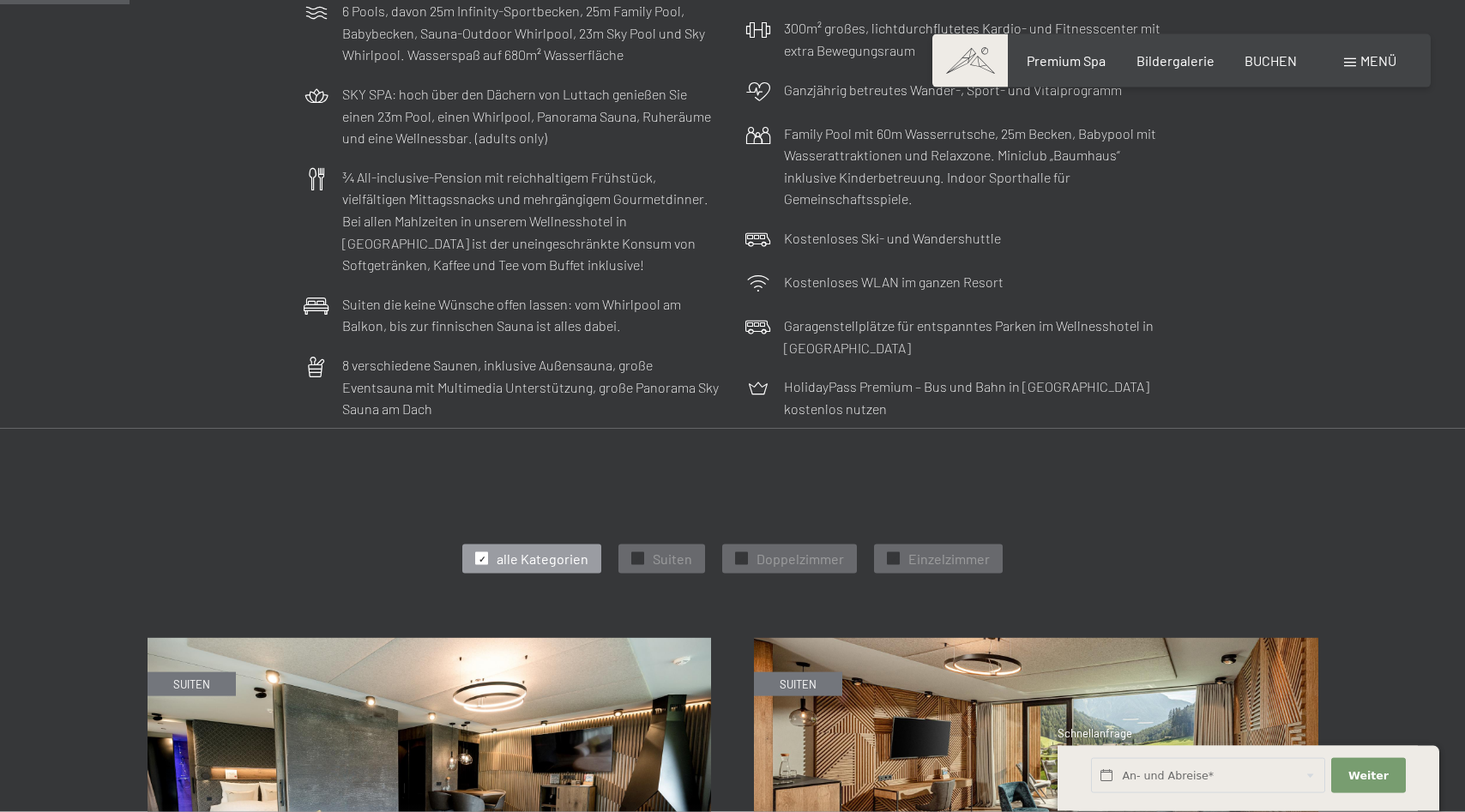
scroll to position [700, 0]
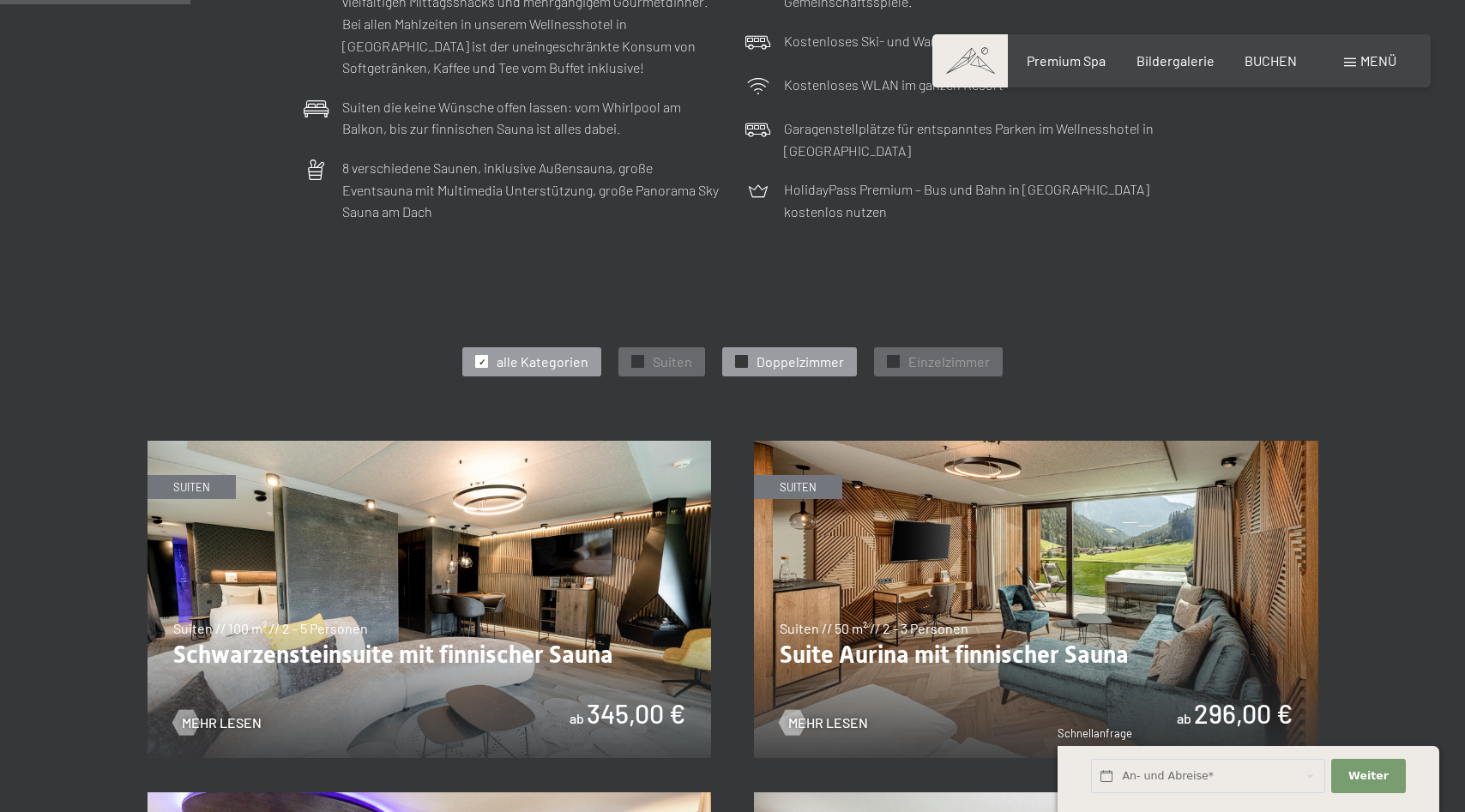
click at [810, 355] on span "Doppelzimmer" at bounding box center [800, 362] width 88 height 19
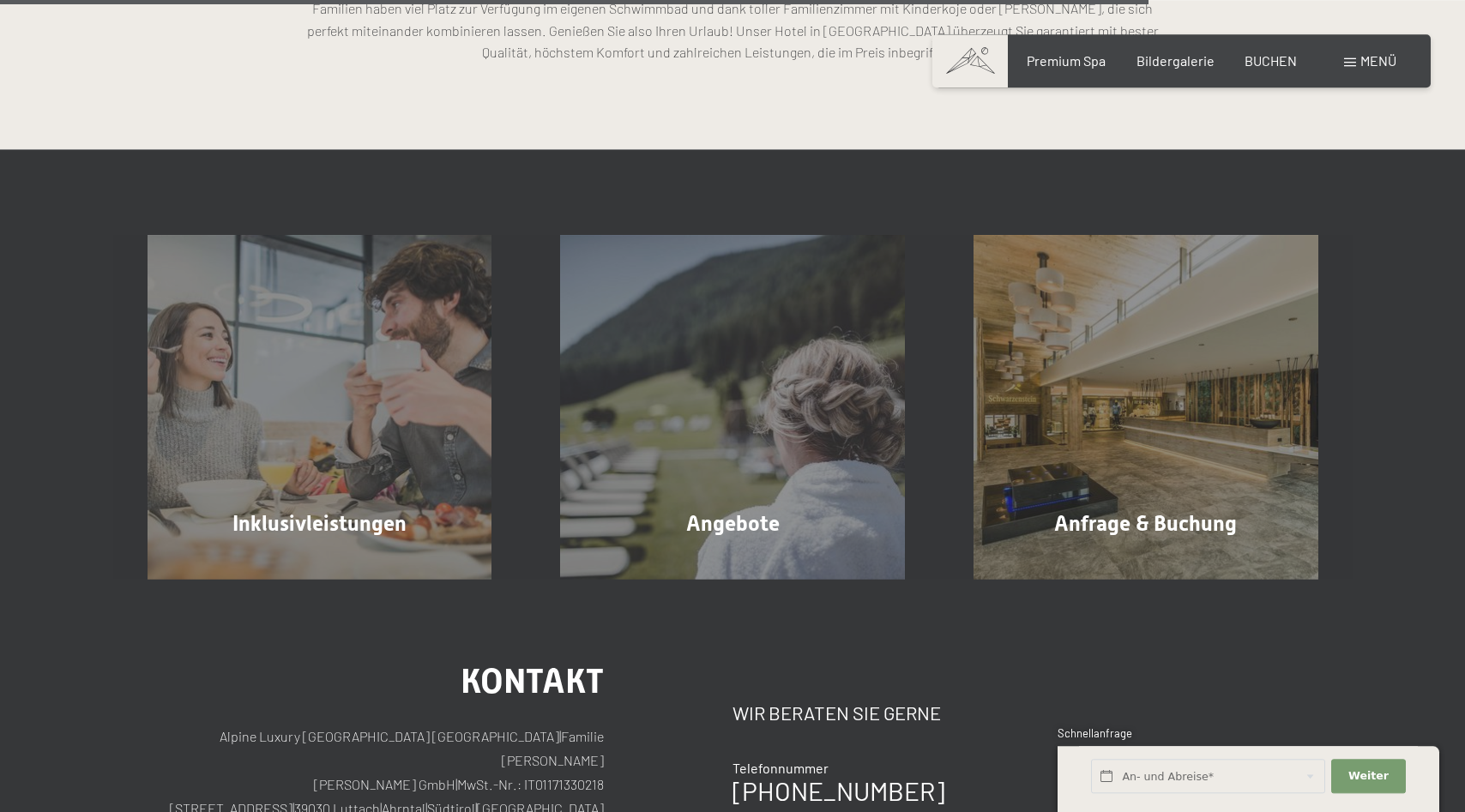
scroll to position [3324, 0]
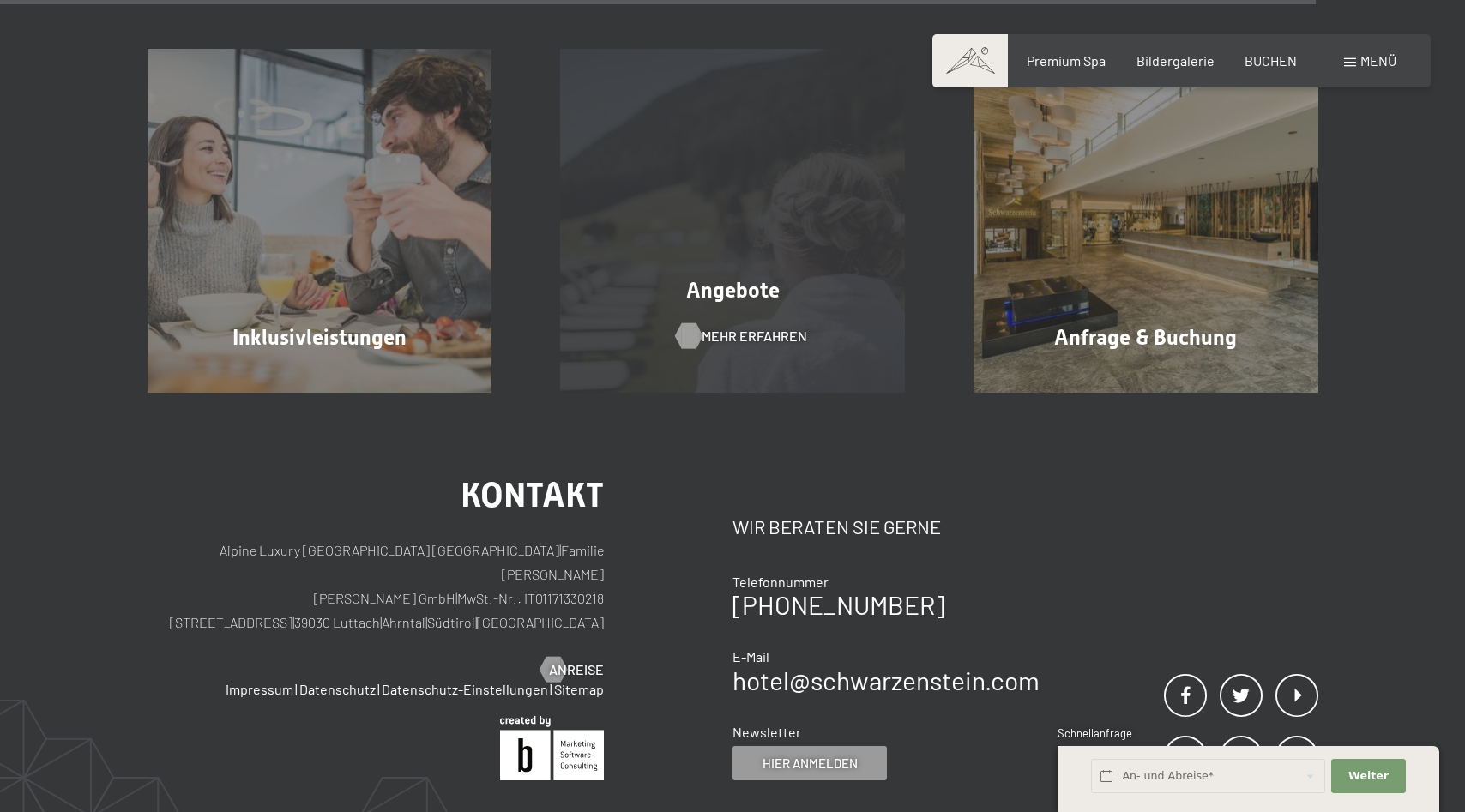
click at [725, 335] on span "Mehr erfahren" at bounding box center [755, 336] width 106 height 19
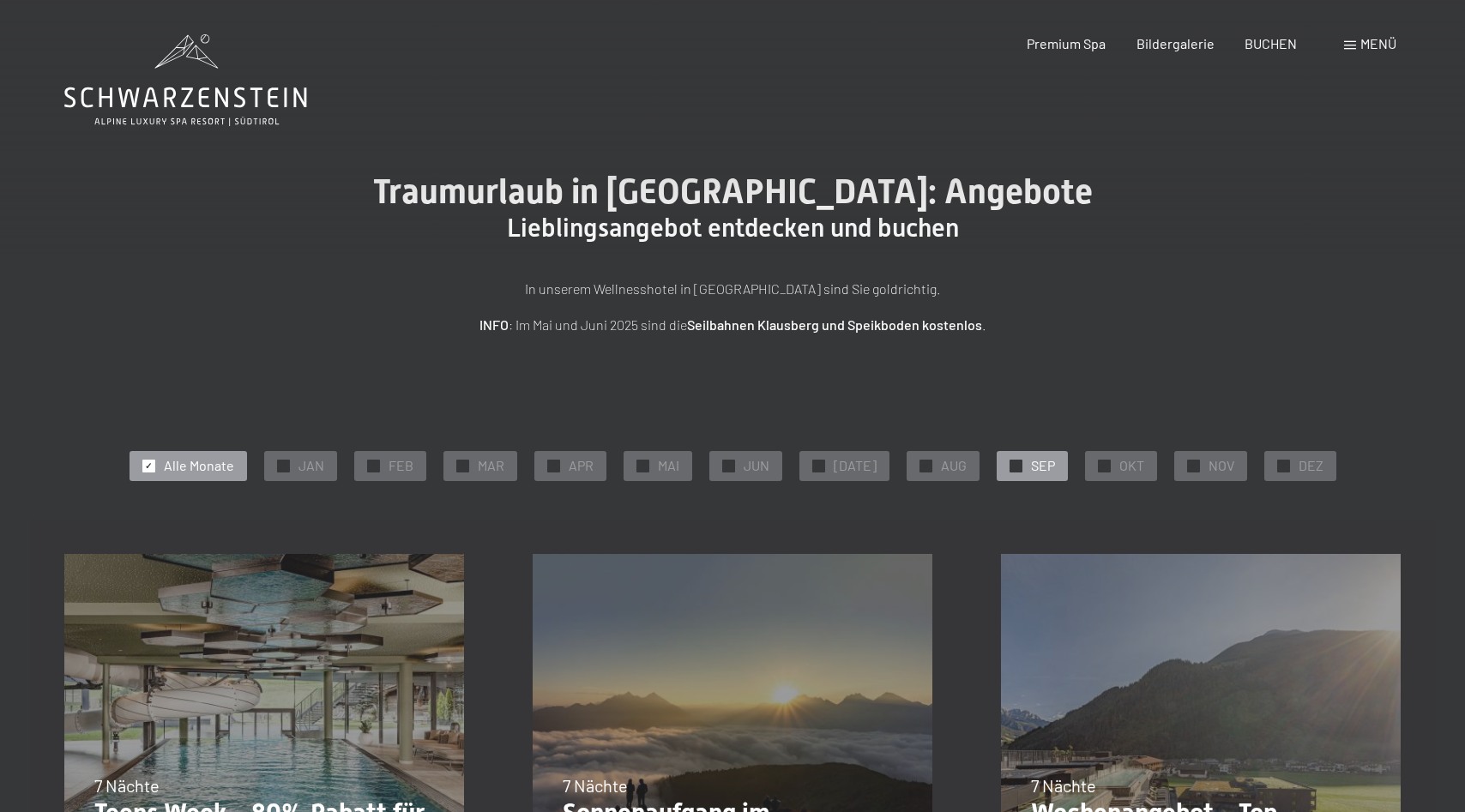
click at [1032, 467] on span "SEP" at bounding box center [1043, 466] width 24 height 19
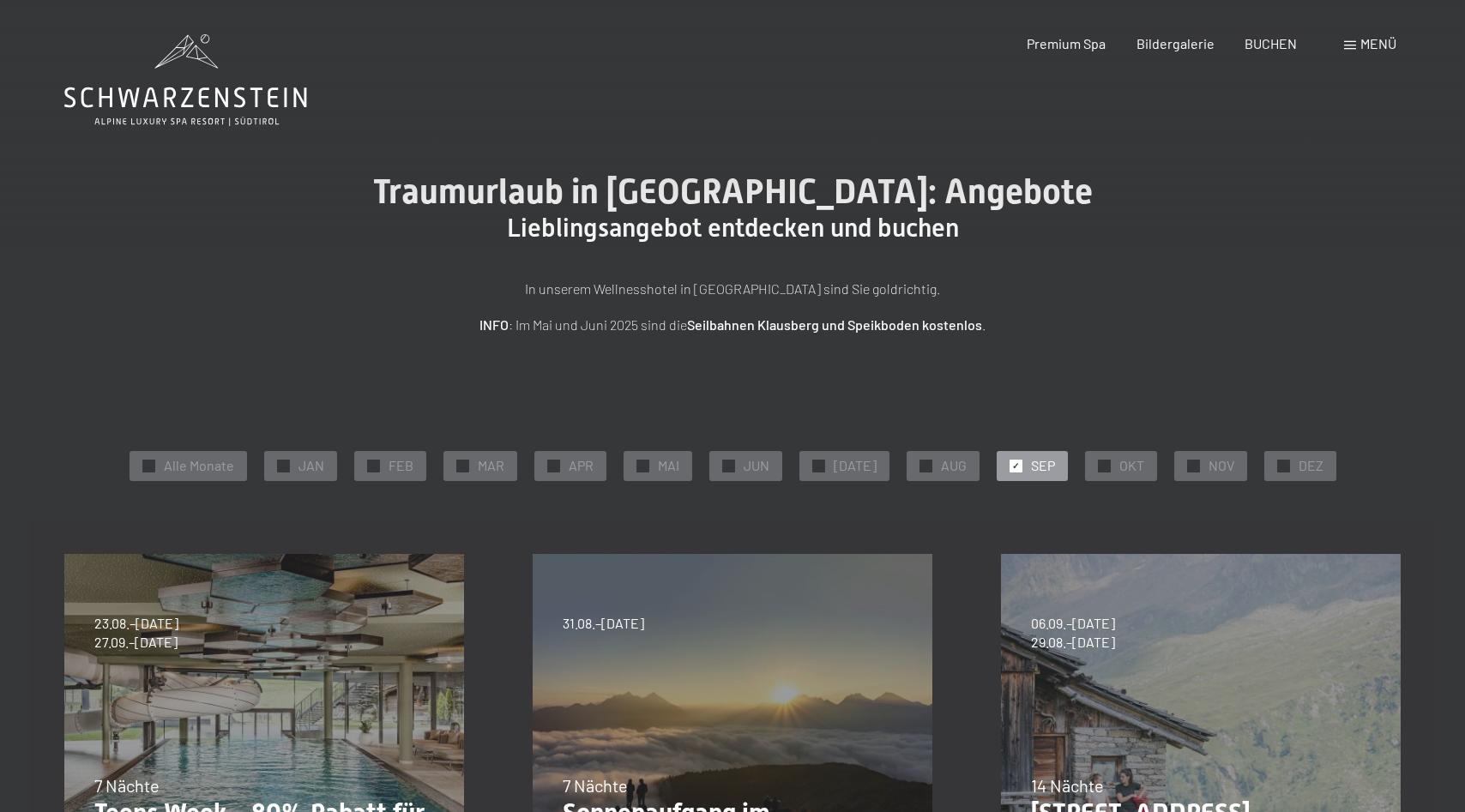
click at [1358, 44] on div "Menü" at bounding box center [1370, 43] width 52 height 19
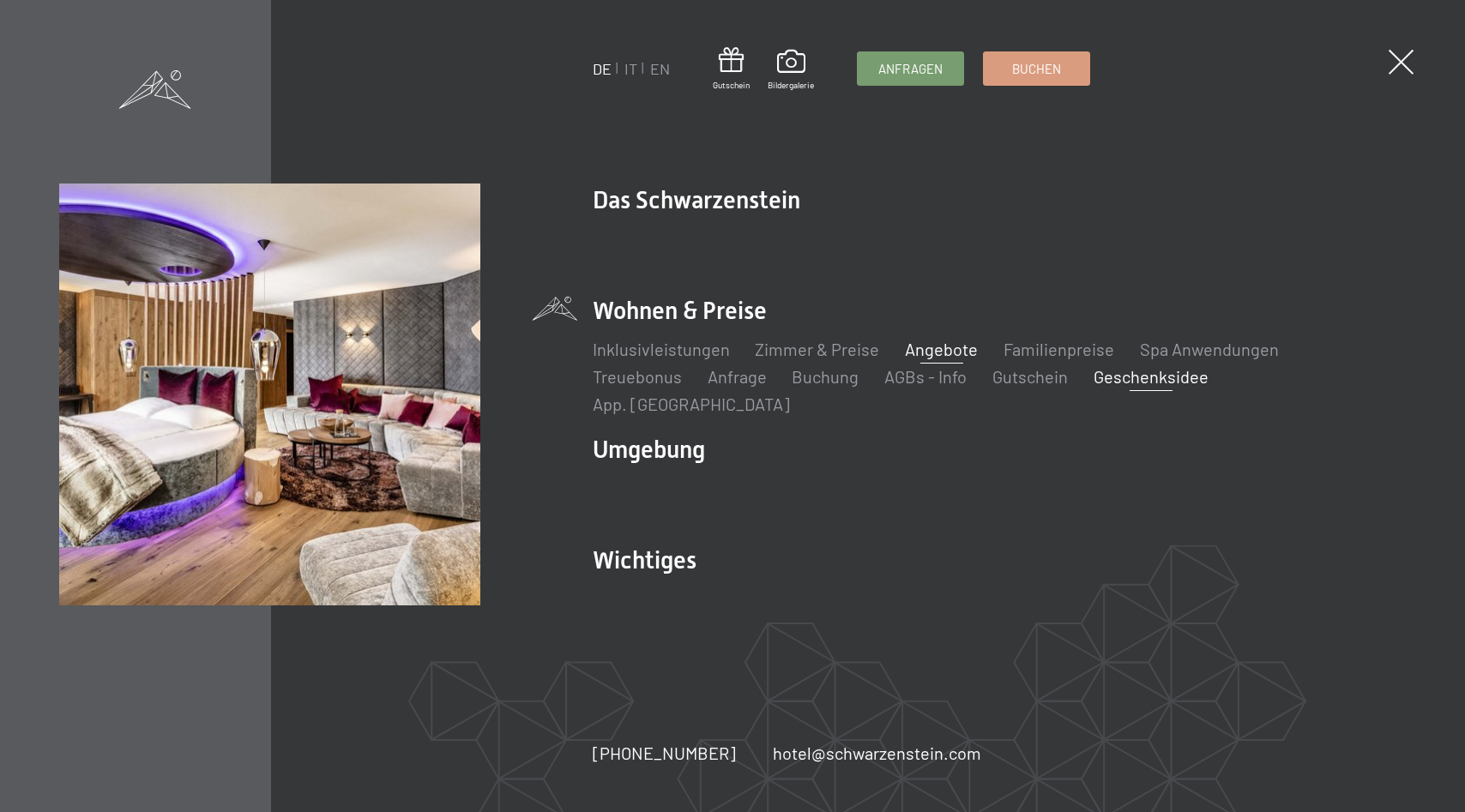
click at [1136, 387] on link "Geschenksidee" at bounding box center [1152, 376] width 115 height 21
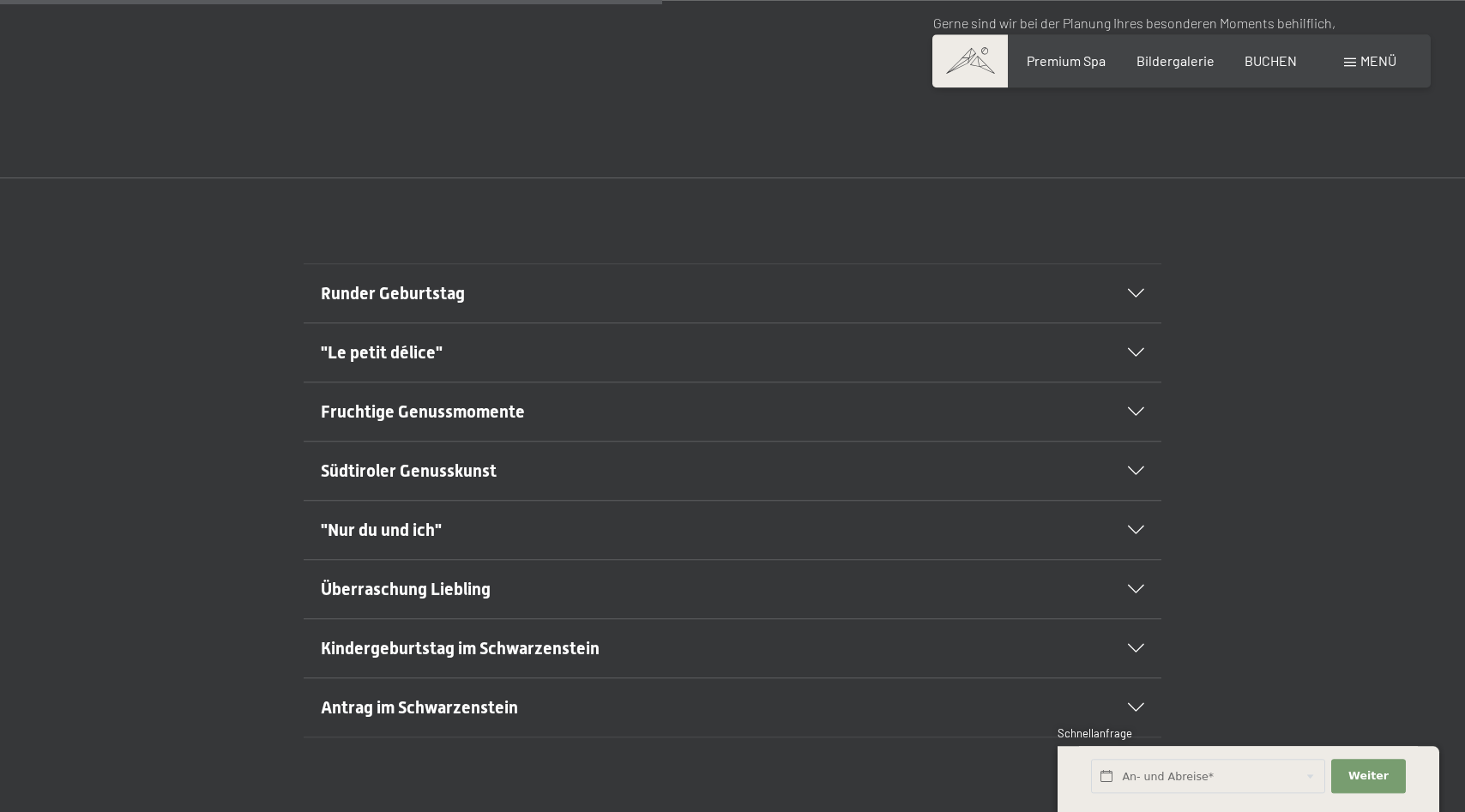
scroll to position [962, 0]
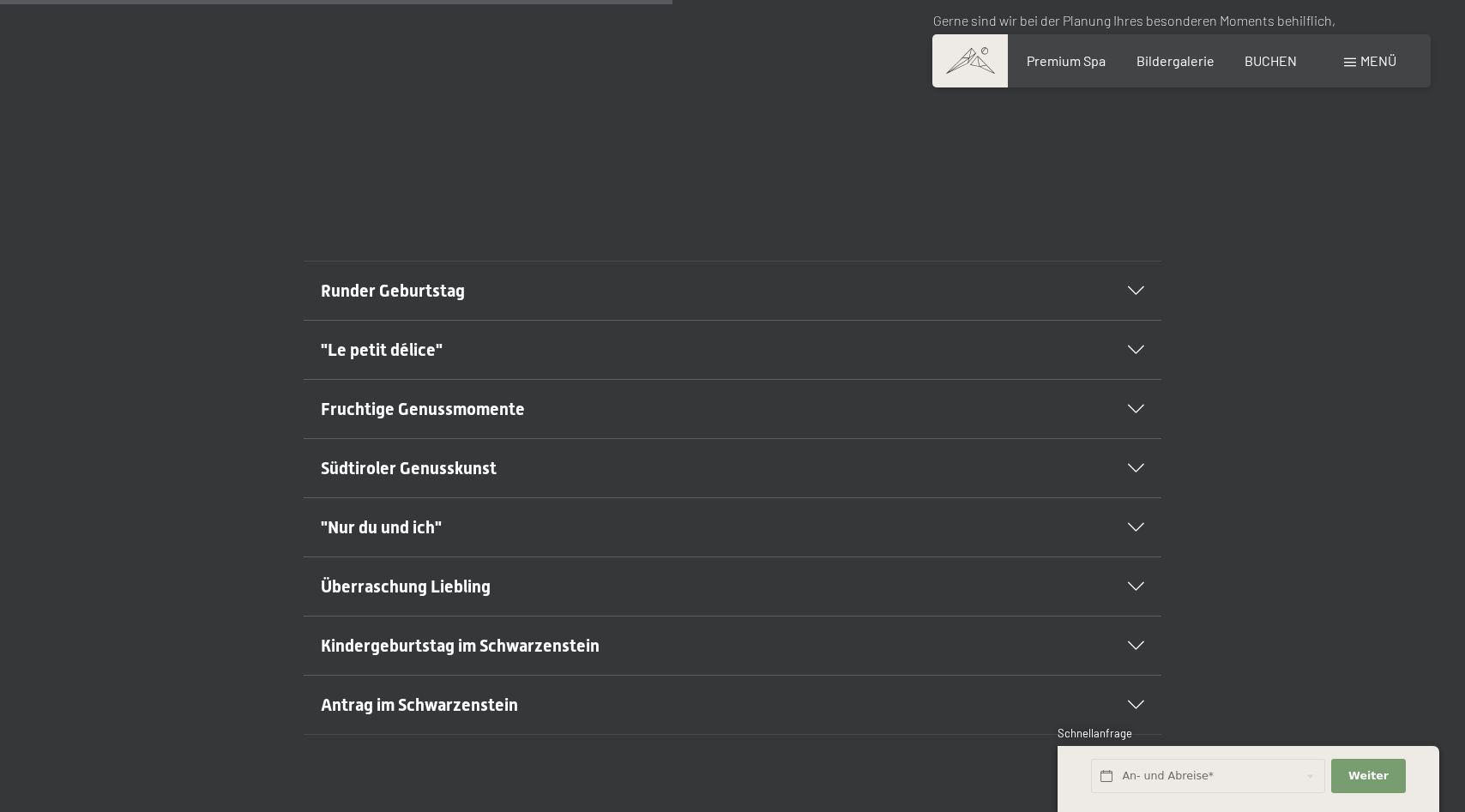
click at [1133, 286] on icon at bounding box center [1136, 291] width 16 height 9
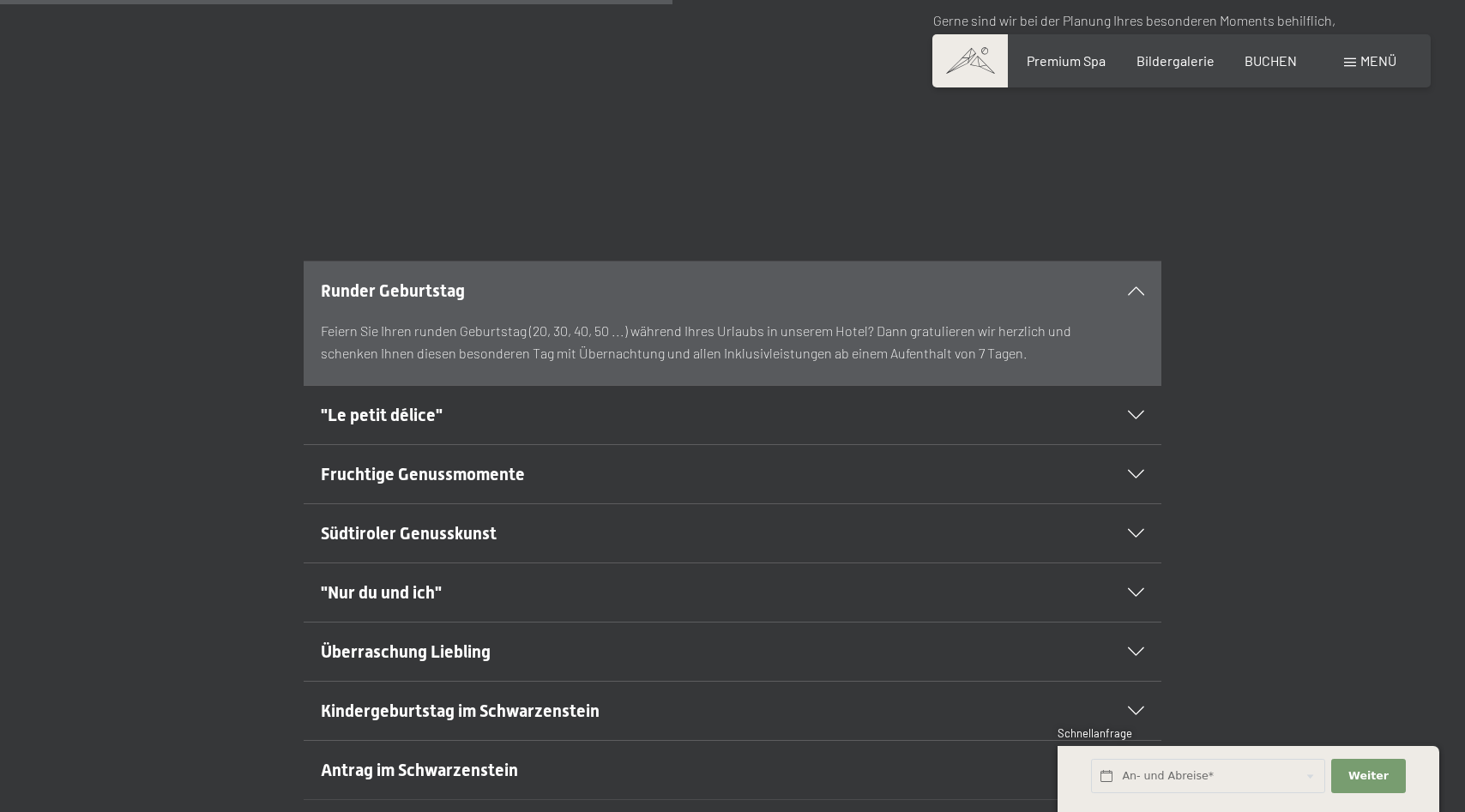
click at [1133, 286] on icon at bounding box center [1136, 291] width 16 height 9
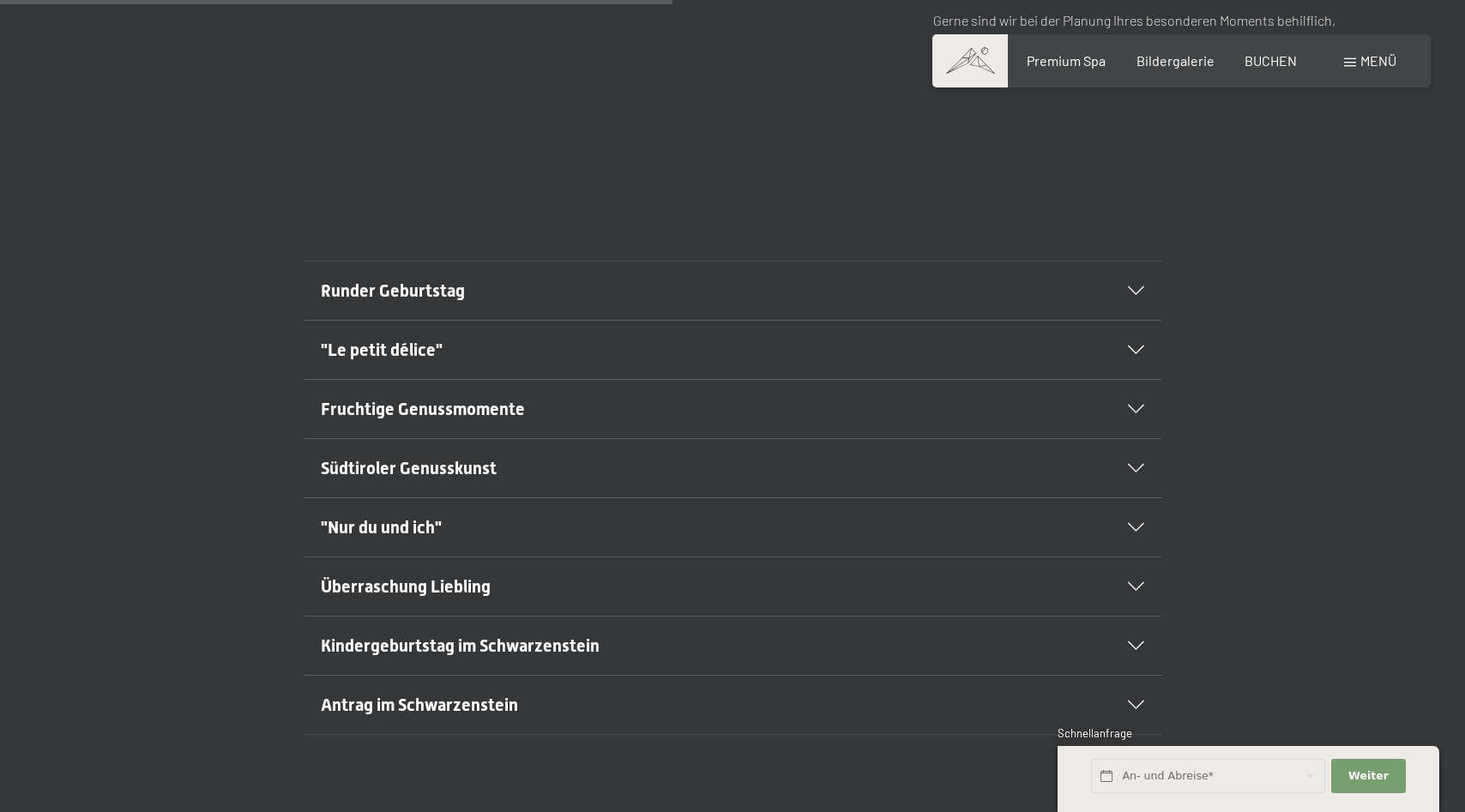
click at [1132, 346] on icon at bounding box center [1136, 350] width 16 height 9
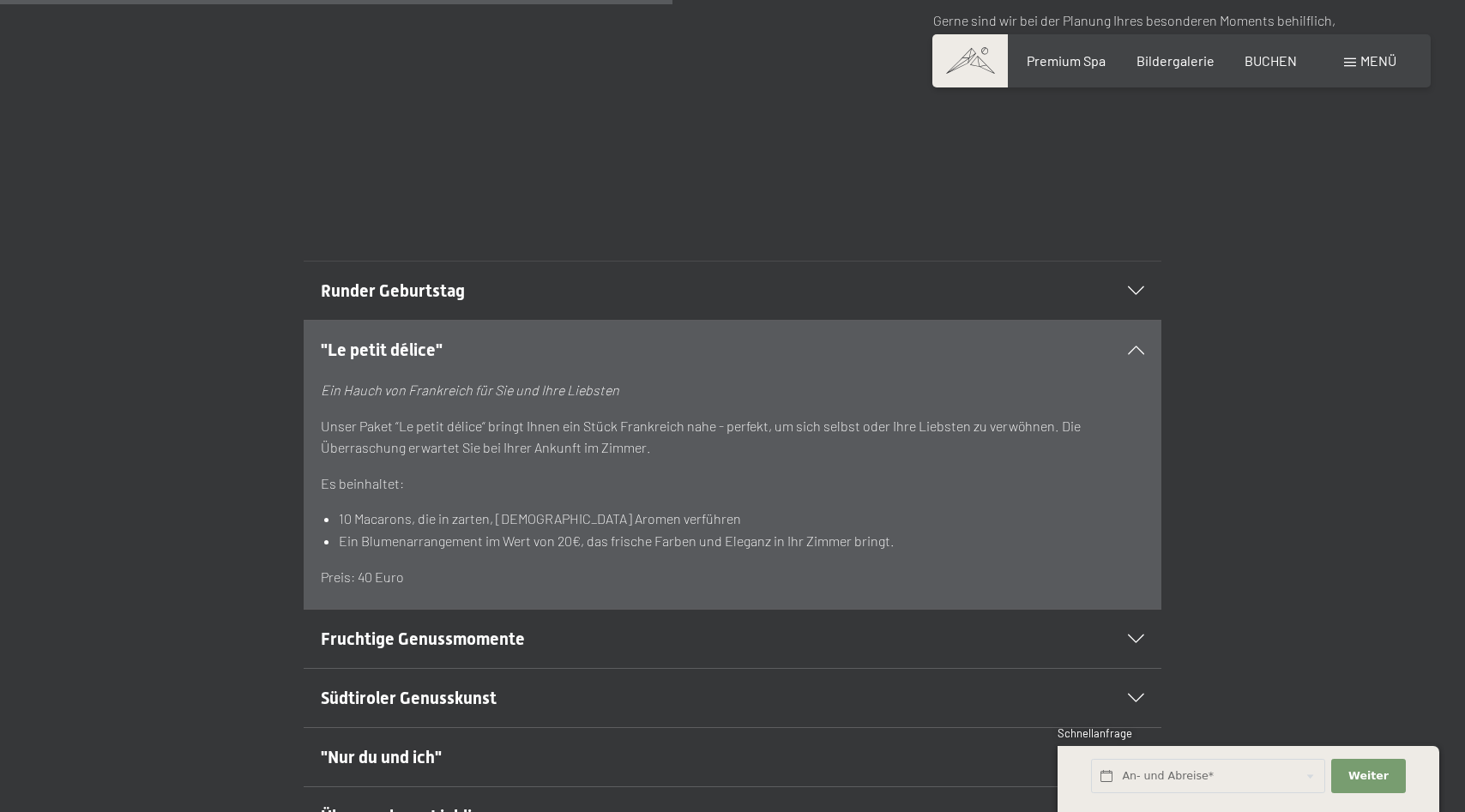
click at [1132, 346] on icon at bounding box center [1136, 350] width 16 height 9
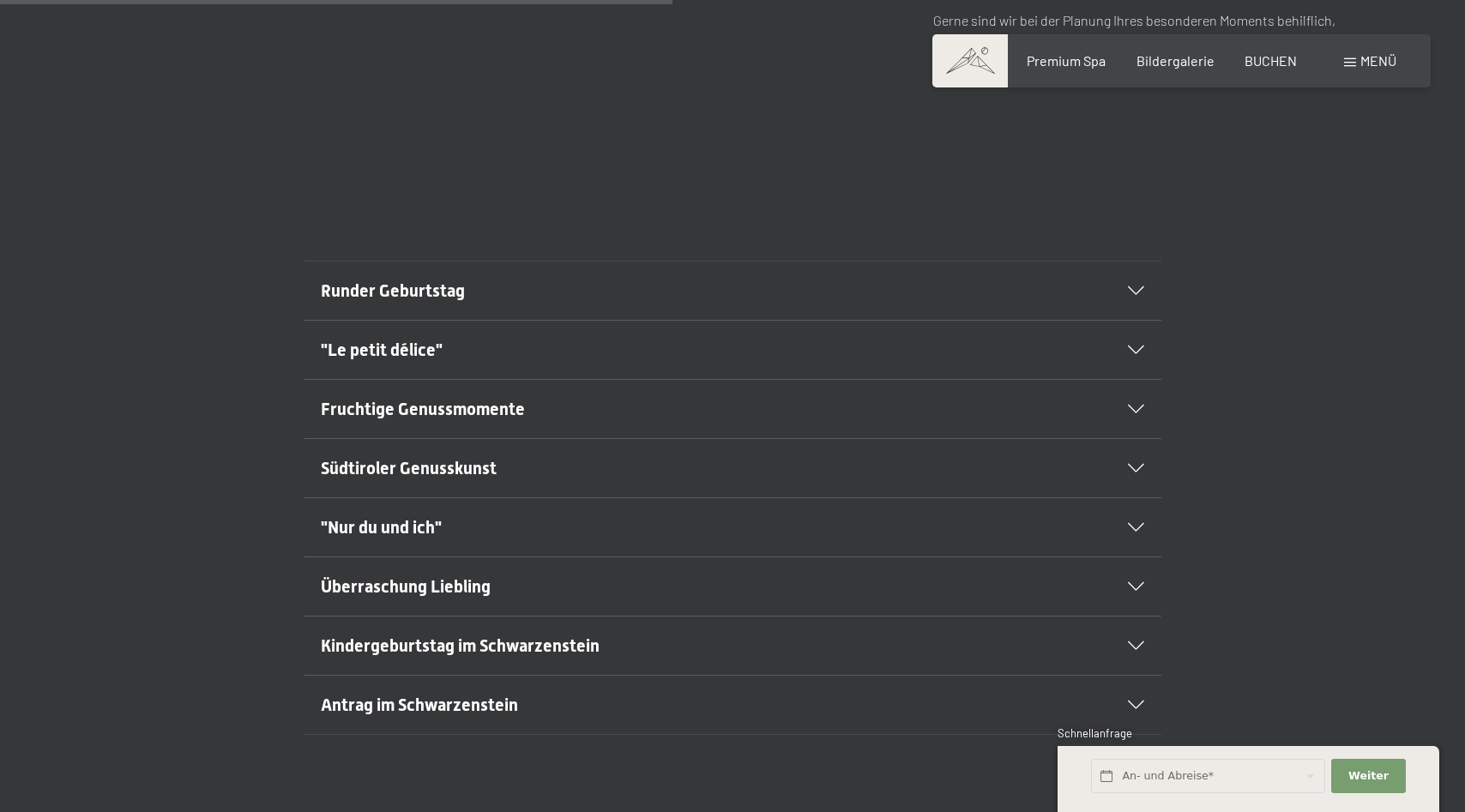
click at [1136, 405] on icon at bounding box center [1136, 410] width 16 height 9
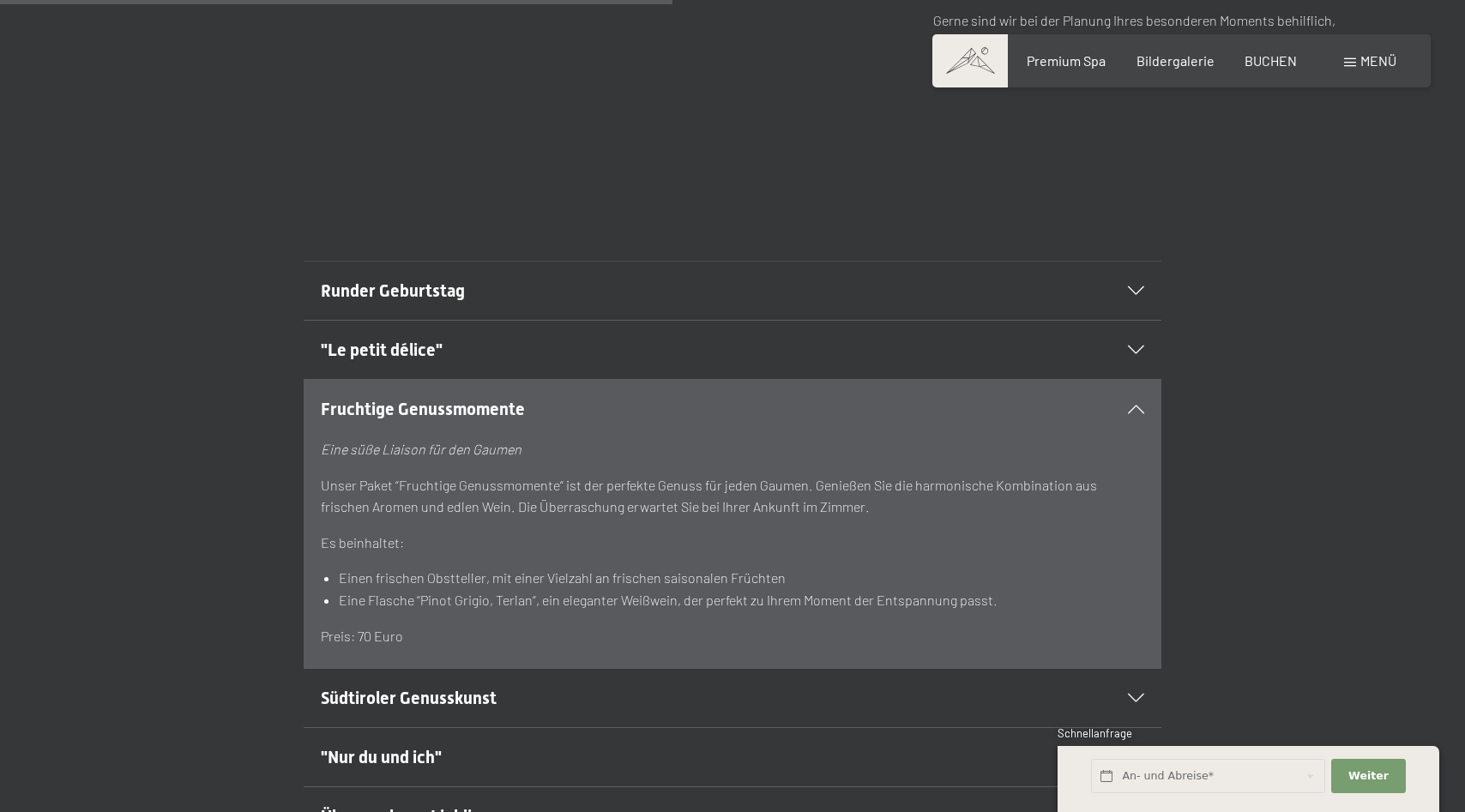
click at [1133, 405] on icon at bounding box center [1136, 410] width 16 height 9
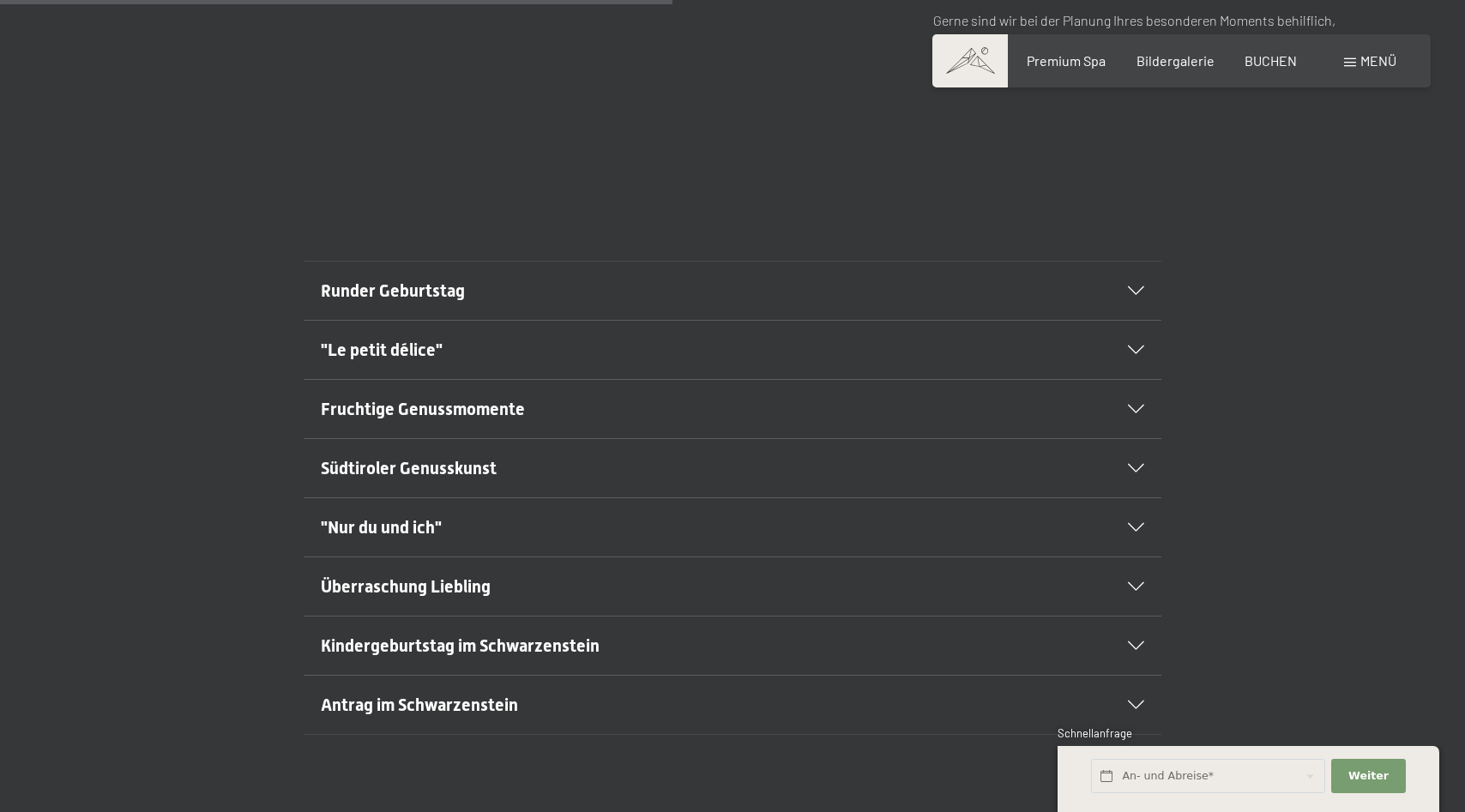
click at [1137, 464] on icon at bounding box center [1136, 468] width 16 height 9
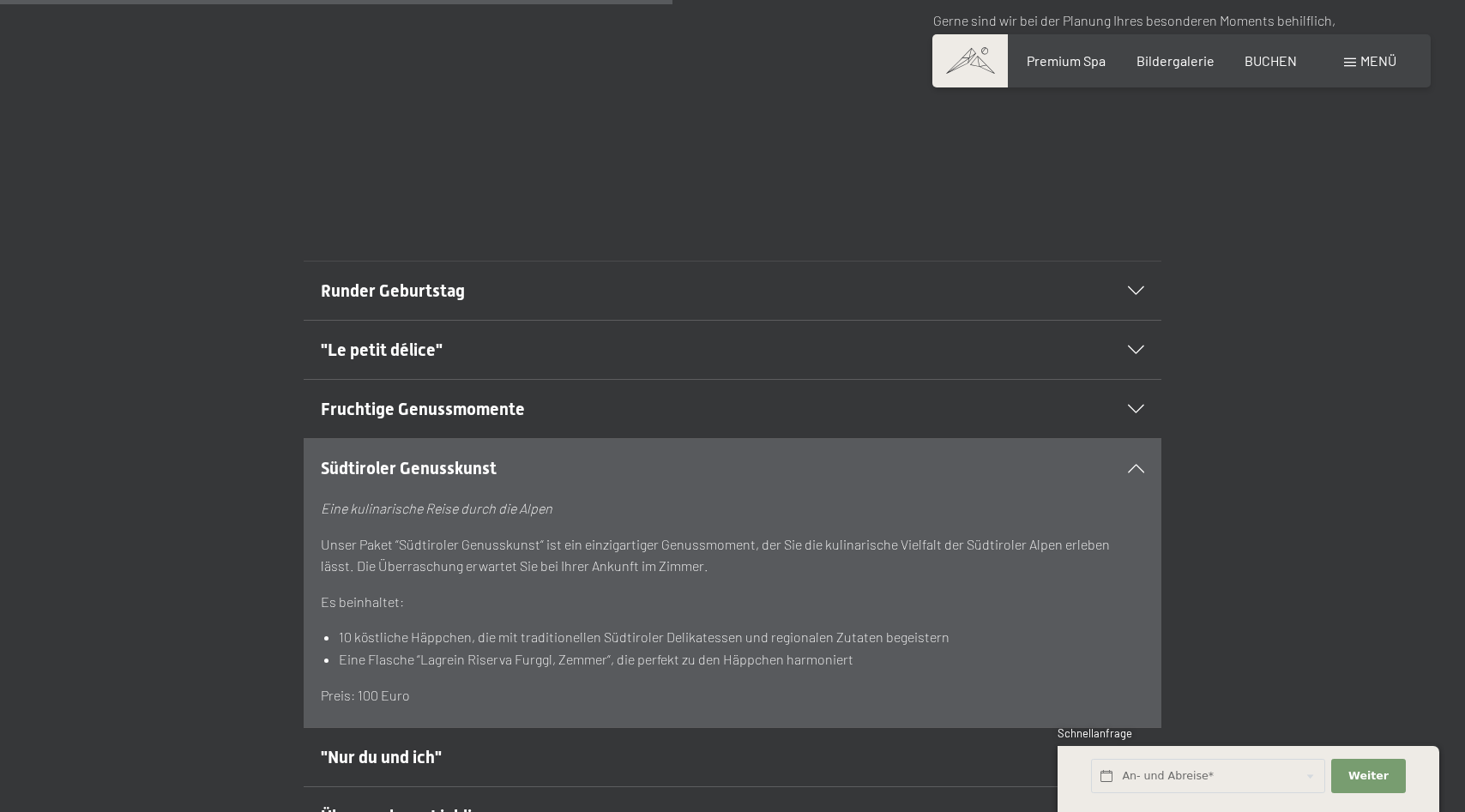
click at [1137, 464] on icon at bounding box center [1136, 468] width 16 height 9
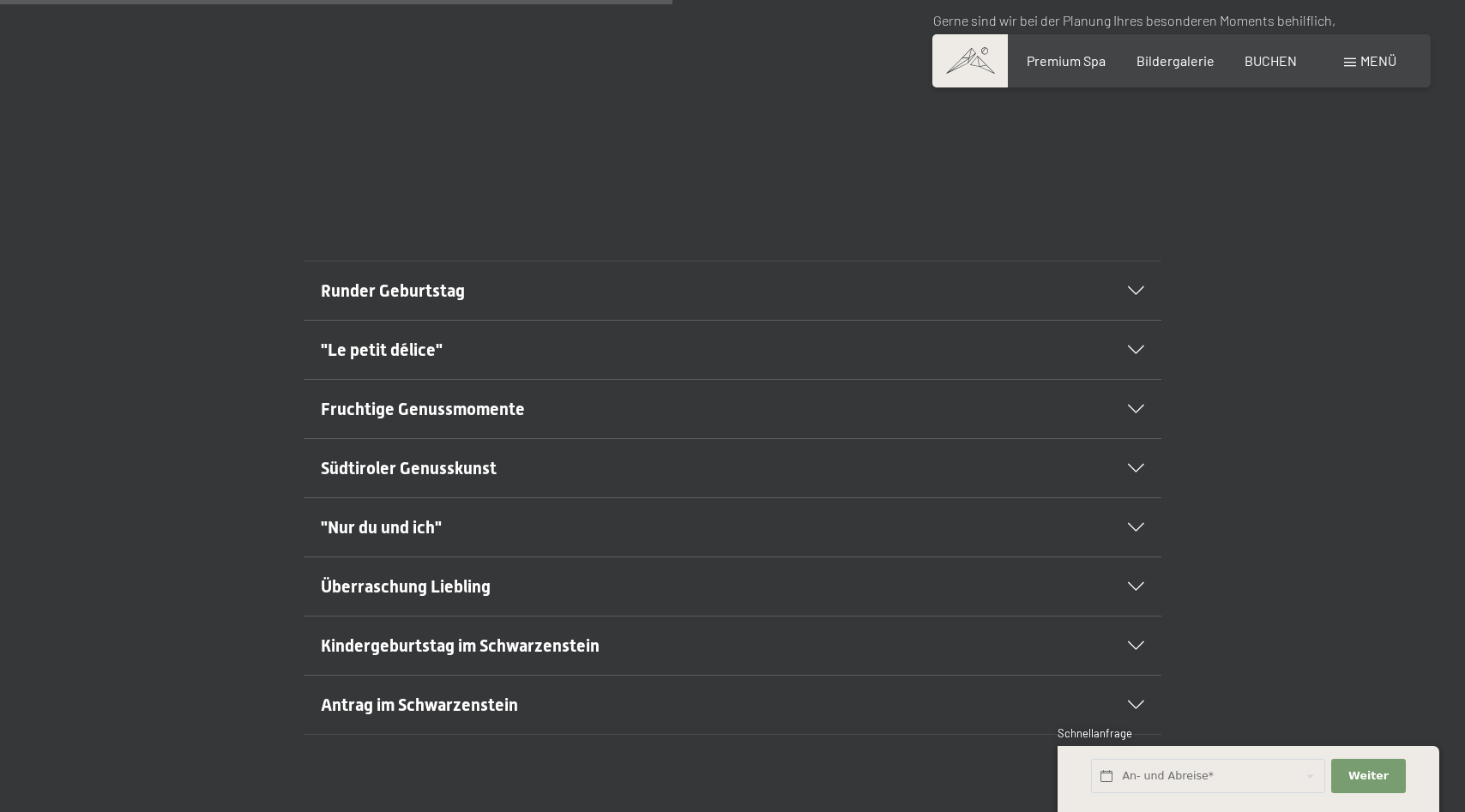
click at [1136, 523] on icon at bounding box center [1136, 528] width 16 height 9
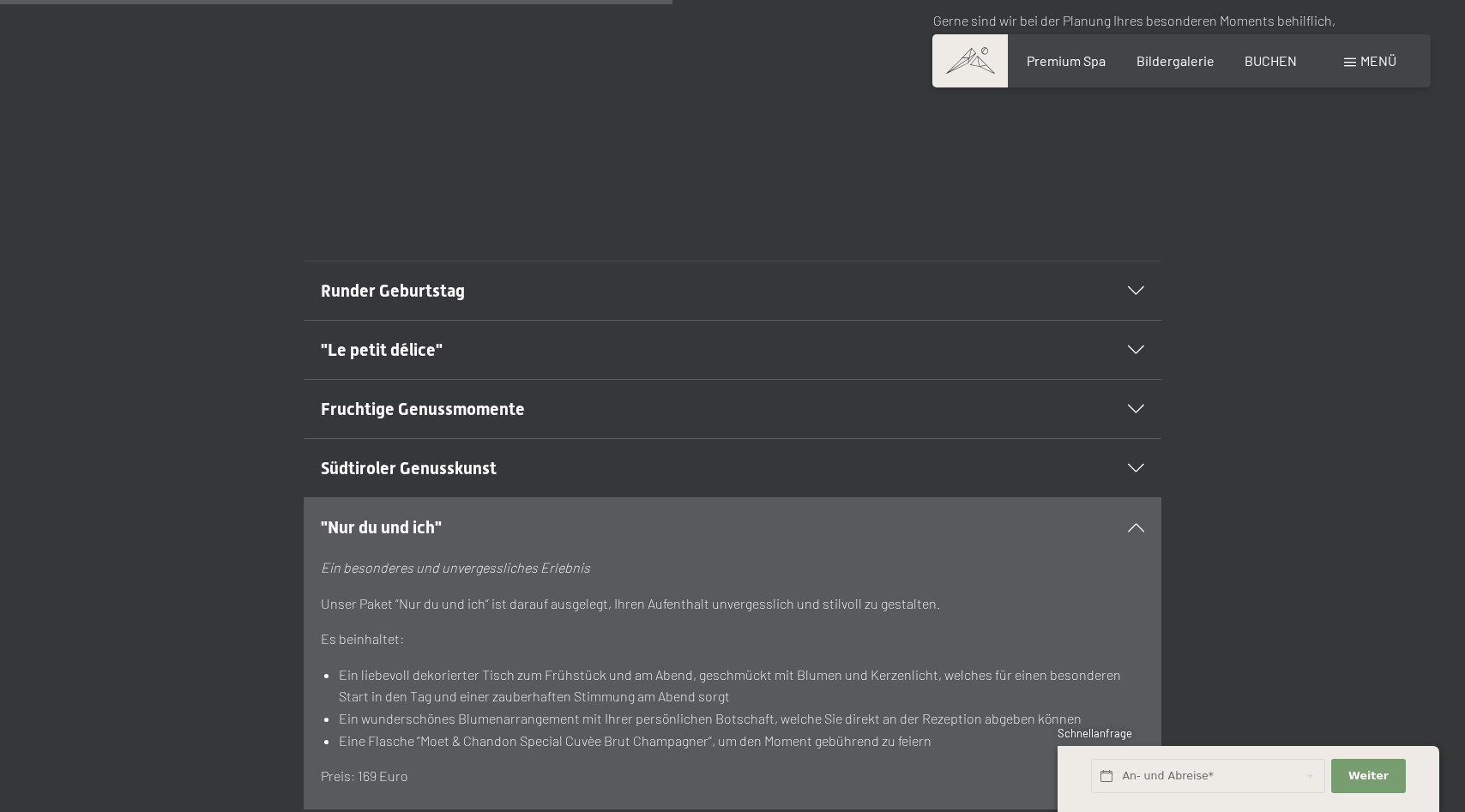
click at [1136, 523] on icon at bounding box center [1136, 528] width 16 height 9
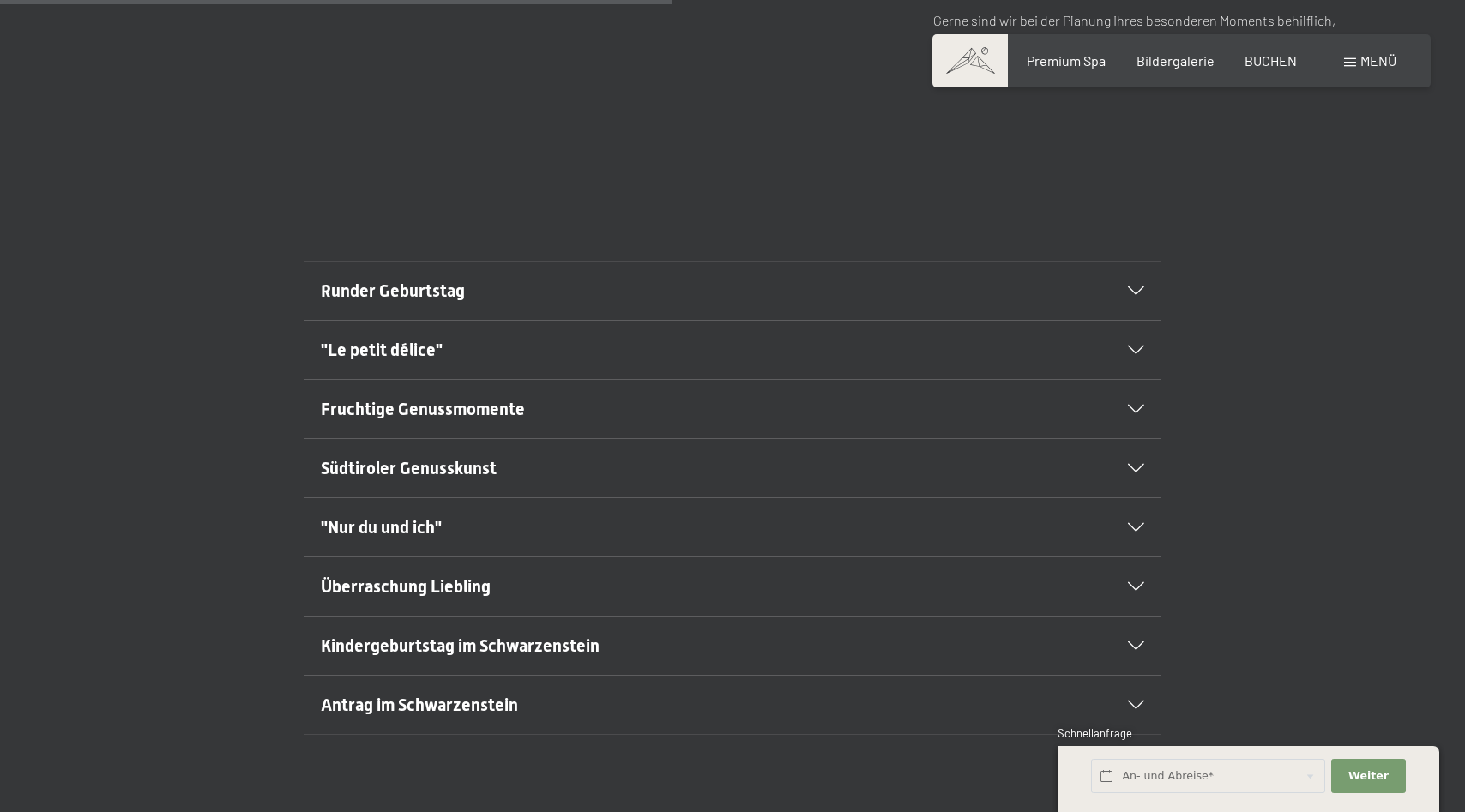
click at [1136, 523] on icon at bounding box center [1136, 528] width 16 height 9
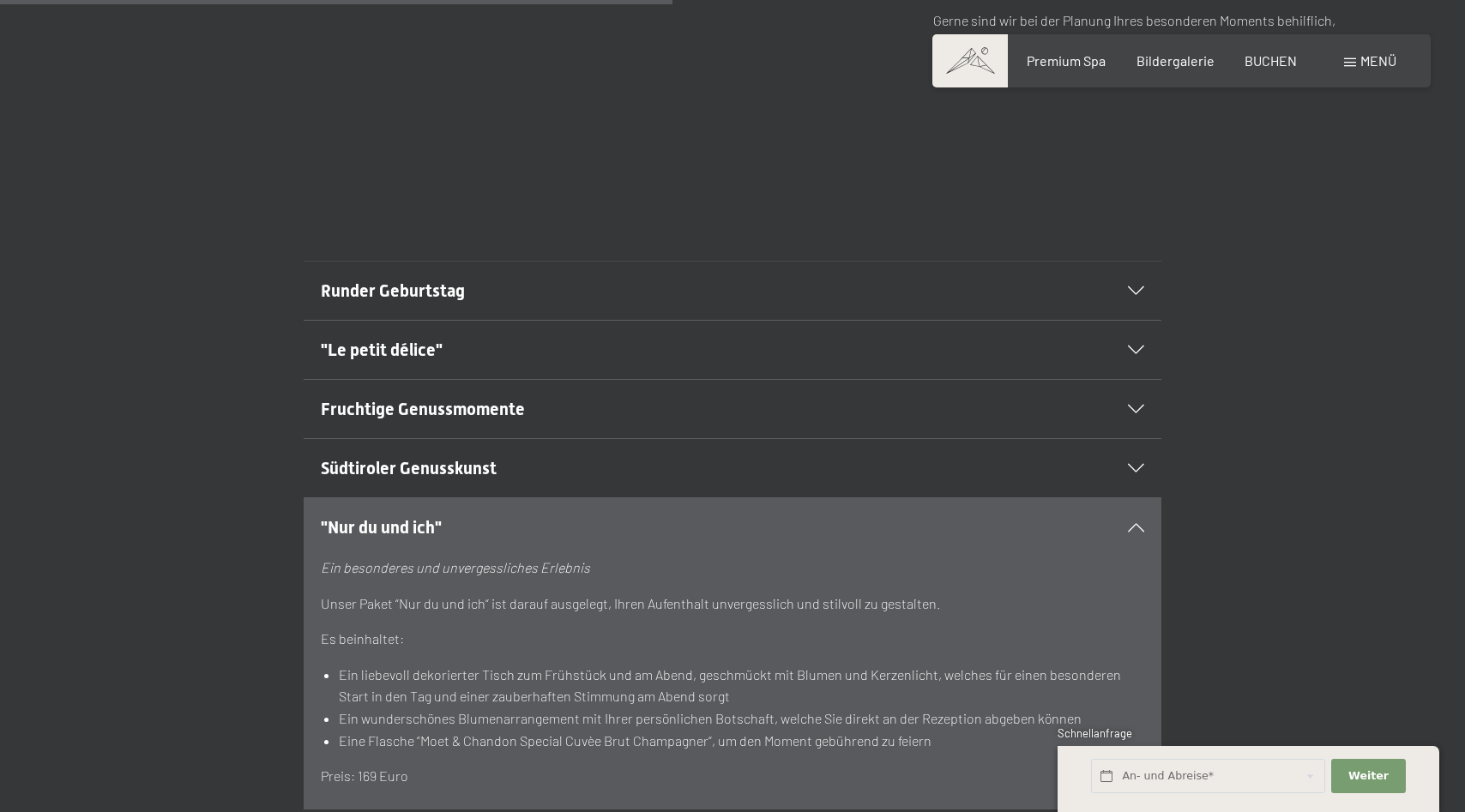
click at [1136, 523] on icon at bounding box center [1136, 528] width 16 height 9
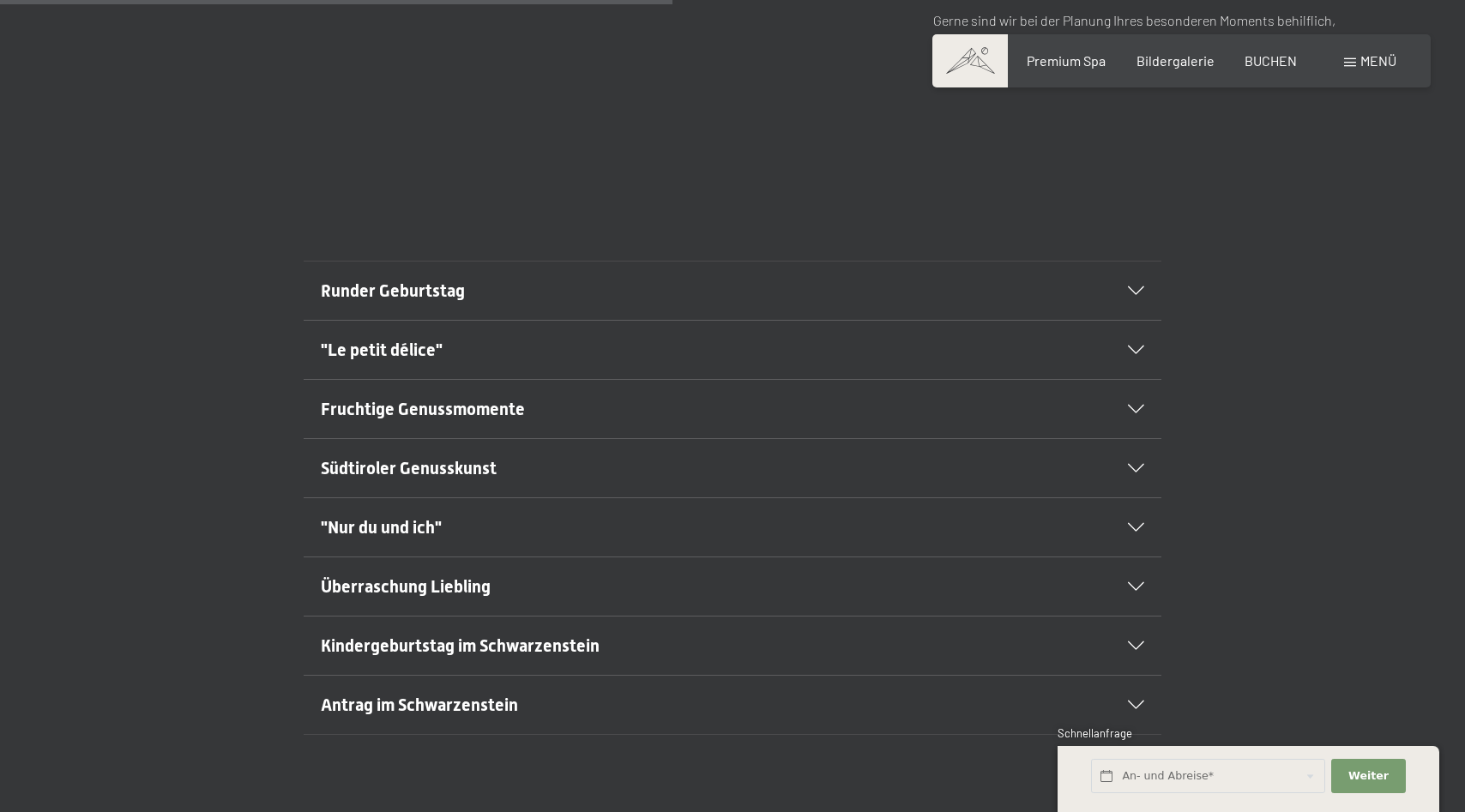
click at [1136, 560] on div "Überraschung Liebling" at bounding box center [732, 586] width 823 height 59
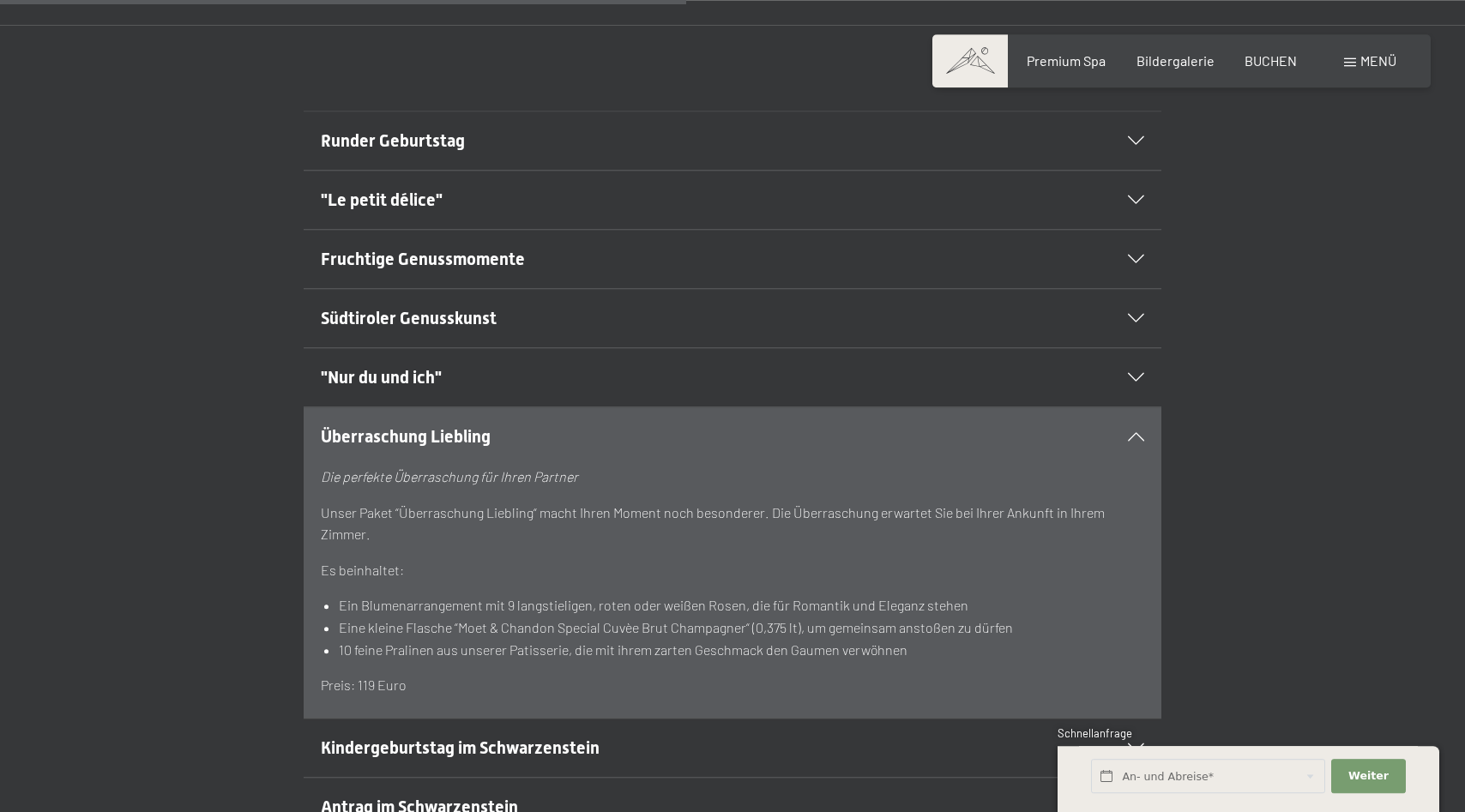
scroll to position [1137, 0]
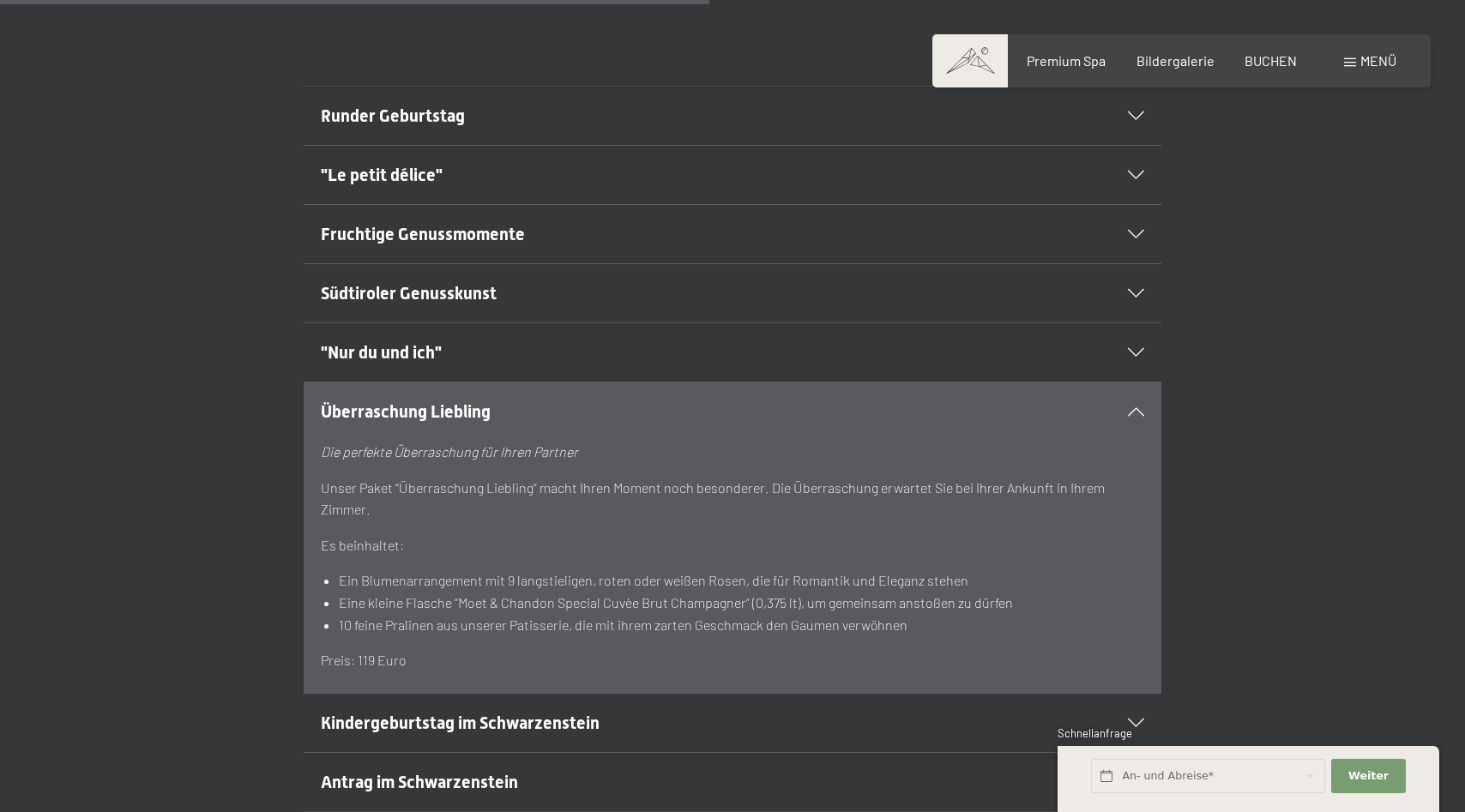
click at [1136, 385] on div "Überraschung Liebling" at bounding box center [732, 411] width 823 height 59
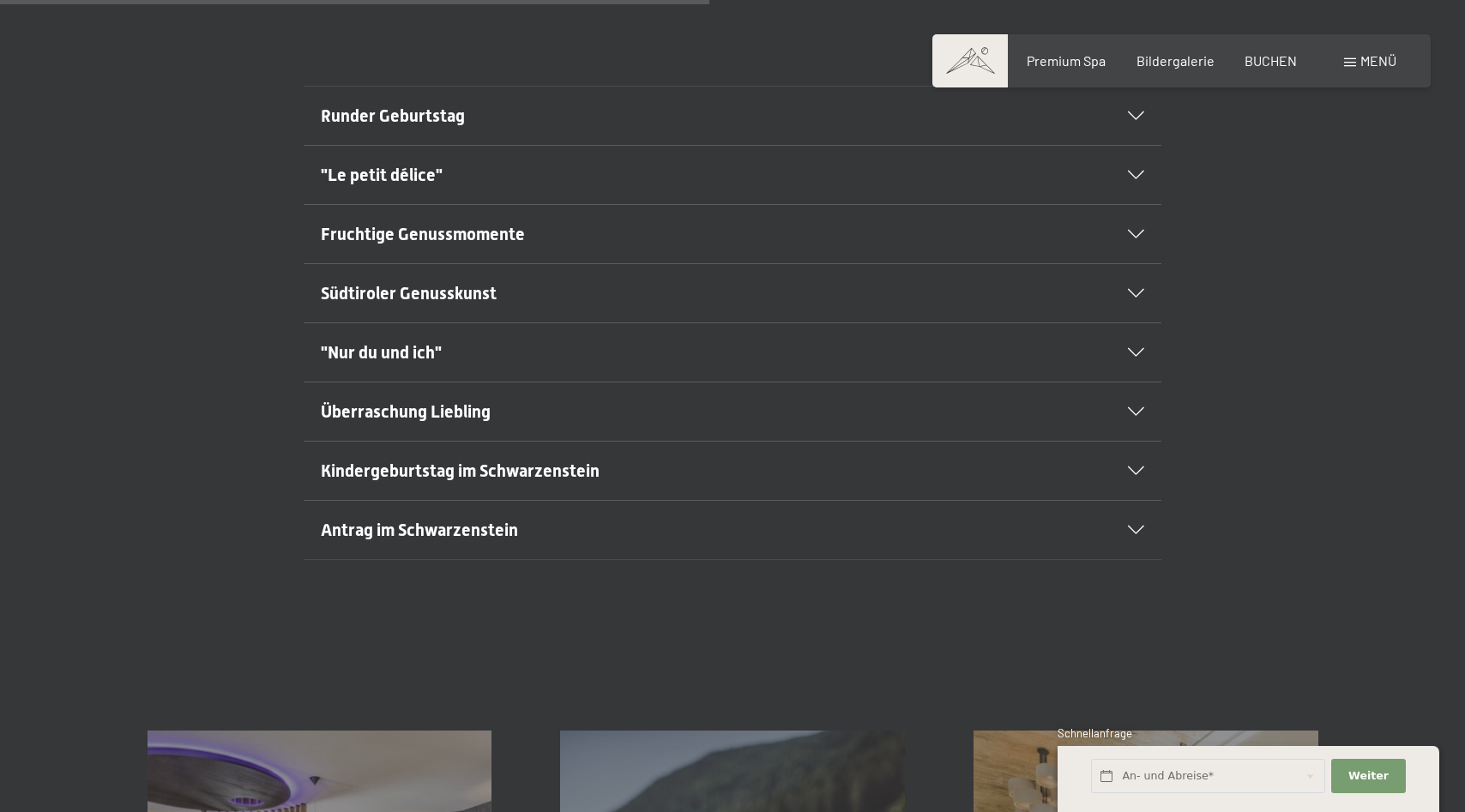
click at [1136, 526] on icon at bounding box center [1136, 531] width 16 height 9
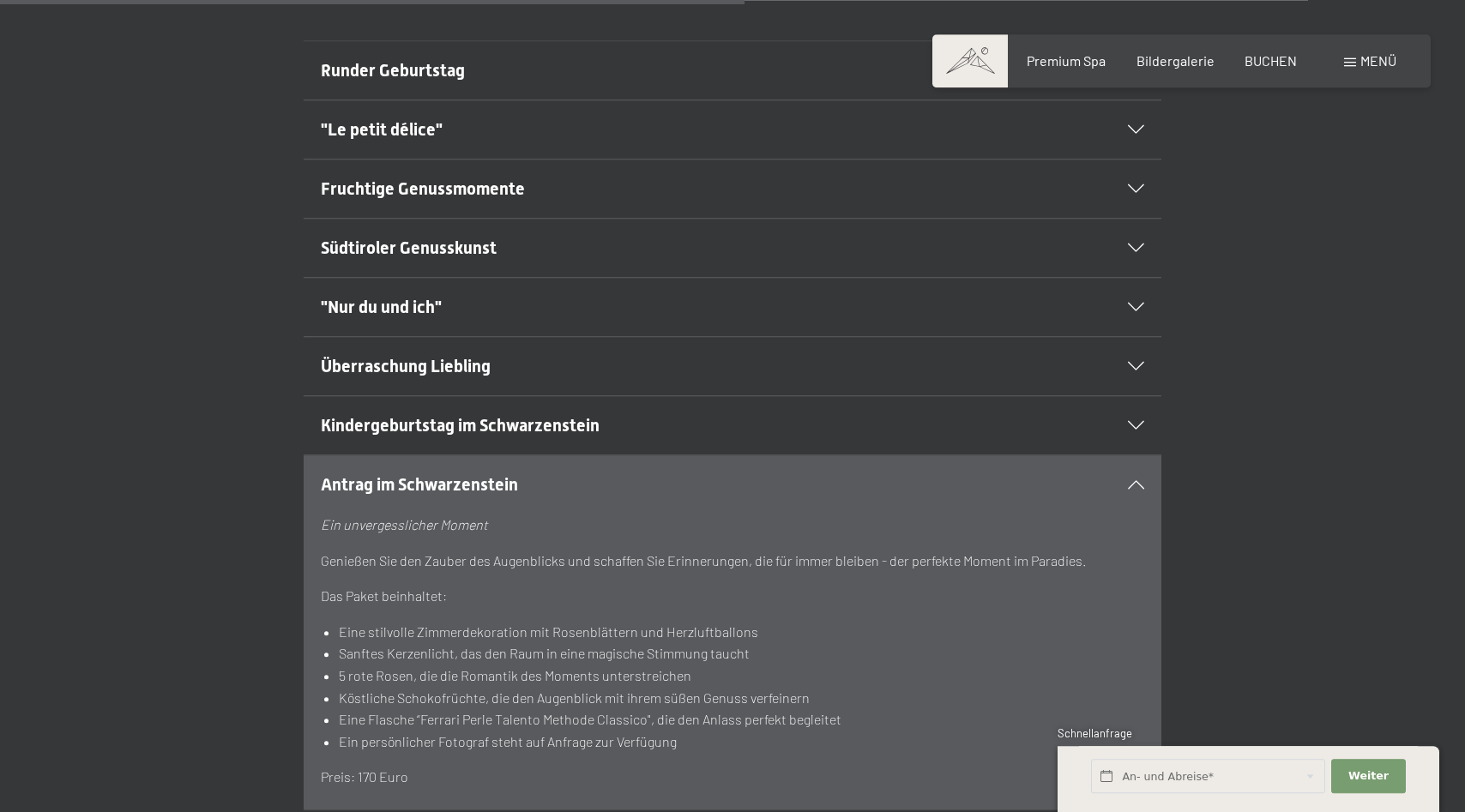
scroll to position [1224, 0]
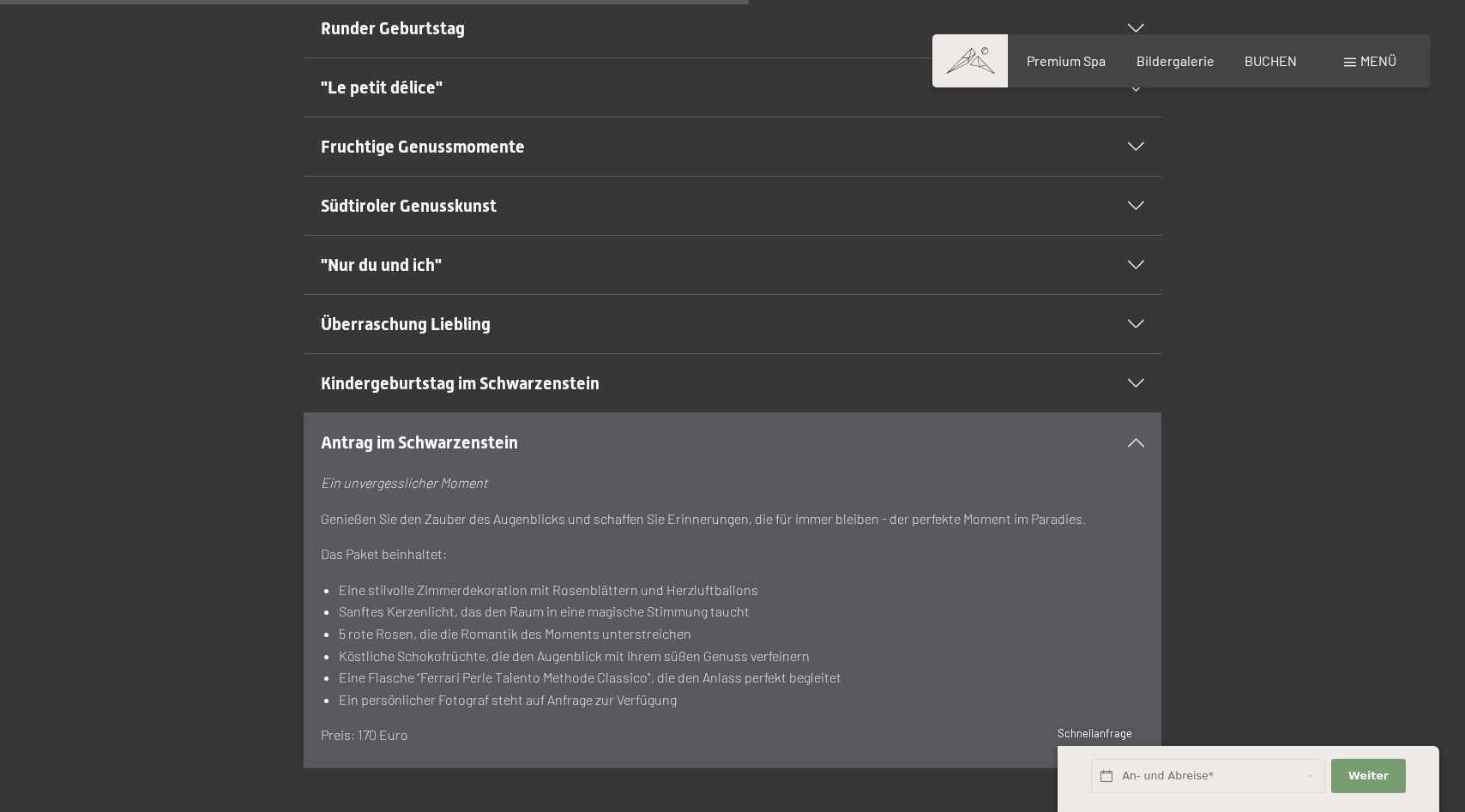
click at [1136, 438] on icon at bounding box center [1136, 443] width 16 height 9
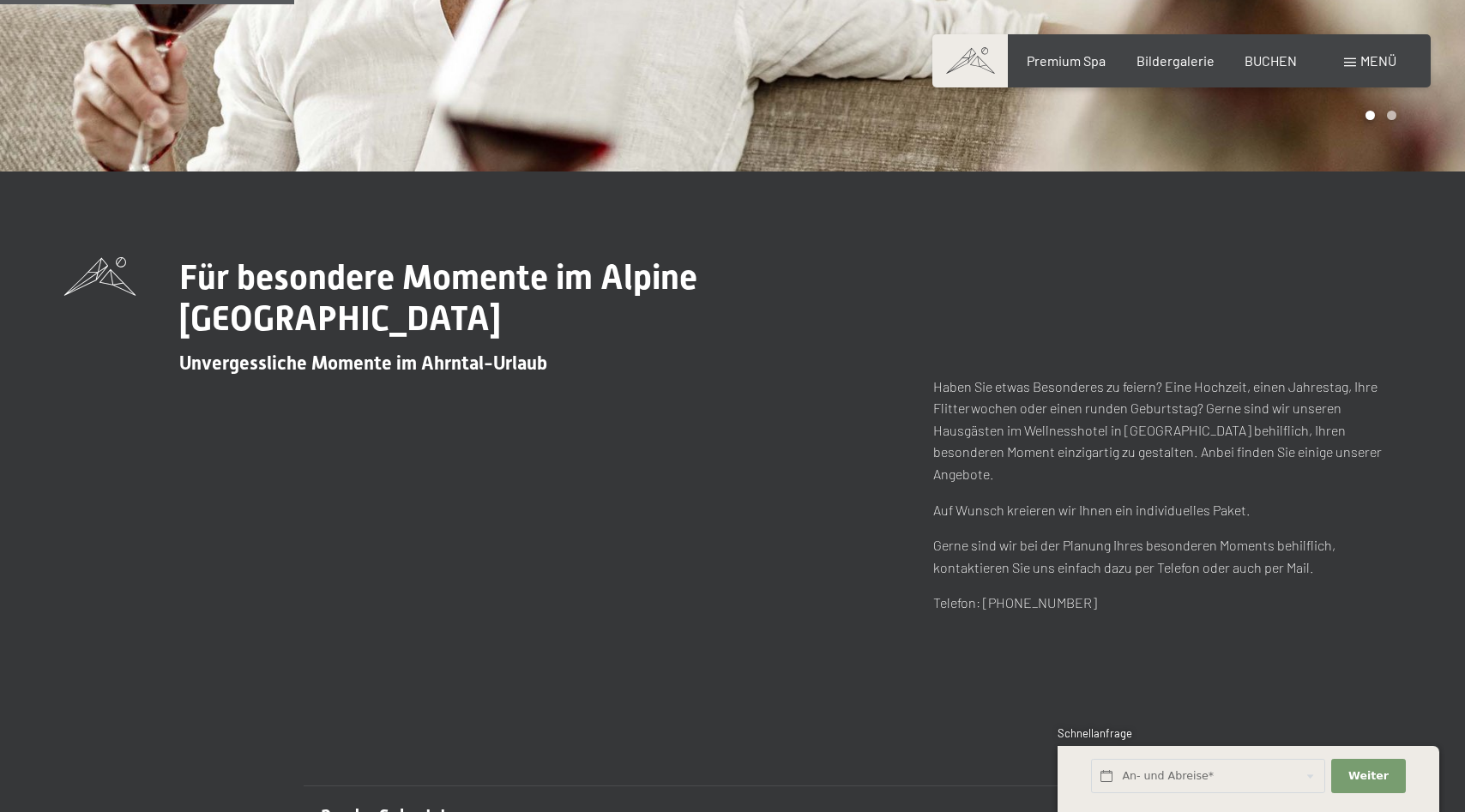
scroll to position [0, 0]
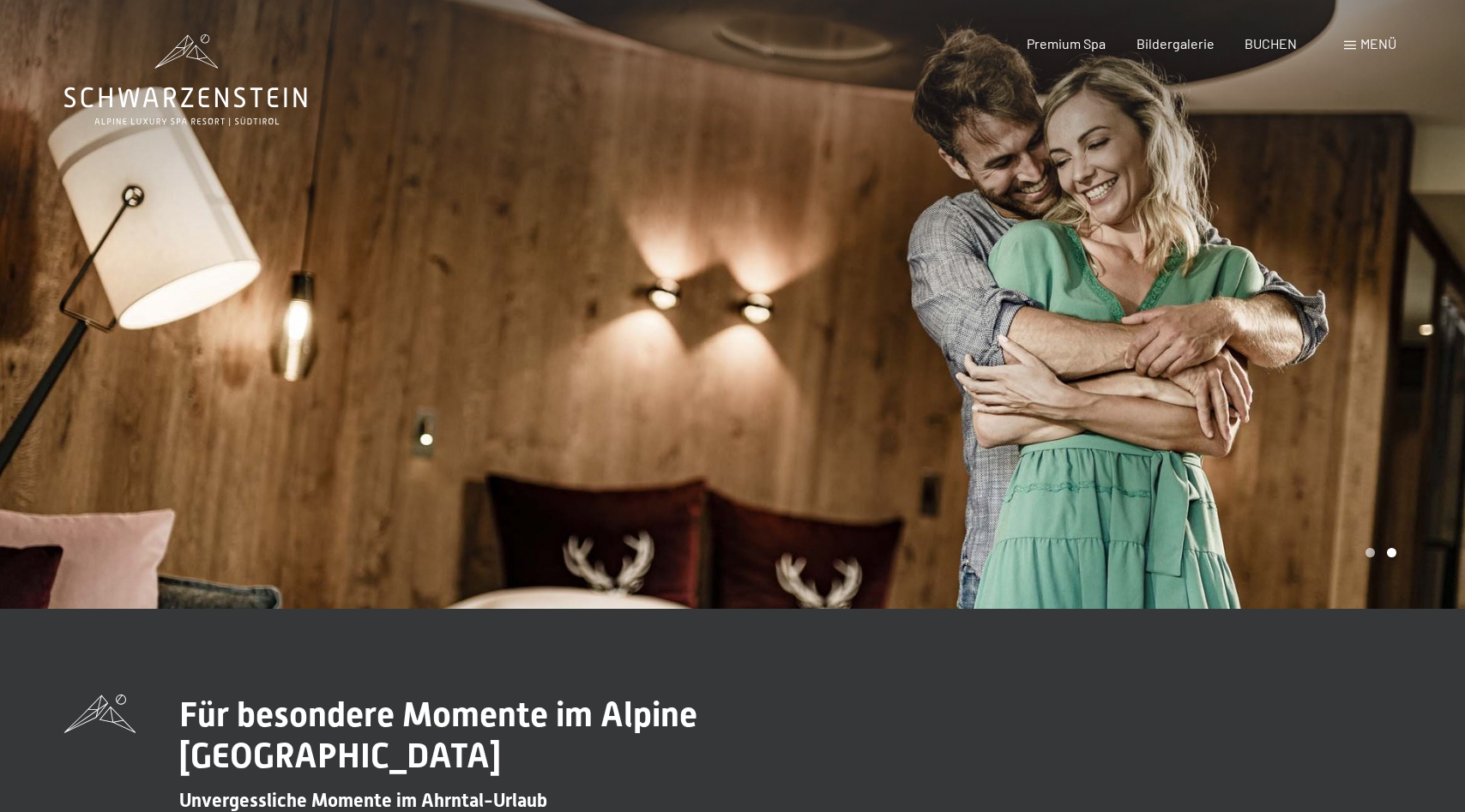
click at [1361, 43] on span "Menü" at bounding box center [1379, 43] width 36 height 16
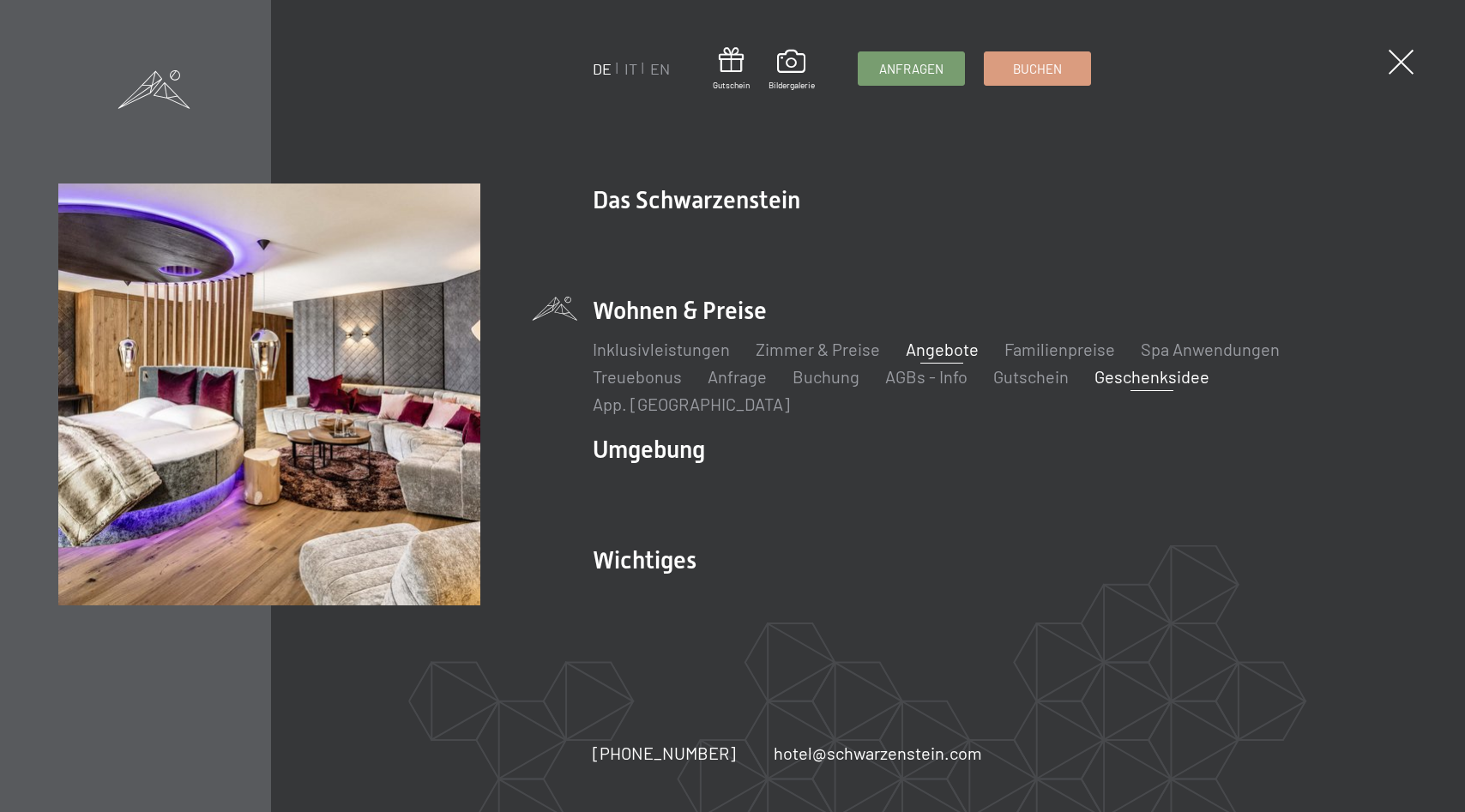
click at [960, 358] on link "Angebote" at bounding box center [942, 348] width 73 height 21
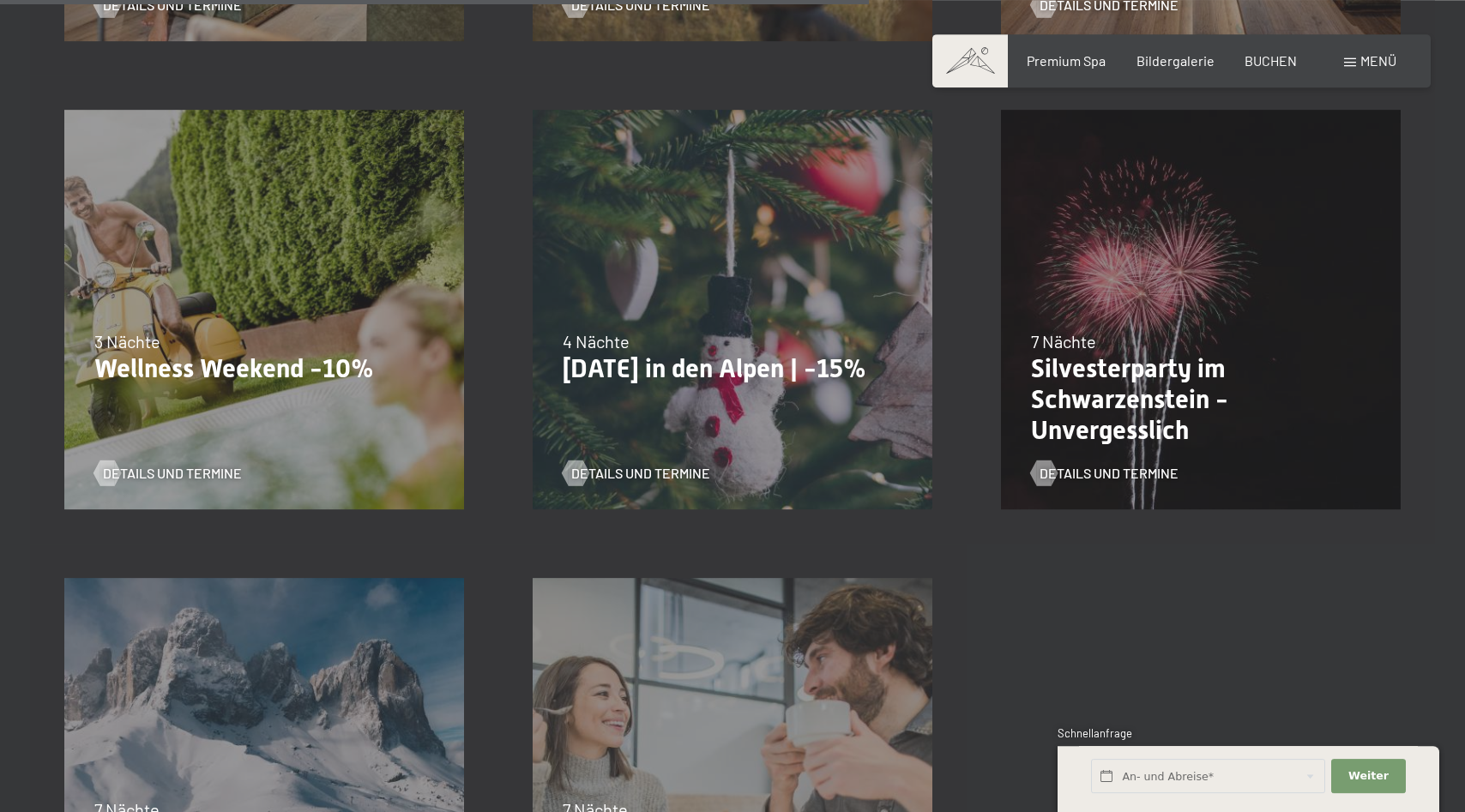
scroll to position [1749, 0]
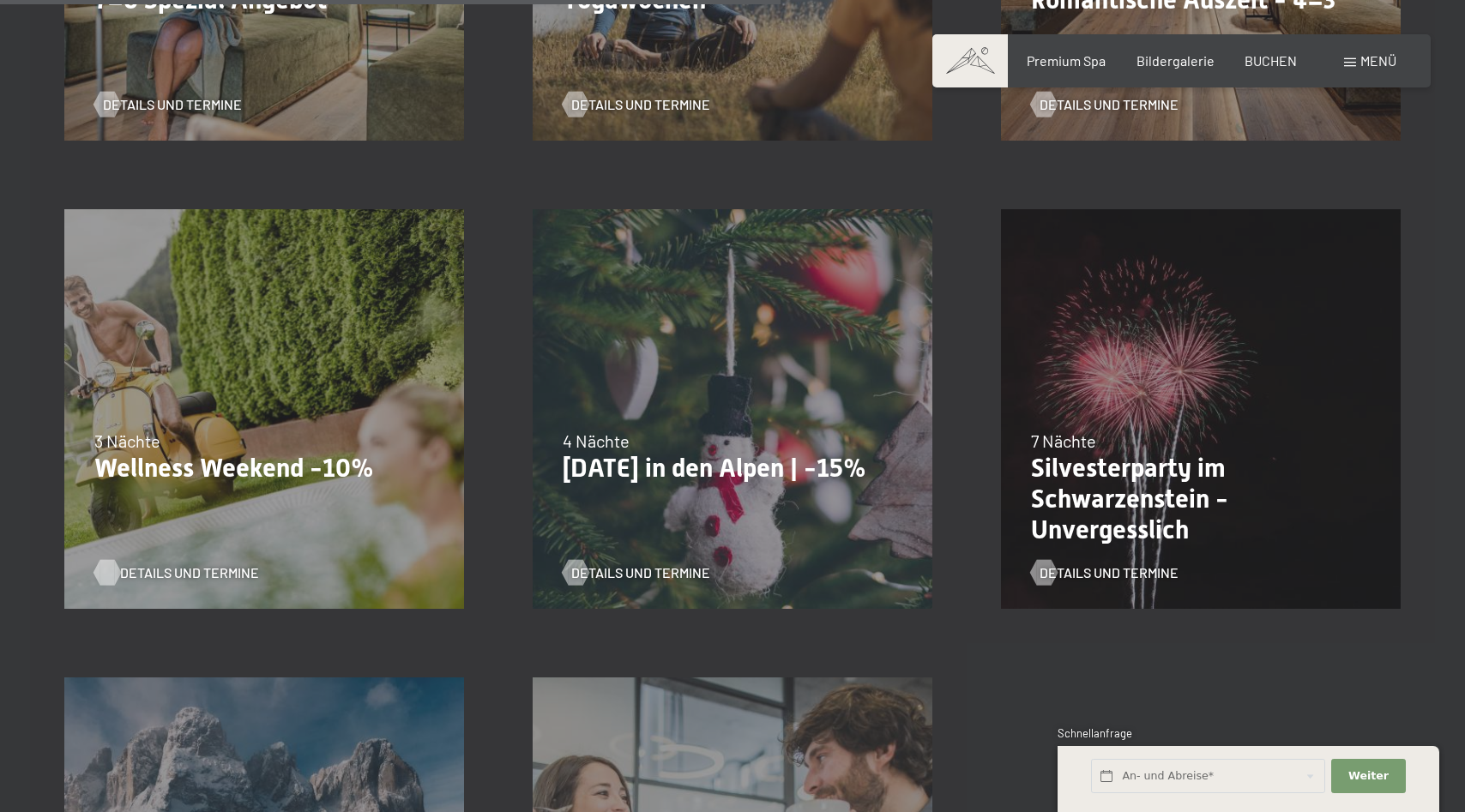
click at [162, 578] on span "Details und Termine" at bounding box center [190, 572] width 139 height 19
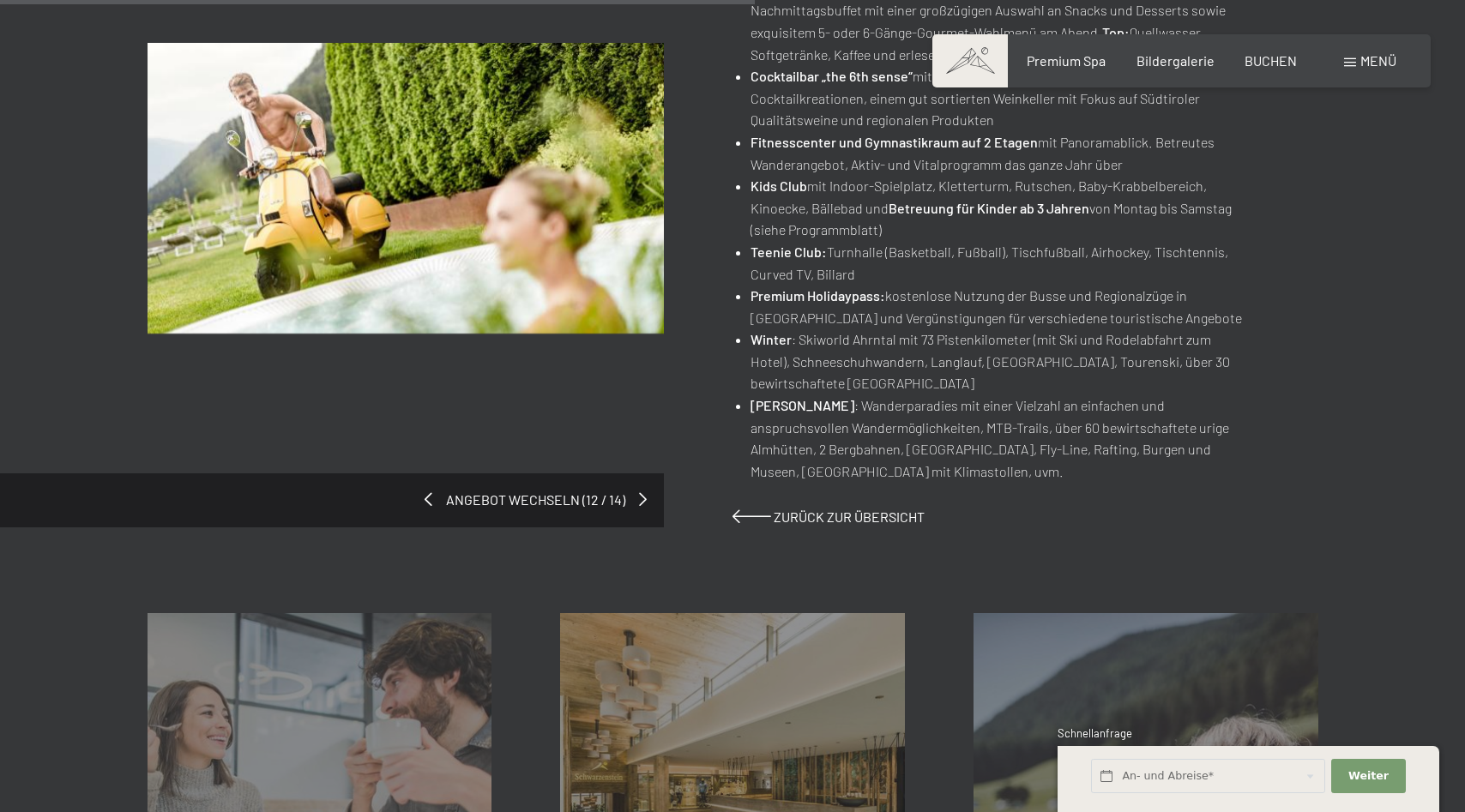
scroll to position [962, 0]
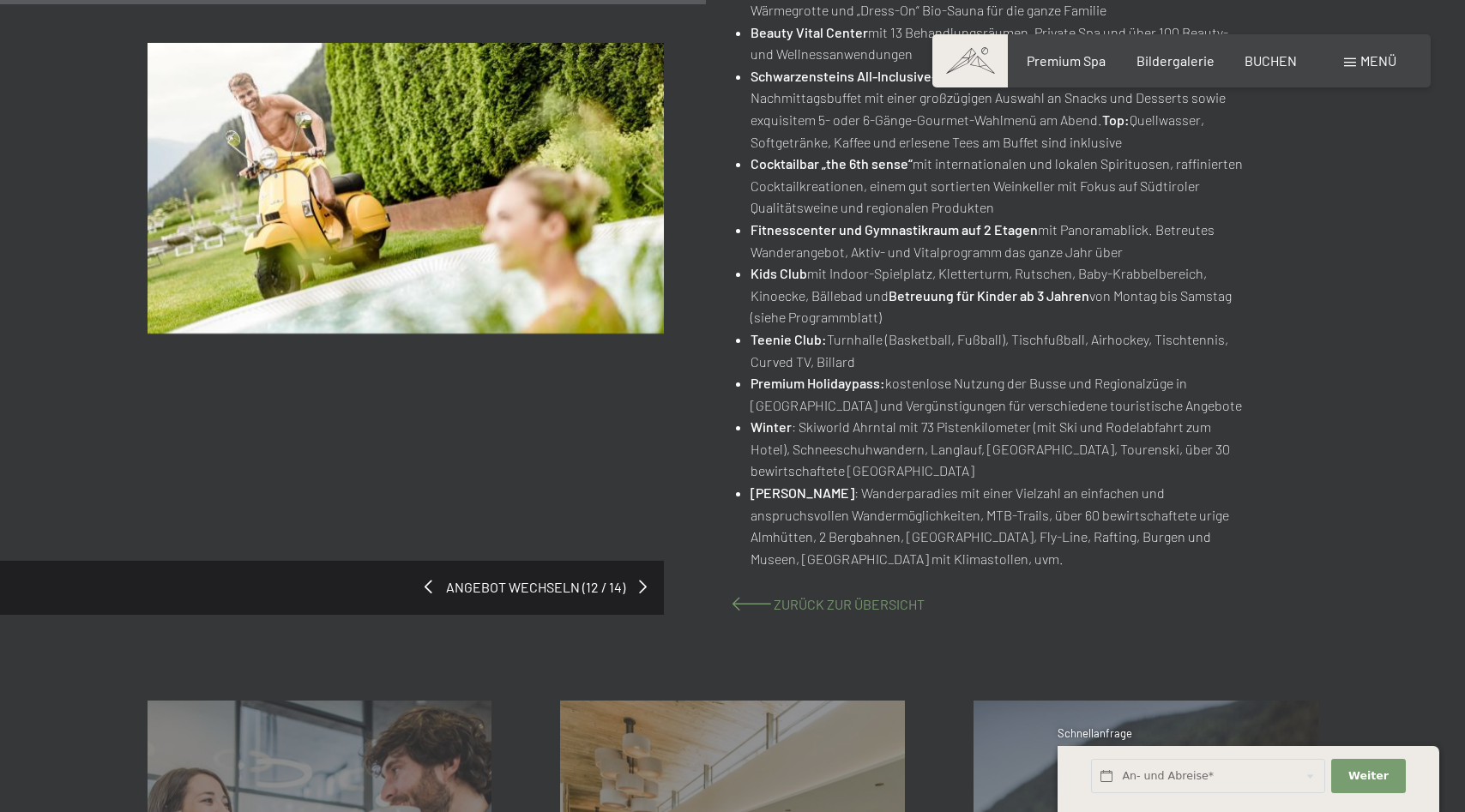
click at [823, 608] on span "Zurück zur Übersicht" at bounding box center [848, 604] width 151 height 16
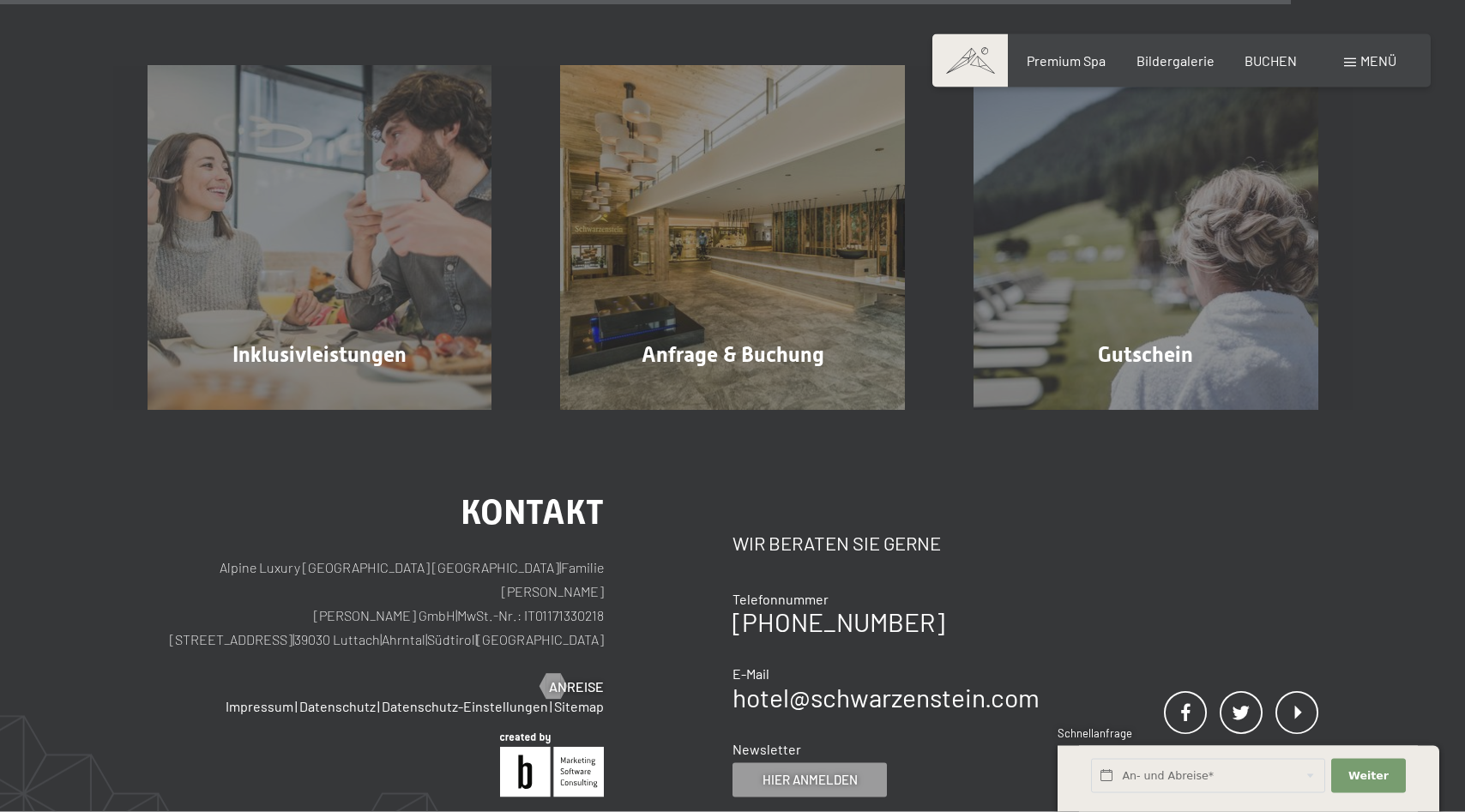
scroll to position [2974, 0]
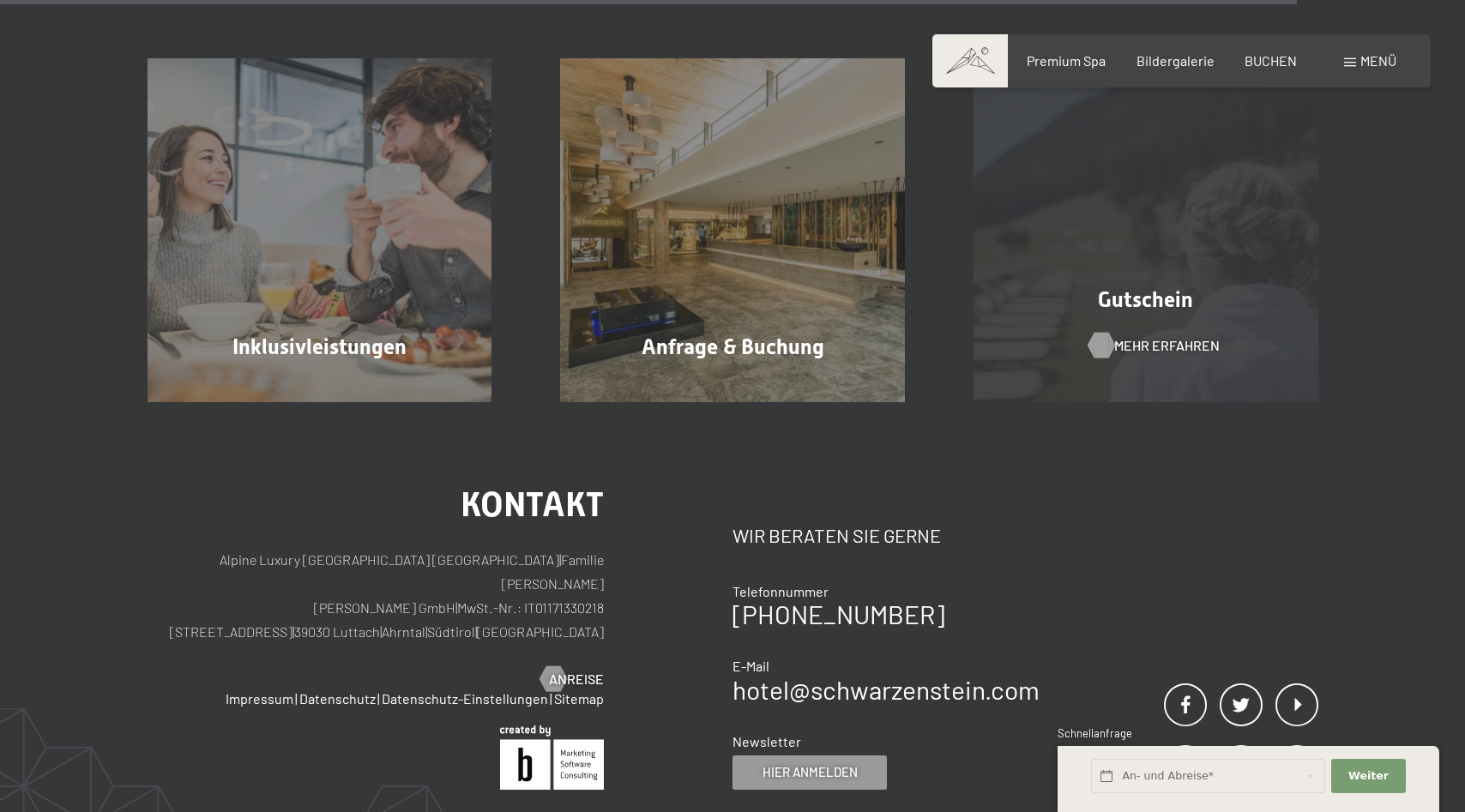
click at [1142, 351] on span "Mehr erfahren" at bounding box center [1167, 346] width 106 height 19
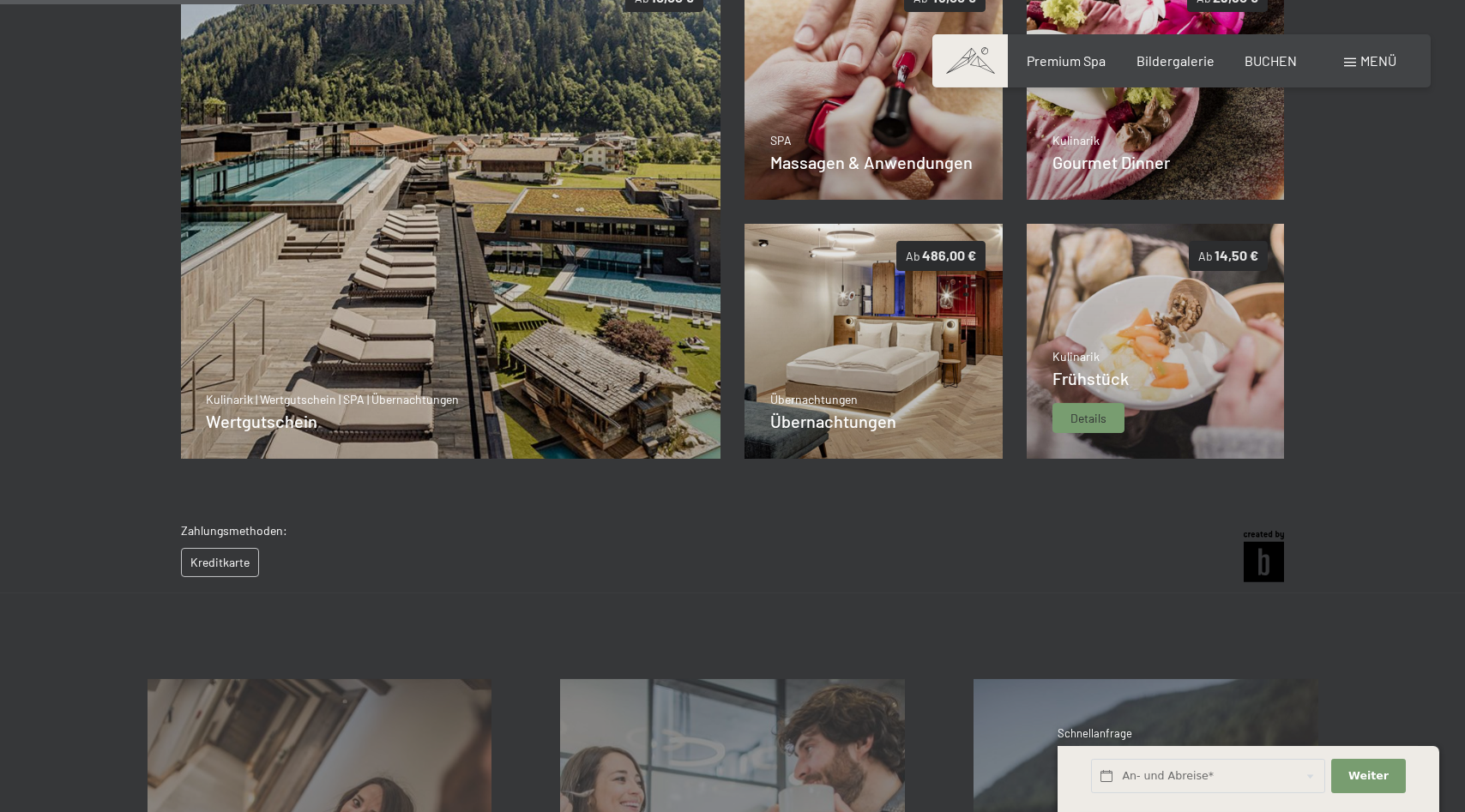
scroll to position [463, 0]
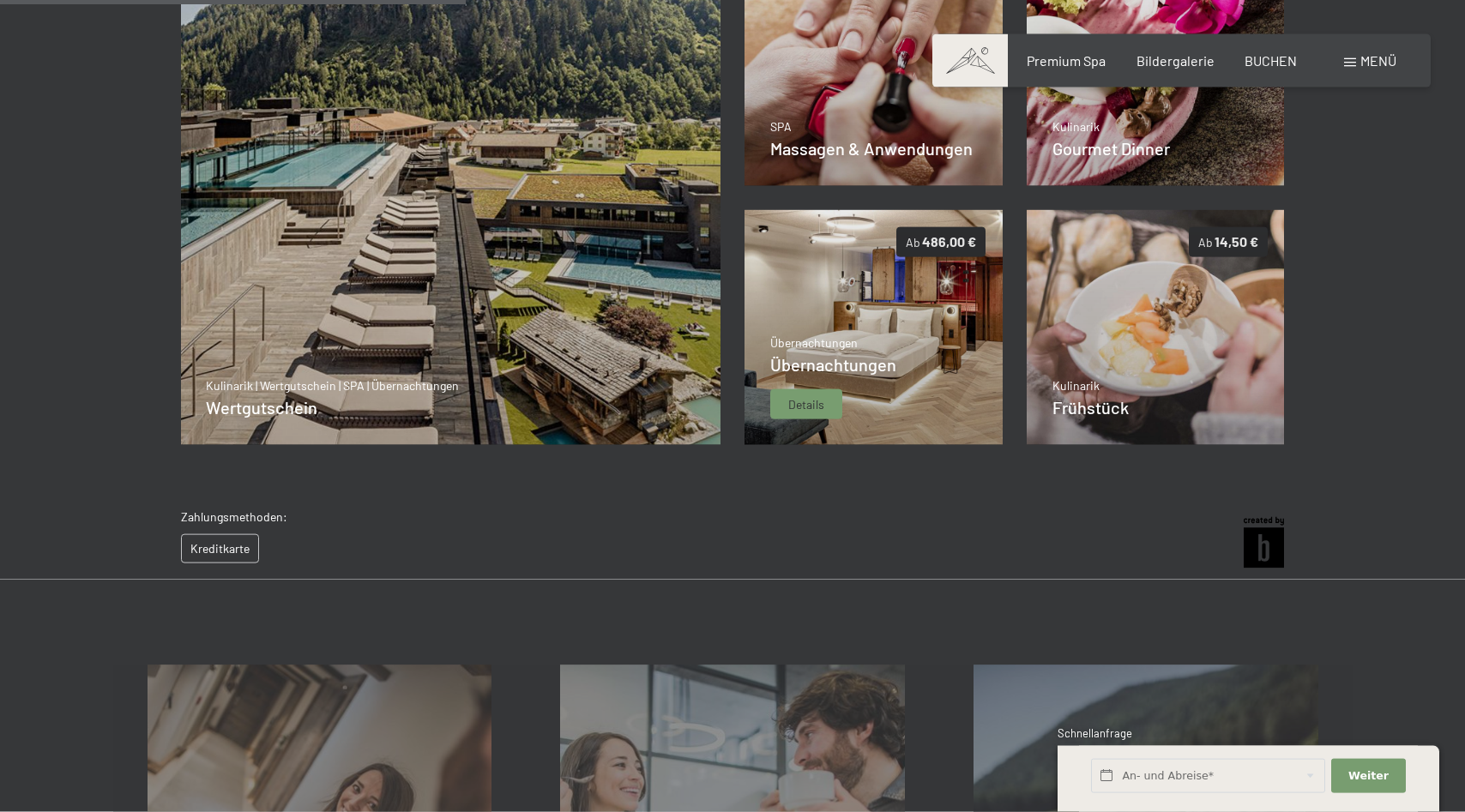
click at [810, 402] on span "Details" at bounding box center [807, 404] width 36 height 17
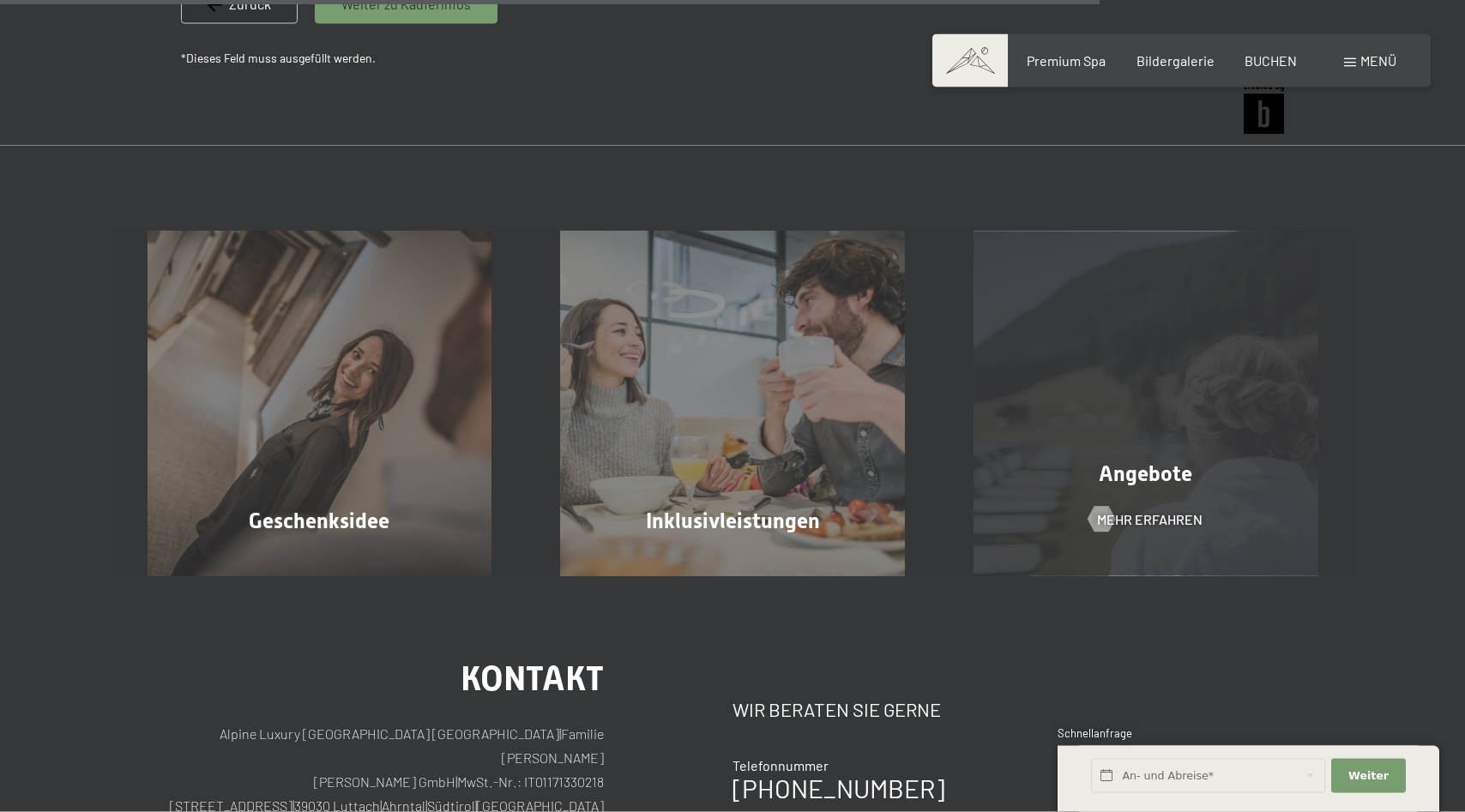
scroll to position [1561, 0]
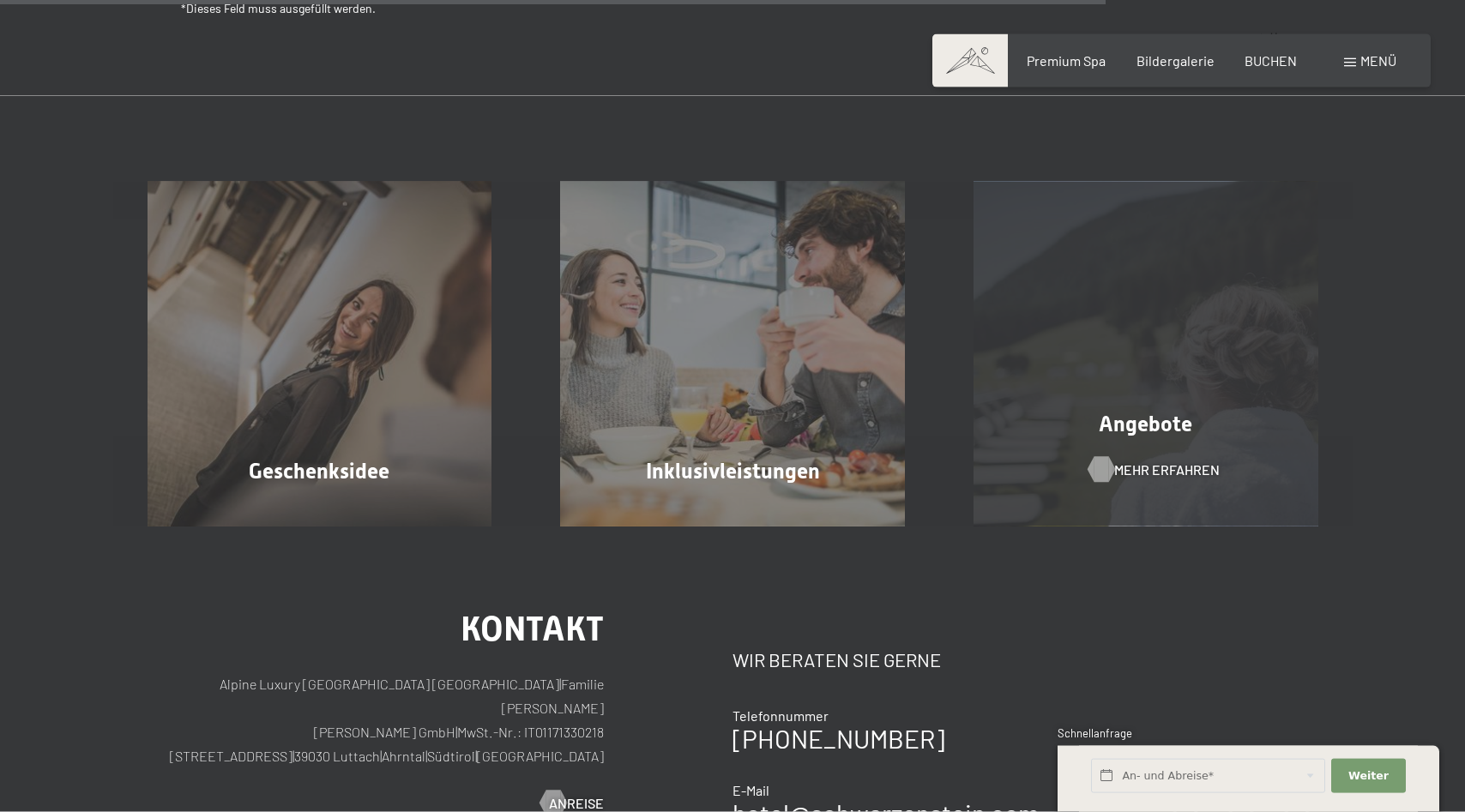
click at [1145, 466] on span "Mehr erfahren" at bounding box center [1167, 469] width 106 height 19
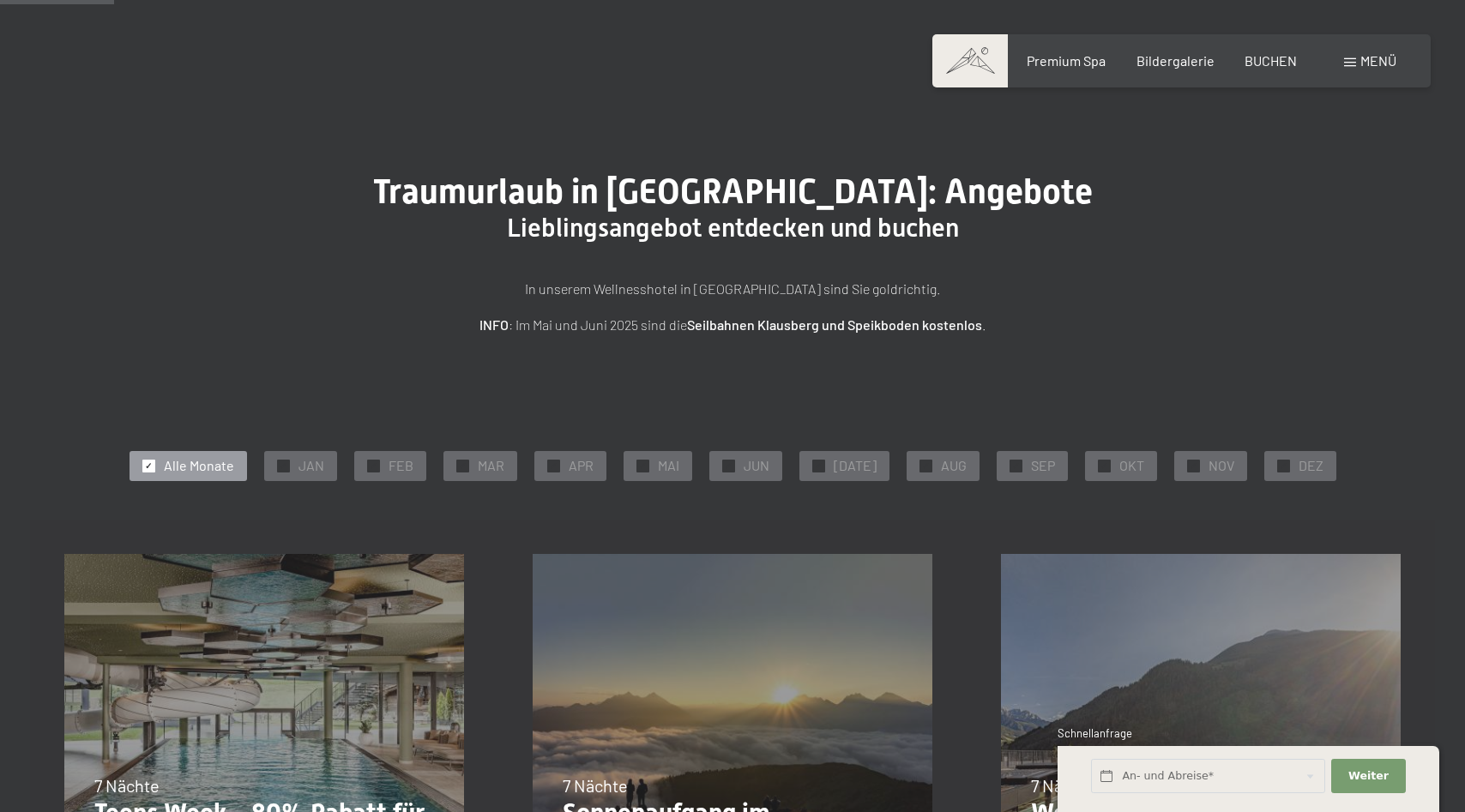
scroll to position [350, 0]
